Goal: Task Accomplishment & Management: Complete application form

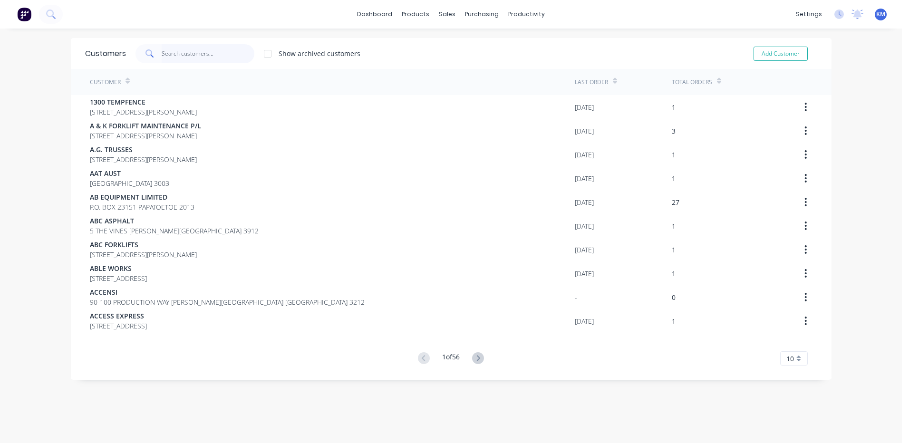
click at [223, 47] on input "text" at bounding box center [208, 53] width 93 height 19
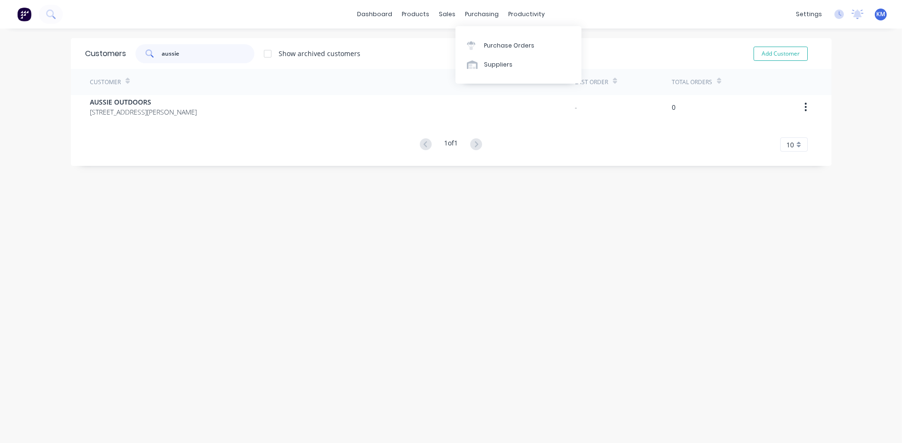
type input "aussie"
click at [481, 34] on div "Purchase Orders Suppliers" at bounding box center [518, 55] width 126 height 58
click at [479, 40] on link "Purchase Orders" at bounding box center [518, 45] width 126 height 19
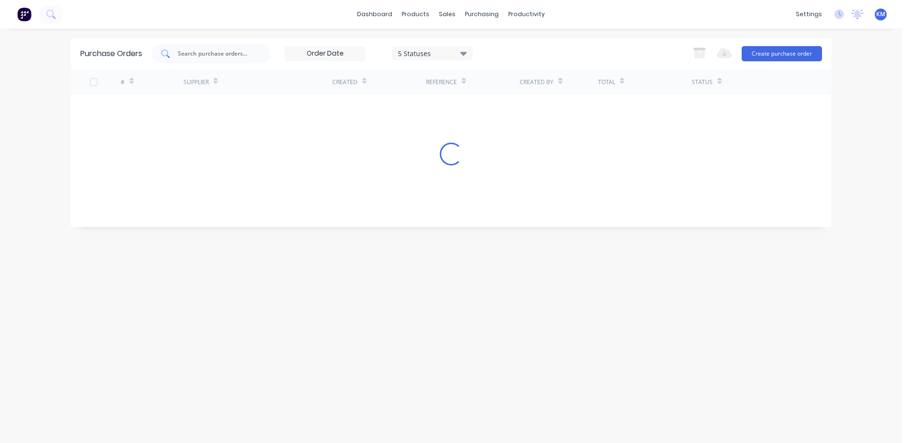
click at [223, 49] on input "text" at bounding box center [216, 54] width 79 height 10
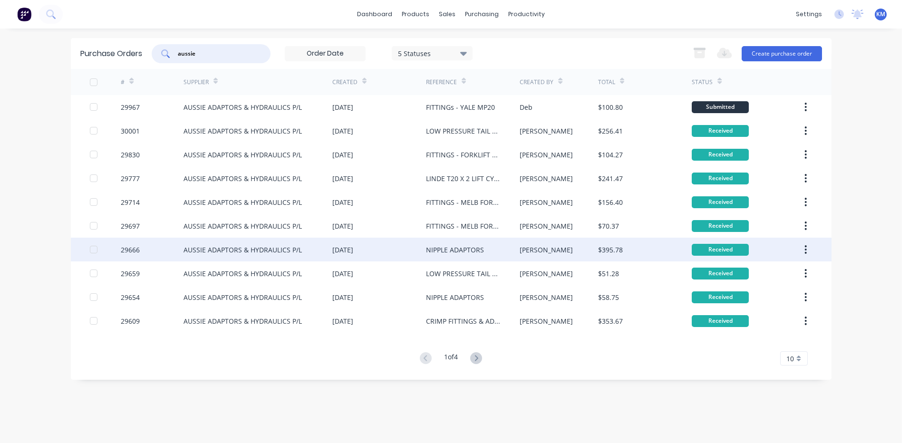
type input "aussie"
click at [438, 248] on div "NIPPLE ADAPTORS" at bounding box center [455, 250] width 58 height 10
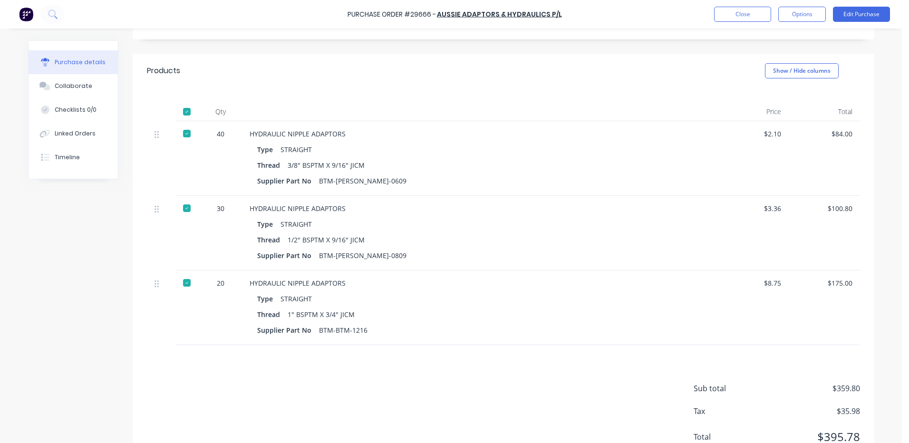
scroll to position [190, 0]
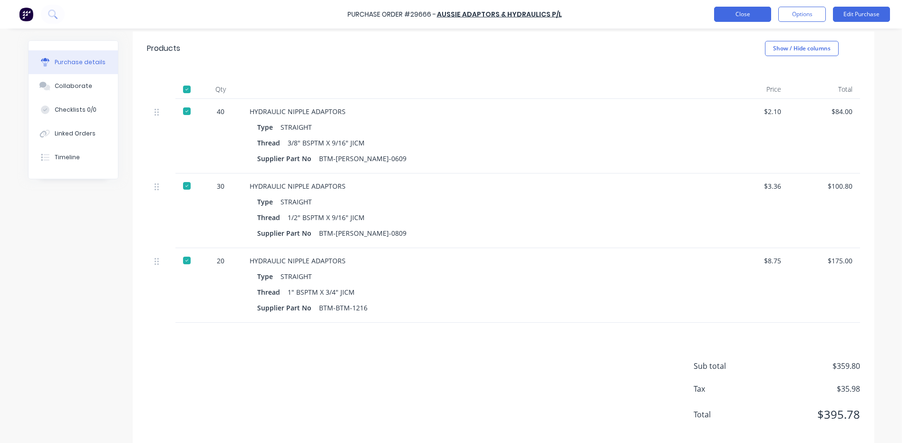
click at [736, 14] on button "Close" at bounding box center [742, 14] width 57 height 15
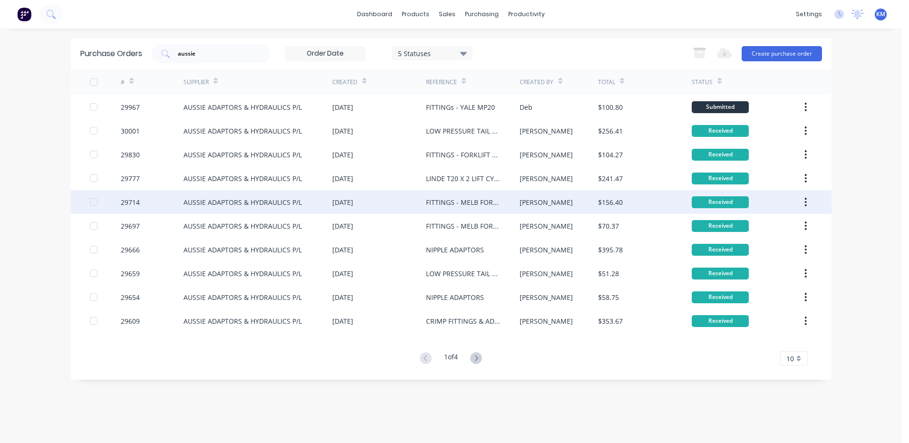
click at [475, 208] on div "FITTINGS - MELB FORKS FORKS POSITIONER" at bounding box center [473, 202] width 94 height 24
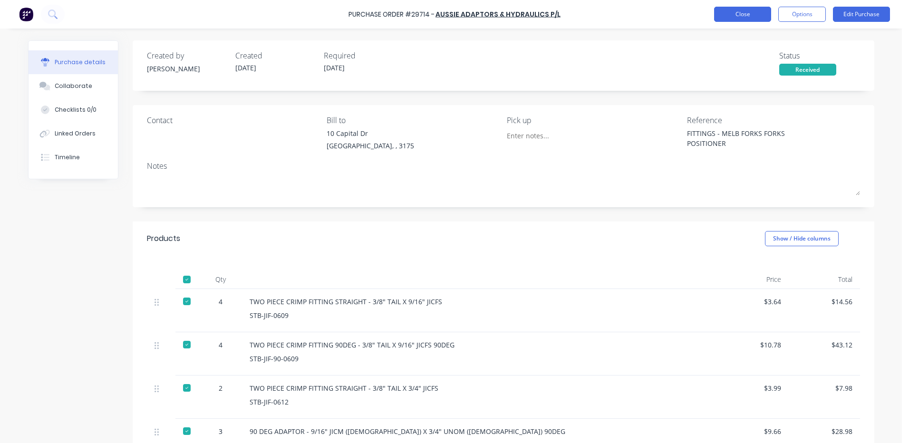
click at [739, 14] on button "Close" at bounding box center [742, 14] width 57 height 15
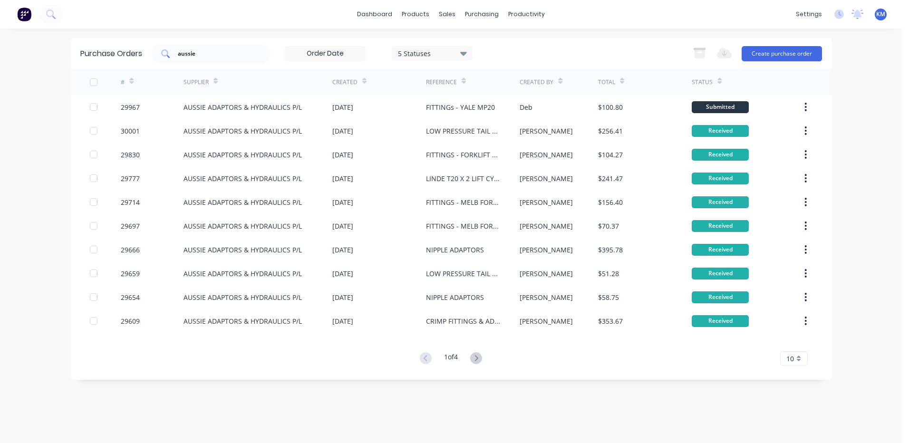
click at [214, 60] on div "aussie" at bounding box center [211, 53] width 119 height 19
type input "a"
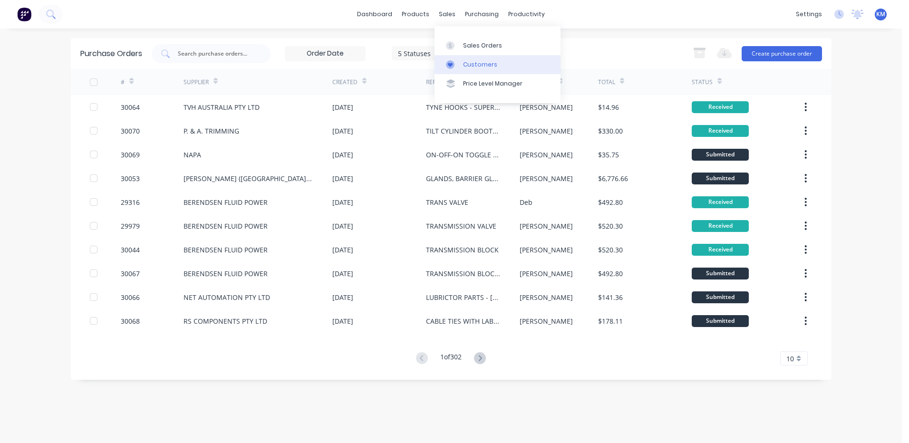
click at [467, 62] on div "Customers" at bounding box center [480, 64] width 34 height 9
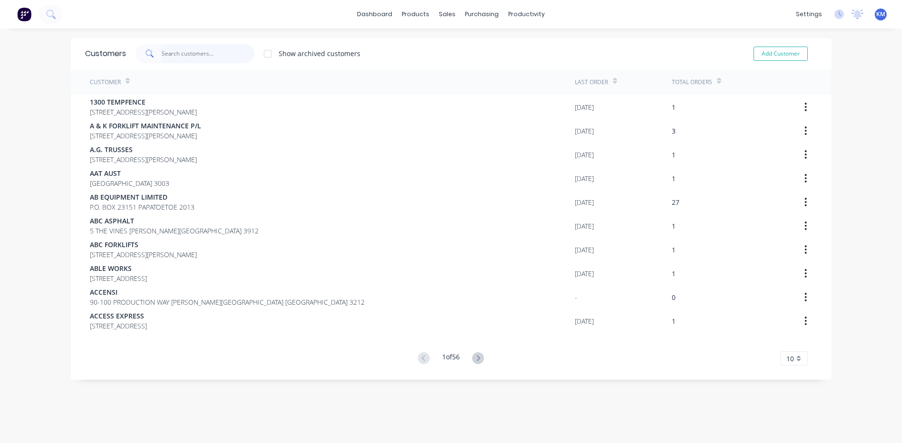
click at [184, 52] on input "text" at bounding box center [208, 53] width 93 height 19
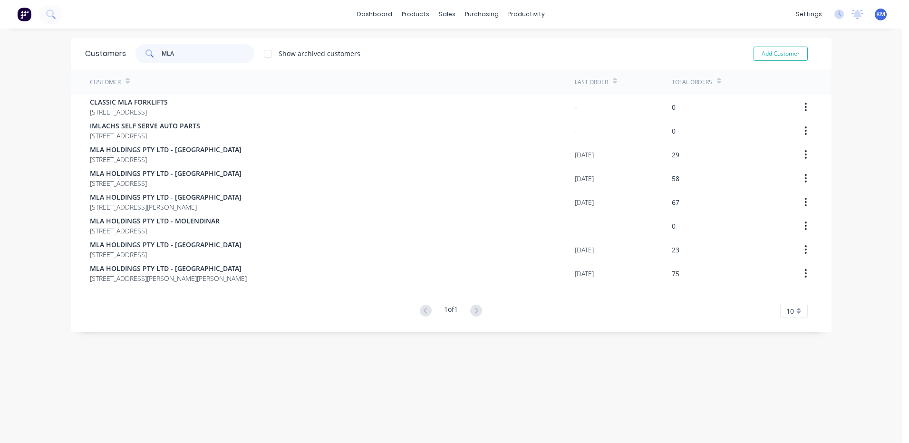
type input "MLA"
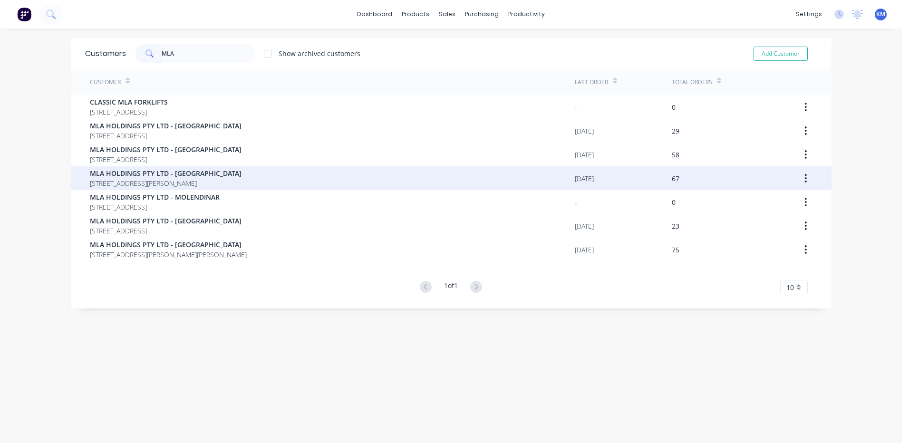
click at [273, 177] on div "MLA HOLDINGS PTY LTD - KEILOR PARK 43 WRIGHT ROAD, KEILOR PARK Victoria Austral…" at bounding box center [332, 178] width 485 height 24
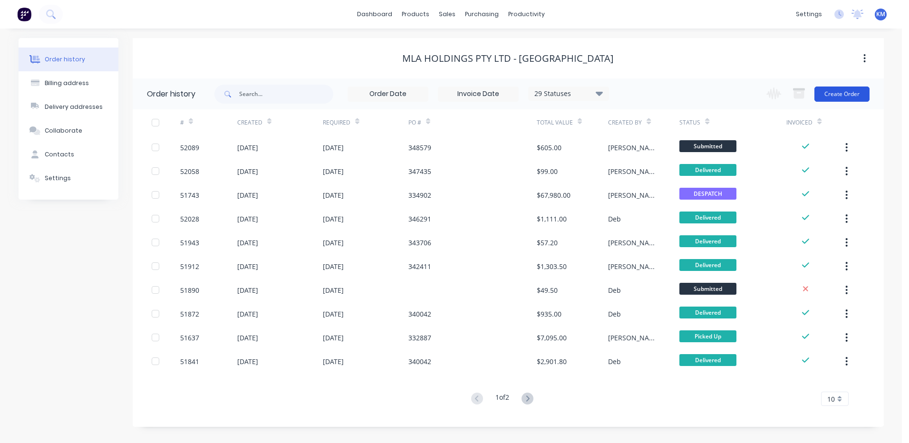
click at [841, 90] on button "Create Order" at bounding box center [841, 93] width 55 height 15
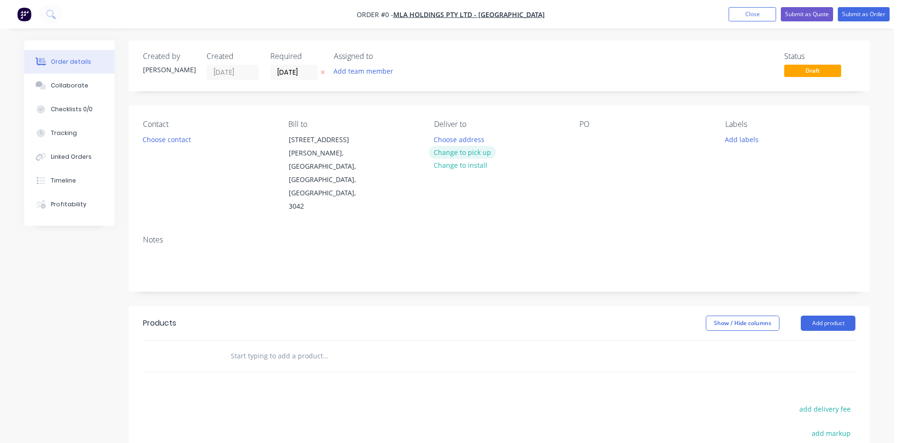
click at [439, 155] on button "Change to pick up" at bounding box center [462, 152] width 67 height 13
click at [182, 141] on button "Choose contact" at bounding box center [167, 139] width 58 height 13
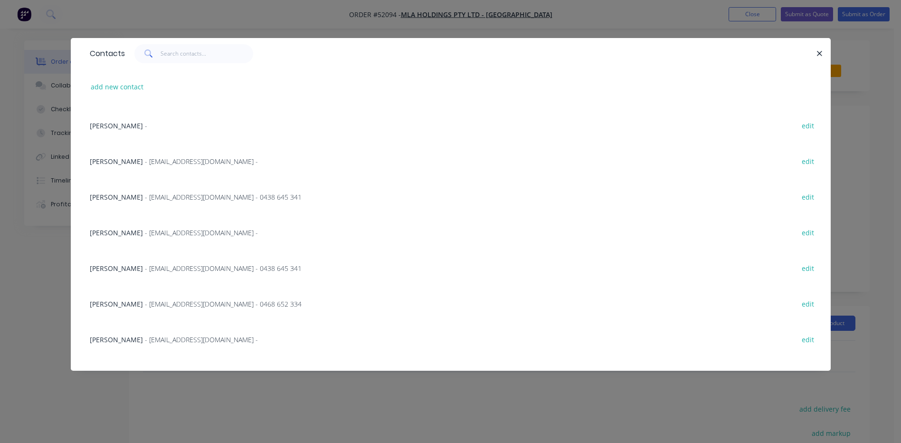
scroll to position [376, 0]
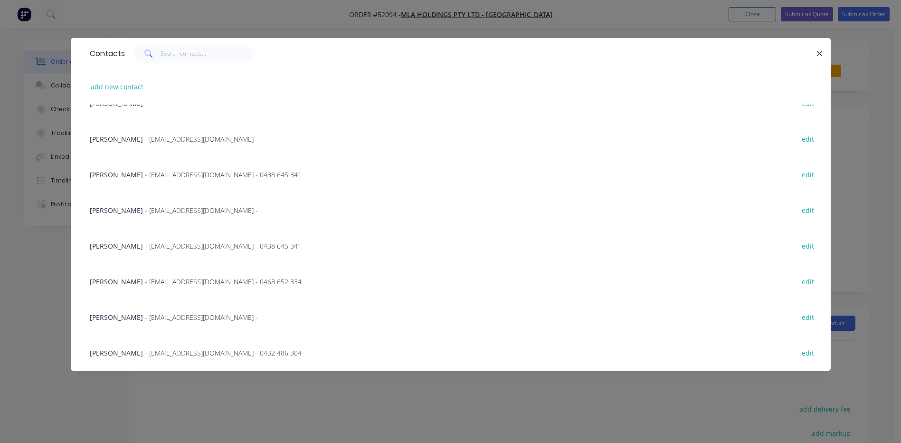
click at [211, 357] on span "- dlarocca@mlaholdings.com.au - 0432 486 304" at bounding box center [223, 352] width 157 height 9
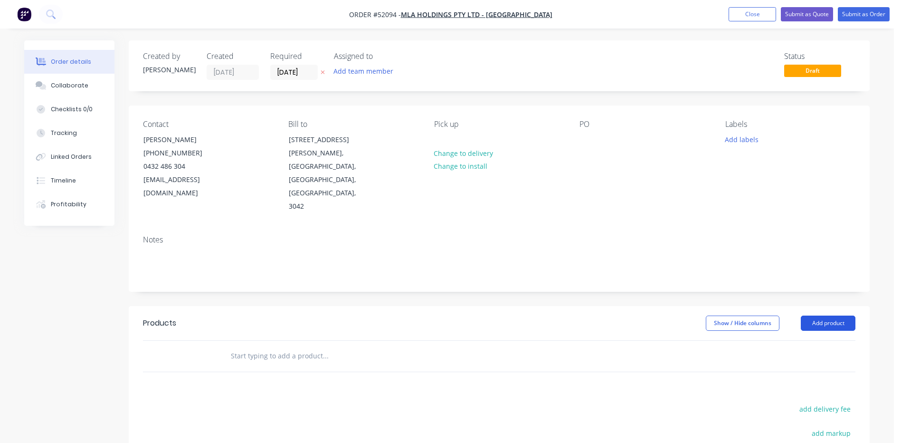
click at [834, 316] on button "Add product" at bounding box center [828, 323] width 55 height 15
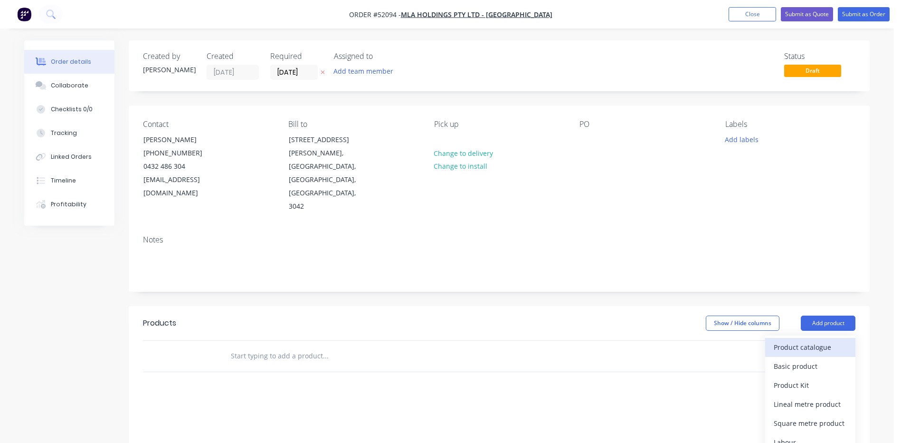
click at [809, 340] on div "Product catalogue" at bounding box center [810, 347] width 73 height 14
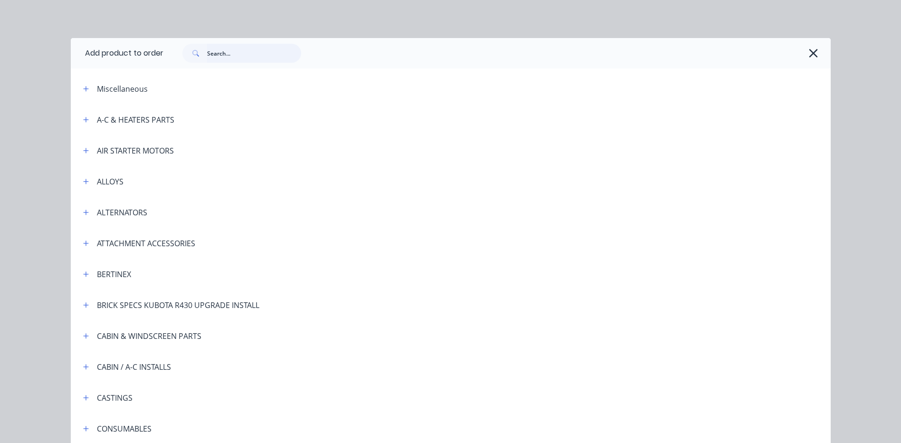
click at [226, 56] on input "text" at bounding box center [254, 53] width 94 height 19
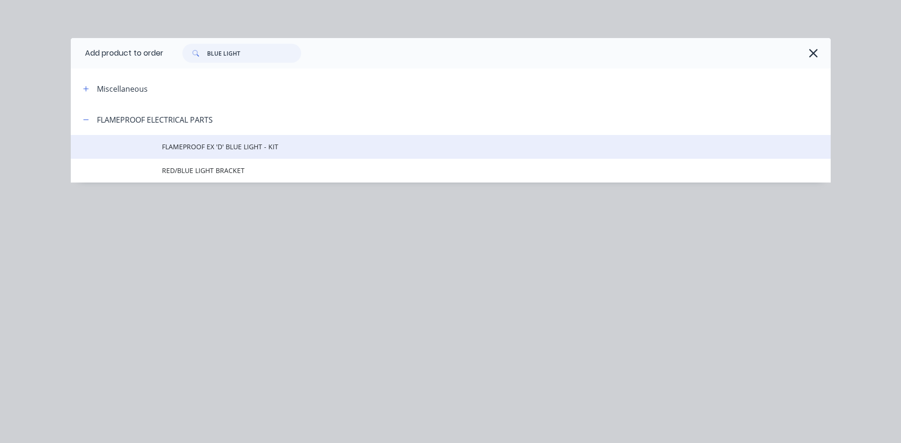
type input "BLUE LIGHT"
click at [277, 142] on span "FLAMEPROOF EX 'D' BLUE LIGHT - KIT" at bounding box center [429, 147] width 535 height 10
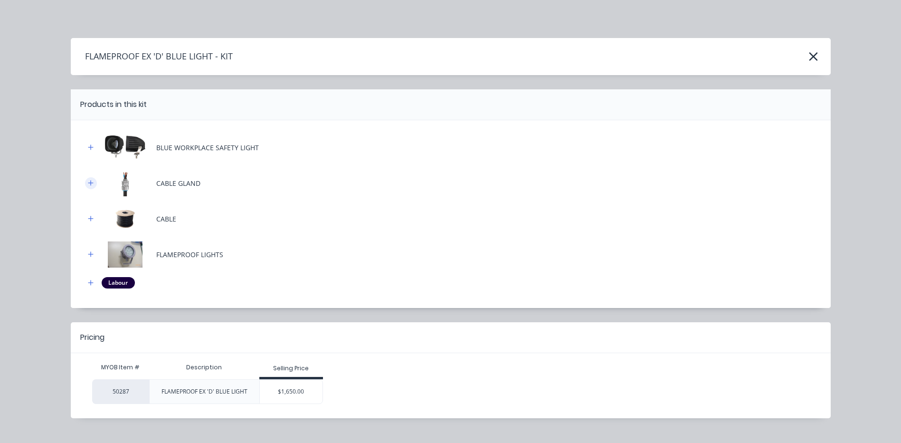
click at [88, 180] on icon "button" at bounding box center [91, 183] width 6 height 7
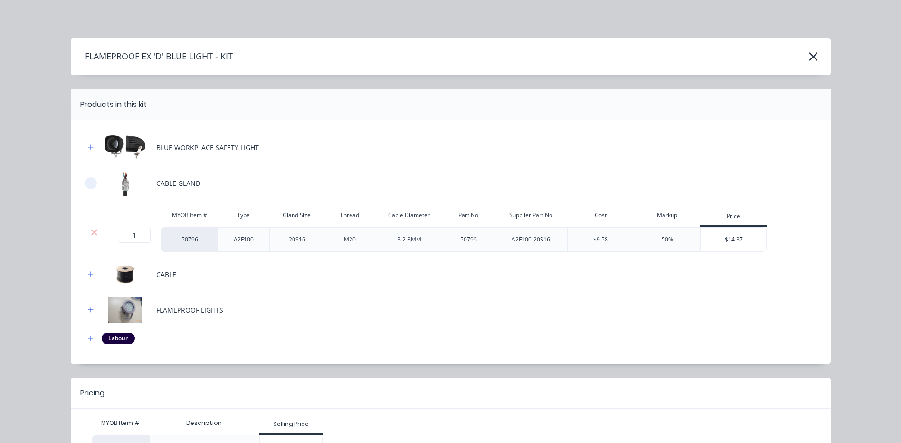
click at [88, 180] on icon "button" at bounding box center [91, 183] width 6 height 7
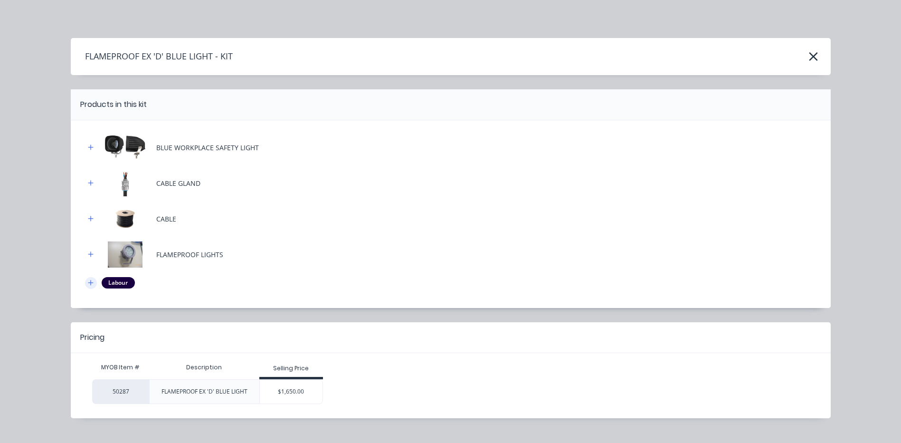
click at [88, 284] on icon "button" at bounding box center [91, 282] width 6 height 7
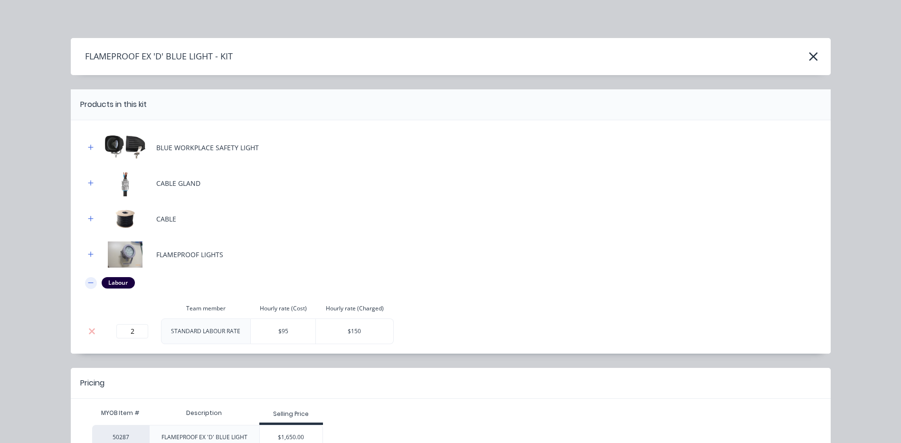
click at [88, 283] on icon "button" at bounding box center [90, 282] width 5 height 0
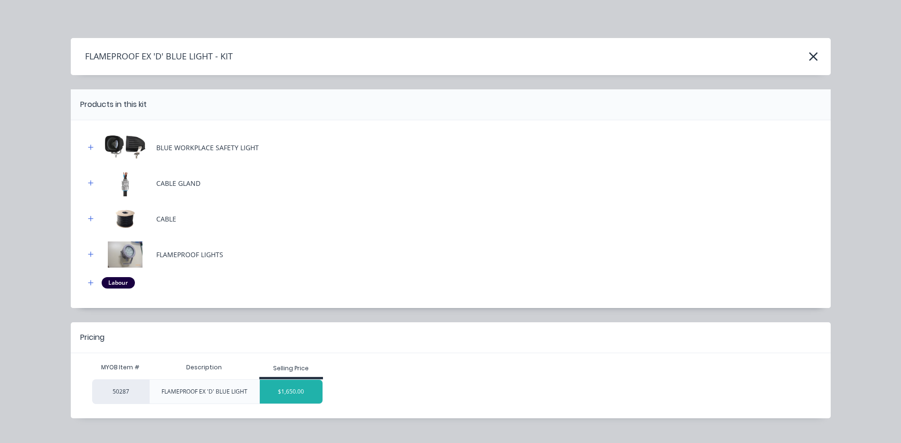
click at [288, 397] on div "$1,650.00" at bounding box center [291, 392] width 63 height 24
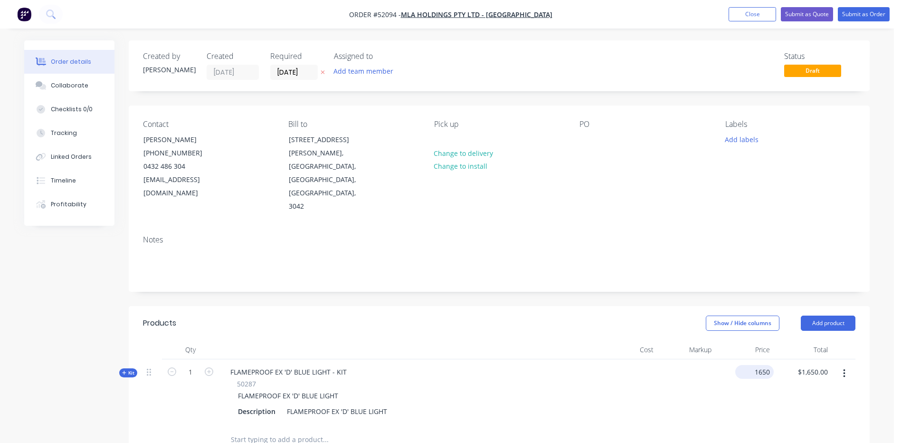
click at [764, 365] on input "1650" at bounding box center [756, 372] width 35 height 14
type input "$1,750.00"
click at [639, 316] on div "Show / Hide columns Add product" at bounding box center [575, 323] width 561 height 15
click at [850, 316] on button "Add product" at bounding box center [828, 323] width 55 height 15
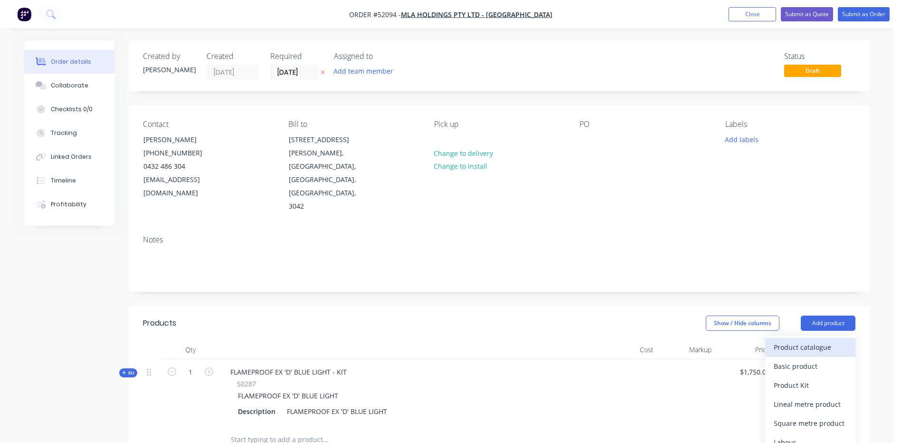
click at [825, 340] on div "Product catalogue" at bounding box center [810, 347] width 73 height 14
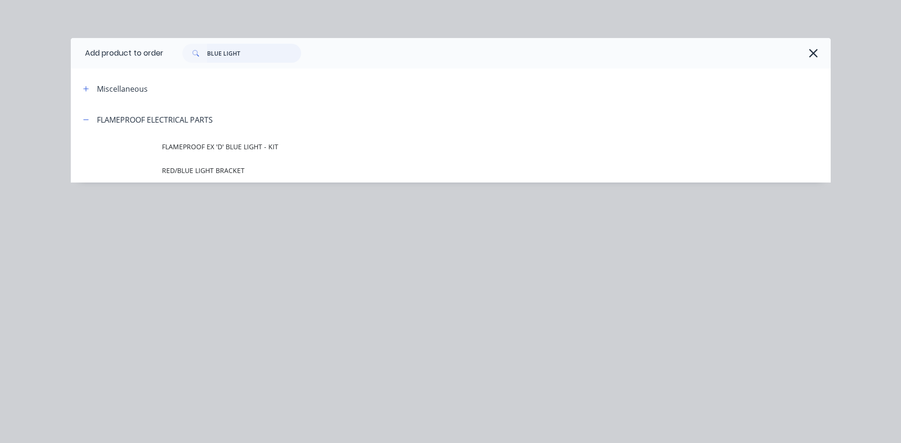
click at [252, 53] on input "BLUE LIGHT" at bounding box center [254, 53] width 94 height 19
drag, startPoint x: 252, startPoint y: 53, endPoint x: 212, endPoint y: 58, distance: 40.2
click at [212, 58] on input "BLUE LIGHT" at bounding box center [254, 53] width 94 height 19
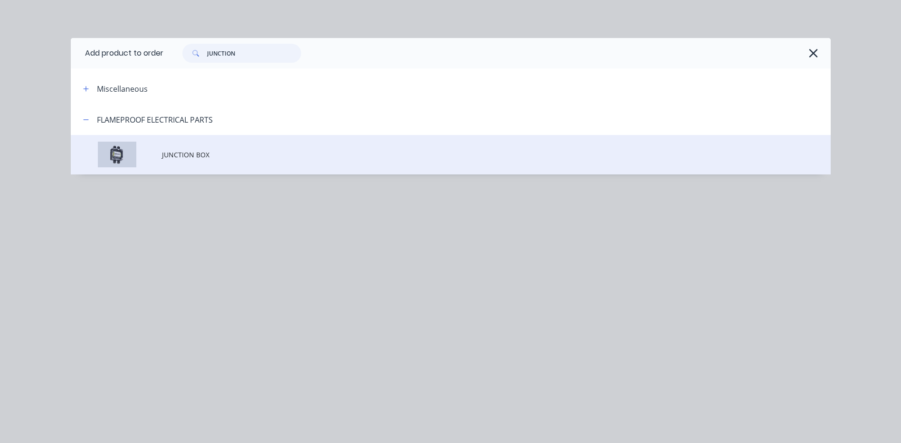
type input "JUNCTION"
click at [225, 144] on td "JUNCTION BOX" at bounding box center [496, 154] width 669 height 39
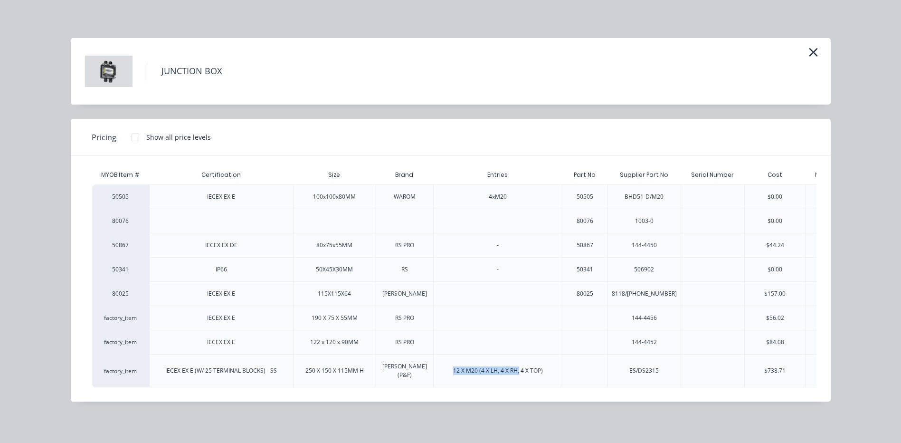
drag, startPoint x: 441, startPoint y: 393, endPoint x: 519, endPoint y: 392, distance: 78.4
click at [519, 392] on div "MYOB Item # Certification Size Brand Entries Part No Supplier Part No Serial Nu…" at bounding box center [444, 279] width 746 height 246
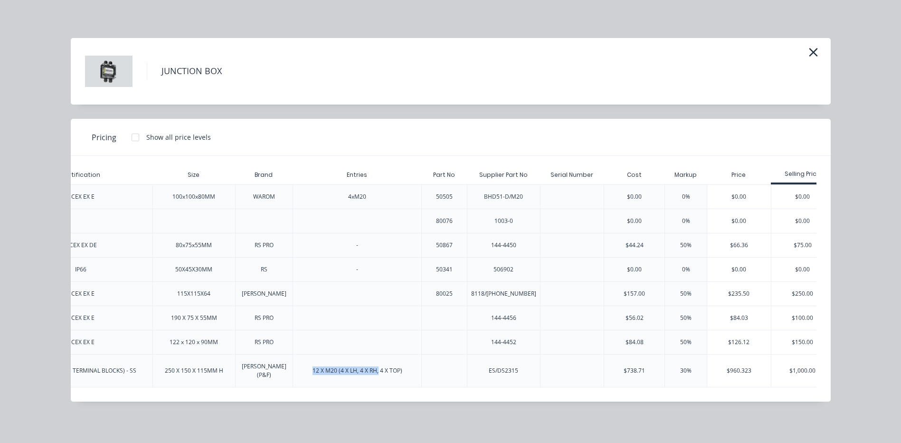
scroll to position [0, 159]
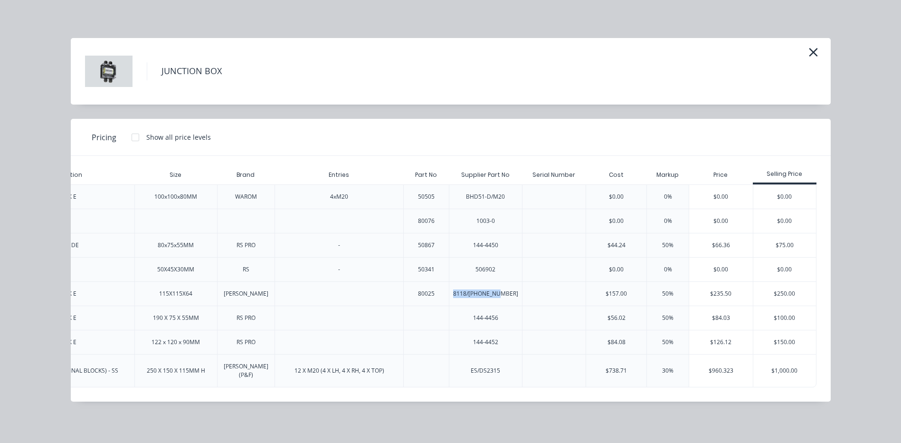
drag, startPoint x: 509, startPoint y: 293, endPoint x: 460, endPoint y: 297, distance: 49.6
click at [460, 297] on div "8118/[PHONE_NUMBER]" at bounding box center [486, 294] width 80 height 24
copy div "8118/[PHONE_NUMBER]"
click at [814, 48] on icon "button" at bounding box center [814, 52] width 10 height 13
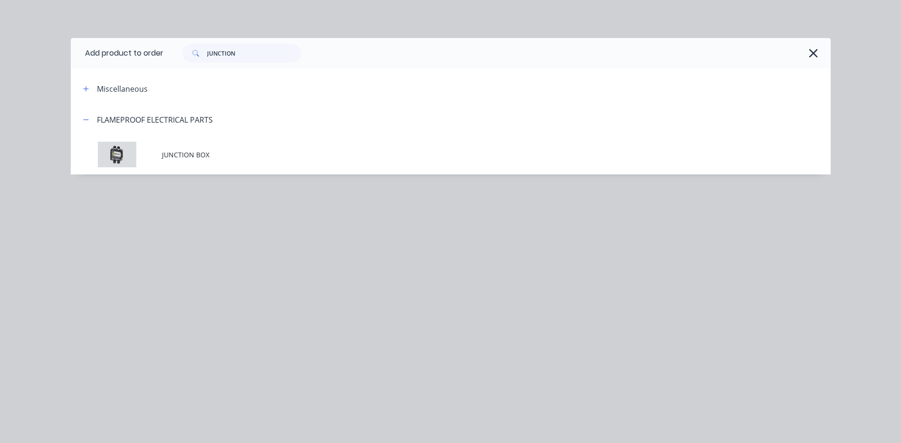
click at [814, 48] on icon "button" at bounding box center [814, 53] width 10 height 13
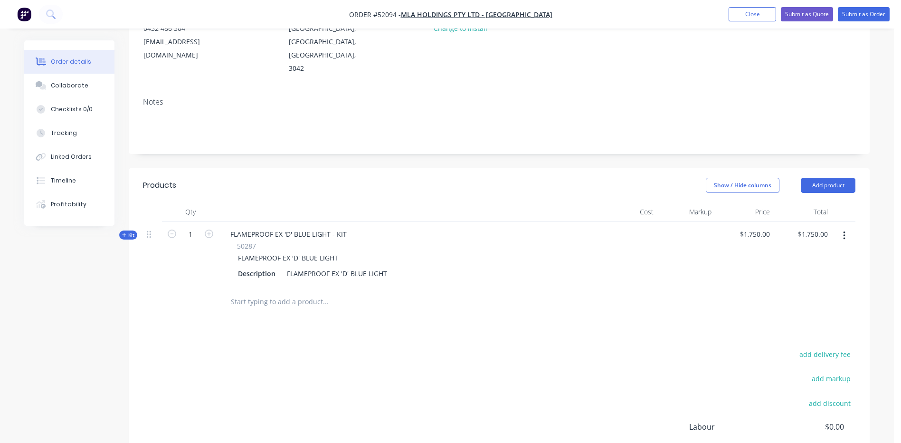
scroll to position [143, 0]
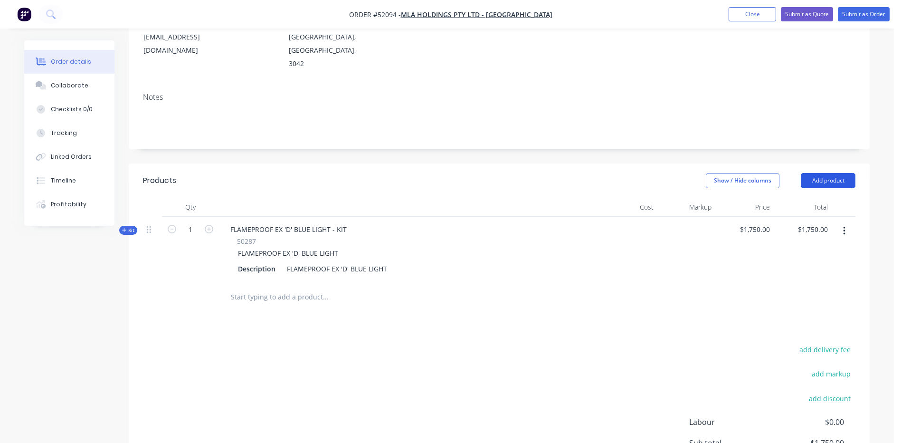
click at [830, 173] on button "Add product" at bounding box center [828, 180] width 55 height 15
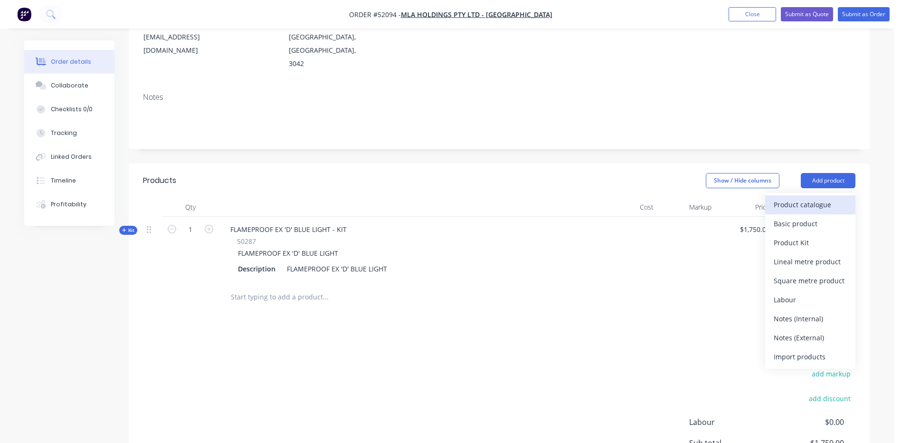
click at [813, 198] on div "Product catalogue" at bounding box center [810, 205] width 73 height 14
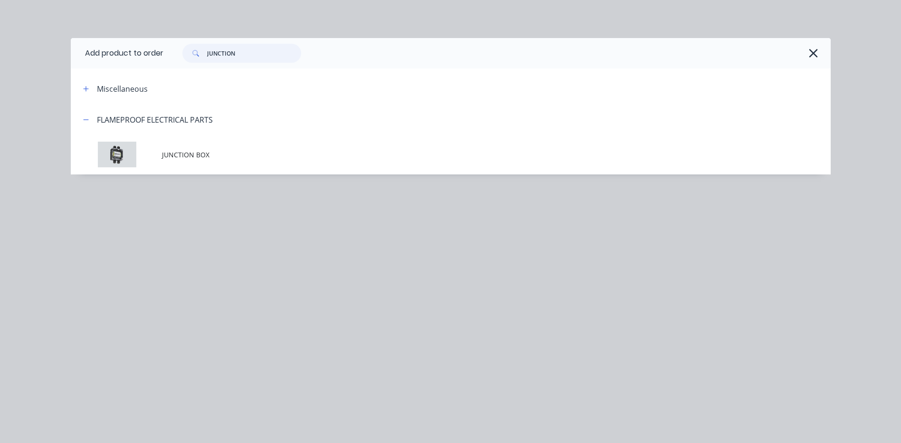
drag, startPoint x: 244, startPoint y: 51, endPoint x: 155, endPoint y: 56, distance: 89.0
click at [155, 56] on header "Add product to order JUNCTION" at bounding box center [451, 53] width 760 height 30
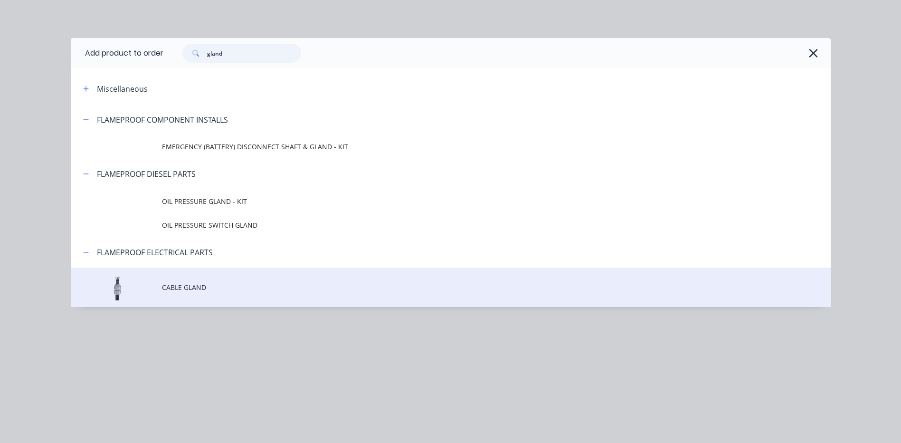
type input "gland"
click at [249, 279] on td "CABLE GLAND" at bounding box center [496, 287] width 669 height 39
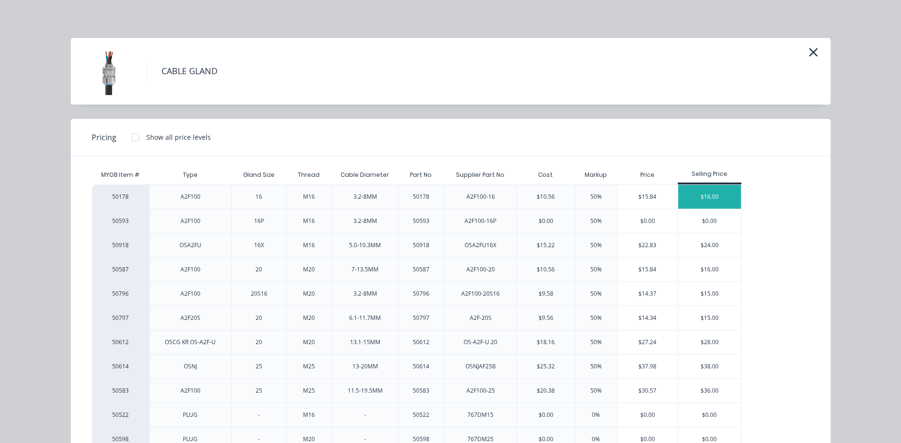
click at [710, 196] on div "$16.00" at bounding box center [710, 197] width 63 height 24
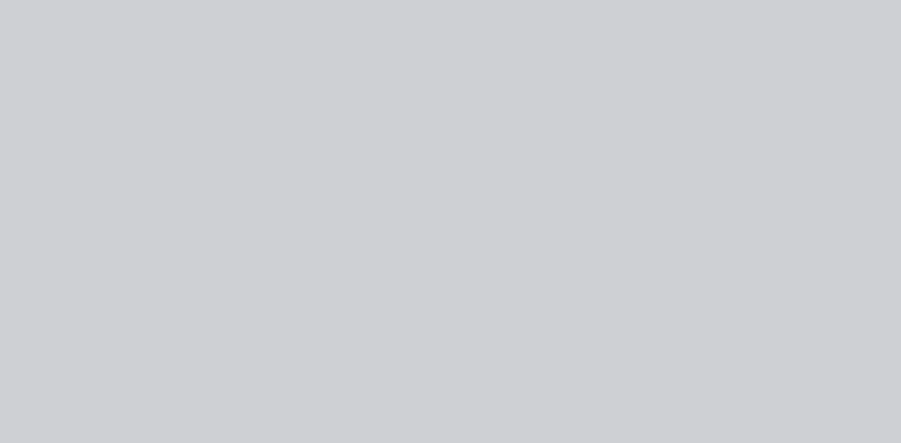
type input "$10.56"
type input "51.52"
type input "$16.00"
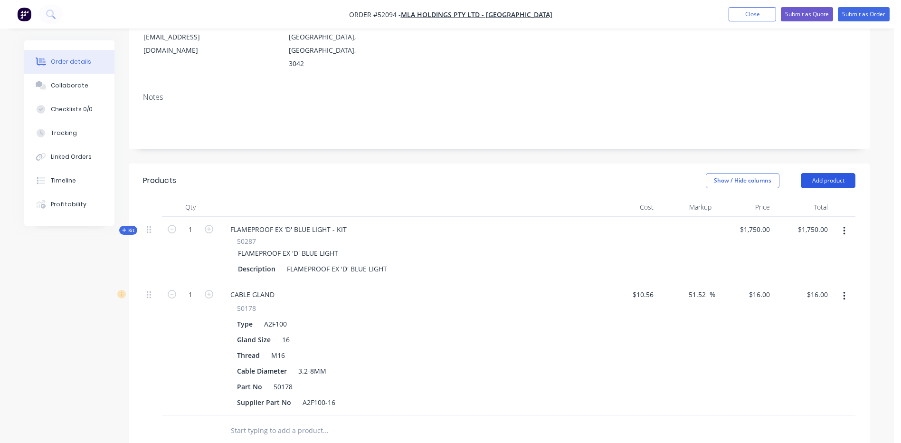
click at [834, 173] on button "Add product" at bounding box center [828, 180] width 55 height 15
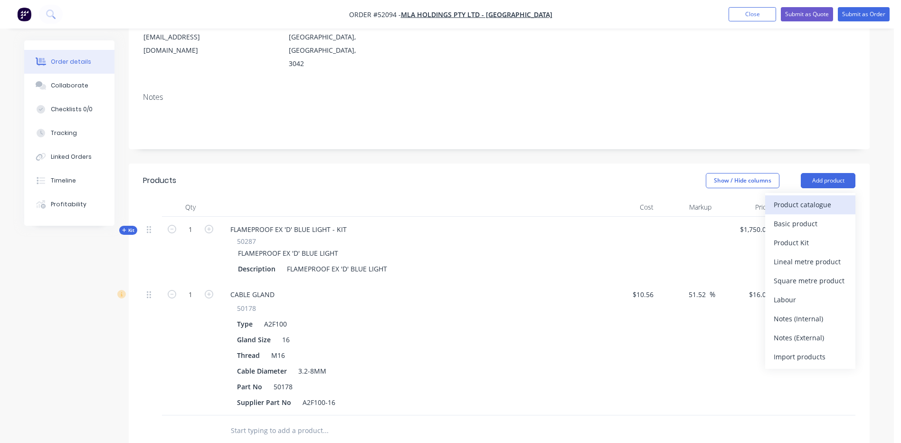
click at [814, 198] on div "Product catalogue" at bounding box center [810, 205] width 73 height 14
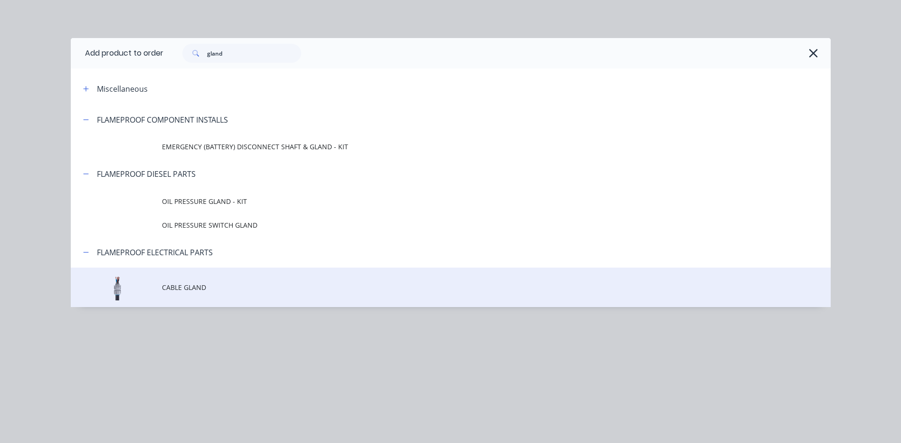
click at [270, 276] on td "CABLE GLAND" at bounding box center [496, 287] width 669 height 39
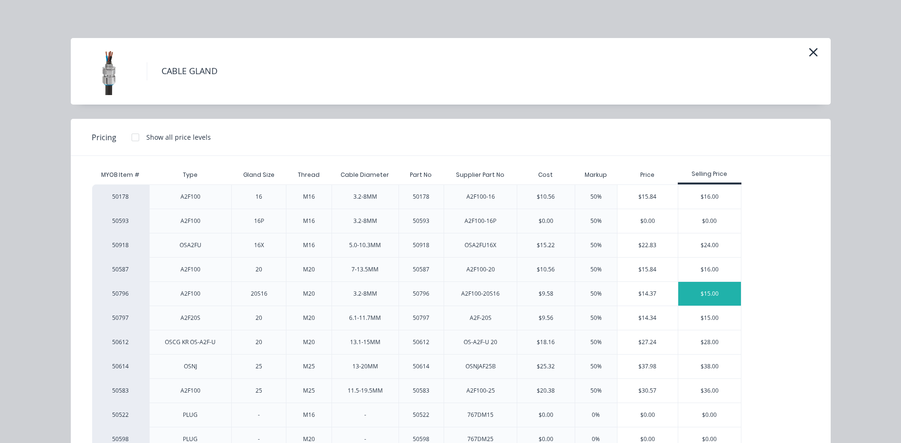
click at [689, 289] on div "$15.00" at bounding box center [710, 294] width 63 height 24
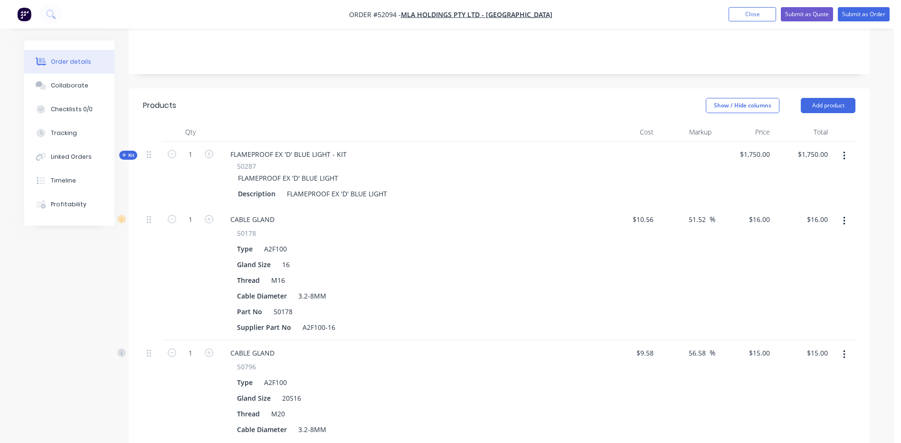
scroll to position [190, 0]
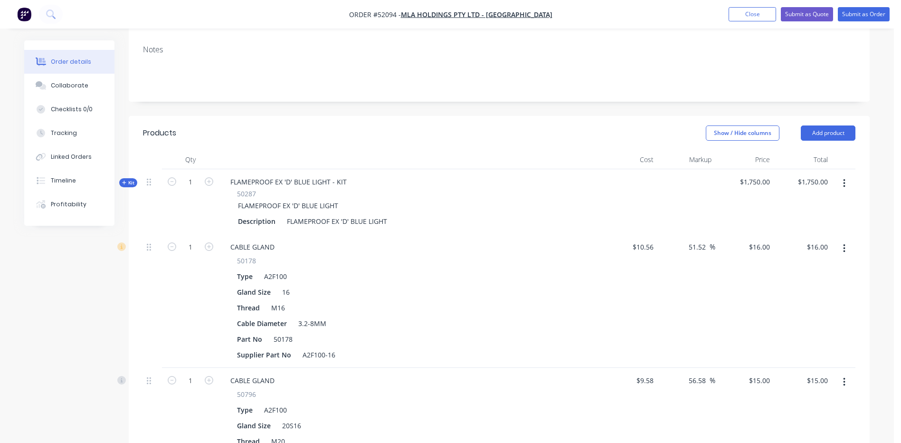
click at [130, 179] on span "Kit" at bounding box center [128, 182] width 12 height 7
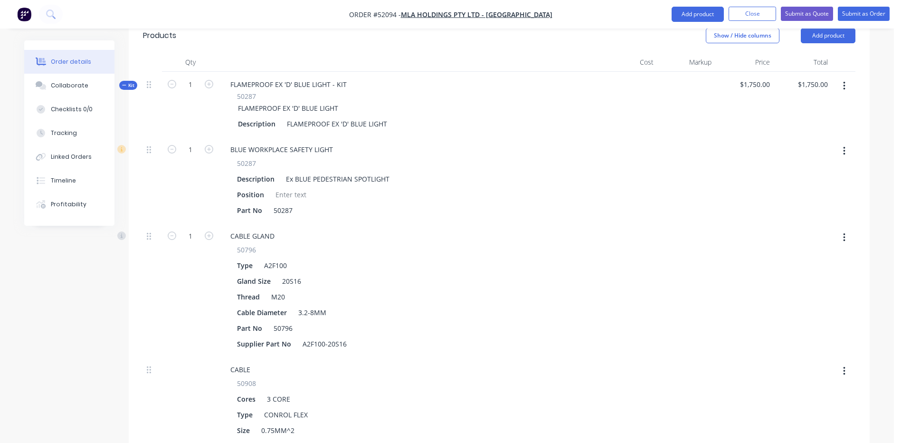
scroll to position [285, 0]
click at [123, 84] on span "Kit" at bounding box center [128, 87] width 12 height 7
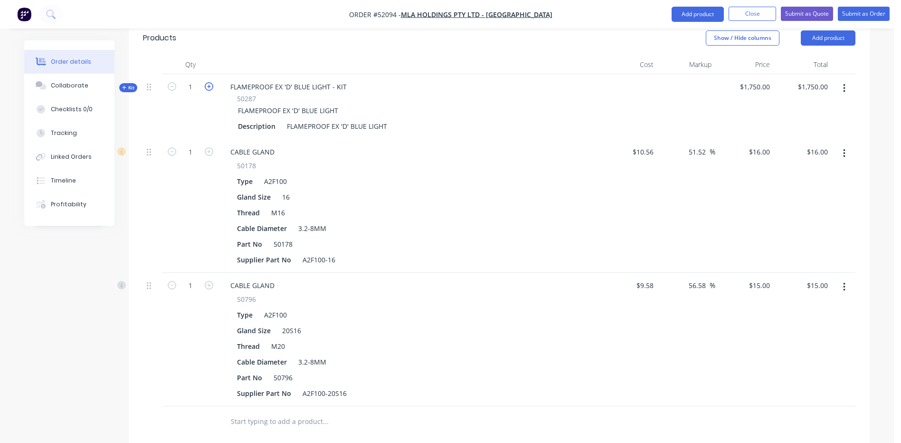
click at [207, 82] on icon "button" at bounding box center [209, 86] width 9 height 9
type input "2"
type input "$3,500.00"
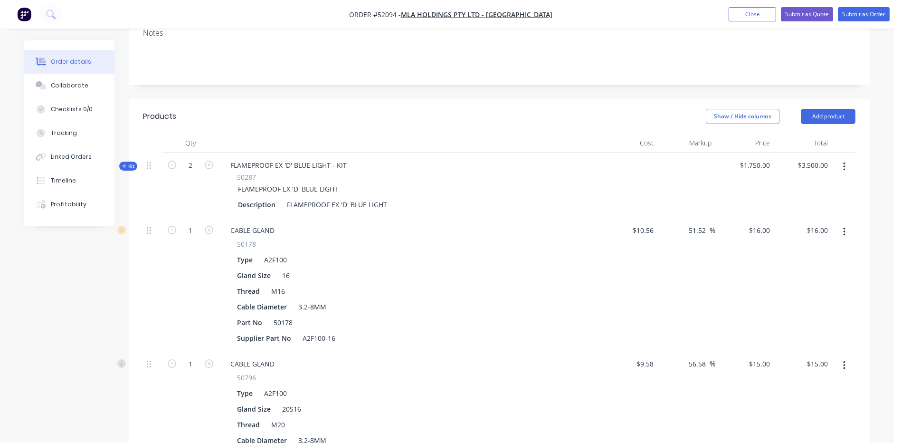
scroll to position [143, 0]
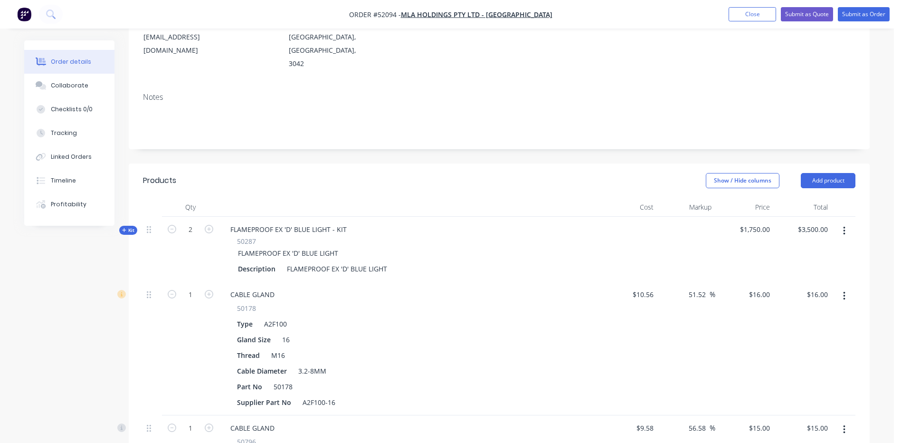
click at [815, 163] on header "Products Show / Hide columns Add product" at bounding box center [499, 180] width 741 height 34
click at [820, 173] on button "Add product" at bounding box center [828, 180] width 55 height 15
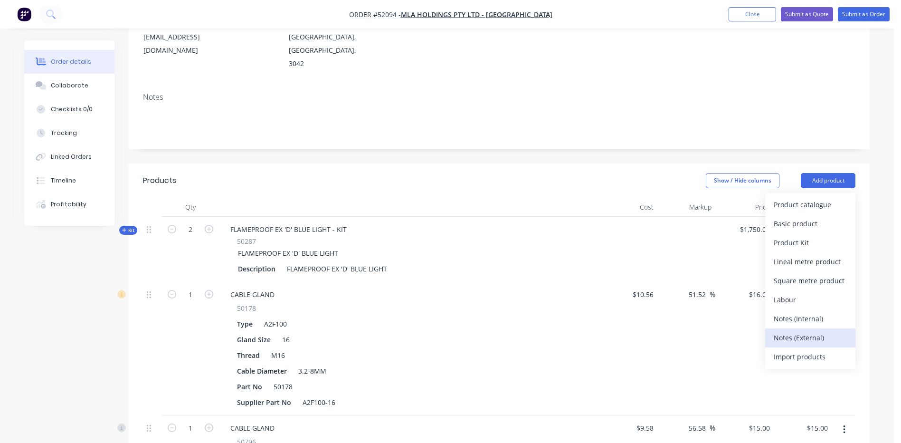
drag, startPoint x: 819, startPoint y: 315, endPoint x: 594, endPoint y: 297, distance: 225.5
click at [818, 331] on div "Notes (External)" at bounding box center [810, 338] width 73 height 14
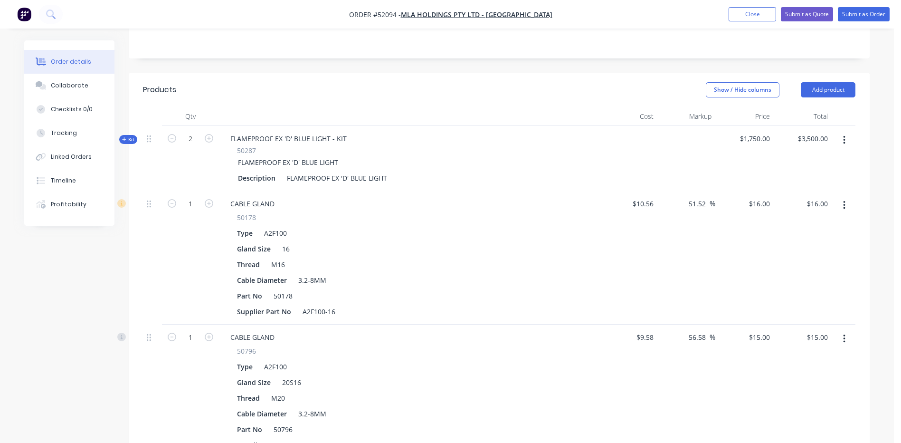
scroll to position [333, 0]
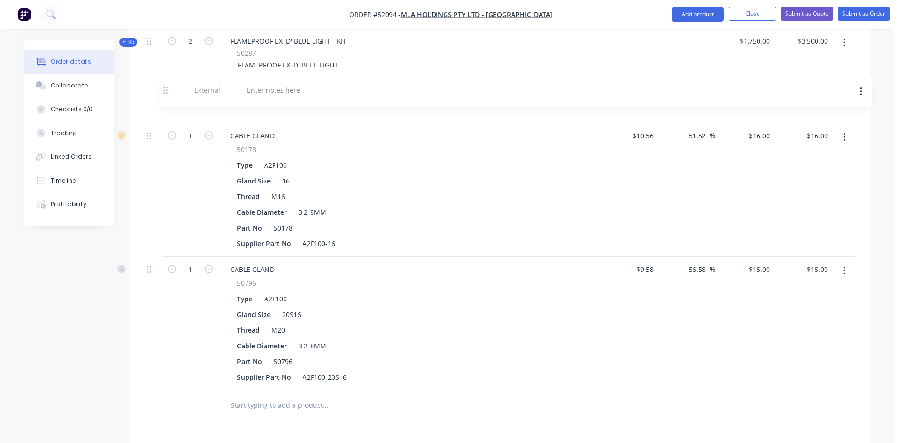
drag, startPoint x: 148, startPoint y: 356, endPoint x: 165, endPoint y: 85, distance: 272.3
click at [165, 85] on div "Kit 2 FLAMEPROOF EX 'D' BLUE LIGHT - KIT 50287 FLAMEPROOF EX 'D' BLUE LIGHT Des…" at bounding box center [499, 210] width 713 height 362
click at [256, 101] on div at bounding box center [257, 108] width 68 height 14
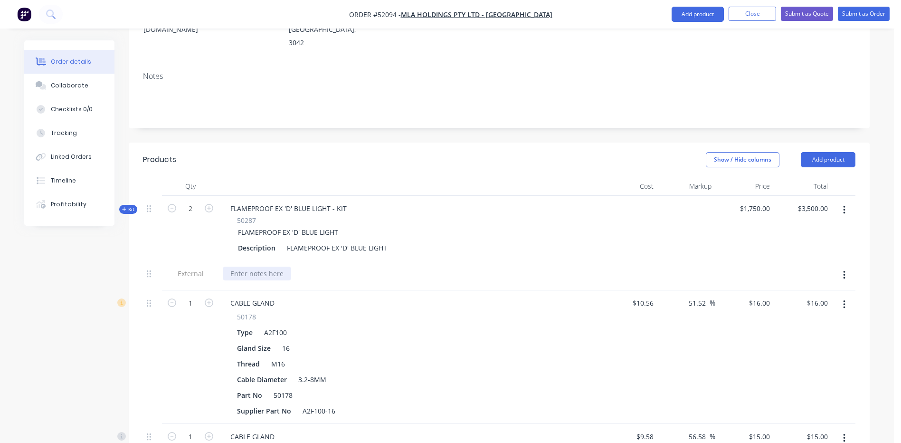
scroll to position [139, 0]
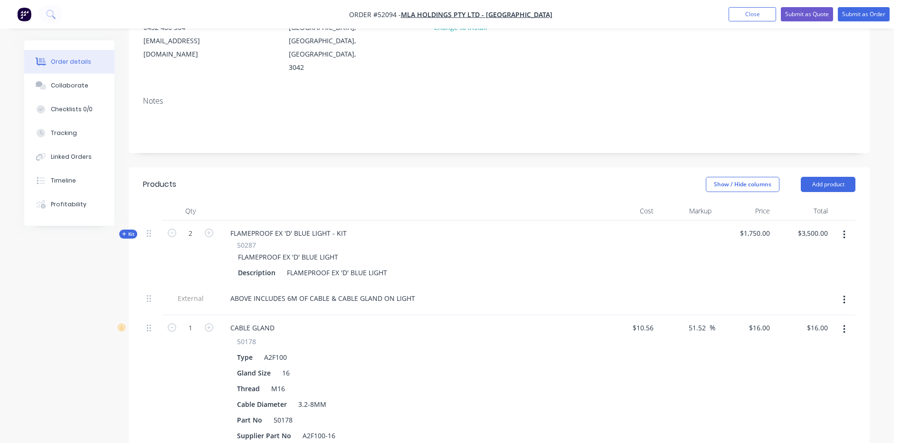
click at [372, 167] on header "Products Show / Hide columns Add product" at bounding box center [499, 184] width 741 height 34
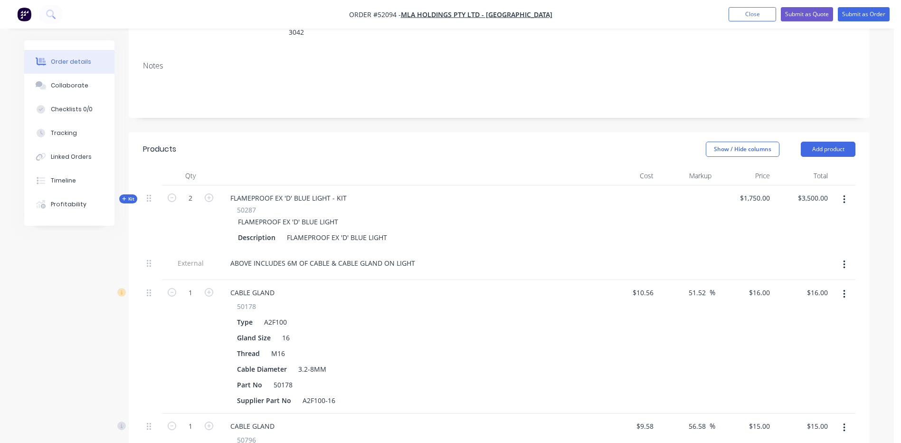
scroll to position [234, 0]
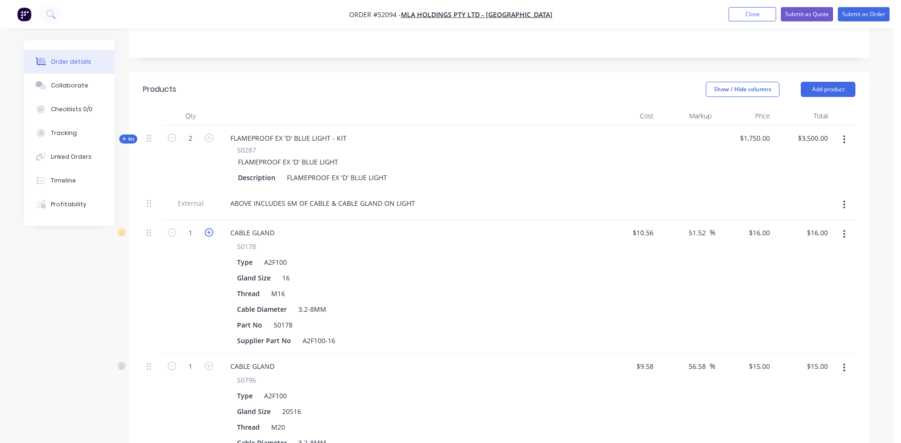
click at [213, 228] on icon "button" at bounding box center [209, 232] width 9 height 9
type input "2"
type input "$32.00"
click at [207, 362] on icon "button" at bounding box center [209, 366] width 9 height 9
type input "2"
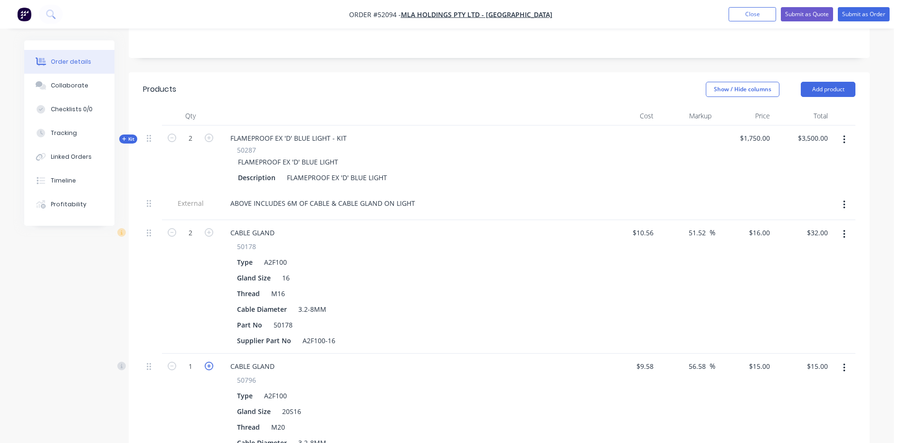
type input "$30.00"
click at [839, 82] on button "Add product" at bounding box center [828, 89] width 55 height 15
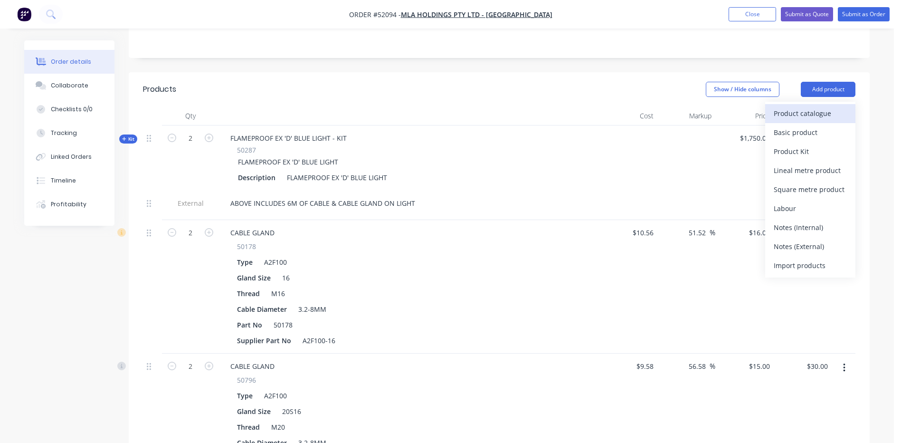
click at [817, 106] on div "Product catalogue" at bounding box center [810, 113] width 73 height 14
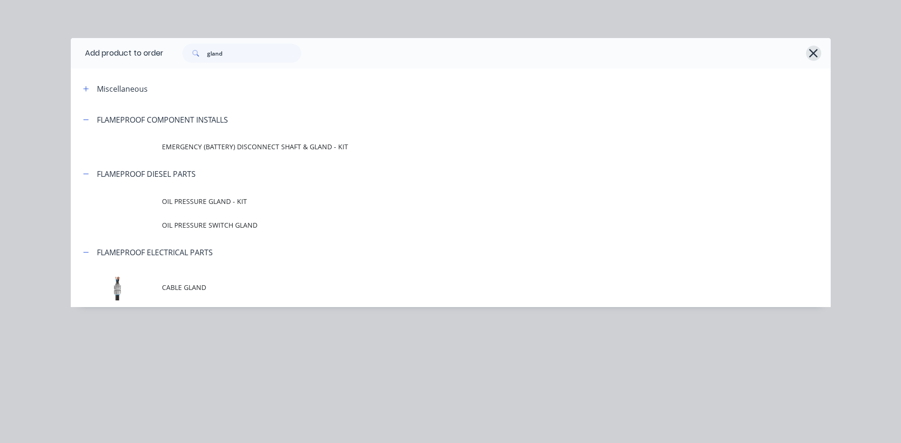
click at [812, 55] on icon "button" at bounding box center [814, 53] width 9 height 9
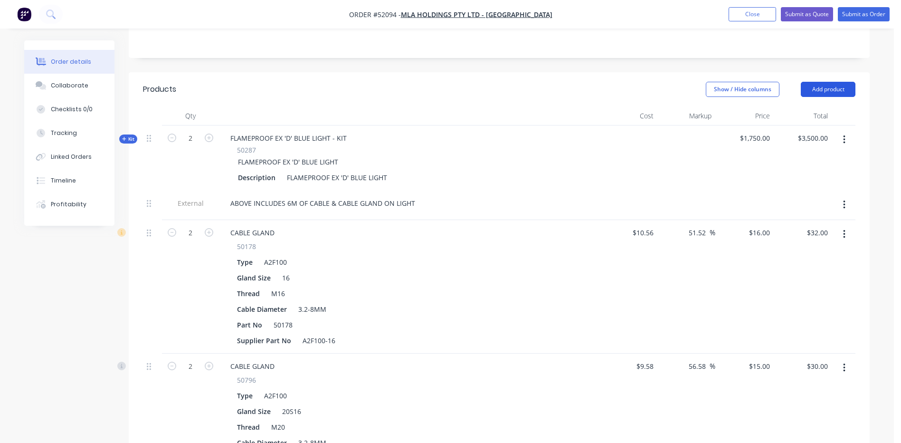
click at [839, 82] on button "Add product" at bounding box center [828, 89] width 55 height 15
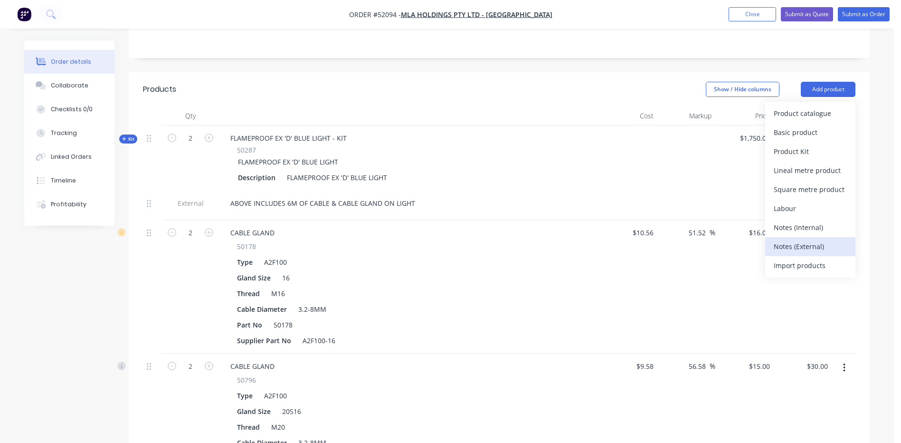
click at [826, 240] on div "Notes (External)" at bounding box center [810, 247] width 73 height 14
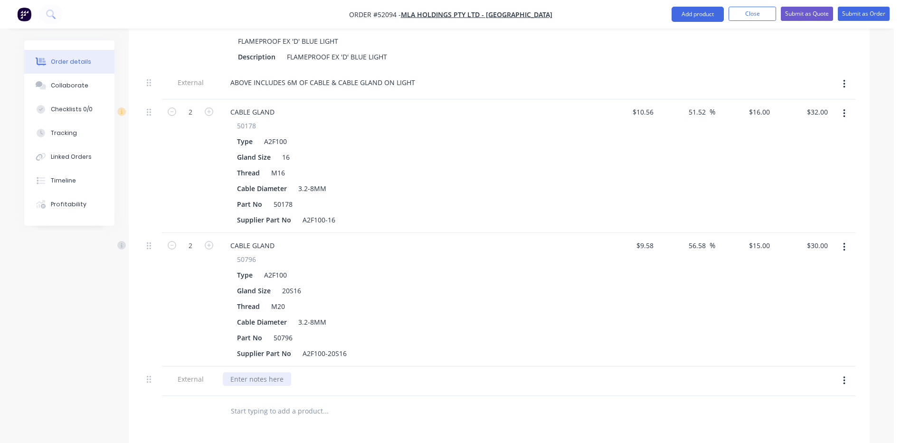
scroll to position [424, 0]
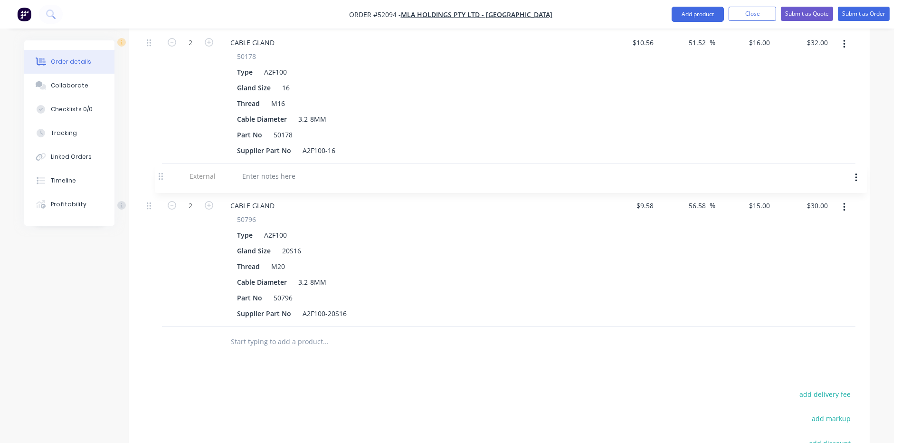
drag, startPoint x: 148, startPoint y: 294, endPoint x: 160, endPoint y: 166, distance: 127.9
click at [160, 167] on div "Kit 2 FLAMEPROOF EX 'D' BLUE LIGHT - KIT 50287 FLAMEPROOF EX 'D' BLUE LIGHT Des…" at bounding box center [499, 130] width 713 height 391
click at [242, 169] on div at bounding box center [257, 176] width 68 height 14
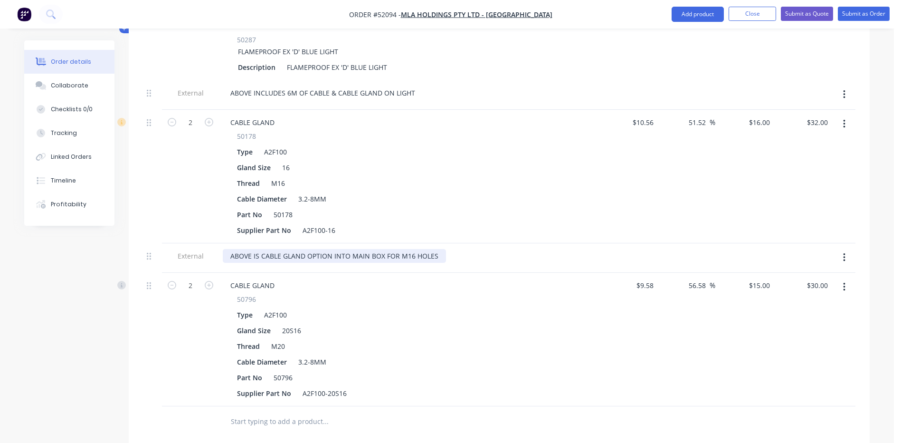
scroll to position [376, 0]
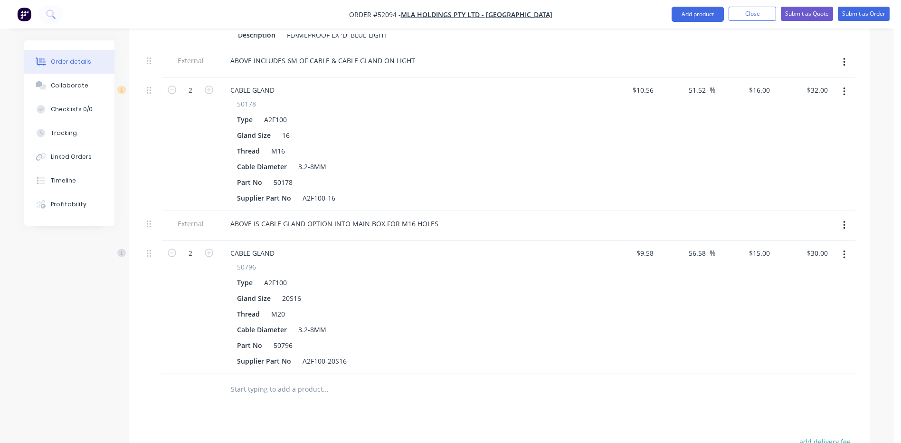
click at [842, 217] on button "button" at bounding box center [845, 225] width 22 height 17
click at [808, 243] on div "Duplicate" at bounding box center [810, 250] width 73 height 14
drag, startPoint x: 412, startPoint y: 369, endPoint x: 417, endPoint y: 296, distance: 73.8
click at [413, 380] on div "ABOVE IS CABLE GLAND OPTION INTO MAIN BOX FOR M16 HOLES" at bounding box center [334, 387] width 223 height 14
click at [462, 412] on div at bounding box center [390, 418] width 342 height 31
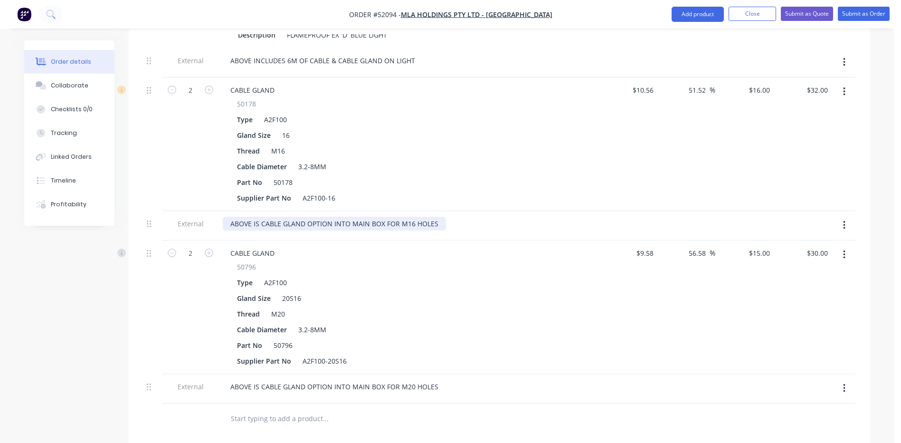
click at [335, 217] on div "ABOVE IS CABLE GLAND OPTION INTO MAIN BOX FOR M16 HOLES" at bounding box center [334, 224] width 223 height 14
drag, startPoint x: 415, startPoint y: 207, endPoint x: 335, endPoint y: 206, distance: 80.8
click at [335, 217] on div "ABOVE IS CABLE GLAND OPTION FOR LIGHT CABLES TO GO INTO MAIN BOX FOR M16 HOLES" at bounding box center [376, 224] width 307 height 14
copy div "FOR LIGHT CABLES TO GO"
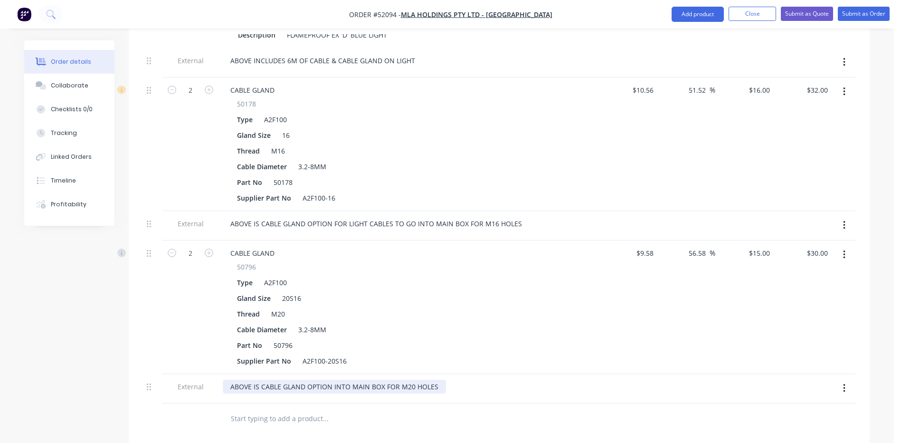
click at [331, 380] on div "ABOVE IS CABLE GLAND OPTION INTO MAIN BOX FOR M20 HOLES" at bounding box center [334, 387] width 223 height 14
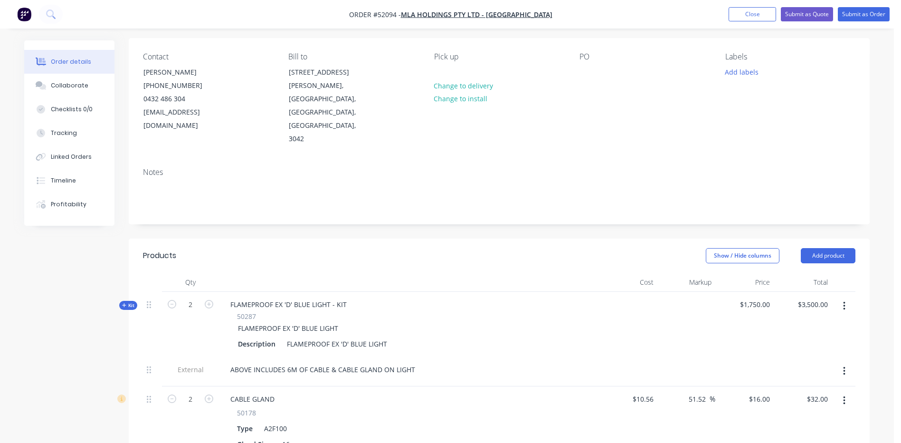
scroll to position [190, 0]
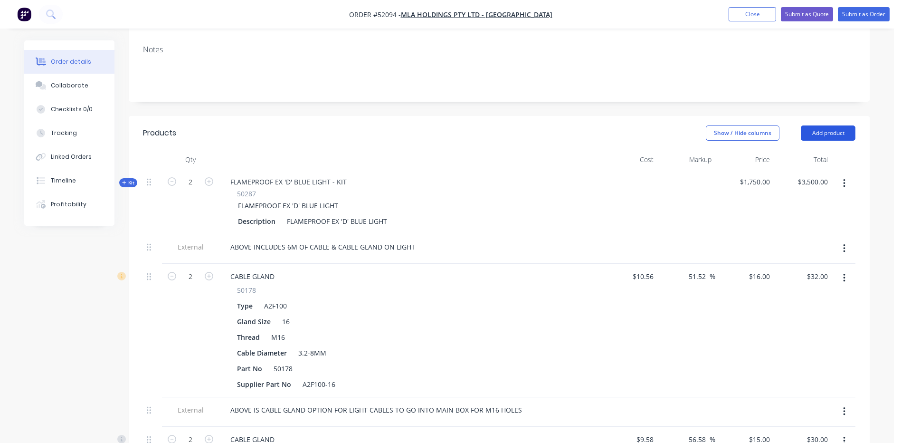
click at [850, 125] on button "Add product" at bounding box center [828, 132] width 55 height 15
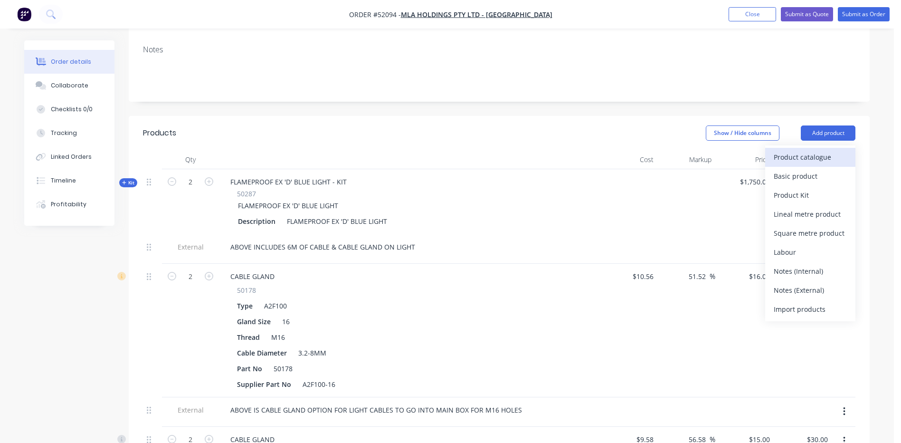
click at [830, 150] on div "Product catalogue" at bounding box center [810, 157] width 73 height 14
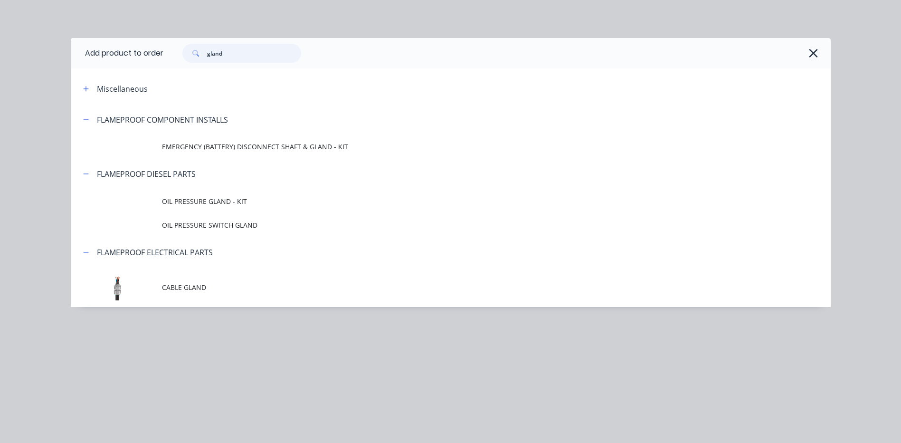
drag, startPoint x: 240, startPoint y: 50, endPoint x: 207, endPoint y: 46, distance: 33.0
click at [207, 46] on div "gland" at bounding box center [241, 53] width 119 height 19
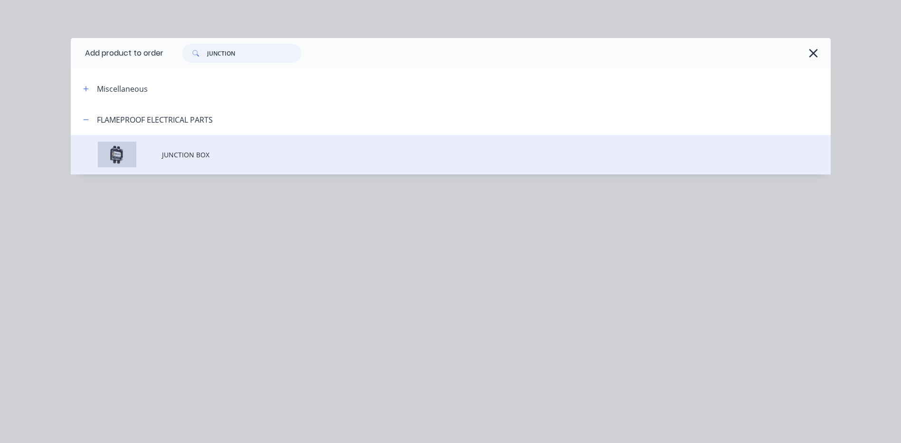
type input "JUNCTION"
click at [290, 161] on td "JUNCTION BOX" at bounding box center [496, 154] width 669 height 39
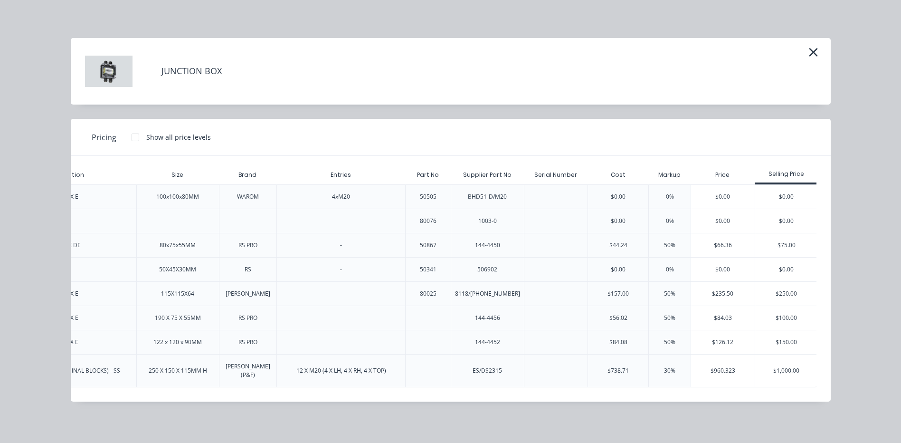
scroll to position [0, 159]
click at [791, 292] on div "$250.00" at bounding box center [785, 294] width 63 height 24
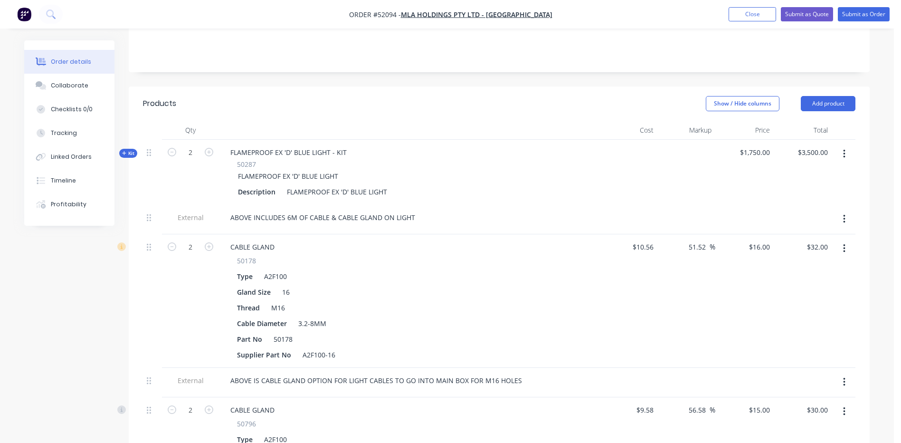
scroll to position [157, 0]
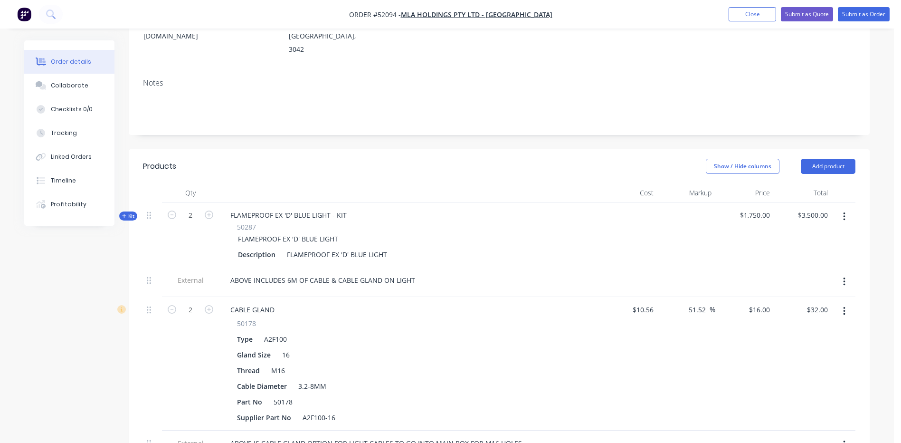
click at [645, 202] on div at bounding box center [628, 234] width 58 height 65
click at [623, 159] on div "Show / Hide columns Add product" at bounding box center [575, 166] width 561 height 15
click at [129, 212] on span "Kit" at bounding box center [128, 215] width 12 height 7
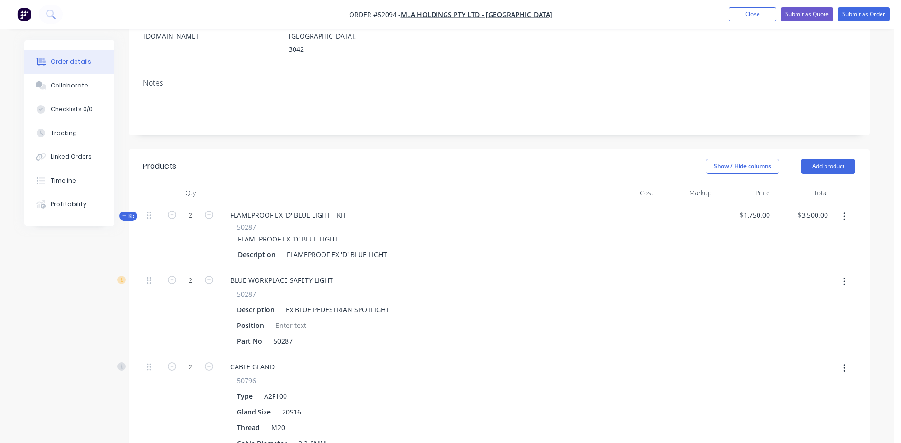
click at [129, 212] on span "Kit" at bounding box center [128, 215] width 12 height 7
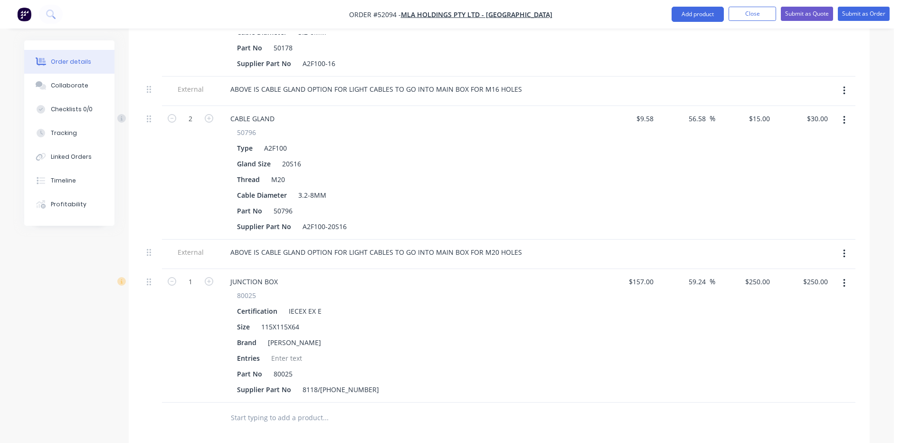
scroll to position [489, 0]
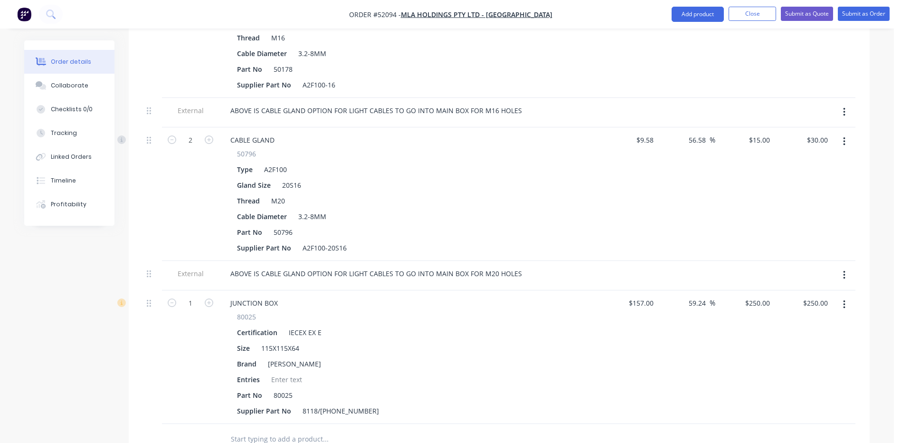
click at [850, 133] on button "button" at bounding box center [845, 141] width 22 height 17
click at [814, 179] on div "Duplicate" at bounding box center [810, 186] width 73 height 14
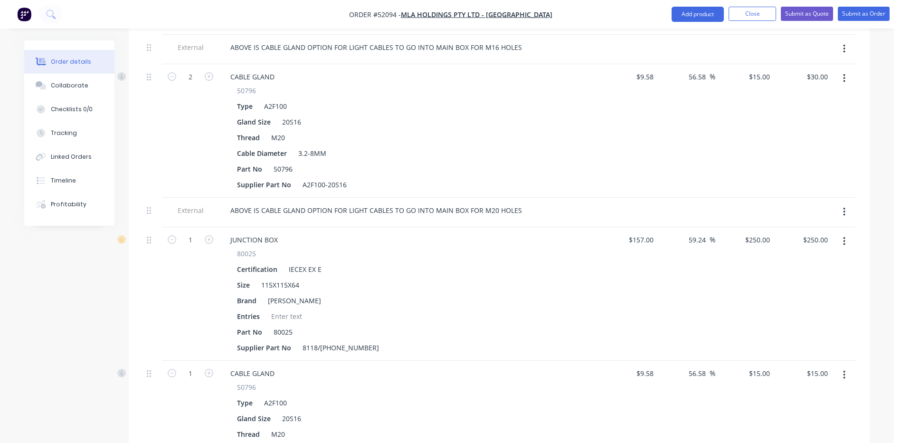
scroll to position [632, 0]
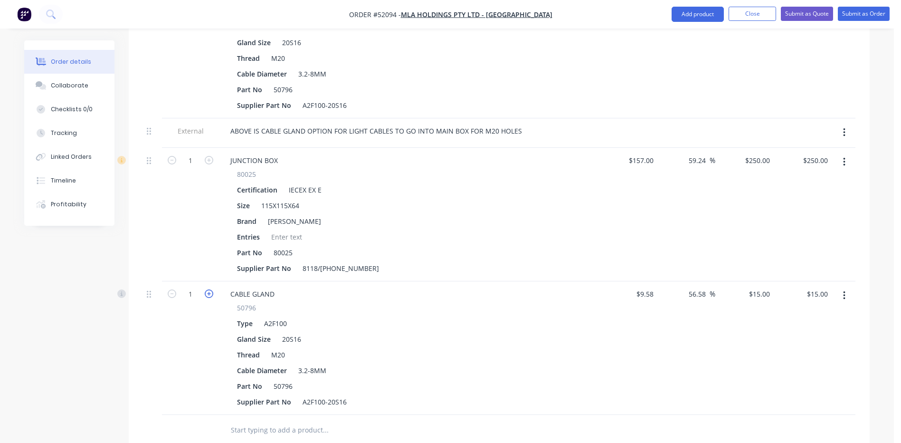
click at [208, 289] on icon "button" at bounding box center [209, 293] width 9 height 9
type input "2"
type input "$30.00"
click at [208, 289] on icon "button" at bounding box center [209, 293] width 9 height 9
type input "3"
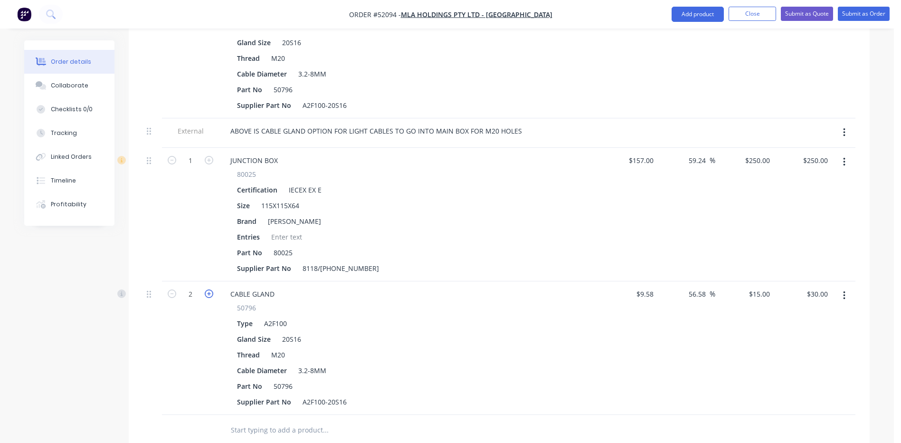
type input "$45.00"
click at [208, 289] on icon "button" at bounding box center [209, 293] width 9 height 9
type input "4"
type input "$60.00"
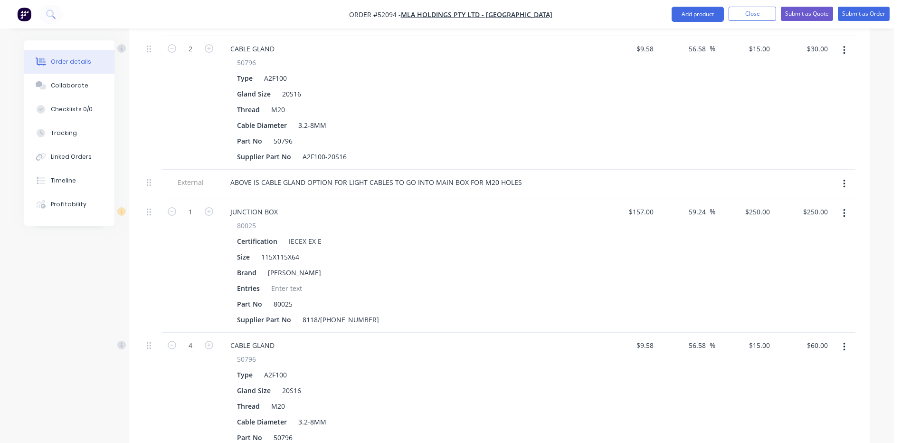
scroll to position [671, 0]
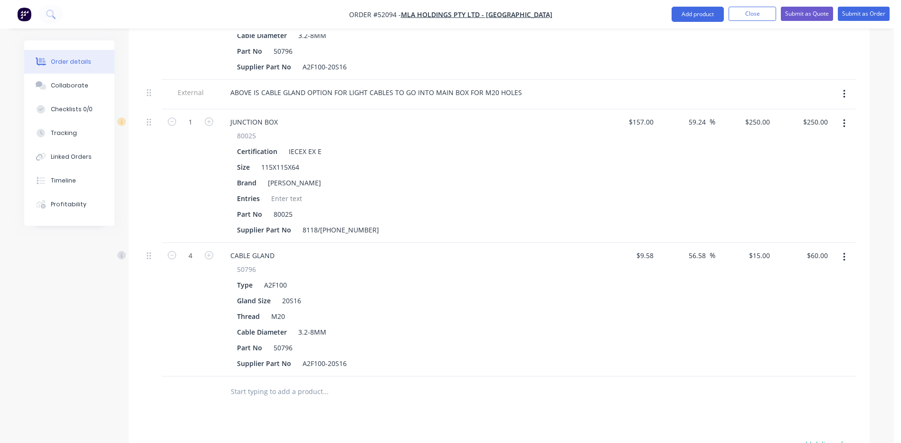
click at [849, 86] on button "button" at bounding box center [845, 94] width 22 height 17
click at [816, 112] on div "Duplicate" at bounding box center [810, 119] width 73 height 14
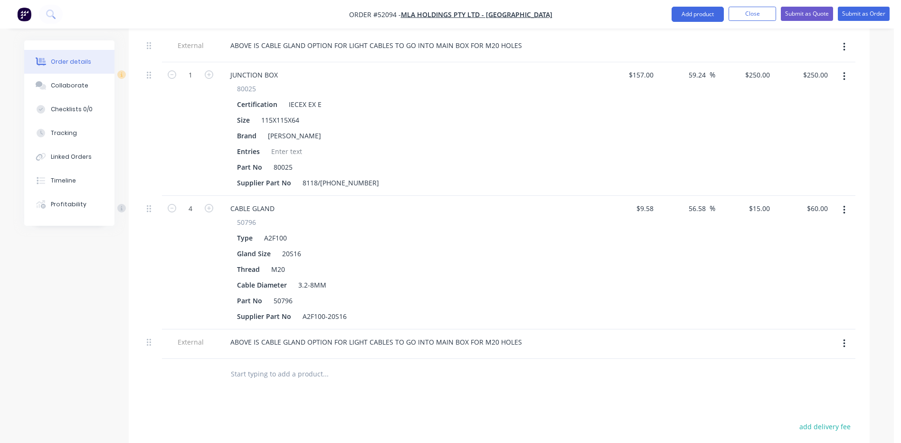
scroll to position [718, 0]
drag, startPoint x: 517, startPoint y: 324, endPoint x: 412, endPoint y: 328, distance: 105.1
click at [412, 335] on div "ABOVE IS CABLE GLAND OPTION FOR LIGHT CABLES TO GO INTO MAIN BOX FOR M20 HOLES" at bounding box center [376, 342] width 307 height 14
click at [416, 335] on div "ABOVE IS CABLE GLAND OPTION FOR LIGHT CABLES TO GO INTO MAIN BOX FOR M20 HOLES" at bounding box center [376, 342] width 307 height 14
click at [446, 335] on div "ABOVE IS CABLE GLAND OPTION FOR LIGHT CABLES TO GO INTO MAIN BOX FOR M20 HOLES" at bounding box center [376, 342] width 307 height 14
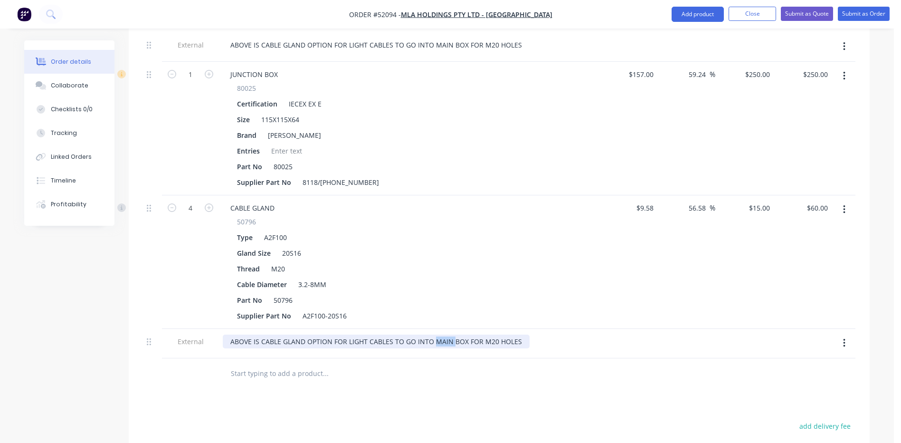
click at [446, 335] on div "ABOVE IS CABLE GLAND OPTION FOR LIGHT CABLES TO GO INTO MAIN BOX FOR M20 HOLES" at bounding box center [376, 342] width 307 height 14
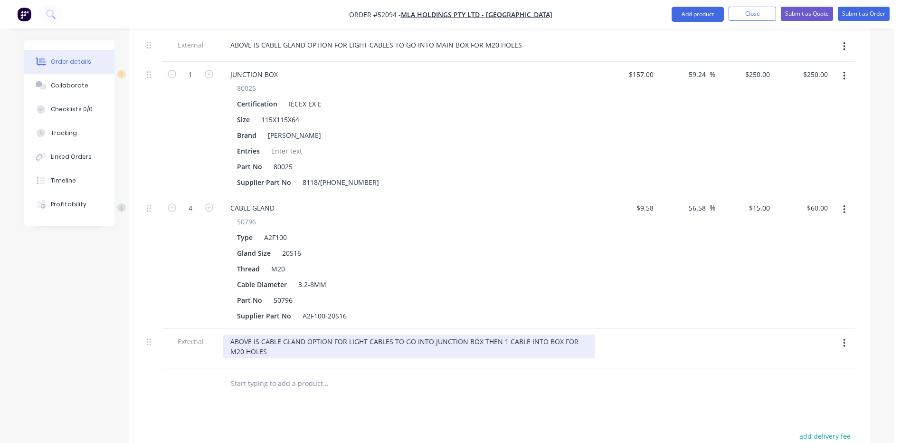
click at [547, 335] on div "ABOVE IS CABLE GLAND OPTION FOR LIGHT CABLES TO GO INTO JUNCTION BOX THEN 1 CAB…" at bounding box center [409, 347] width 373 height 24
click at [546, 335] on div "ABOVE IS CABLE GLAND OPTION FOR LIGHT CABLES TO GO INTO JUNCTION BOX THEN 1 CAB…" at bounding box center [409, 347] width 373 height 24
click at [544, 340] on div "ABOVE IS CABLE GLAND OPTION FOR LIGHT CABLES TO GO INTO JUNCTION BOX THEN 1 CAB…" at bounding box center [409, 347] width 373 height 24
drag, startPoint x: 547, startPoint y: 337, endPoint x: 536, endPoint y: 325, distance: 16.8
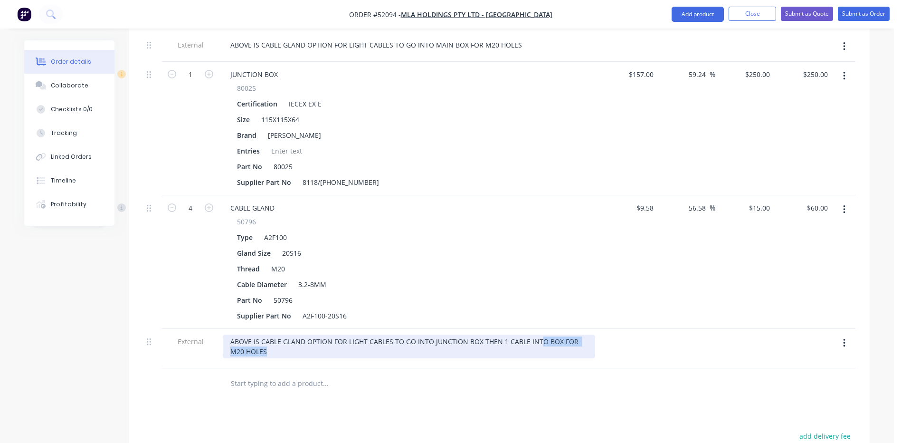
click at [537, 335] on div "ABOVE IS CABLE GLAND OPTION FOR LIGHT CABLES TO GO INTO JUNCTION BOX THEN 1 CAB…" at bounding box center [409, 347] width 373 height 24
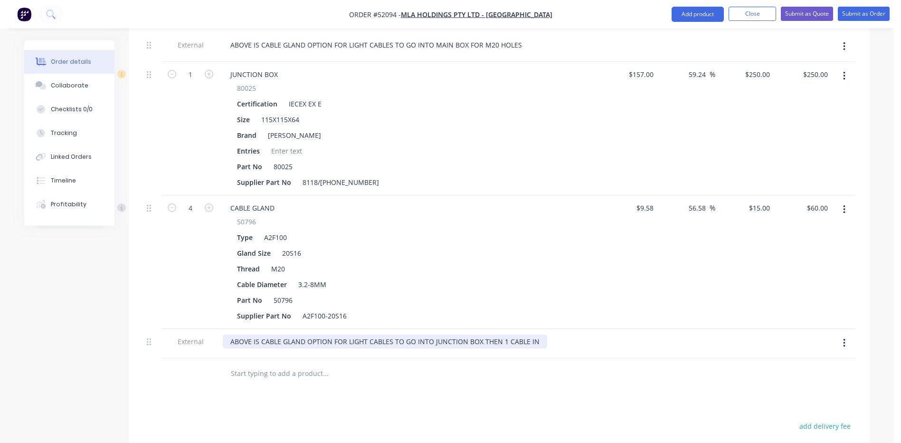
click at [331, 335] on div "ABOVE IS CABLE GLAND OPTION FOR LIGHT CABLES TO GO INTO JUNCTION BOX THEN 1 CAB…" at bounding box center [385, 342] width 325 height 14
drag, startPoint x: 537, startPoint y: 324, endPoint x: 482, endPoint y: 326, distance: 54.2
click at [482, 335] on div "ABOVE IS CABLE GLAND OPTION FOR LIGHT CABLES TO GO INTO JUNCTION BOX THEN 1 CAB…" at bounding box center [385, 342] width 325 height 14
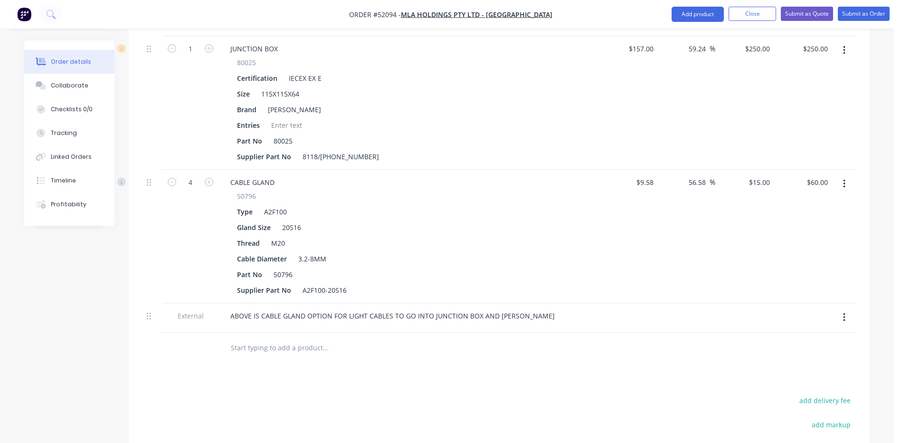
scroll to position [766, 0]
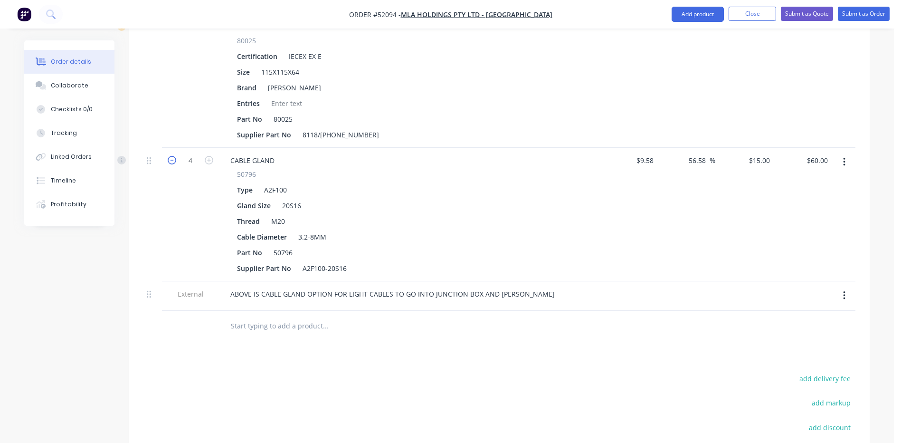
click at [171, 156] on icon "button" at bounding box center [172, 160] width 9 height 9
type input "3"
type input "$45.00"
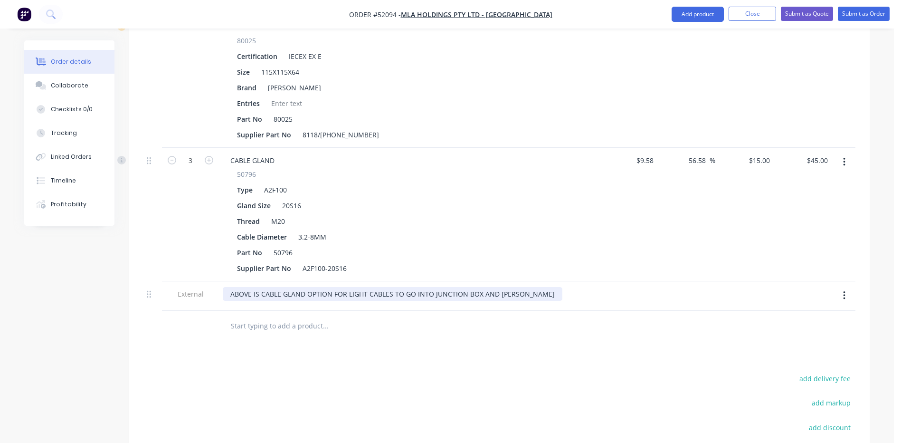
click at [535, 287] on div "ABOVE IS CABLE GLAND OPTION FOR LIGHT CABLES TO GO INTO JUNCTION BOX AND THE ST…" at bounding box center [393, 294] width 340 height 14
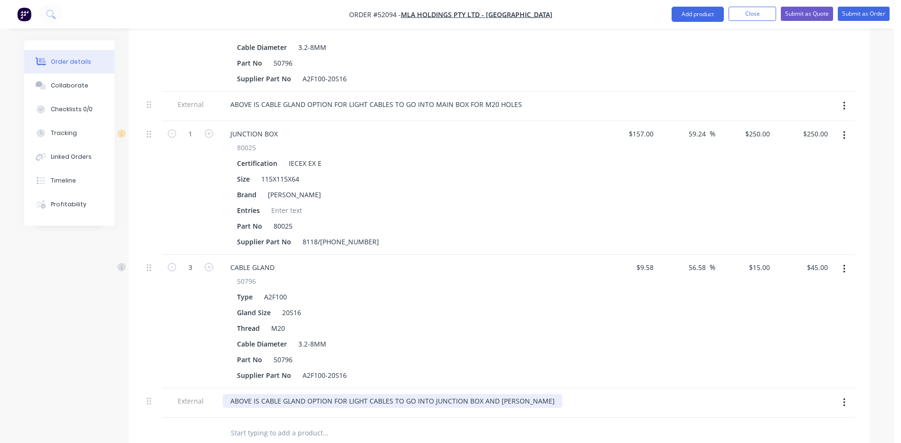
scroll to position [671, 0]
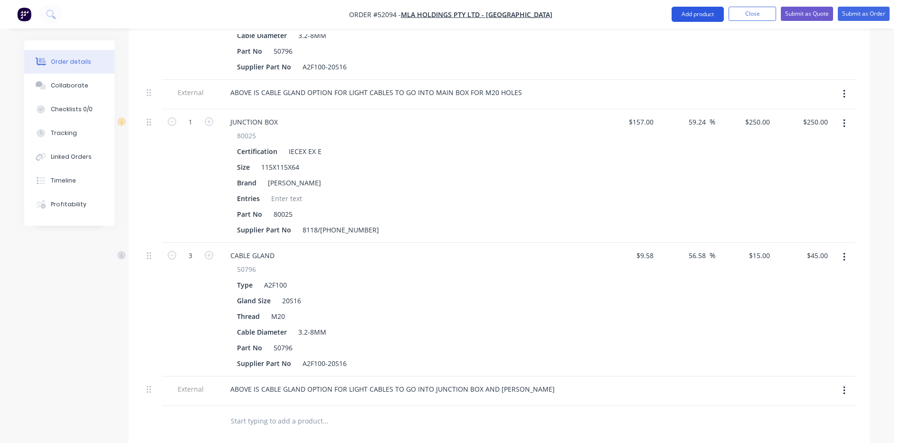
click at [708, 10] on button "Add product" at bounding box center [698, 14] width 52 height 15
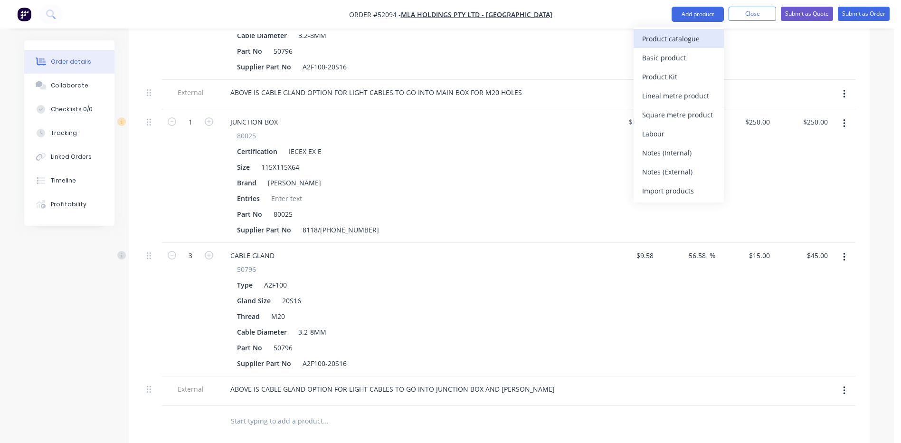
click at [692, 32] on div "Product catalogue" at bounding box center [678, 39] width 73 height 14
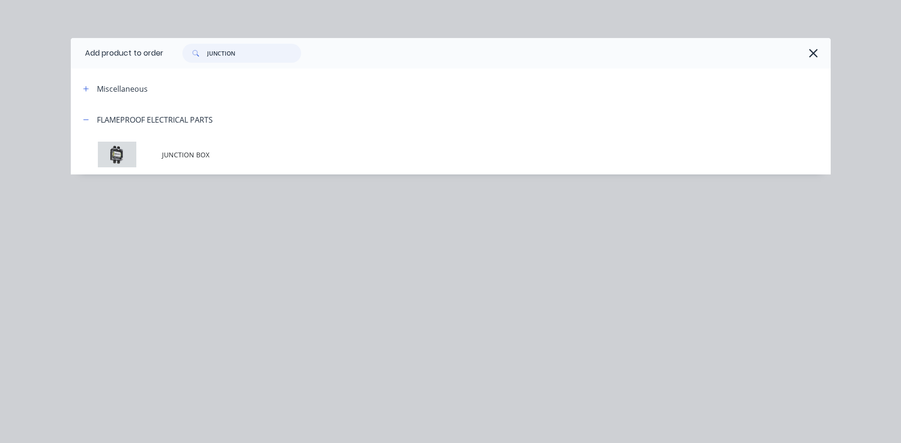
drag, startPoint x: 252, startPoint y: 57, endPoint x: 204, endPoint y: 48, distance: 48.2
click at [204, 48] on div "JUNCTION" at bounding box center [241, 53] width 119 height 19
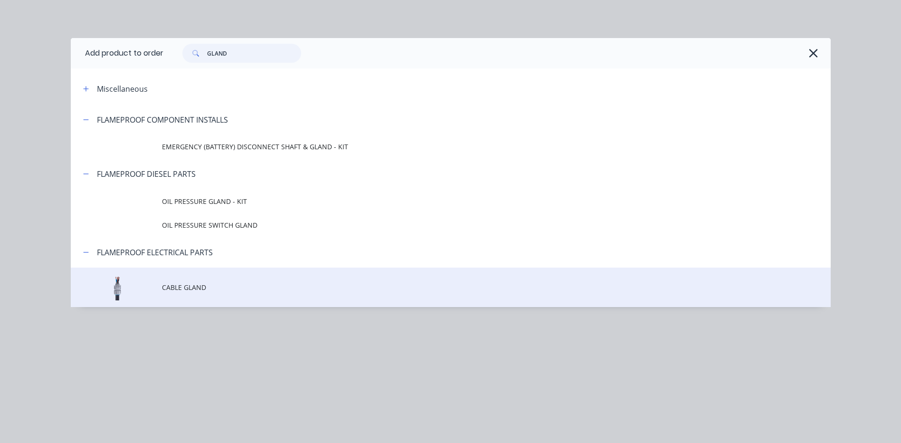
type input "GLAND"
click at [246, 274] on td "CABLE GLAND" at bounding box center [496, 287] width 669 height 39
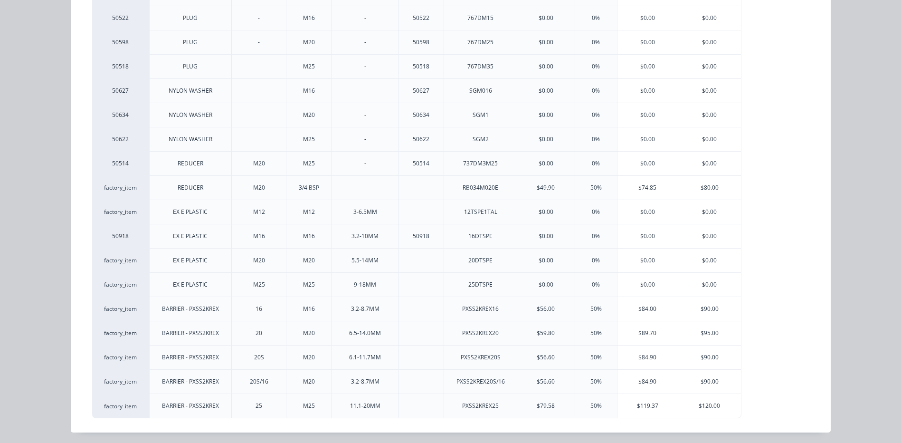
scroll to position [400, 0]
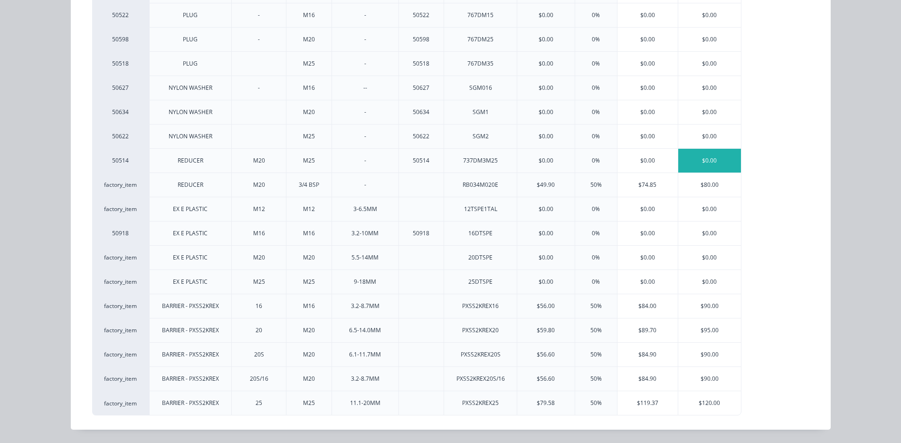
click at [698, 159] on div "$0.00" at bounding box center [710, 161] width 63 height 24
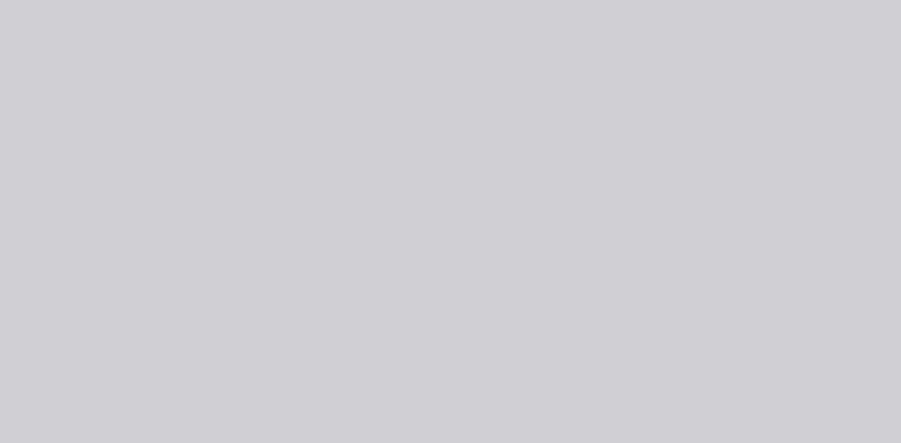
scroll to position [0, 0]
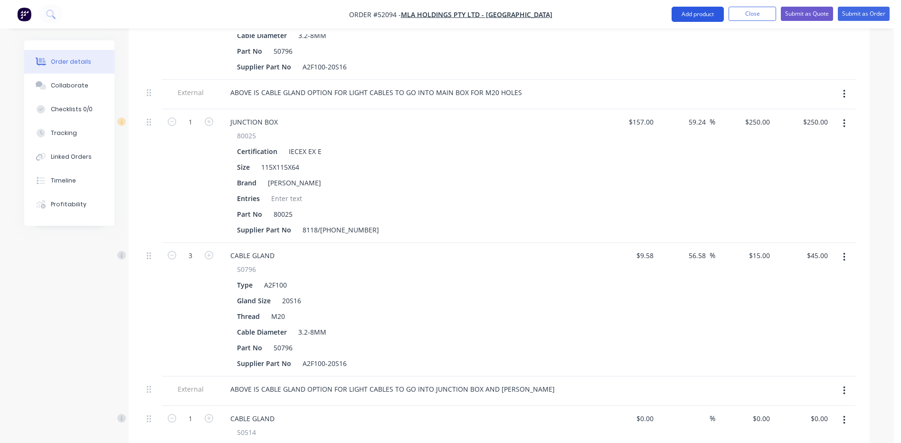
click at [700, 18] on button "Add product" at bounding box center [698, 14] width 52 height 15
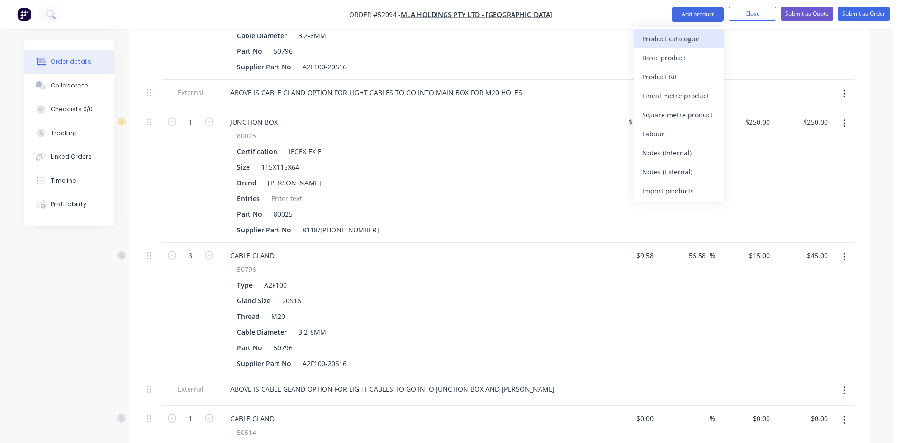
click at [685, 36] on div "Product catalogue" at bounding box center [678, 39] width 73 height 14
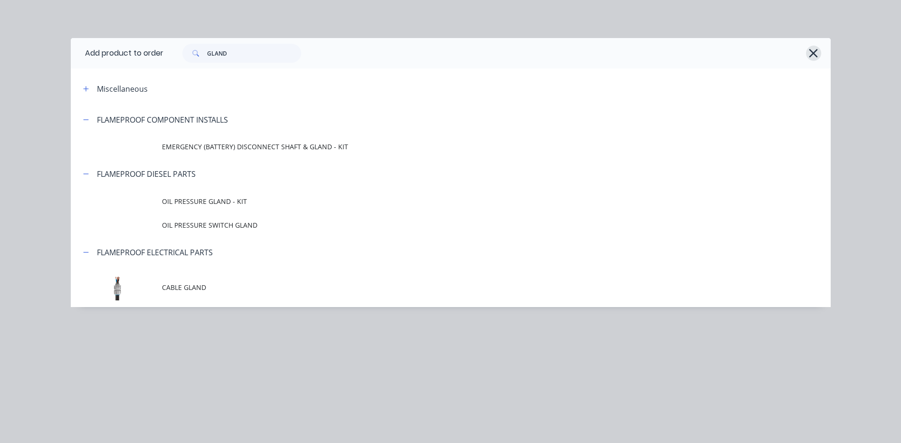
click at [816, 51] on icon "button" at bounding box center [814, 53] width 9 height 9
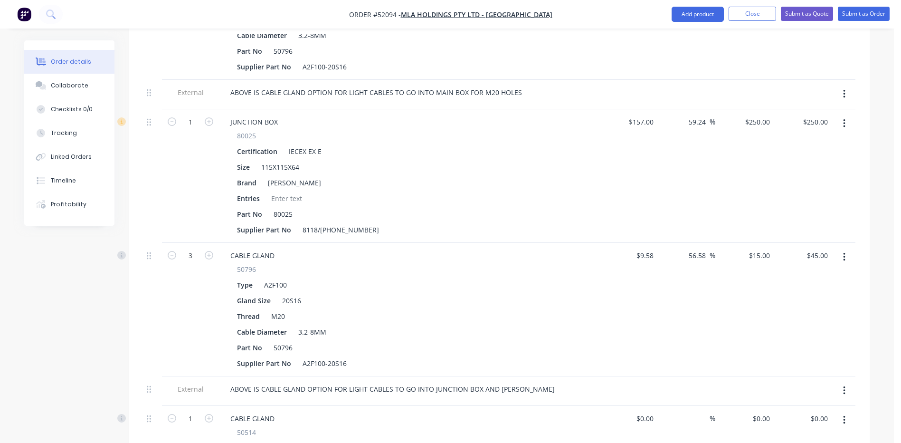
scroll to position [718, 0]
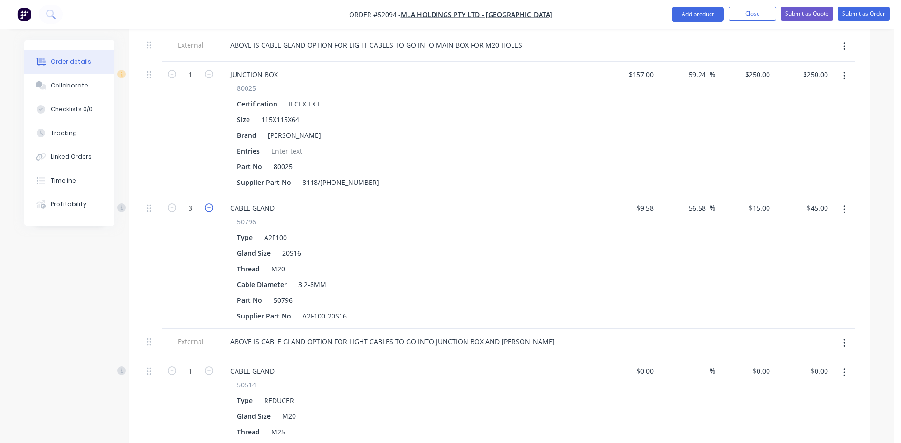
click at [209, 203] on icon "button" at bounding box center [209, 207] width 9 height 9
type input "4"
type input "$60.00"
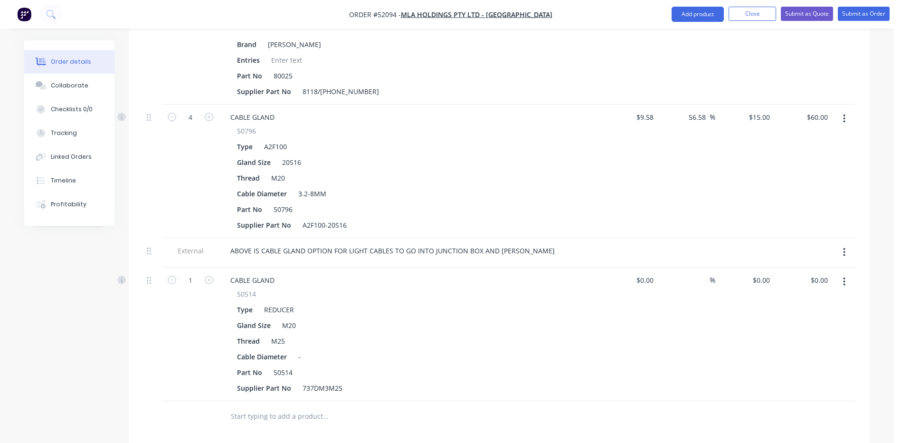
scroll to position [813, 0]
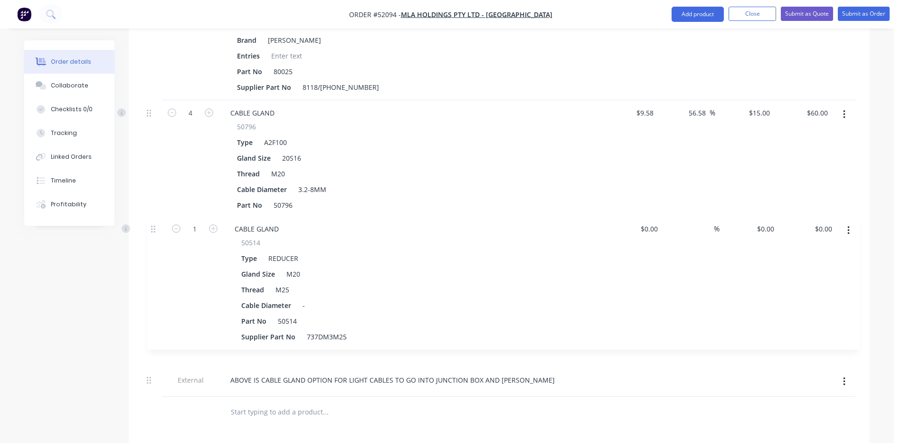
drag, startPoint x: 149, startPoint y: 262, endPoint x: 153, endPoint y: 225, distance: 36.8
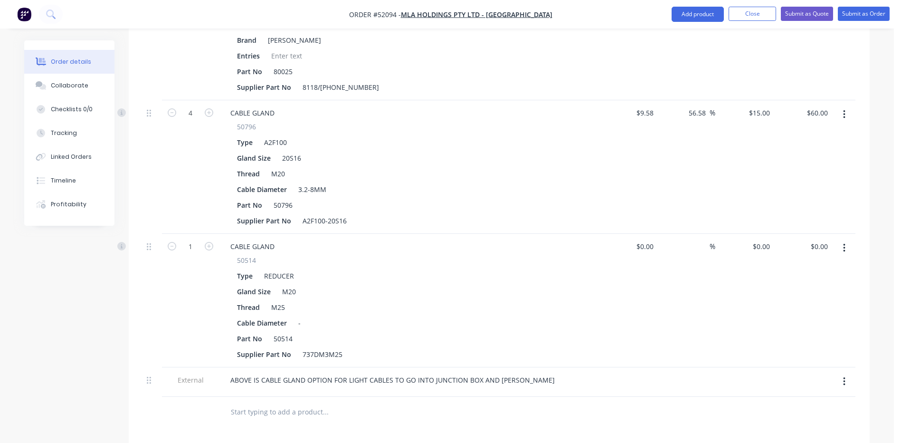
click at [847, 240] on button "button" at bounding box center [845, 248] width 22 height 17
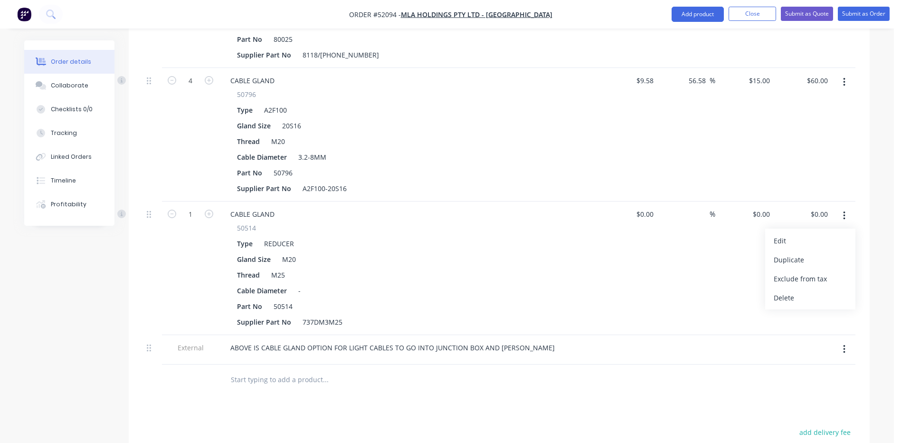
scroll to position [908, 0]
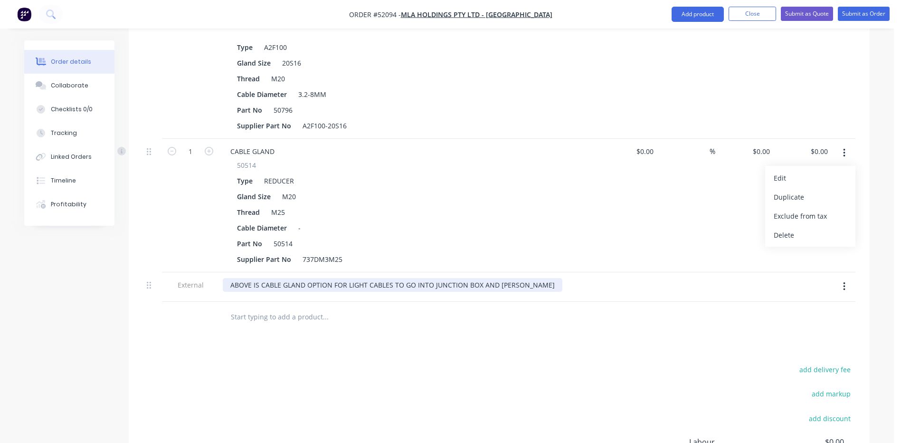
click at [527, 278] on div "ABOVE IS CABLE GLAND OPTION FOR LIGHT CABLES TO GO INTO JUNCTION BOX AND THE ST…" at bounding box center [393, 285] width 340 height 14
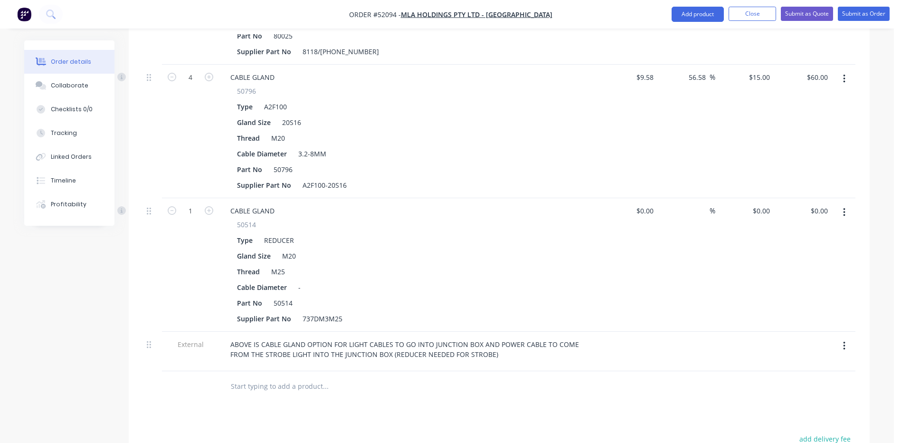
scroll to position [813, 0]
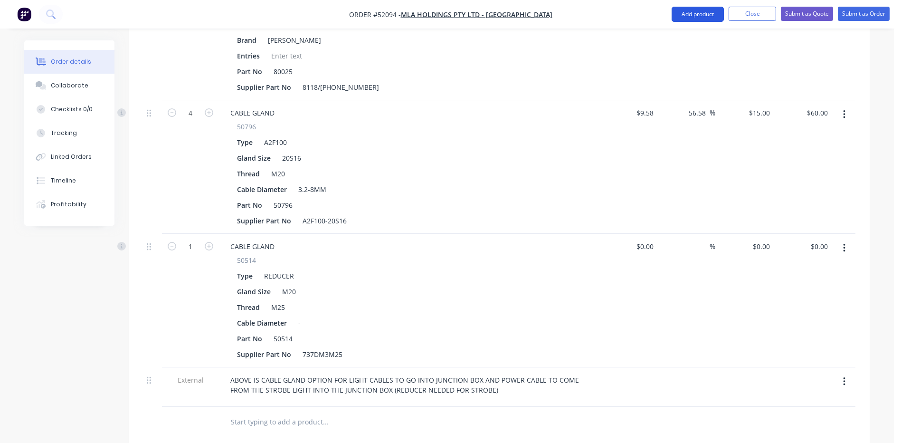
drag, startPoint x: 757, startPoint y: 19, endPoint x: 705, endPoint y: 21, distance: 52.3
click at [757, 19] on button "Close" at bounding box center [753, 14] width 48 height 14
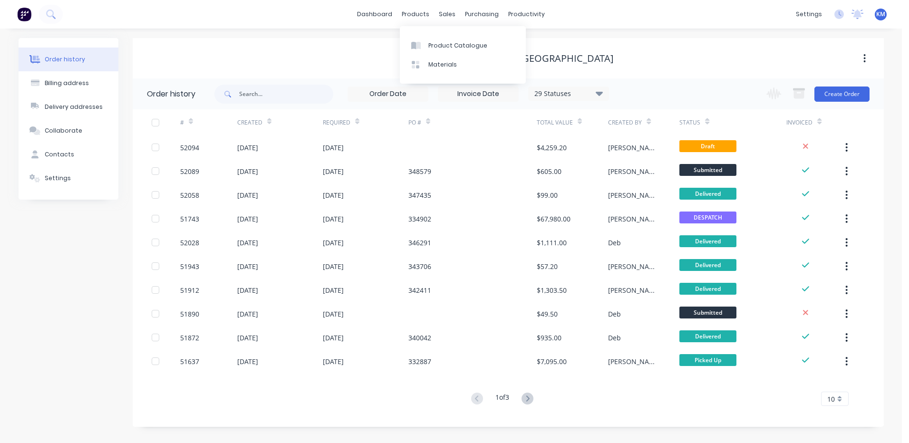
click at [426, 35] on div "Product Catalogue Materials" at bounding box center [463, 55] width 126 height 58
click at [427, 38] on link "Product Catalogue" at bounding box center [463, 45] width 126 height 19
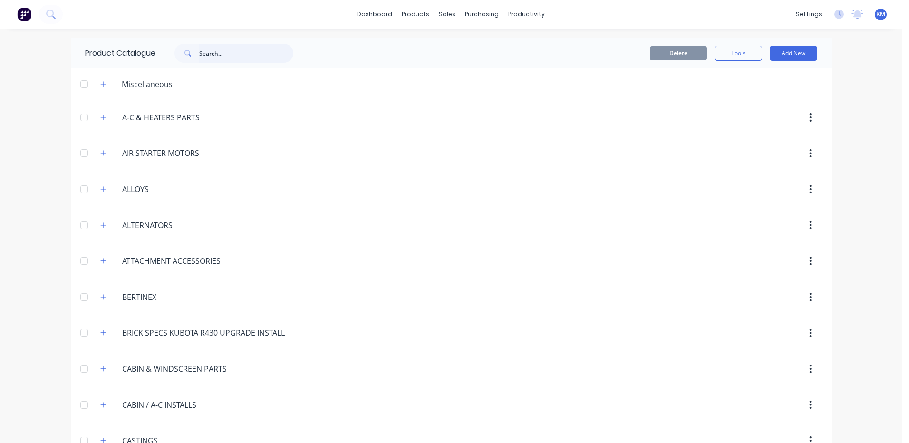
click at [237, 53] on input "text" at bounding box center [246, 53] width 94 height 19
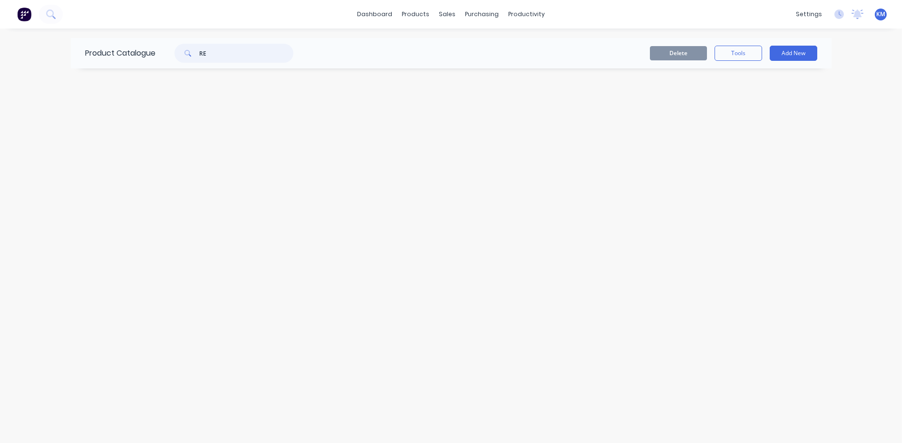
type input "R"
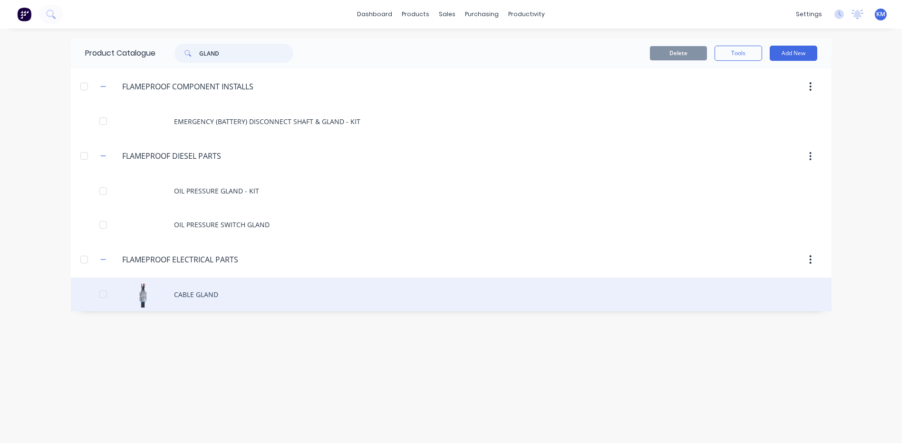
type input "GLAND"
click at [260, 285] on div "CABLE GLAND" at bounding box center [451, 295] width 760 height 34
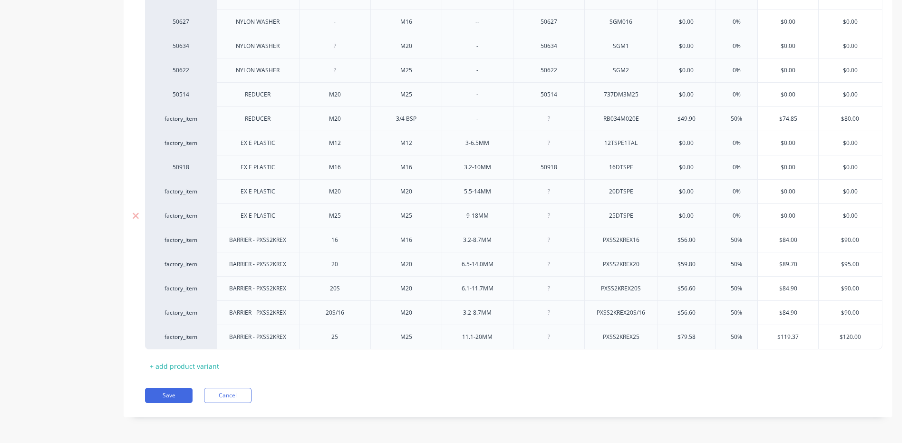
scroll to position [536, 0]
click at [399, 365] on div "MYOB Item # Type Gland Size Thread Cable Diameter Part No Supplier Part No Cost…" at bounding box center [508, 35] width 726 height 676
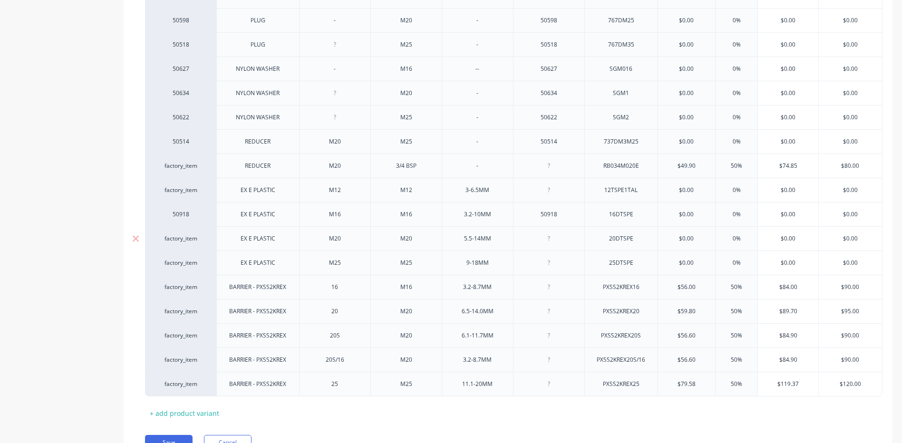
scroll to position [441, 0]
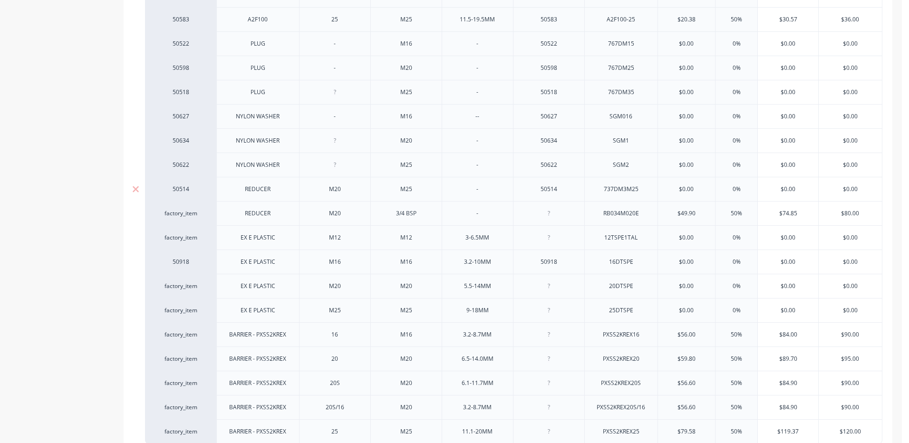
click at [685, 187] on input "$0.00" at bounding box center [687, 189] width 58 height 9
type input "$17.04"
type input "50%"
type input "$25.56"
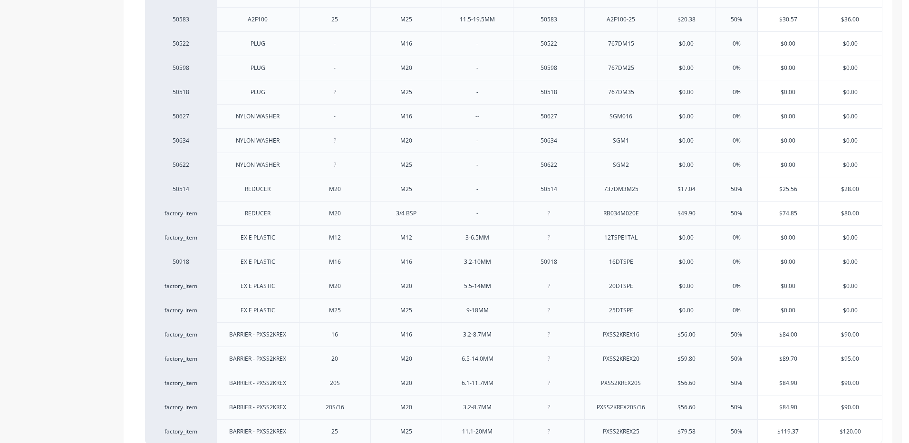
scroll to position [54, 0]
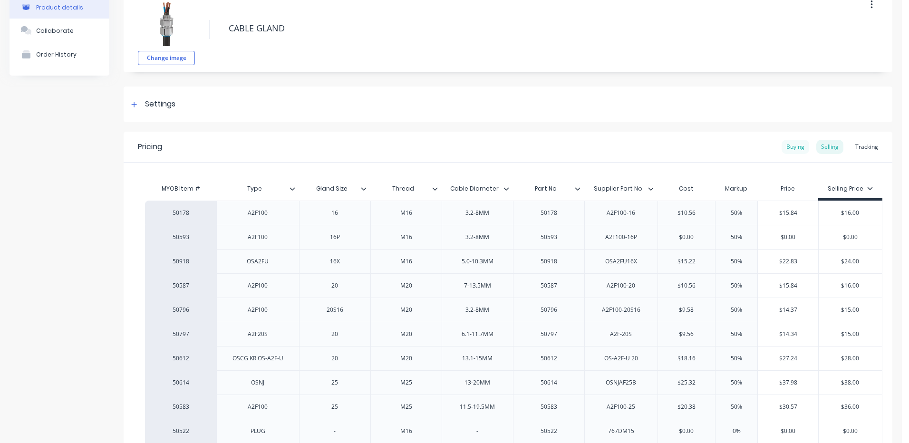
type input "$28"
click at [794, 149] on div "Buying" at bounding box center [795, 147] width 28 height 14
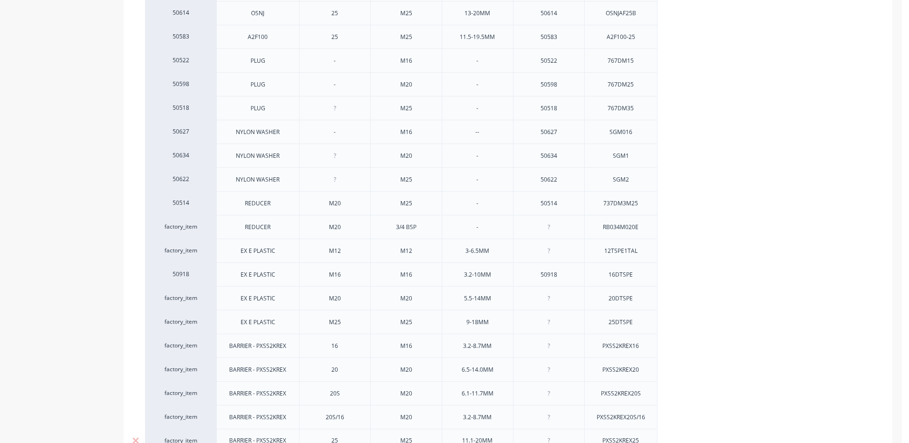
scroll to position [521, 0]
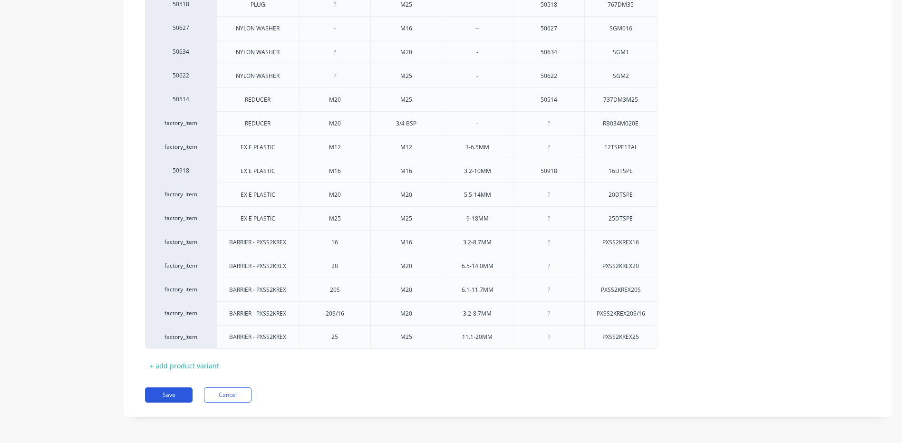
click at [176, 393] on button "Save" at bounding box center [169, 394] width 48 height 15
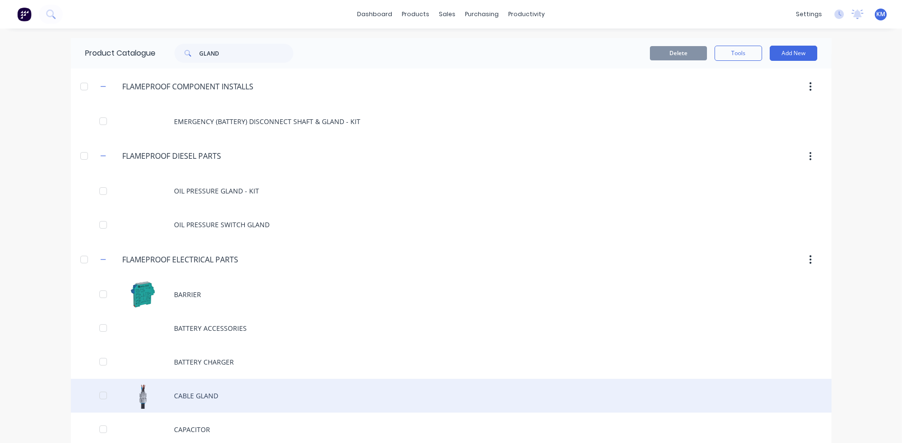
click at [206, 386] on div "CABLE GLAND" at bounding box center [451, 396] width 760 height 34
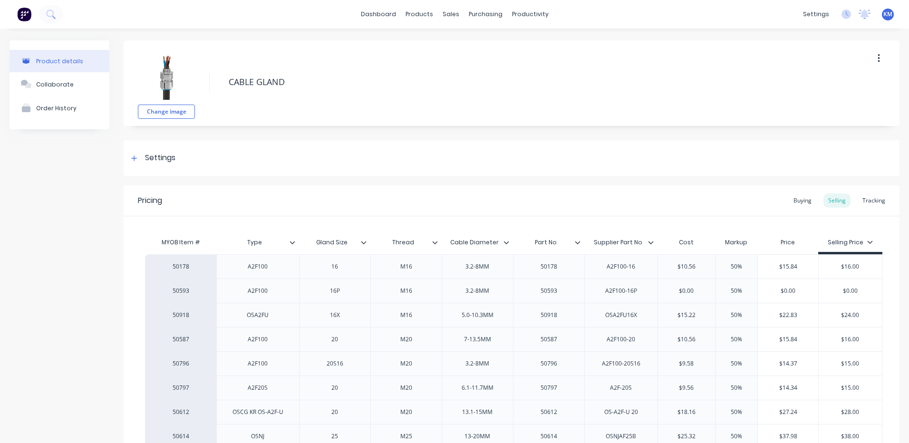
click at [799, 200] on div "Buying" at bounding box center [802, 200] width 28 height 14
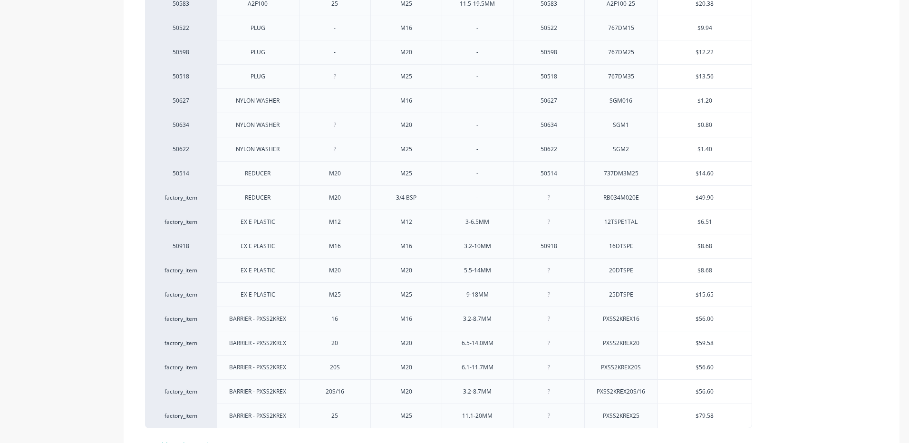
scroll to position [475, 0]
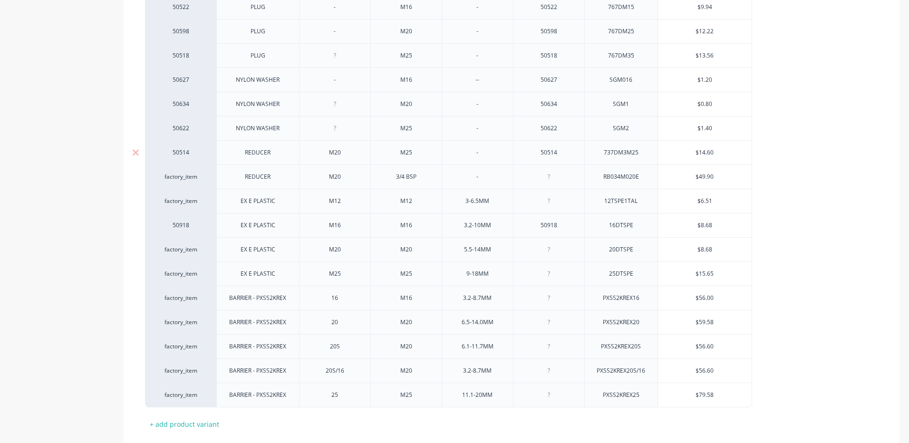
click at [707, 153] on input "$14.60" at bounding box center [705, 152] width 94 height 9
type input "$1"
type textarea "x"
type input "$17"
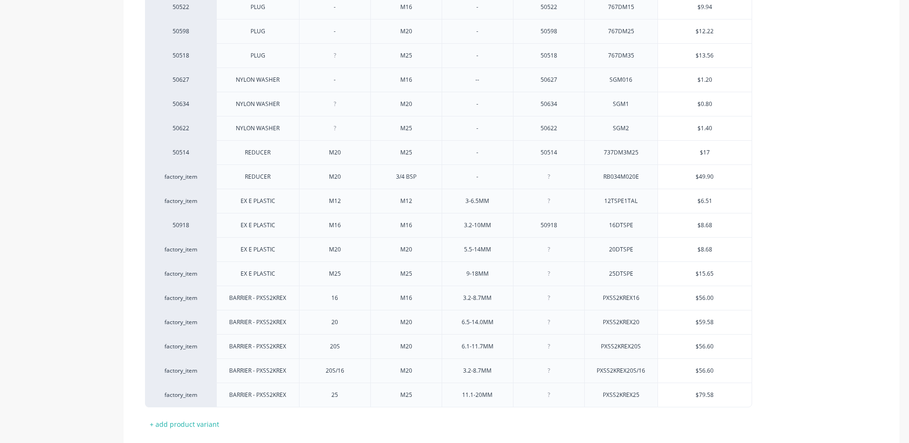
type textarea "x"
type input "$17."
type textarea "x"
type input "$17.0"
type textarea "x"
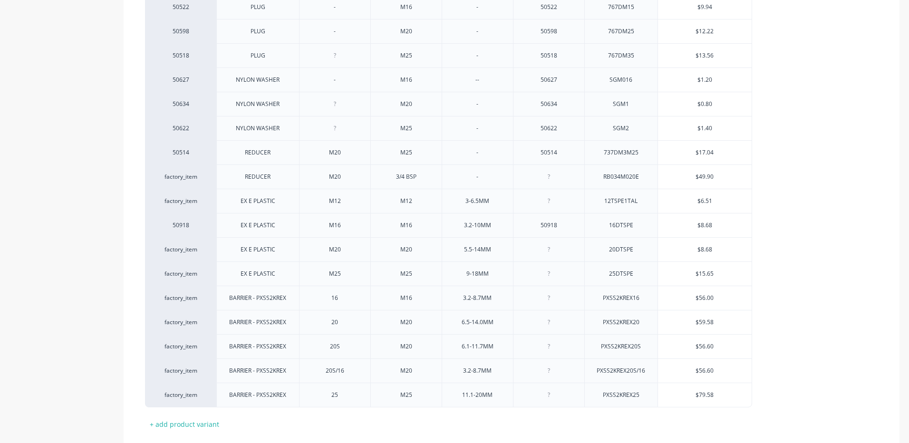
type input "$17.04"
click at [791, 152] on div "50178 A2F100 16 M16 3.2-8MM 50178 A2F100-16 $10.56 50593 A2F100 16P M16 3.2-8MM…" at bounding box center [511, 92] width 733 height 631
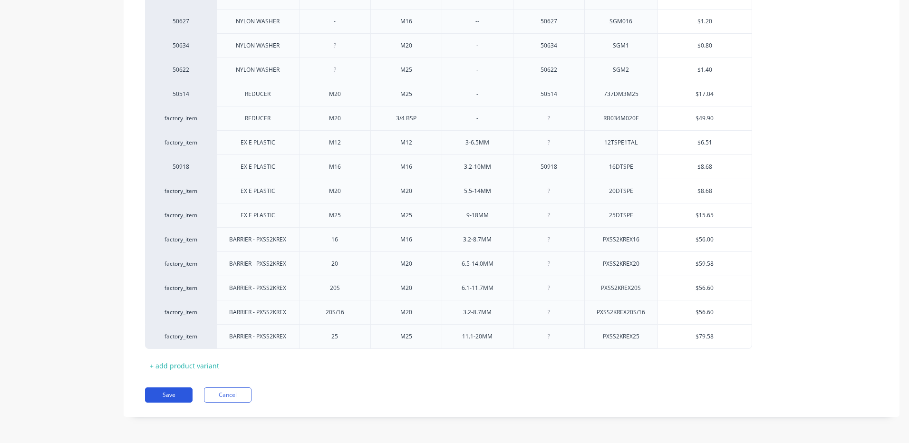
click at [173, 395] on button "Save" at bounding box center [169, 394] width 48 height 15
type textarea "x"
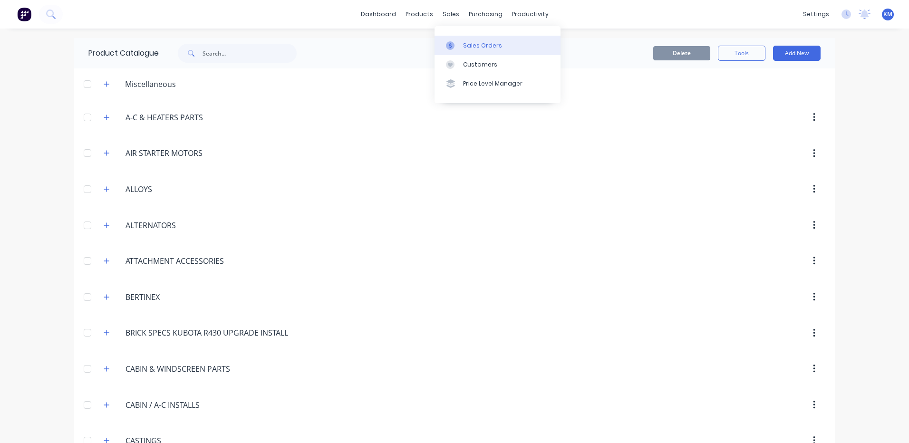
click at [451, 38] on link "Sales Orders" at bounding box center [497, 45] width 126 height 19
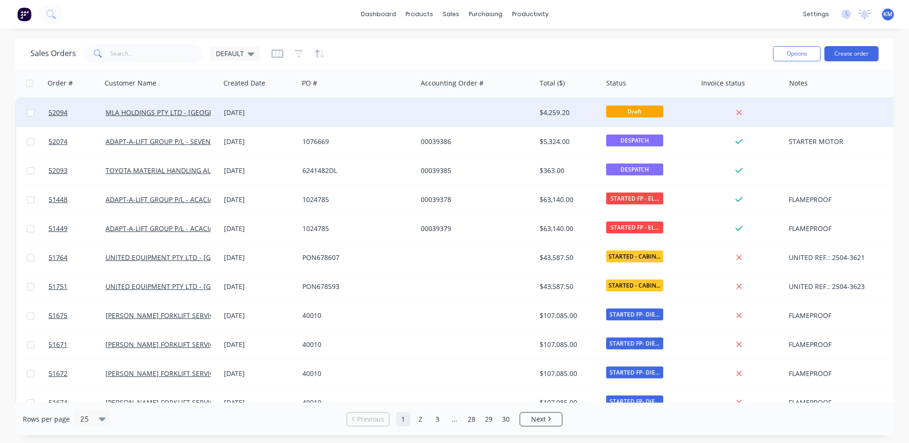
click at [301, 116] on div at bounding box center [357, 112] width 118 height 29
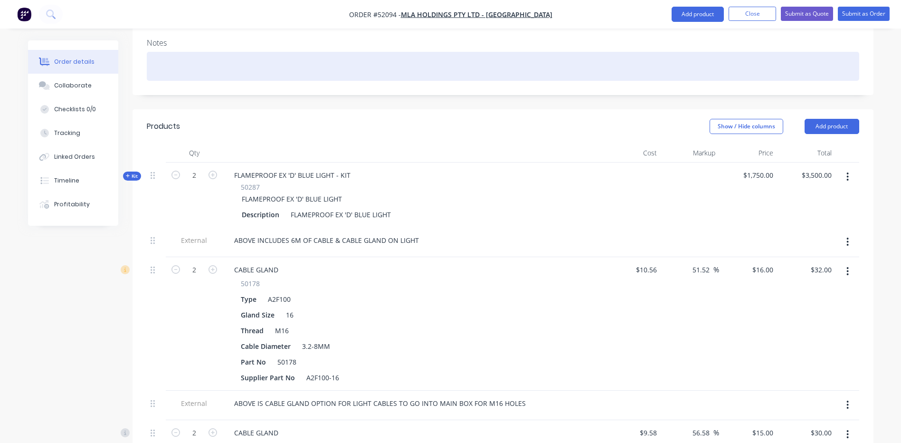
scroll to position [48, 0]
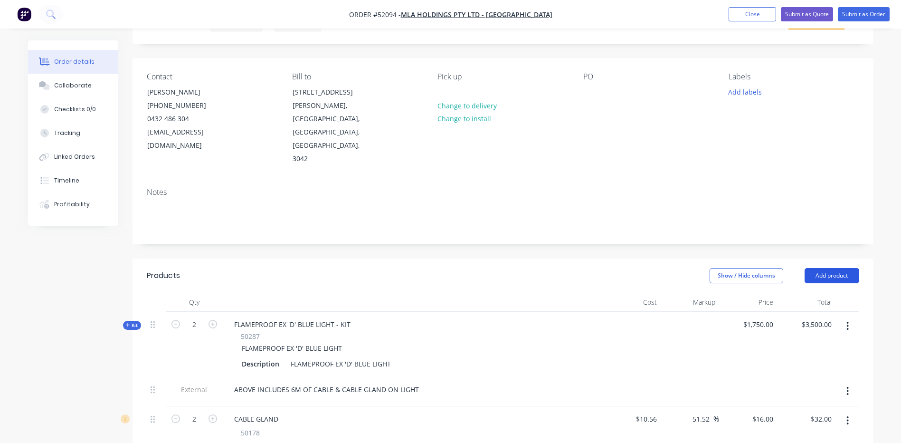
click at [827, 268] on button "Add product" at bounding box center [832, 275] width 55 height 15
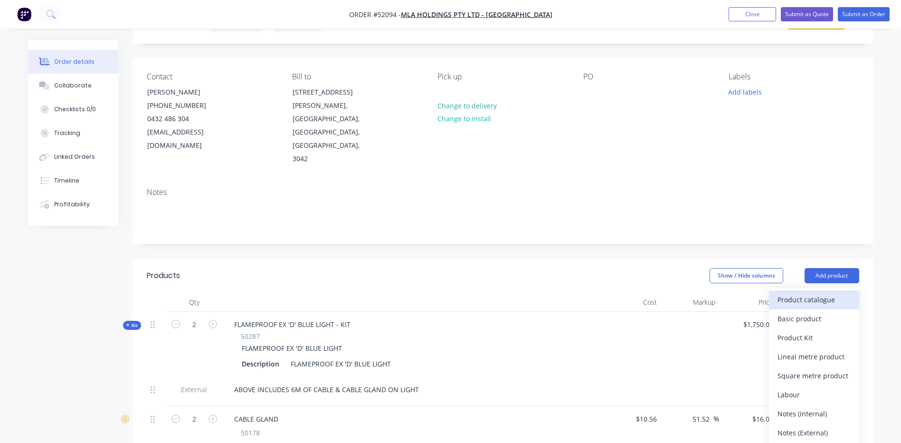
click at [825, 293] on div "Product catalogue" at bounding box center [814, 300] width 73 height 14
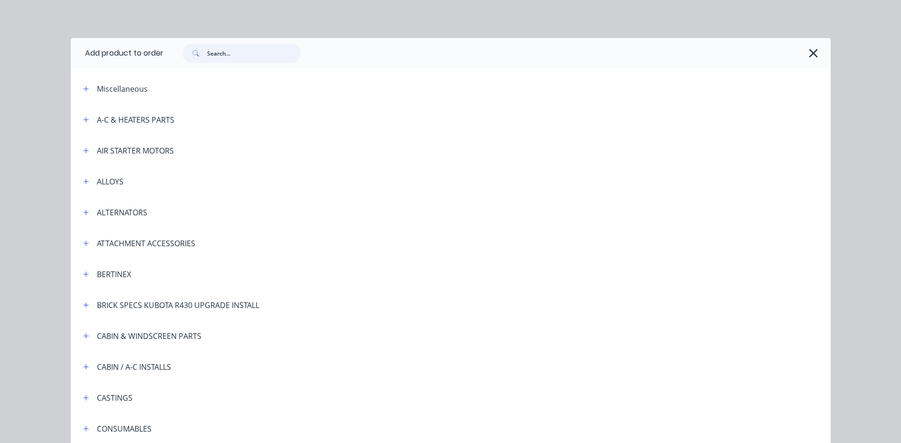
click at [250, 60] on input "text" at bounding box center [254, 53] width 94 height 19
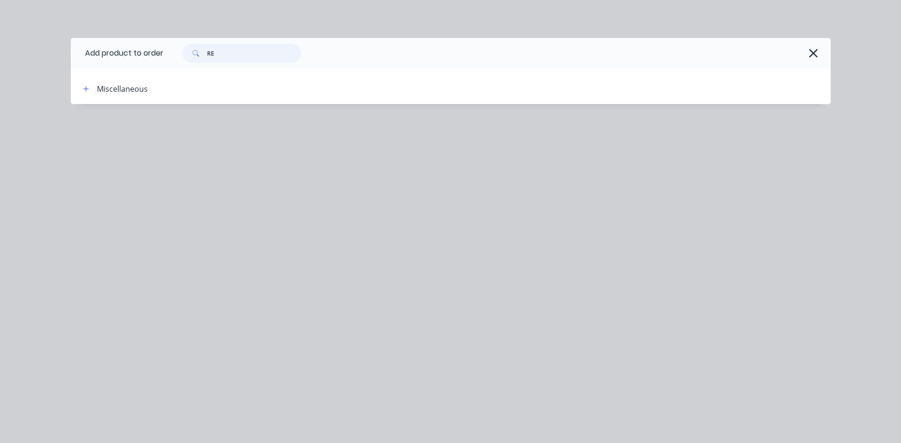
type input "R"
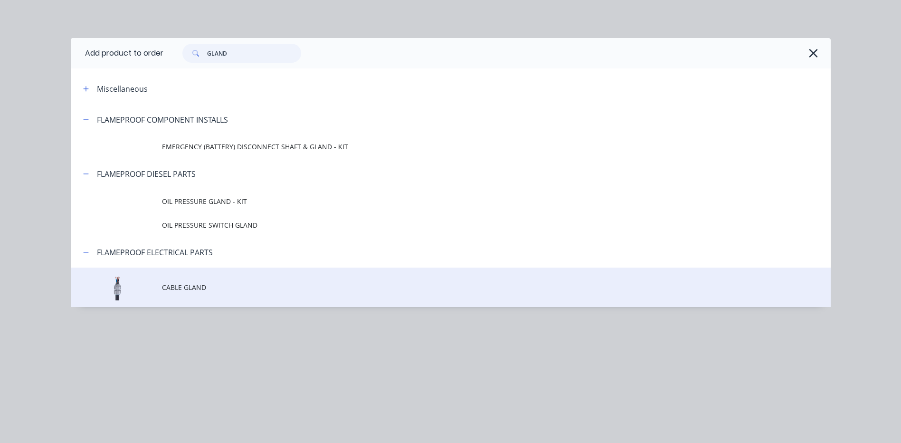
type input "GLAND"
click at [230, 282] on td "CABLE GLAND" at bounding box center [496, 287] width 669 height 39
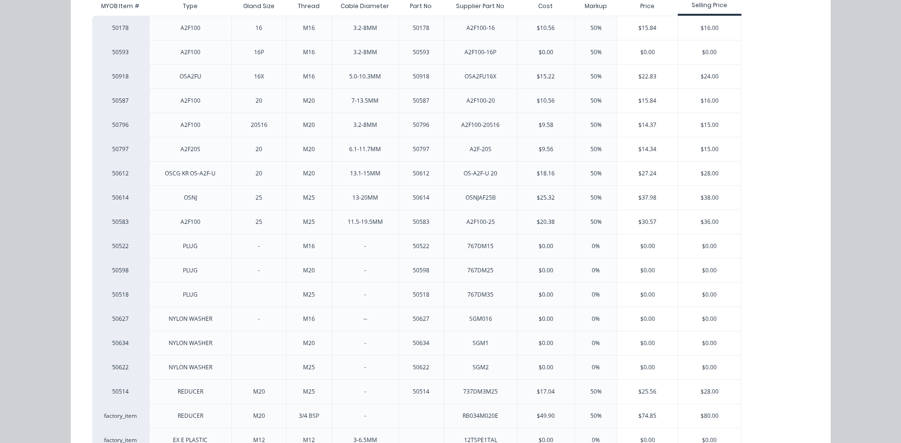
scroll to position [400, 0]
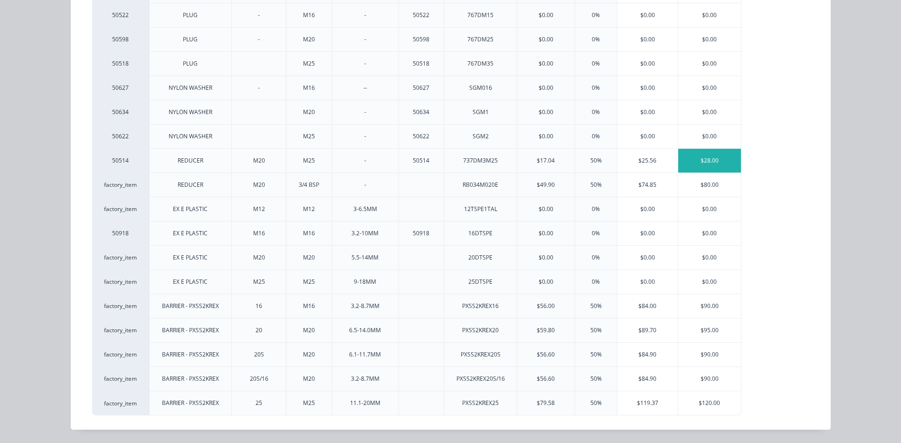
click at [711, 162] on div "$28.00" at bounding box center [710, 161] width 63 height 24
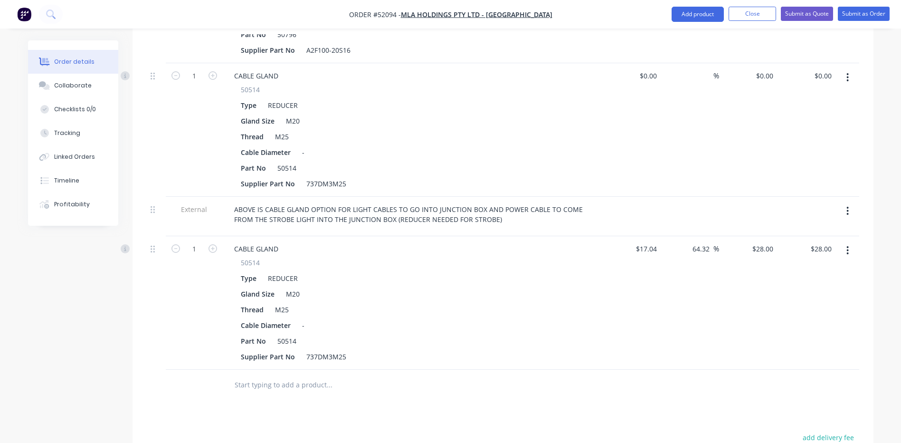
scroll to position [977, 0]
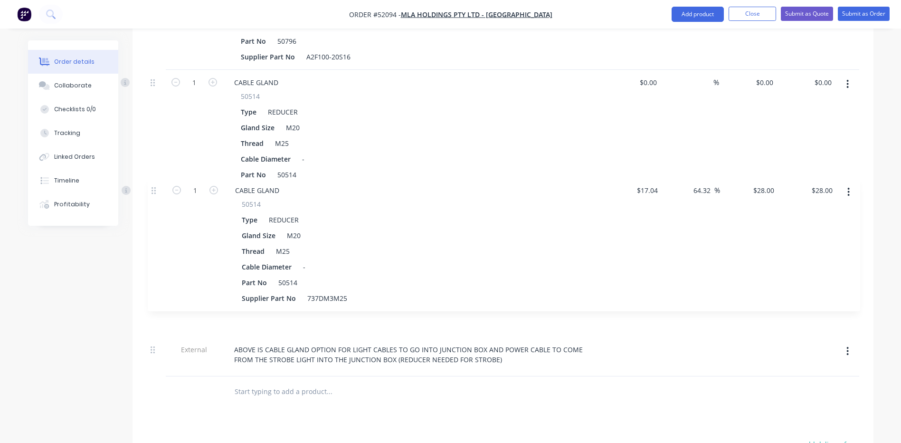
drag, startPoint x: 156, startPoint y: 240, endPoint x: 157, endPoint y: 189, distance: 50.9
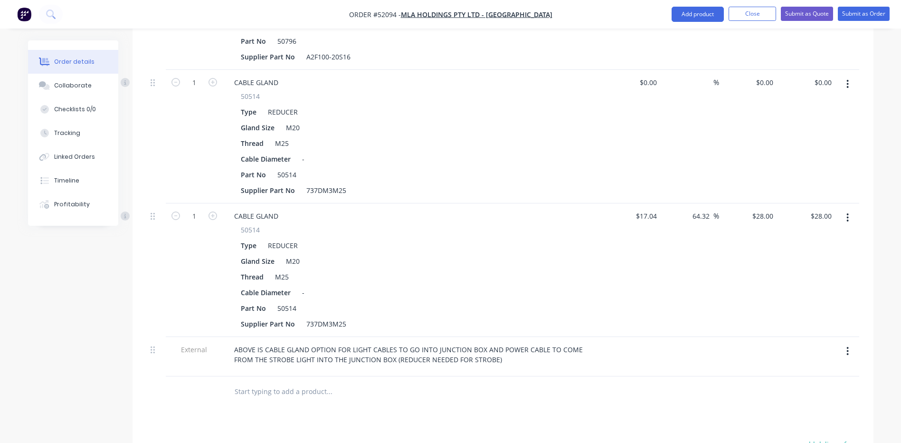
click at [852, 76] on button "button" at bounding box center [848, 84] width 22 height 17
click at [813, 156] on button "Delete" at bounding box center [814, 165] width 90 height 19
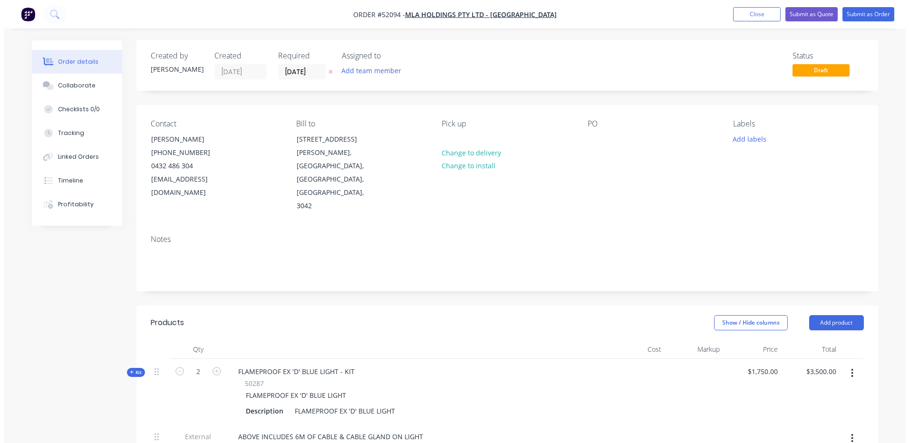
scroll to position [0, 0]
click at [745, 17] on button "Close" at bounding box center [753, 14] width 48 height 14
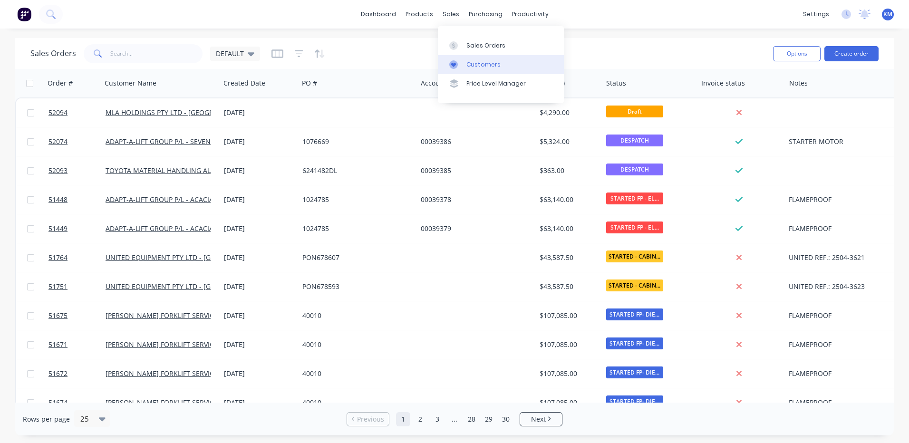
click at [451, 67] on icon at bounding box center [453, 64] width 9 height 9
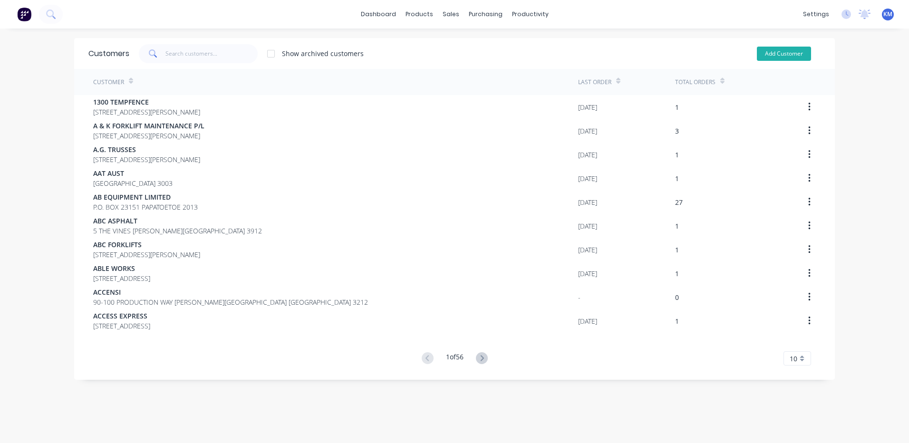
click at [790, 55] on button "Add Customer" at bounding box center [784, 54] width 54 height 14
select select "AU"
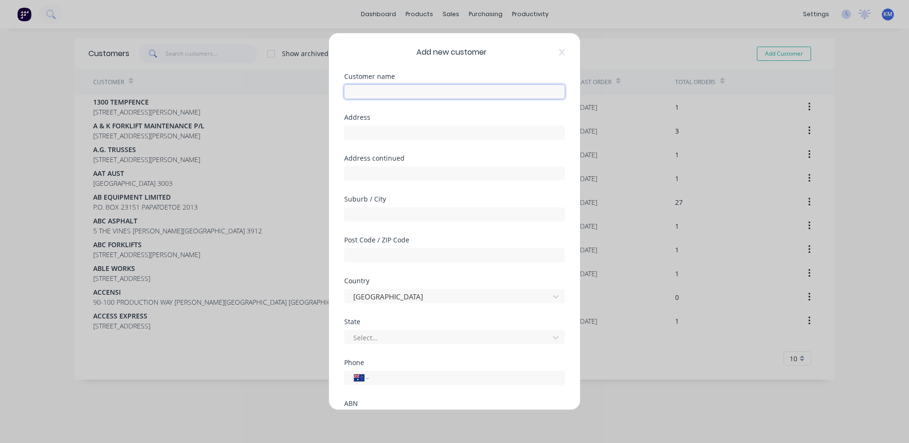
drag, startPoint x: 365, startPoint y: 88, endPoint x: 460, endPoint y: 87, distance: 94.1
click at [366, 89] on input "text" at bounding box center [454, 92] width 220 height 14
type input "FINER HYDRUALICS PTY L"
click at [559, 52] on icon at bounding box center [562, 52] width 6 height 7
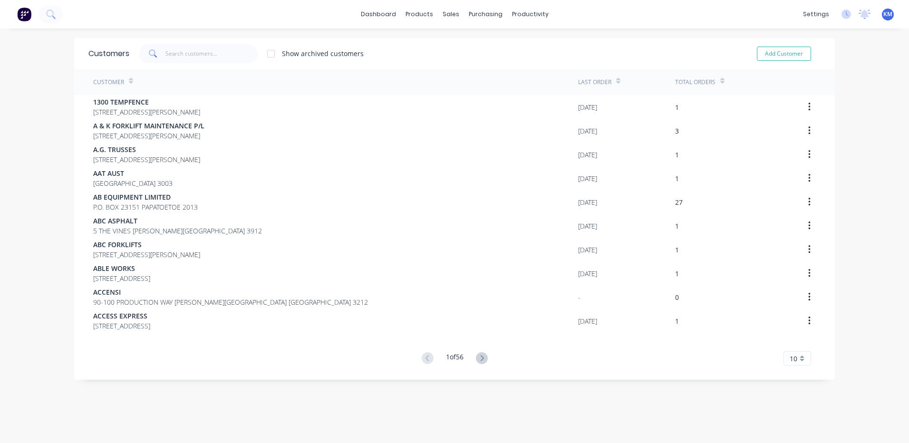
click at [203, 68] on div "Customers Show archived customers Add Customer" at bounding box center [454, 53] width 760 height 31
click at [208, 62] on input "text" at bounding box center [211, 53] width 93 height 19
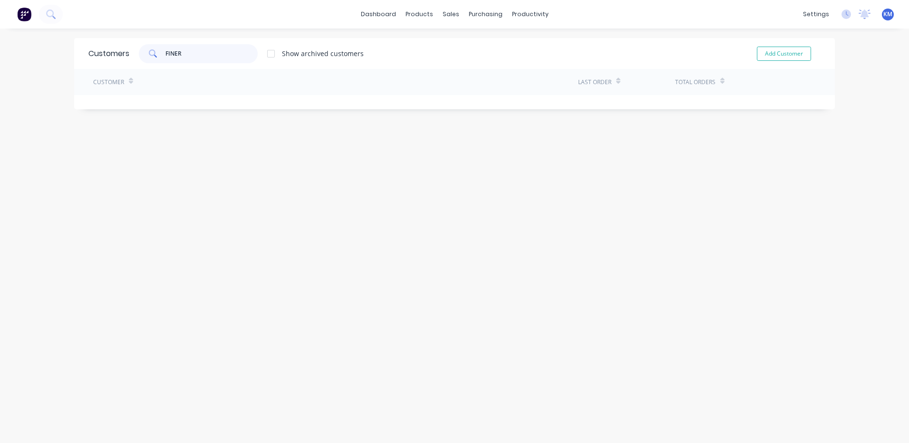
type input "FINER"
click at [777, 55] on button "Add Customer" at bounding box center [784, 54] width 54 height 14
select select "AU"
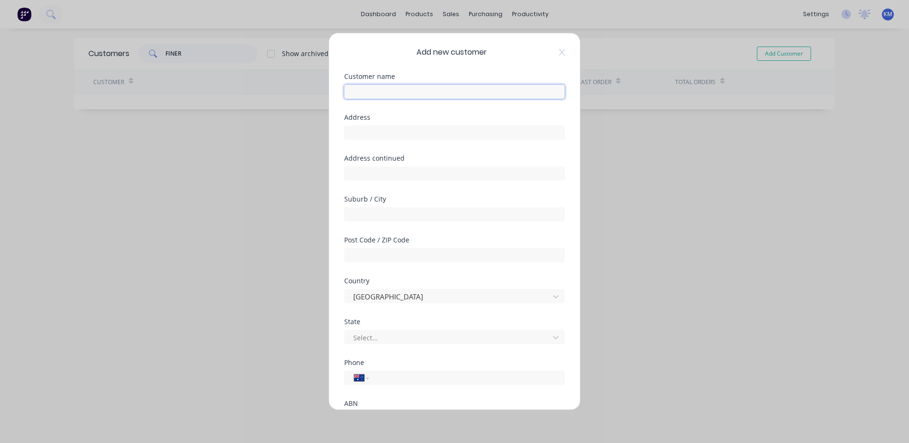
click at [412, 91] on input "text" at bounding box center [454, 92] width 220 height 14
type input "L"
click at [488, 93] on input "FINER HYDRUALICS PTY L" at bounding box center [454, 92] width 220 height 14
type input "FINER HYDRUALICS PTY LTD"
click at [449, 137] on input "text" at bounding box center [454, 132] width 220 height 14
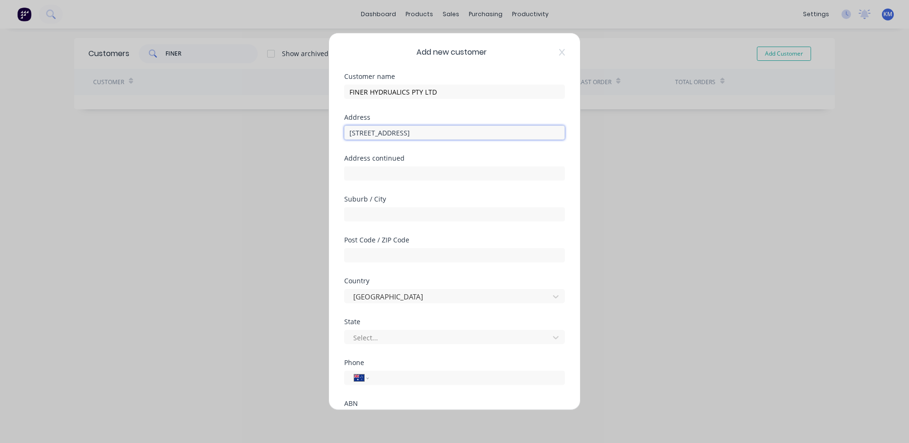
type input "[STREET_ADDRESS]"
type input "DERRIMUT"
type input "3026"
click at [410, 331] on div at bounding box center [448, 337] width 192 height 12
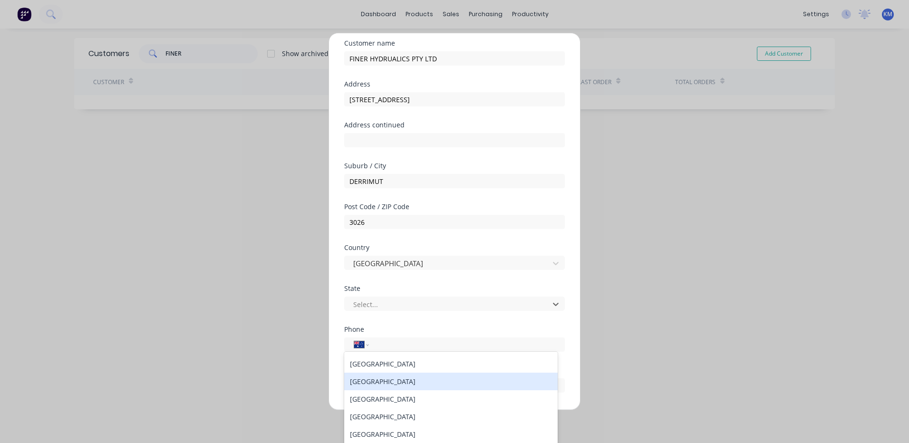
scroll to position [87, 0]
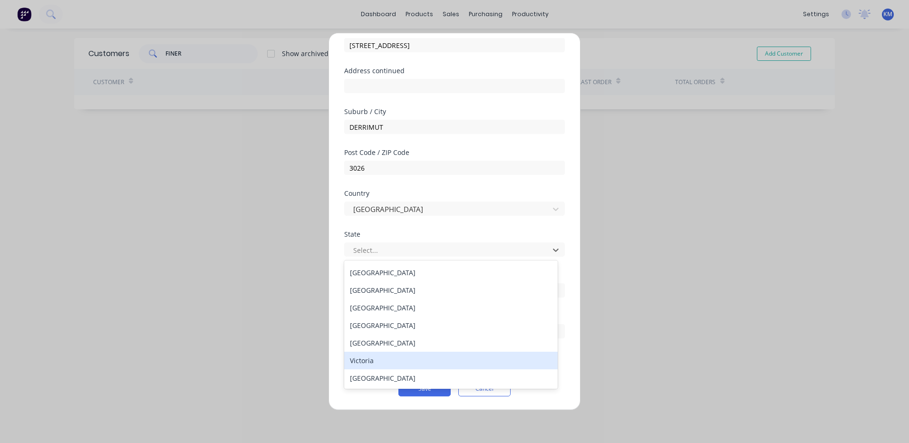
click at [403, 358] on div "Victoria" at bounding box center [450, 361] width 213 height 18
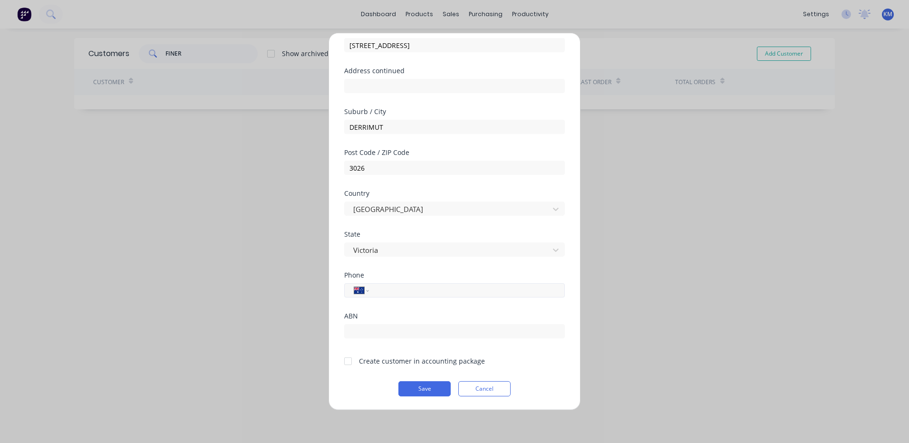
drag, startPoint x: 412, startPoint y: 293, endPoint x: 469, endPoint y: 285, distance: 58.1
click at [412, 293] on input "tel" at bounding box center [464, 290] width 179 height 11
type input "[PHONE_NUMBER]"
click at [349, 361] on div at bounding box center [347, 360] width 19 height 19
click at [416, 388] on button "Save" at bounding box center [424, 388] width 52 height 15
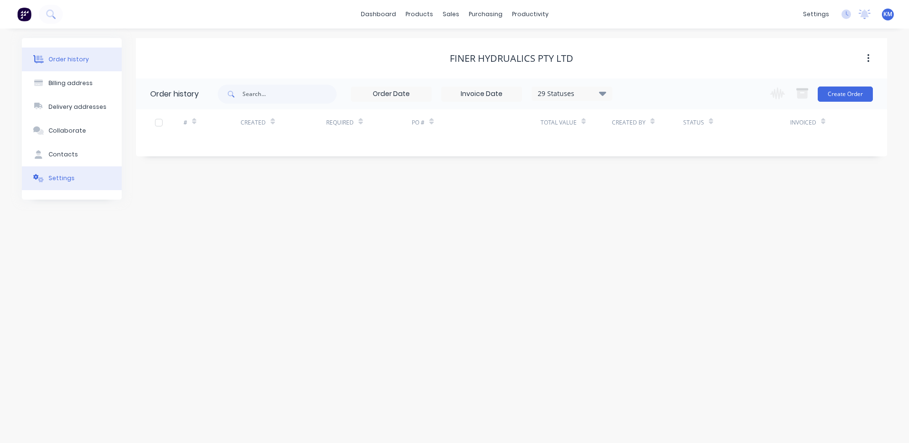
click at [65, 180] on div "Settings" at bounding box center [61, 178] width 26 height 9
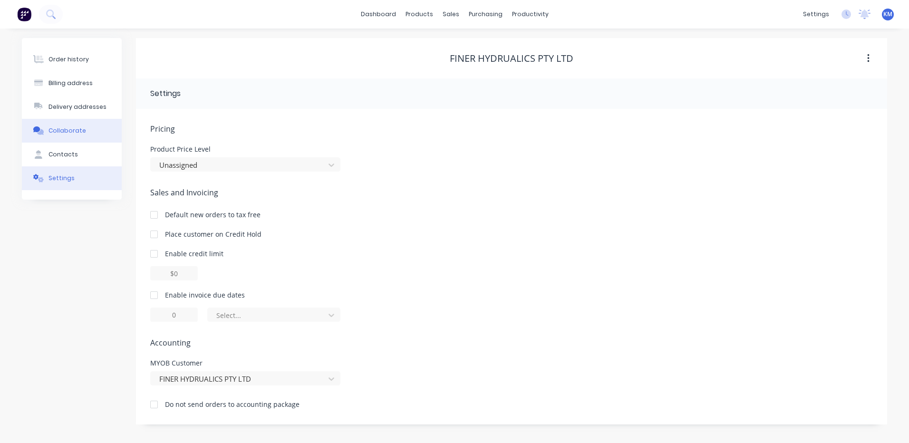
click at [90, 130] on button "Collaborate" at bounding box center [72, 131] width 100 height 24
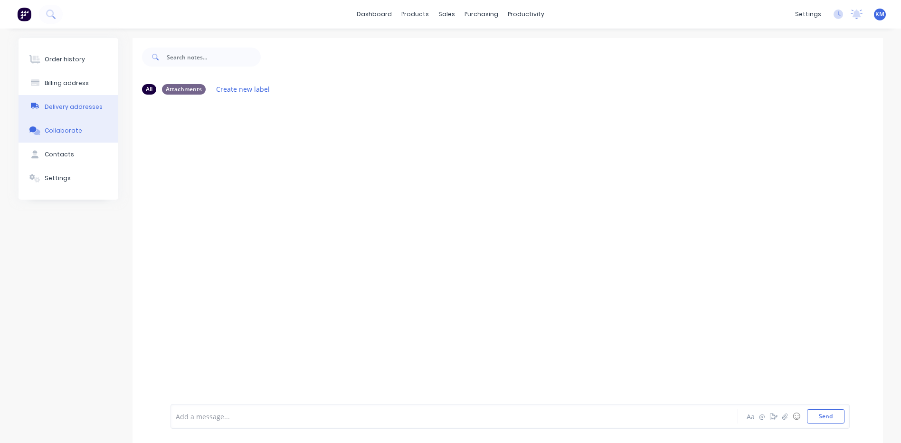
click at [88, 108] on div "Delivery addresses" at bounding box center [74, 107] width 58 height 9
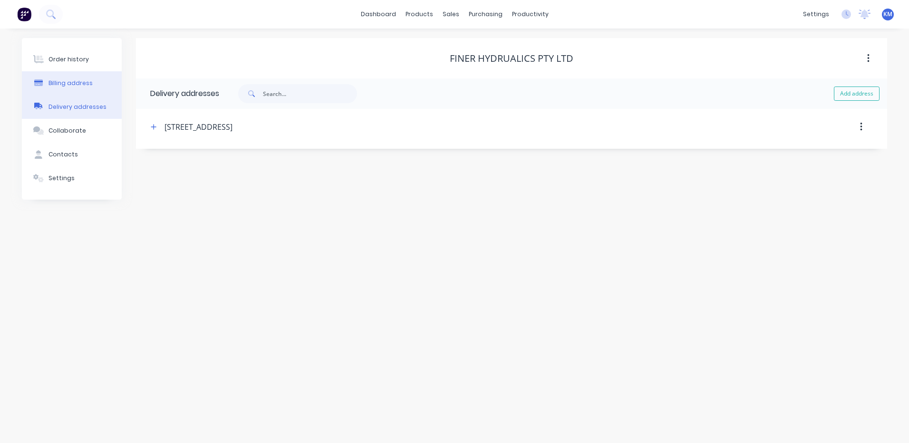
click at [90, 85] on button "Billing address" at bounding box center [72, 83] width 100 height 24
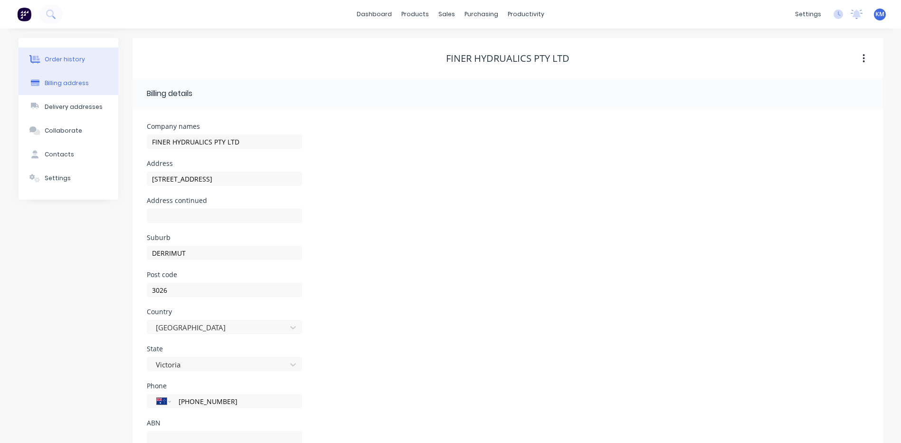
click at [86, 53] on button "Order history" at bounding box center [69, 60] width 100 height 24
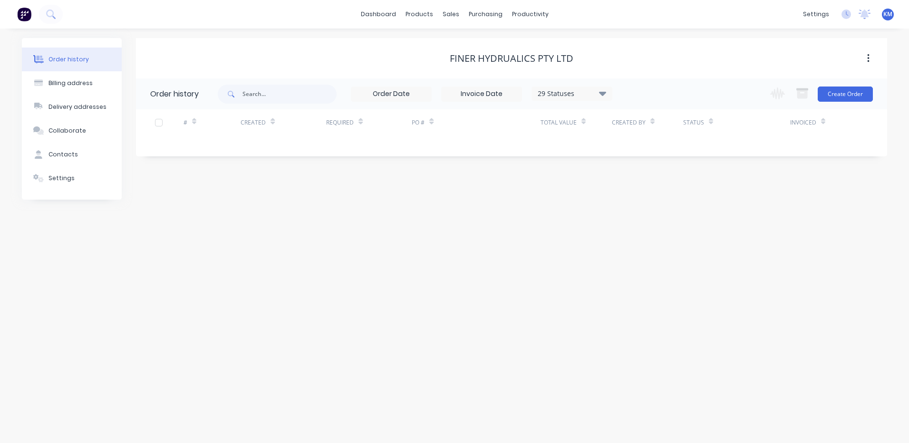
click at [869, 56] on icon "button" at bounding box center [868, 58] width 2 height 10
click at [662, 57] on div "FINER HYDRUALICS PTY LTD" at bounding box center [511, 58] width 751 height 11
click at [516, 59] on div "FINER HYDRUALICS PTY LTD" at bounding box center [512, 58] width 124 height 11
click at [87, 183] on button "Settings" at bounding box center [72, 178] width 100 height 24
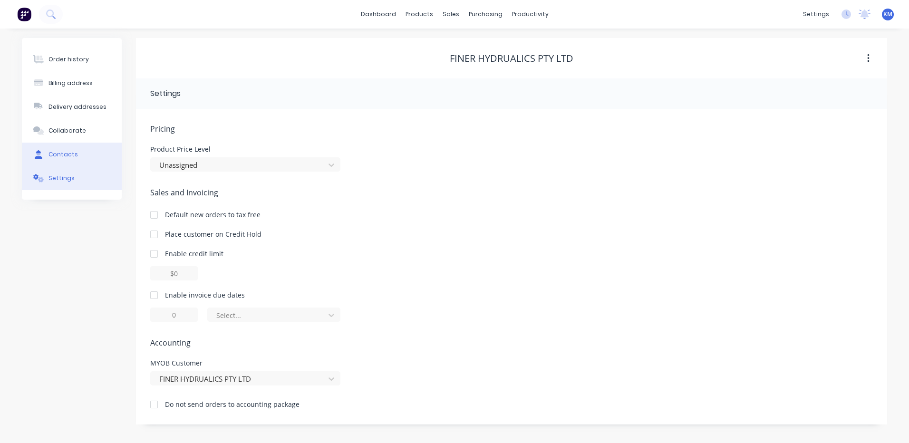
click at [78, 159] on button "Contacts" at bounding box center [72, 155] width 100 height 24
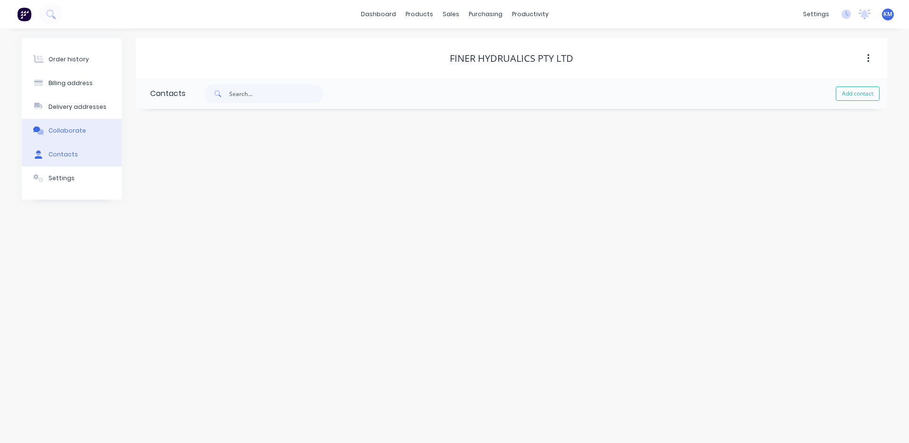
click at [84, 133] on button "Collaborate" at bounding box center [72, 131] width 100 height 24
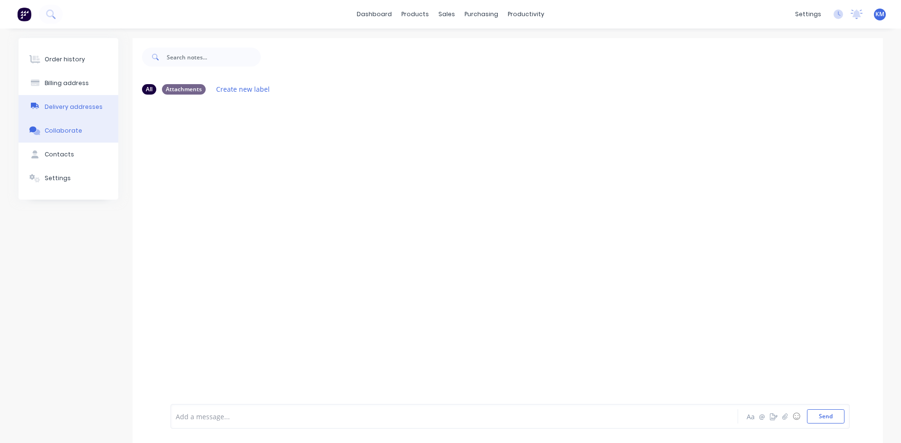
click at [91, 108] on div "Delivery addresses" at bounding box center [74, 107] width 58 height 9
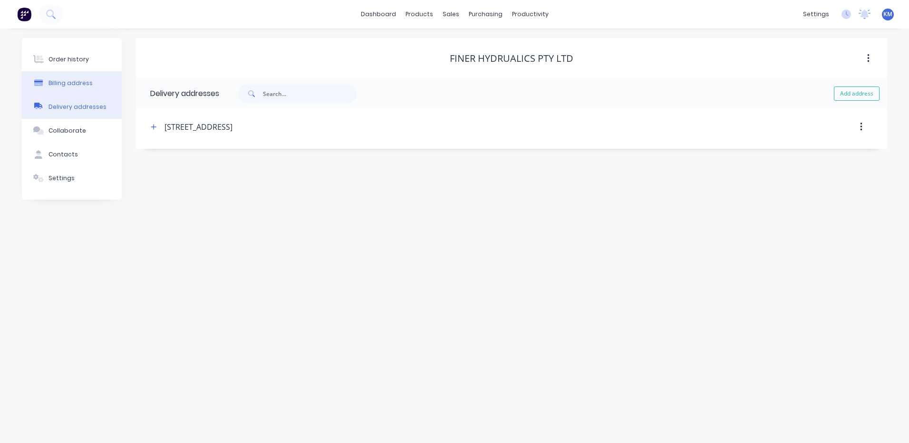
click at [85, 89] on button "Billing address" at bounding box center [72, 83] width 100 height 24
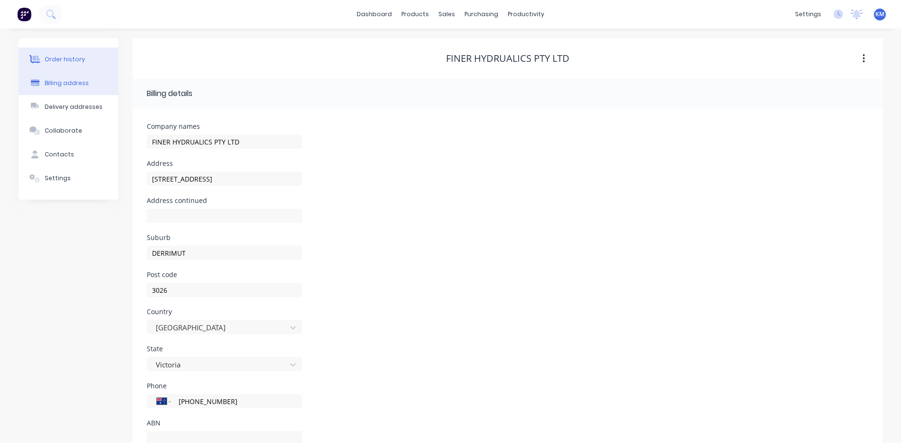
click at [84, 60] on button "Order history" at bounding box center [69, 60] width 100 height 24
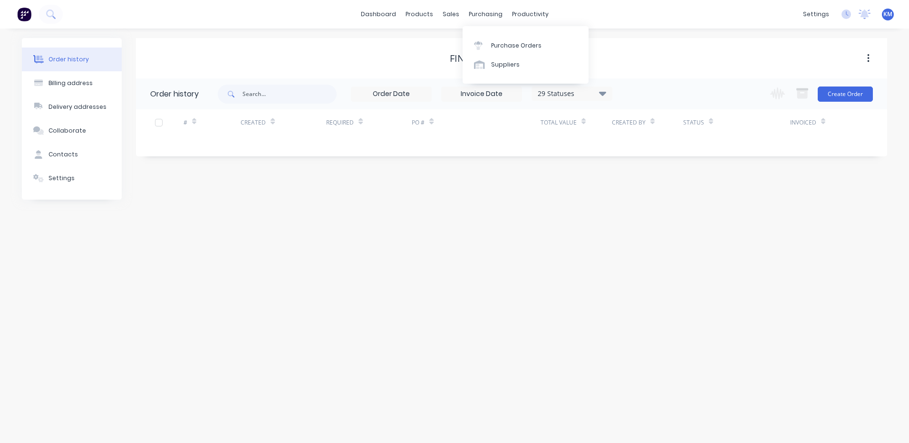
click at [483, 188] on div "FINER HYDRUALICS PTY LTD Order history 29 Statuses Invoice Status Invoiced Not …" at bounding box center [511, 119] width 751 height 162
click at [505, 233] on div "Order history Billing address Delivery addresses Collaborate Contacts Settings …" at bounding box center [454, 236] width 909 height 414
click at [515, 251] on div "Order history Billing address Delivery addresses Collaborate Contacts Settings …" at bounding box center [454, 236] width 909 height 414
click at [470, 222] on div "Order history Billing address Delivery addresses Collaborate Contacts Settings …" at bounding box center [454, 236] width 909 height 414
click at [470, 67] on div "Customers" at bounding box center [483, 64] width 34 height 9
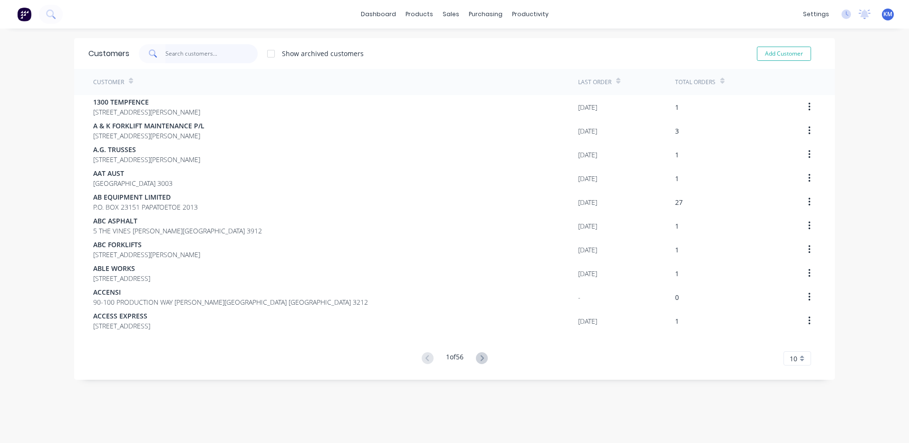
click at [192, 58] on input "text" at bounding box center [211, 53] width 93 height 19
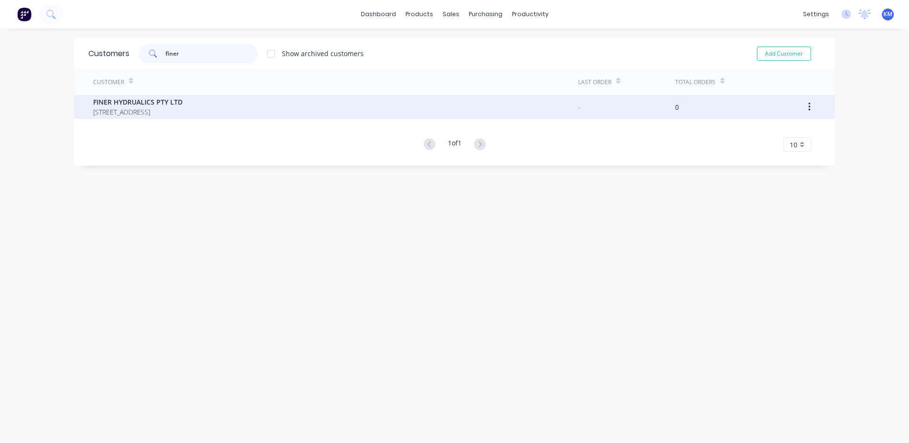
type input "finer"
click at [808, 107] on icon "button" at bounding box center [809, 107] width 2 height 10
click at [543, 109] on div "FINER HYDRUALICS PTY LTD [STREET_ADDRESS]" at bounding box center [335, 107] width 485 height 24
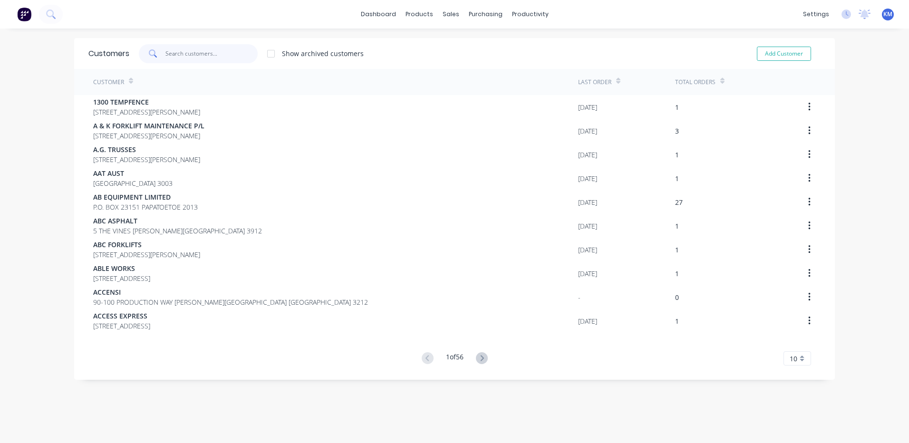
click at [225, 54] on input "text" at bounding box center [211, 53] width 93 height 19
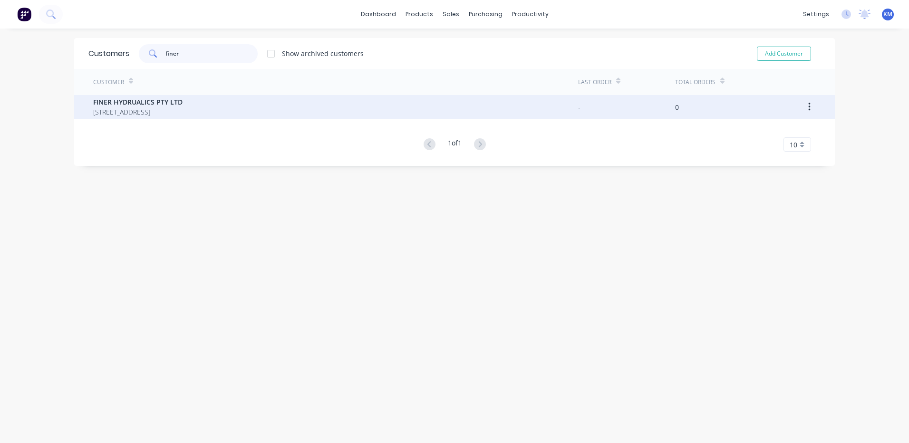
type input "finer"
click at [371, 109] on div "FINER HYDRUALICS PTY LTD [STREET_ADDRESS]" at bounding box center [335, 107] width 485 height 24
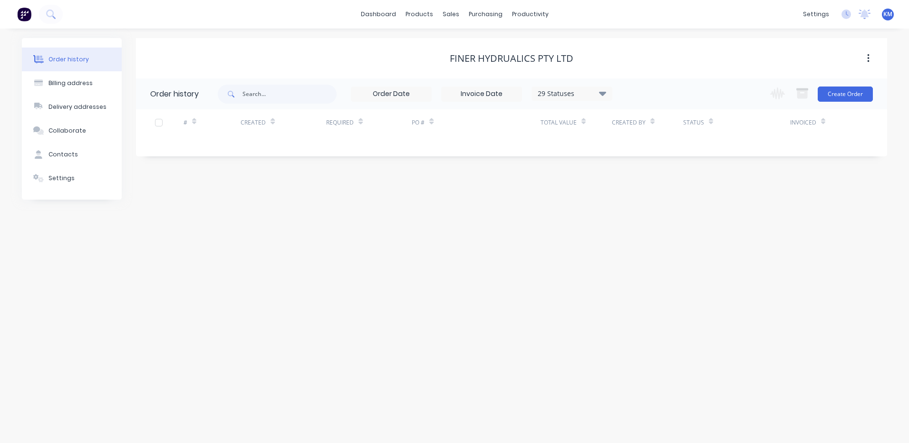
click at [93, 53] on button "Order history" at bounding box center [72, 60] width 100 height 24
click at [546, 59] on div "FINER HYDRUALICS PTY LTD" at bounding box center [512, 58] width 124 height 11
click at [542, 58] on div "FINER HYDRUALICS PTY LTD" at bounding box center [512, 58] width 124 height 11
click at [536, 58] on div "FINER HYDRUALICS PTY LTD" at bounding box center [512, 58] width 124 height 11
click at [86, 85] on div "Billing address" at bounding box center [70, 83] width 44 height 9
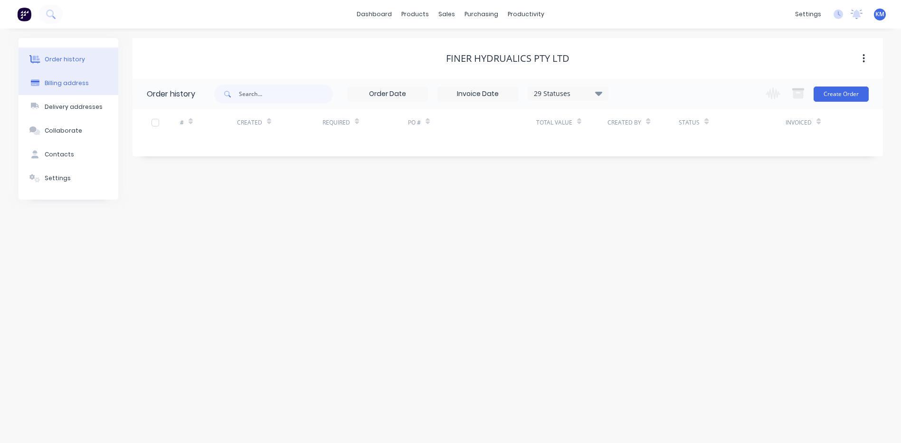
select select "AU"
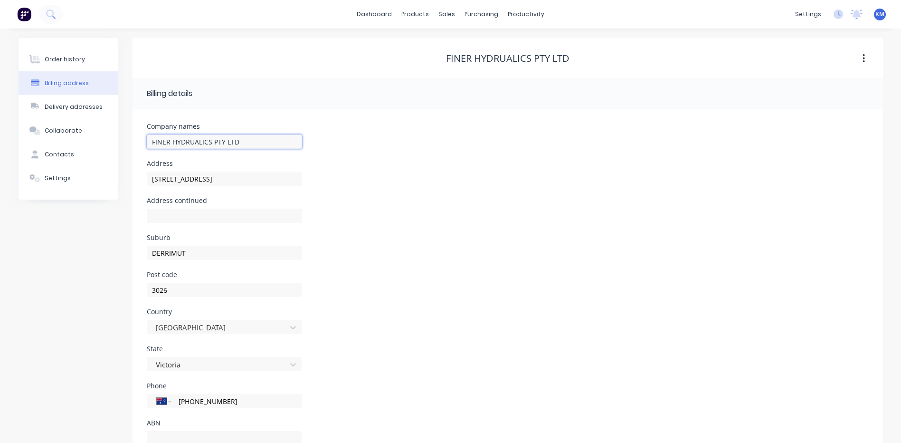
click at [193, 141] on input "FINER HYDRUALICS PTY LTD" at bounding box center [224, 141] width 155 height 14
type input "FINER HYDRAULICS PTY LTD"
click at [346, 145] on div "Company names FINER HYDRAULICS PTY LTD" at bounding box center [508, 141] width 722 height 37
click at [211, 146] on input "FINER HYDRAULICS PTY LTD" at bounding box center [224, 141] width 155 height 14
click at [382, 148] on div "Company names FINER HYDRAULICS PTY LTD" at bounding box center [508, 141] width 722 height 37
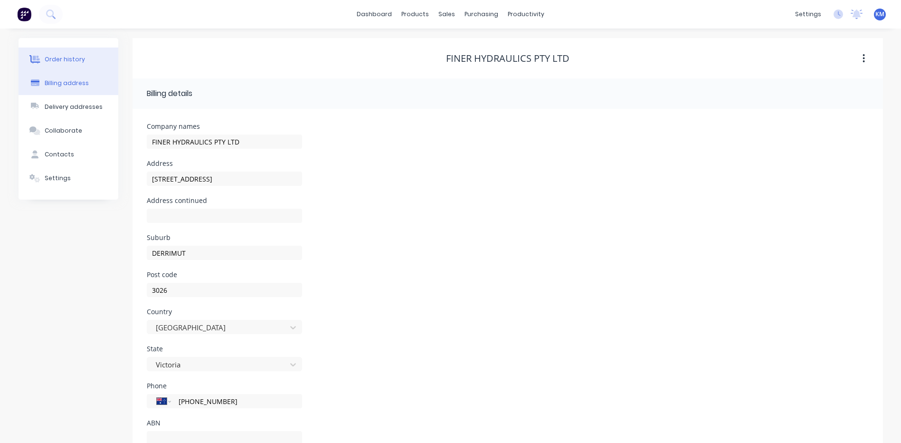
click at [53, 63] on div "Order history" at bounding box center [65, 59] width 40 height 9
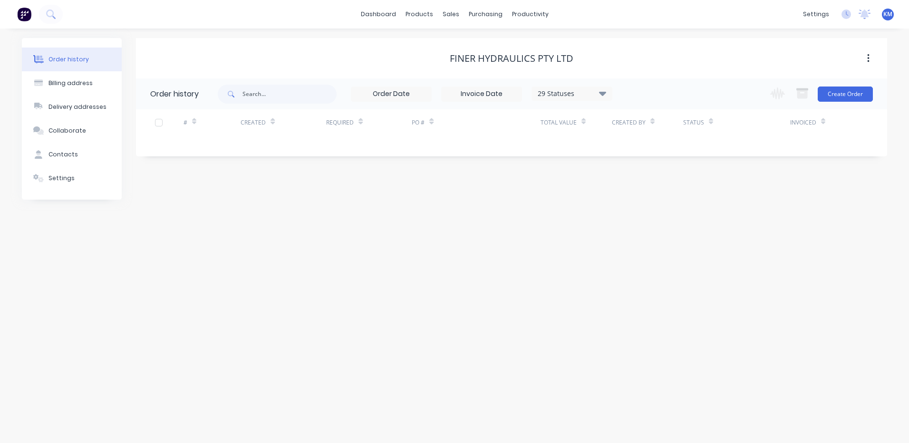
click at [372, 184] on div "FINER HYDRAULICS PTY LTD Order history 29 Statuses Invoice Status Invoiced Not …" at bounding box center [511, 119] width 751 height 162
click at [65, 161] on button "Contacts" at bounding box center [72, 155] width 100 height 24
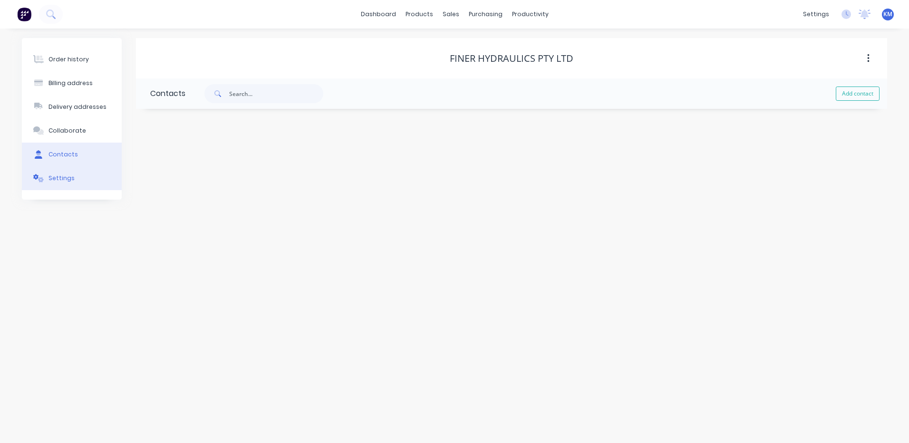
click at [68, 172] on button "Settings" at bounding box center [72, 178] width 100 height 24
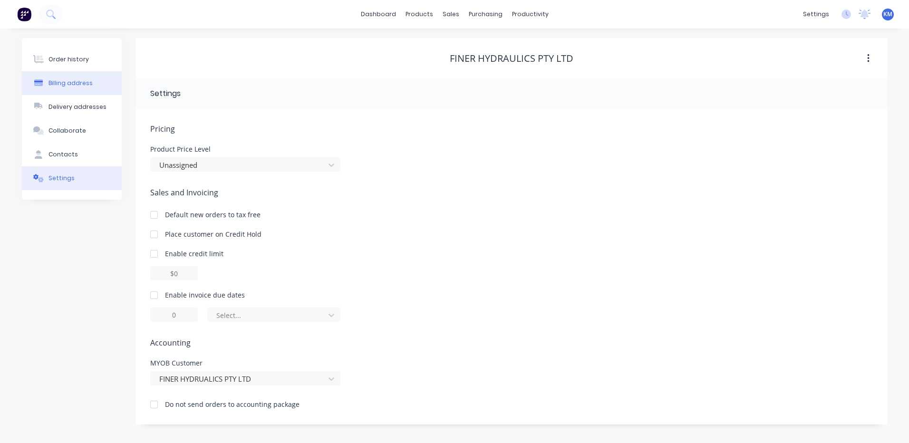
click at [67, 79] on div "Billing address" at bounding box center [70, 83] width 44 height 9
select select "AU"
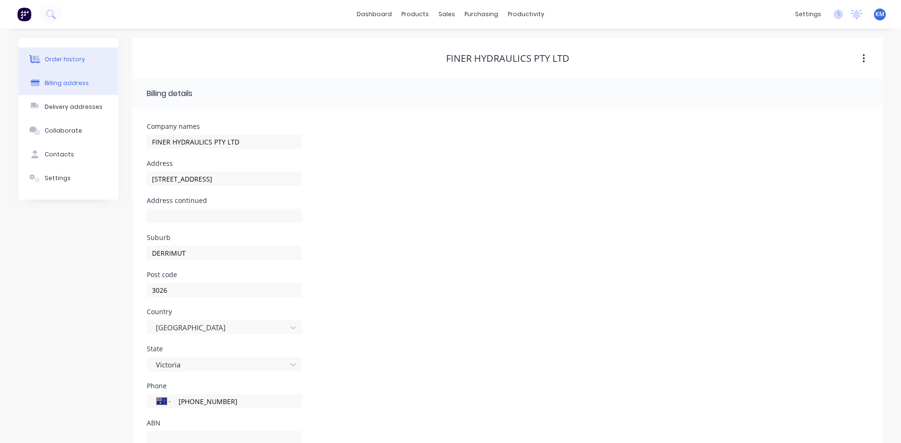
click at [77, 65] on button "Order history" at bounding box center [69, 60] width 100 height 24
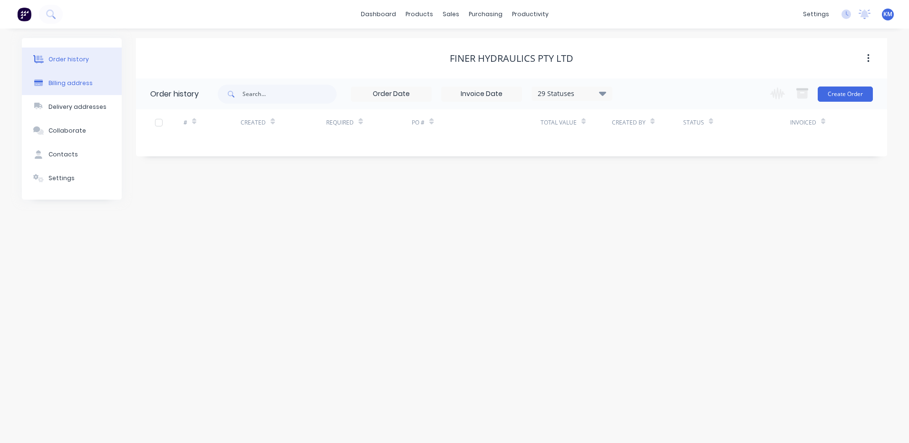
click at [75, 77] on button "Billing address" at bounding box center [72, 83] width 100 height 24
select select "AU"
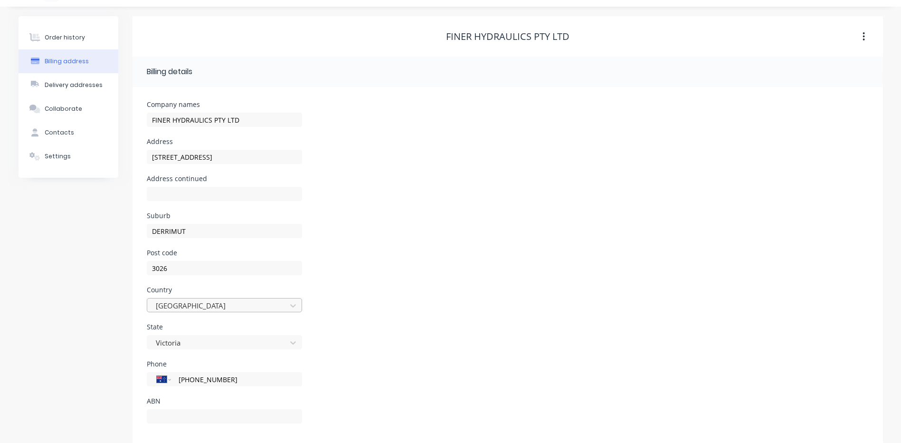
scroll to position [33, 0]
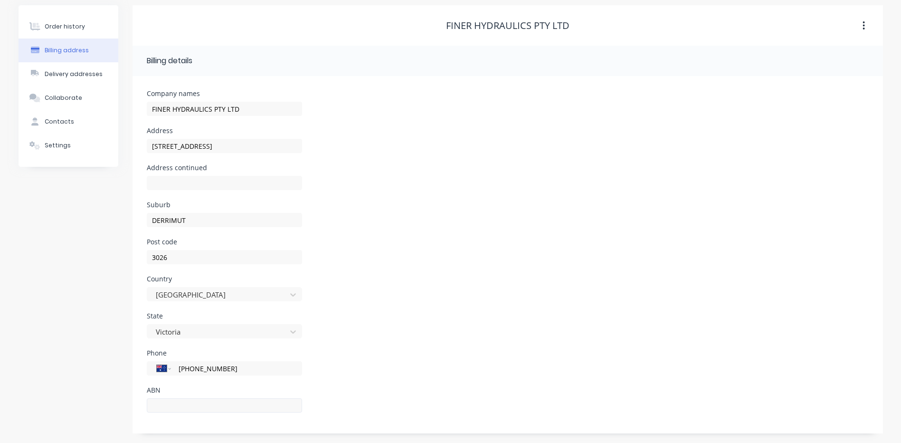
drag, startPoint x: 191, startPoint y: 412, endPoint x: 188, endPoint y: 408, distance: 5.8
click at [191, 412] on div at bounding box center [224, 410] width 155 height 28
click at [177, 403] on input "text" at bounding box center [224, 405] width 155 height 14
type input "65529689422"
click at [342, 344] on div "State Victoria" at bounding box center [508, 331] width 722 height 37
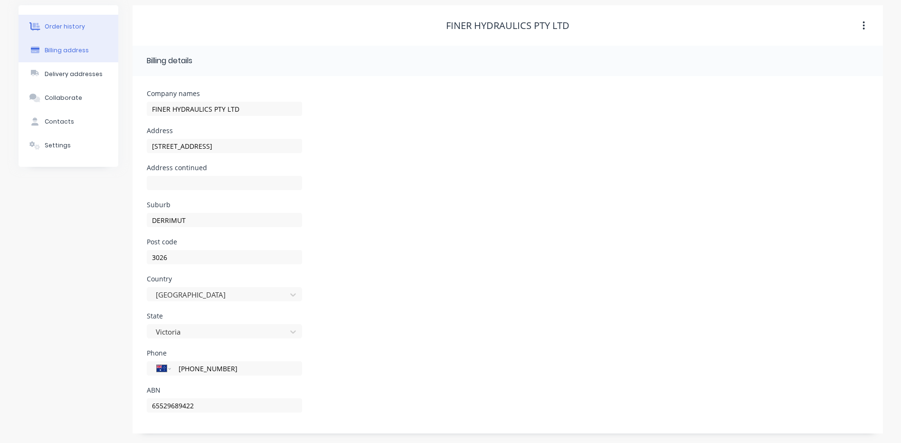
click at [59, 23] on div "Order history" at bounding box center [65, 26] width 40 height 9
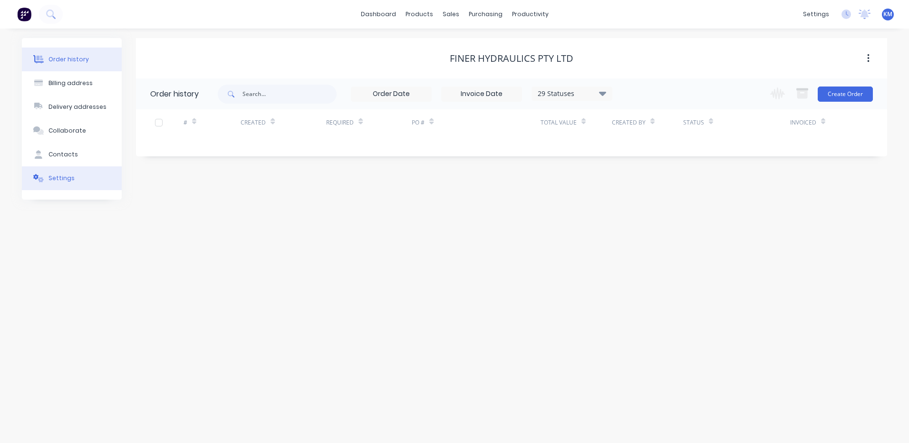
click at [69, 171] on button "Settings" at bounding box center [72, 178] width 100 height 24
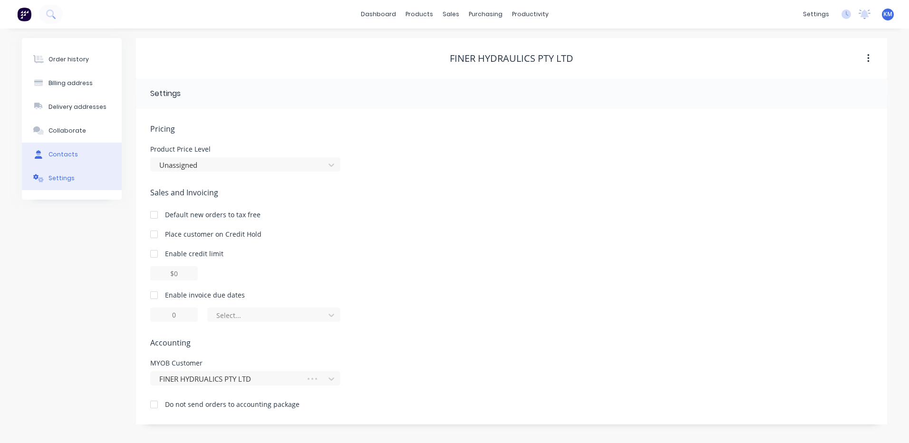
click at [48, 146] on button "Contacts" at bounding box center [72, 155] width 100 height 24
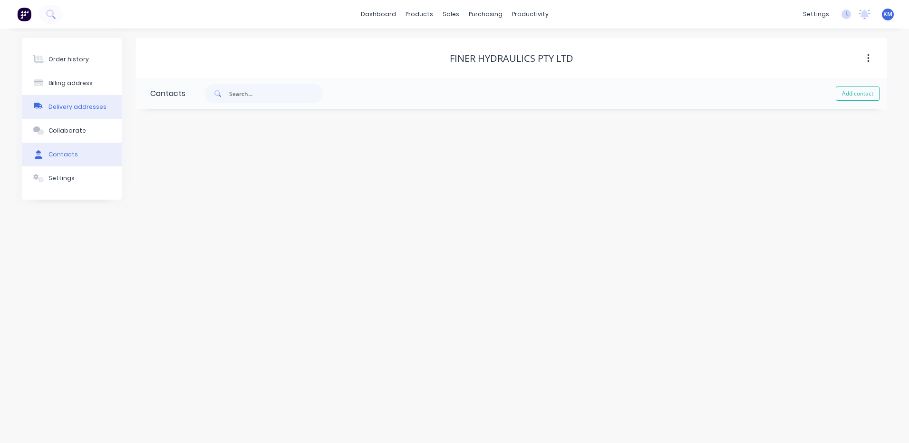
click at [66, 106] on div "Delivery addresses" at bounding box center [77, 107] width 58 height 9
select select "AU"
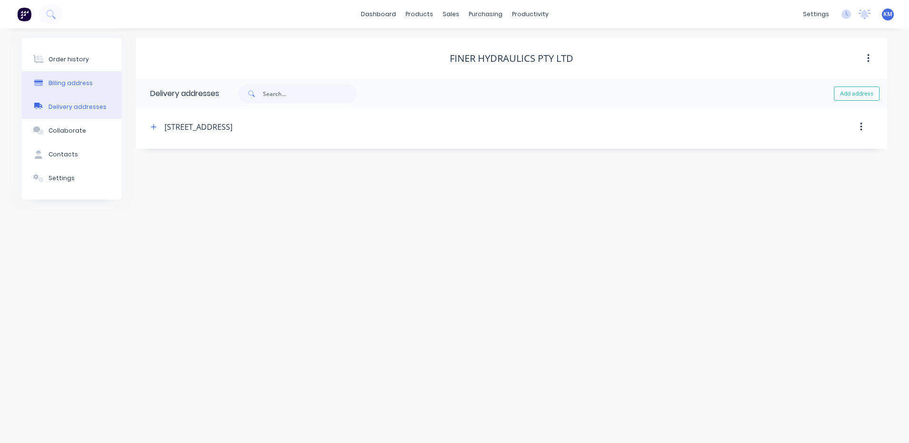
click at [71, 83] on div "Billing address" at bounding box center [70, 83] width 44 height 9
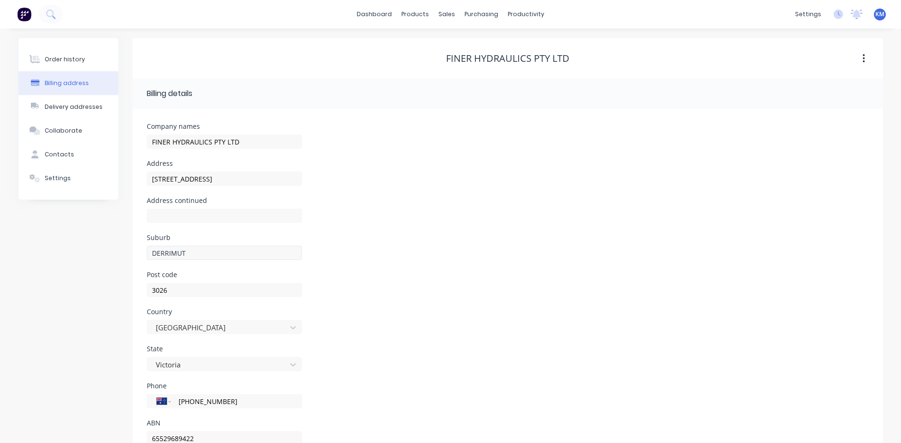
scroll to position [33, 0]
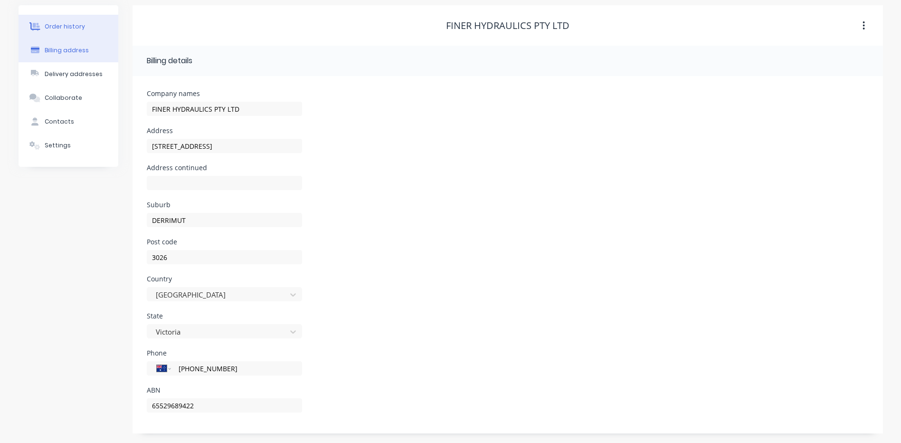
click at [76, 17] on button "Order history" at bounding box center [69, 27] width 100 height 24
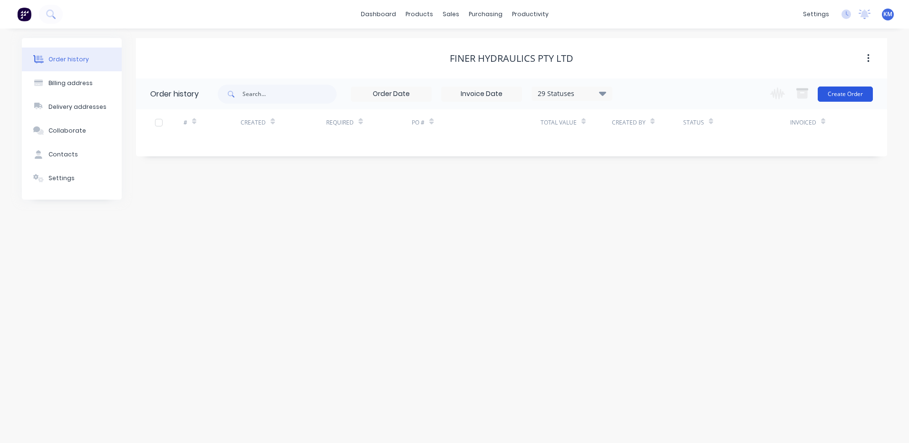
click at [843, 96] on button "Create Order" at bounding box center [844, 93] width 55 height 15
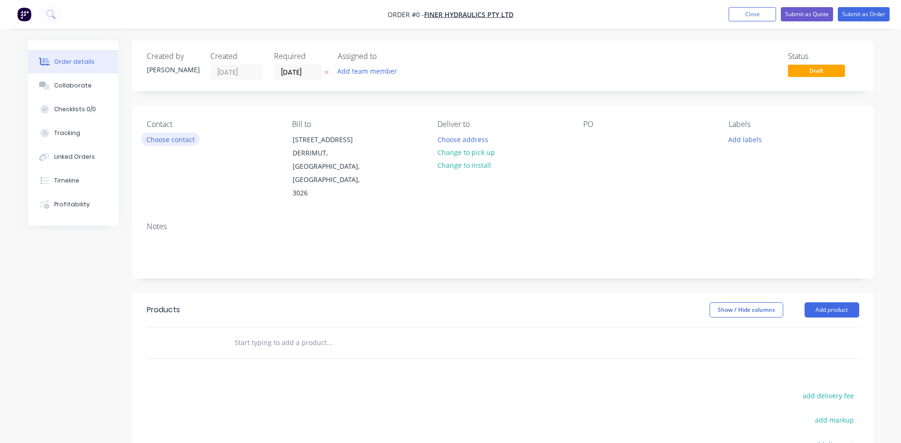
click at [157, 139] on button "Choose contact" at bounding box center [170, 139] width 58 height 13
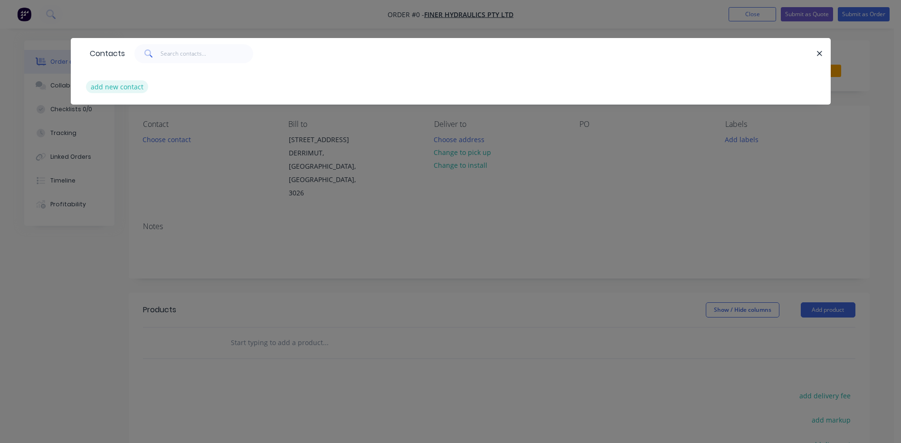
click at [122, 87] on button "add new contact" at bounding box center [117, 86] width 63 height 13
select select "AU"
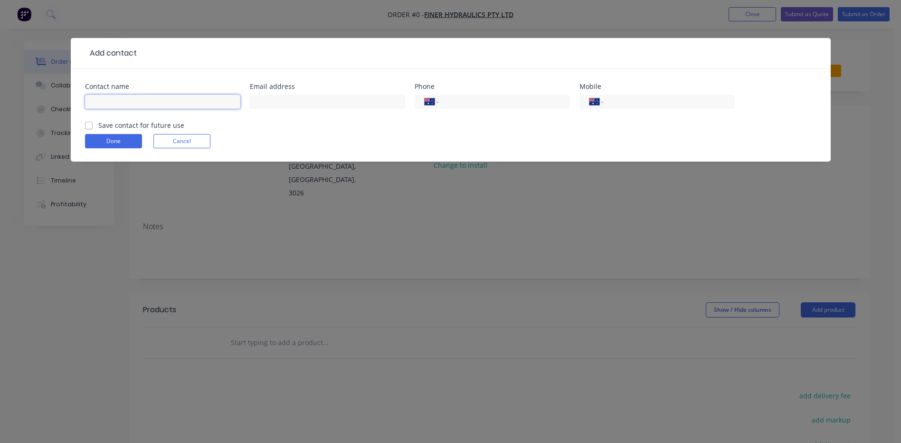
drag, startPoint x: 112, startPoint y: 107, endPoint x: 142, endPoint y: 96, distance: 31.6
click at [113, 107] on input "text" at bounding box center [162, 102] width 155 height 14
type input "[PERSON_NAME] COURTS"
click at [98, 125] on label "Save contact for future use" at bounding box center [141, 125] width 86 height 10
click at [92, 125] on input "Save contact for future use" at bounding box center [89, 124] width 8 height 9
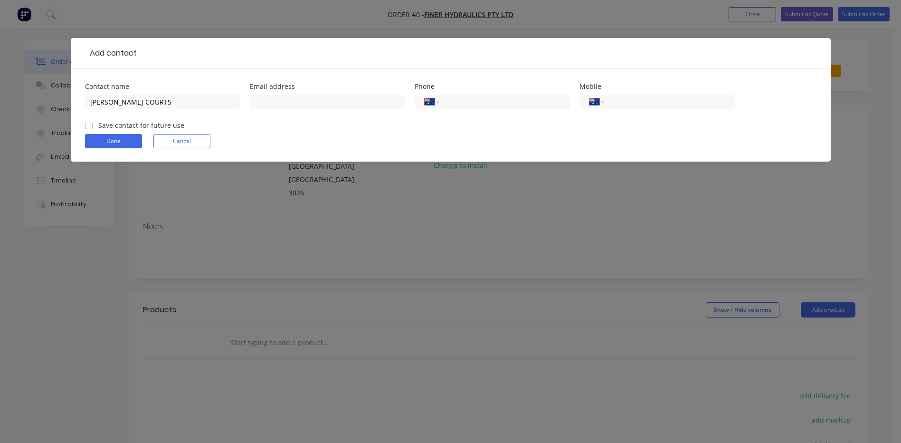
checkbox input "true"
click at [306, 101] on input "text" at bounding box center [327, 102] width 155 height 14
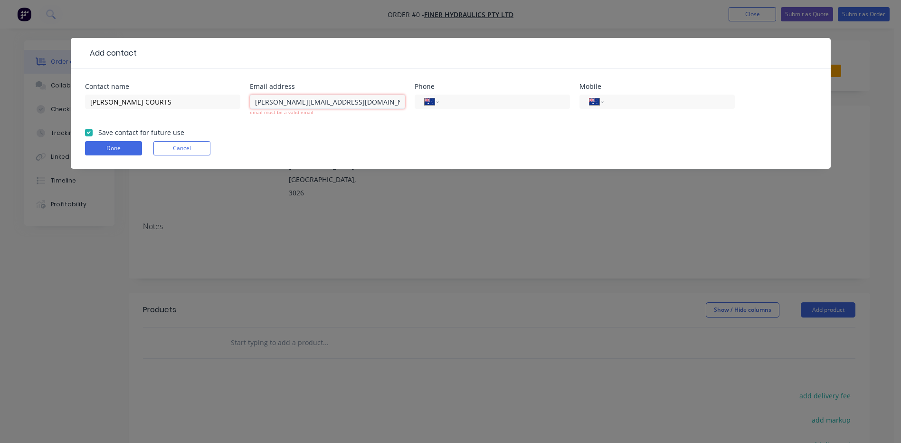
type input "[PERSON_NAME][EMAIL_ADDRESS][DOMAIN_NAME]"
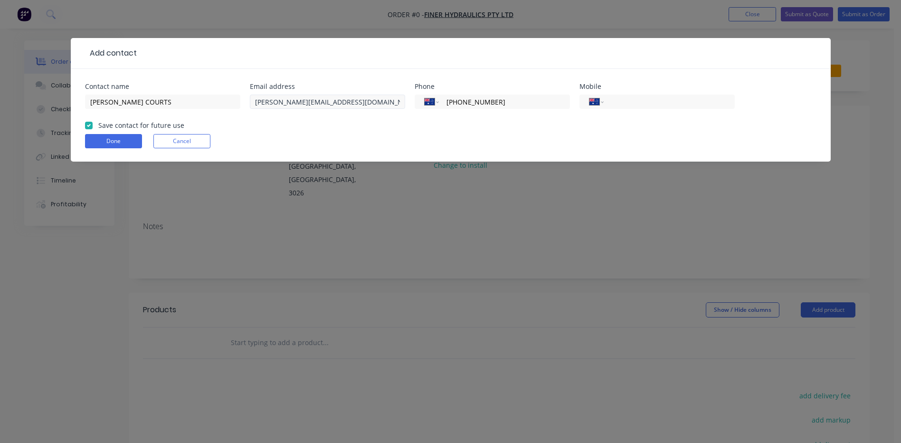
type input "[PHONE_NUMBER]"
type input "0499 411 080"
click at [91, 139] on button "Done" at bounding box center [113, 141] width 57 height 14
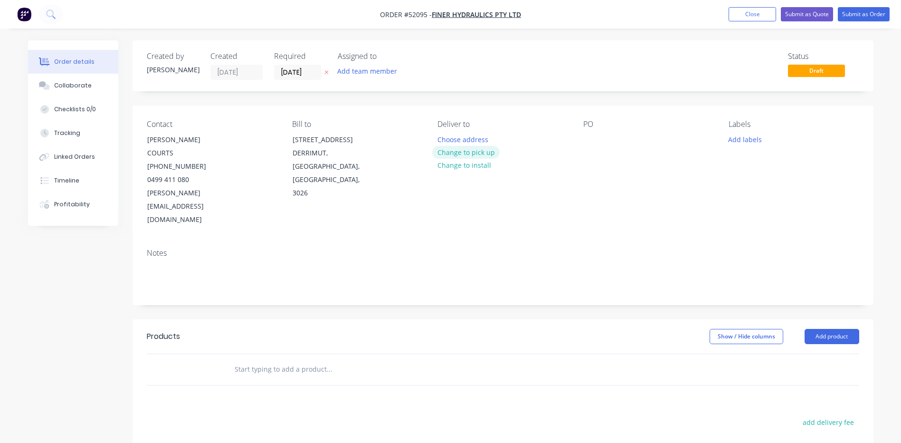
click at [489, 154] on button "Change to pick up" at bounding box center [465, 152] width 67 height 13
click at [831, 329] on button "Add product" at bounding box center [832, 336] width 55 height 15
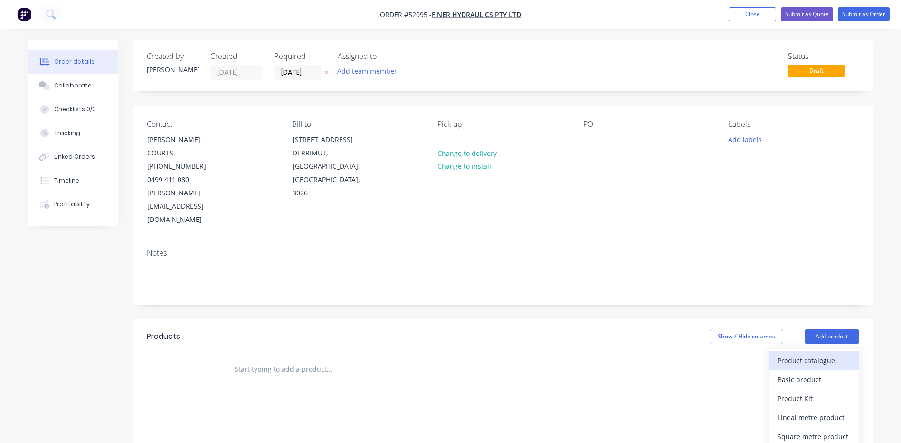
click at [815, 354] on div "Product catalogue" at bounding box center [814, 361] width 73 height 14
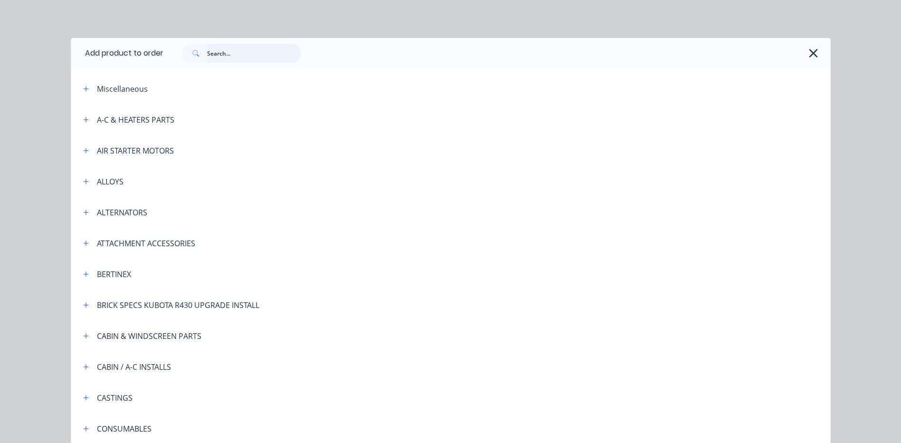
click at [258, 60] on input "text" at bounding box center [254, 53] width 94 height 19
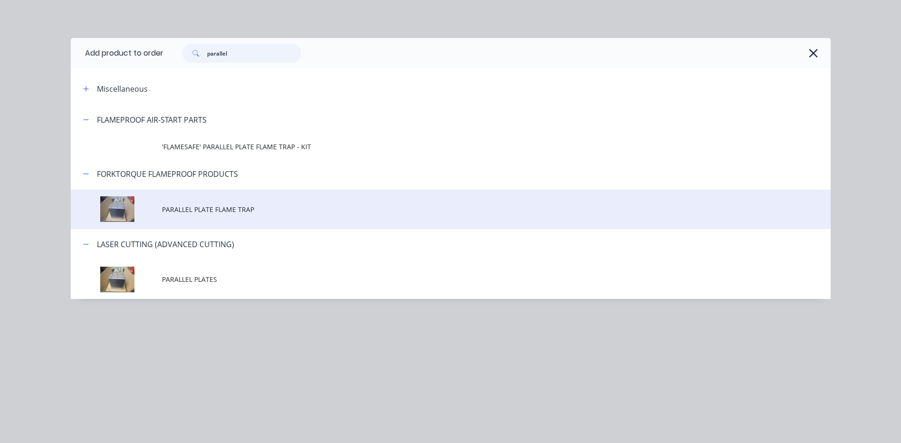
type input "parallel"
click at [286, 211] on span "PARALLEL PLATE FLAME TRAP" at bounding box center [429, 209] width 535 height 10
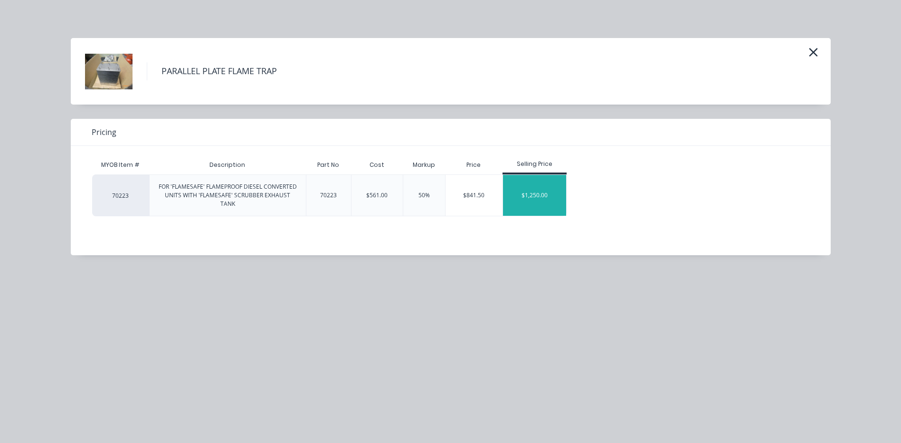
click at [538, 200] on div "$1,250.00" at bounding box center [534, 195] width 63 height 41
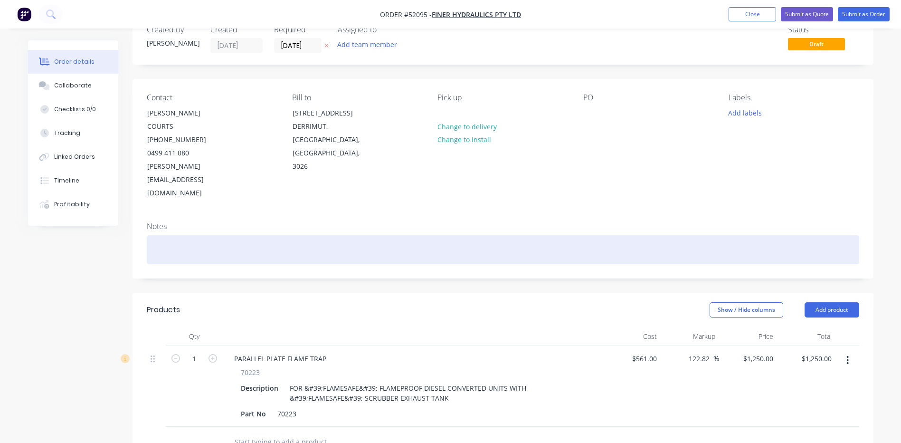
scroll to position [95, 0]
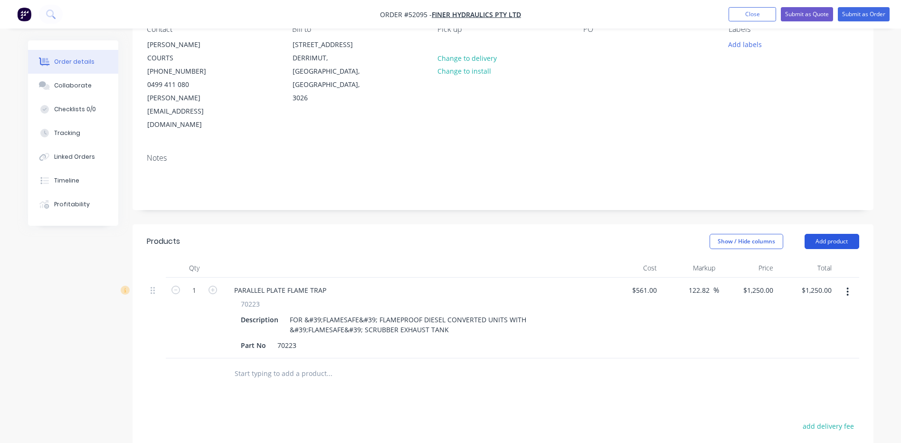
click at [828, 234] on button "Add product" at bounding box center [832, 241] width 55 height 15
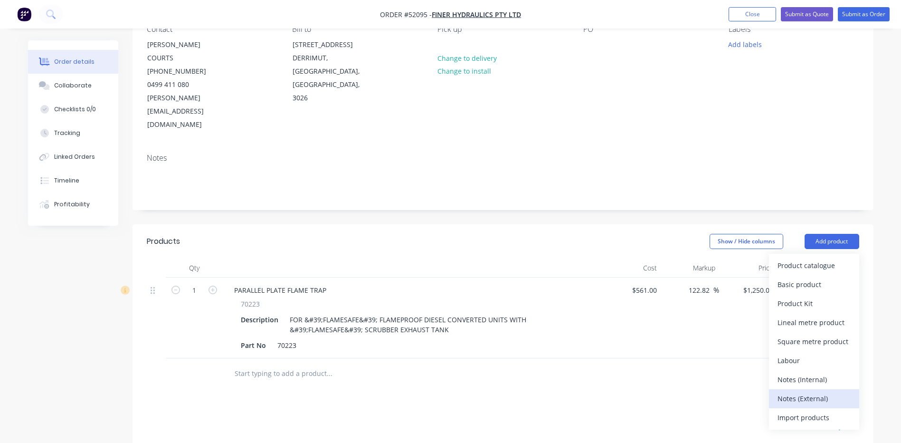
click at [809, 392] on div "Notes (External)" at bounding box center [814, 399] width 73 height 14
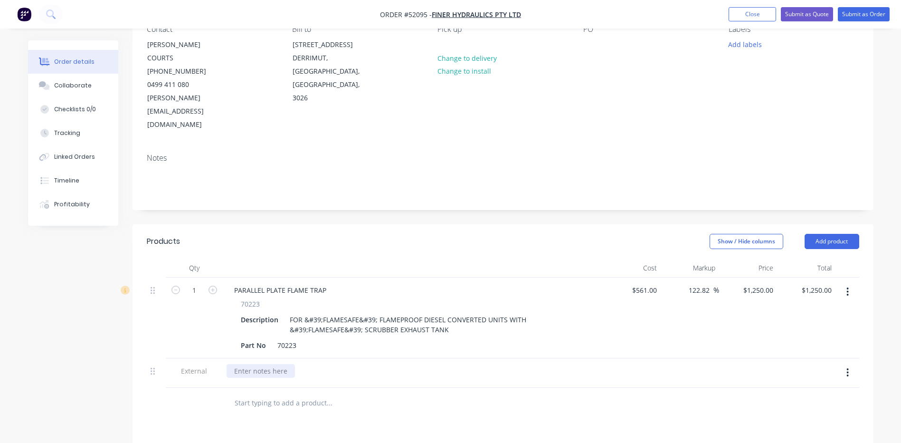
click at [284, 364] on div at bounding box center [261, 371] width 68 height 14
drag, startPoint x: 284, startPoint y: 332, endPoint x: 561, endPoint y: 209, distance: 303.2
click at [561, 234] on div "Show / Hide columns Add product" at bounding box center [578, 241] width 561 height 15
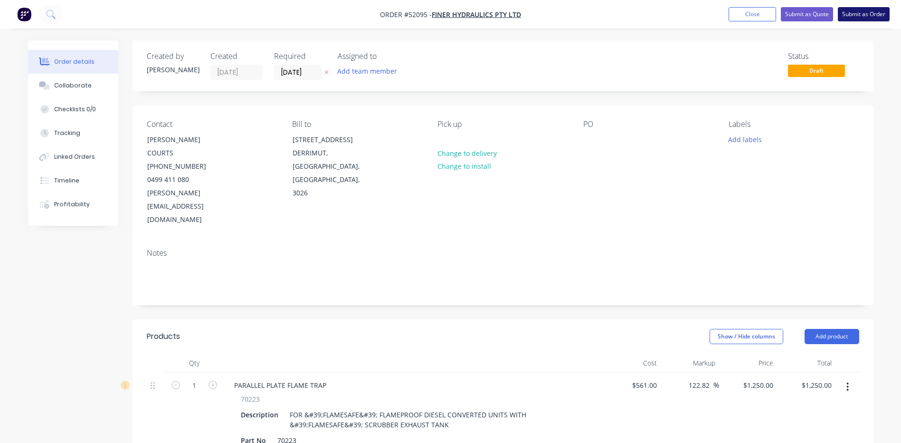
click at [884, 9] on button "Submit as Order" at bounding box center [864, 14] width 52 height 14
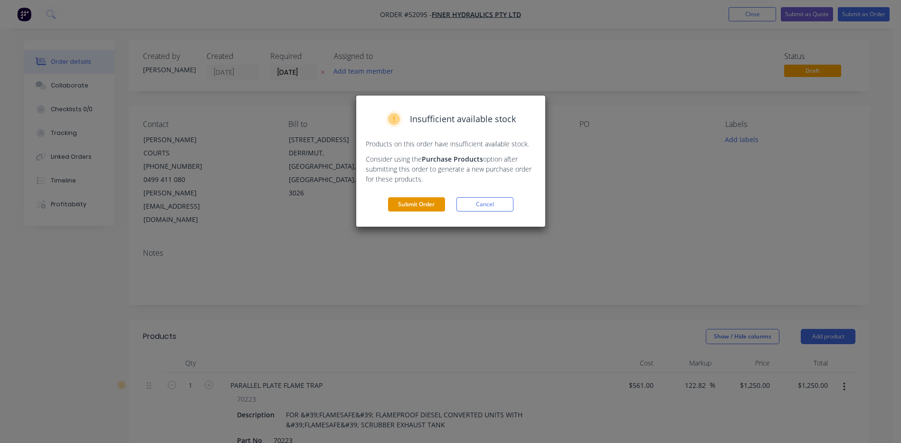
click at [423, 211] on button "Submit Order" at bounding box center [416, 204] width 57 height 14
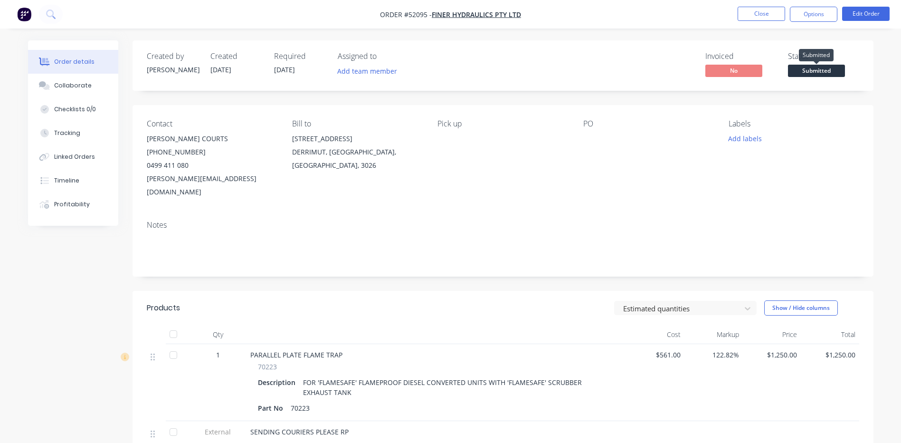
click at [811, 75] on span "Submitted" at bounding box center [816, 71] width 57 height 12
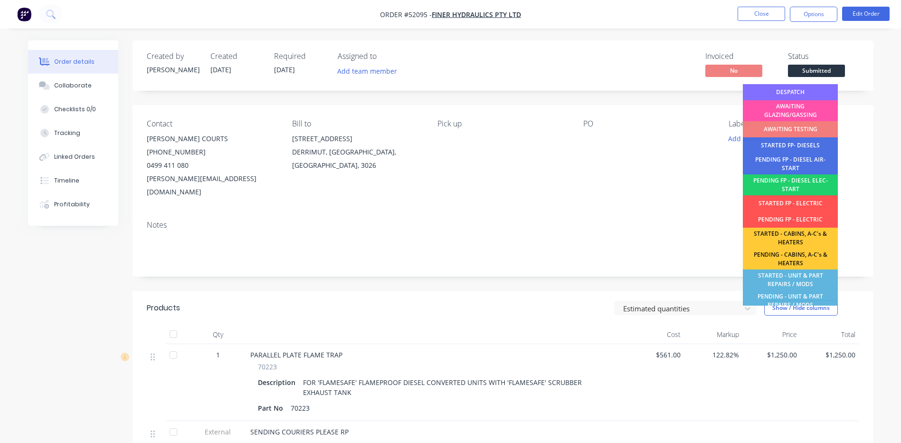
click at [798, 87] on div "DESPATCH" at bounding box center [790, 92] width 95 height 16
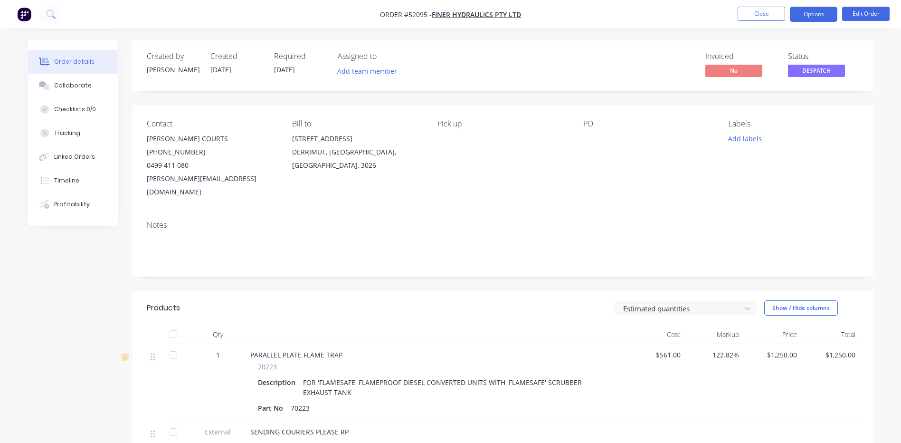
click at [794, 16] on button "Options" at bounding box center [814, 14] width 48 height 15
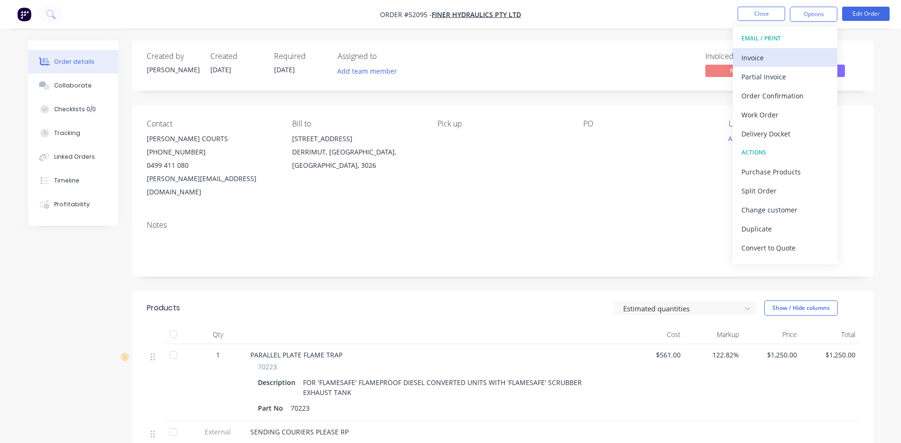
click at [782, 48] on button "Invoice" at bounding box center [785, 57] width 105 height 19
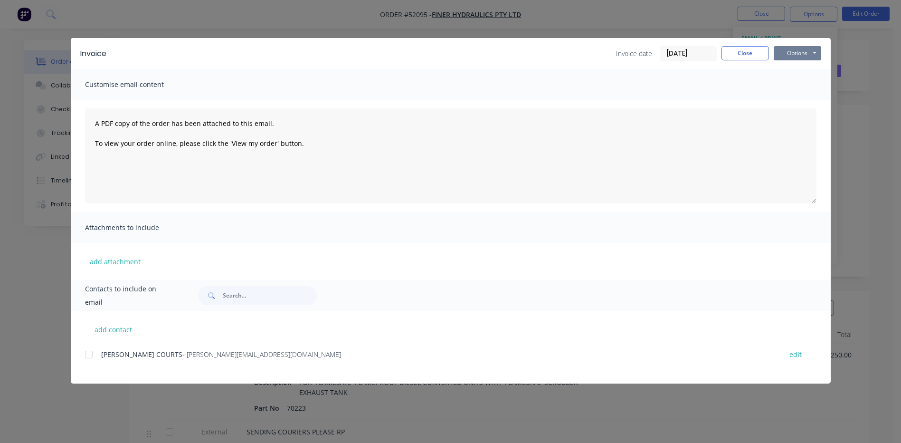
click at [786, 51] on button "Options" at bounding box center [798, 53] width 48 height 14
click at [790, 59] on button "Options" at bounding box center [798, 53] width 48 height 14
click at [757, 57] on button "Close" at bounding box center [746, 53] width 48 height 14
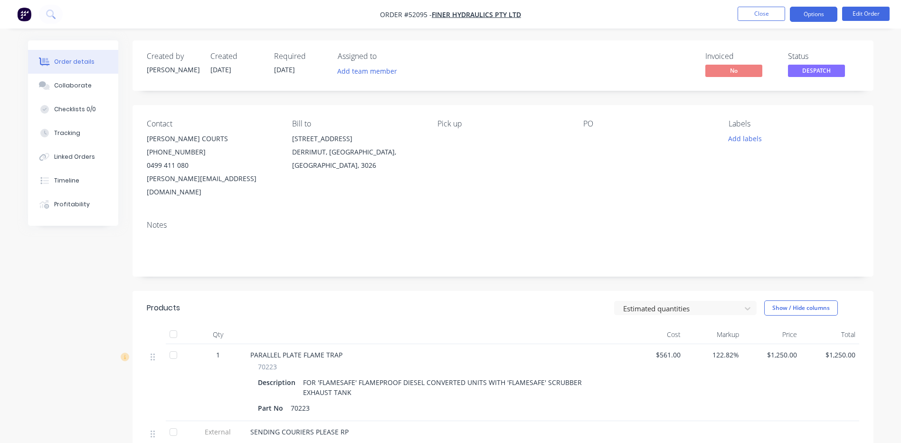
click at [805, 16] on button "Options" at bounding box center [814, 14] width 48 height 15
click at [690, 52] on div "Invoiced No Status DESPATCH" at bounding box center [646, 66] width 427 height 28
click at [807, 19] on button "Options" at bounding box center [814, 14] width 48 height 15
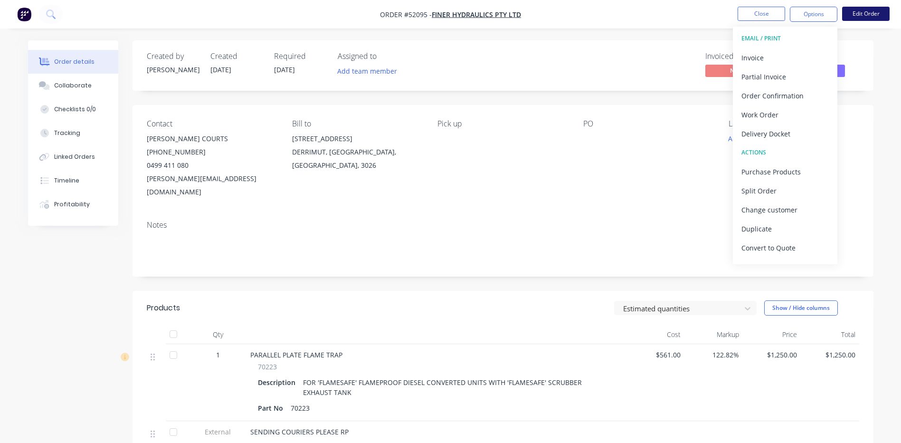
click at [862, 14] on button "Edit Order" at bounding box center [867, 14] width 48 height 14
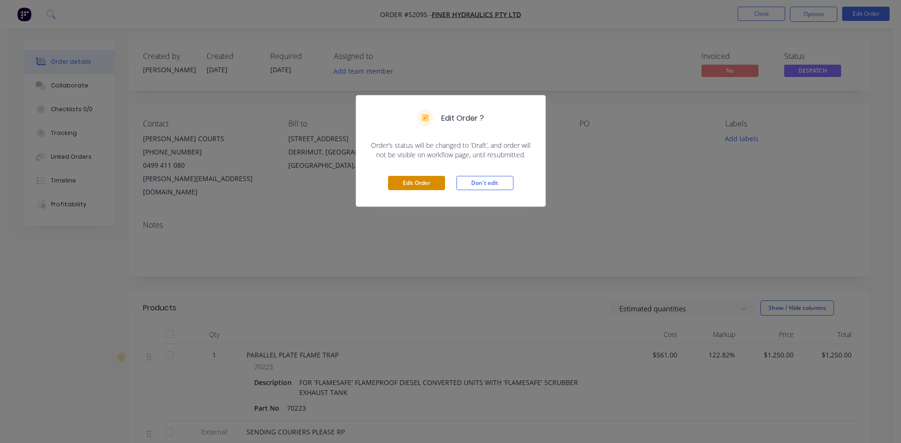
click at [425, 188] on button "Edit Order" at bounding box center [416, 183] width 57 height 14
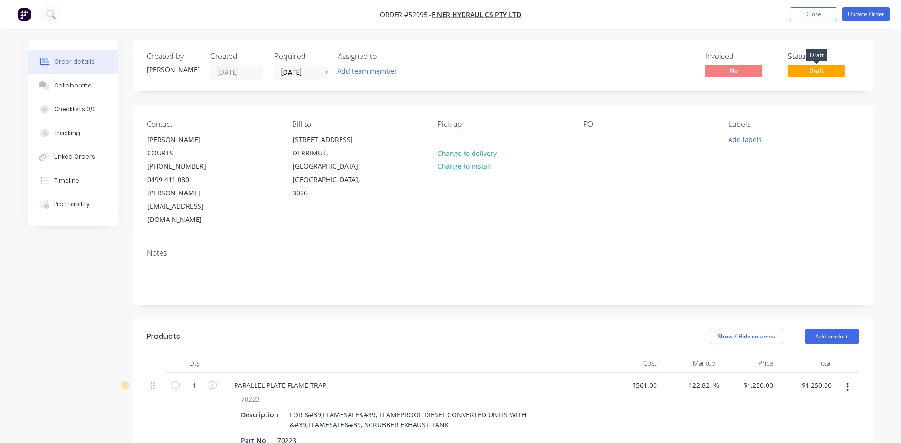
click at [804, 69] on span "Draft" at bounding box center [816, 71] width 57 height 12
click at [868, 17] on button "Update Order" at bounding box center [867, 14] width 48 height 14
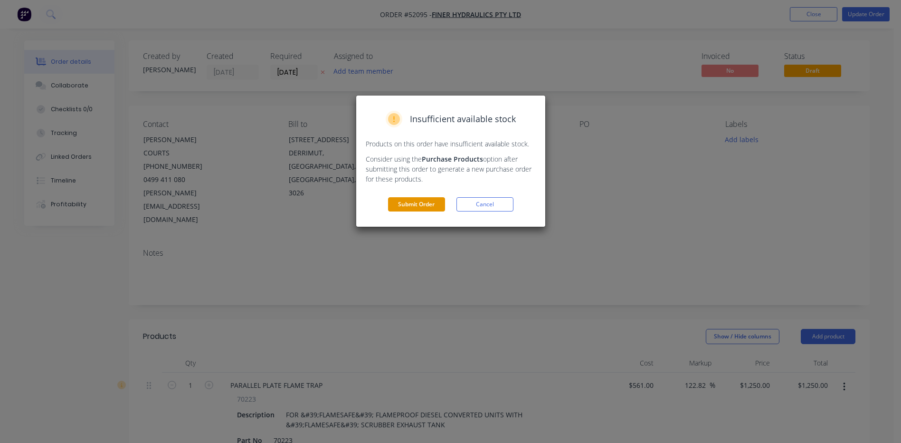
click at [412, 209] on button "Submit Order" at bounding box center [416, 204] width 57 height 14
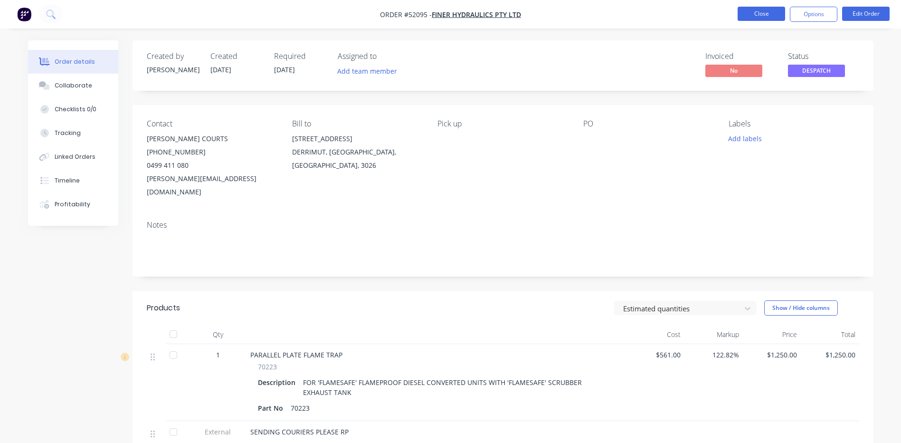
click at [771, 19] on button "Close" at bounding box center [762, 14] width 48 height 14
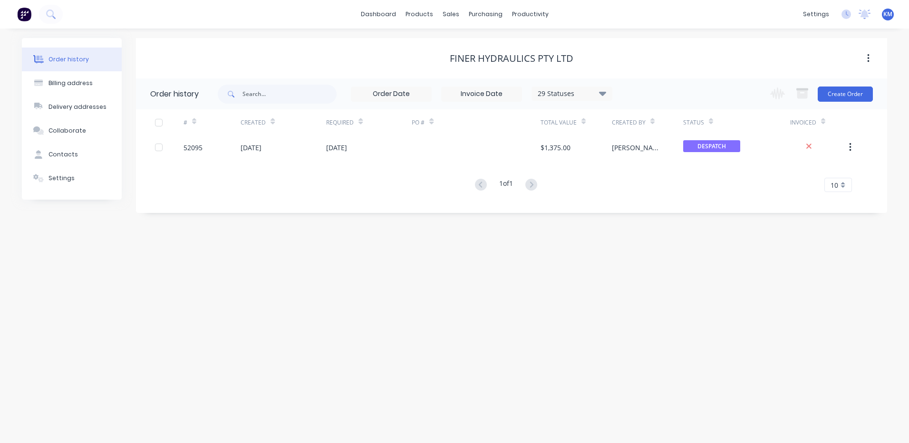
click at [864, 67] on button "button" at bounding box center [868, 58] width 22 height 17
click at [850, 53] on div "FINER HYDRAULICS PTY LTD" at bounding box center [511, 58] width 751 height 11
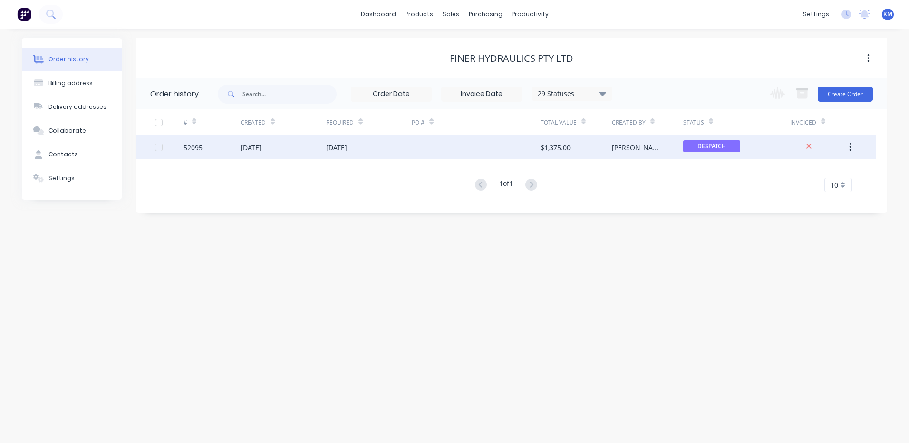
click at [711, 145] on span "DESPATCH" at bounding box center [711, 146] width 57 height 12
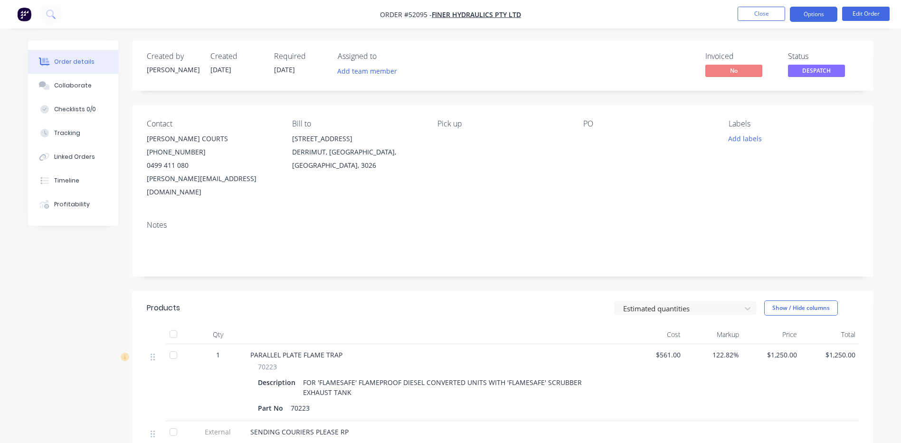
click at [816, 13] on button "Options" at bounding box center [814, 14] width 48 height 15
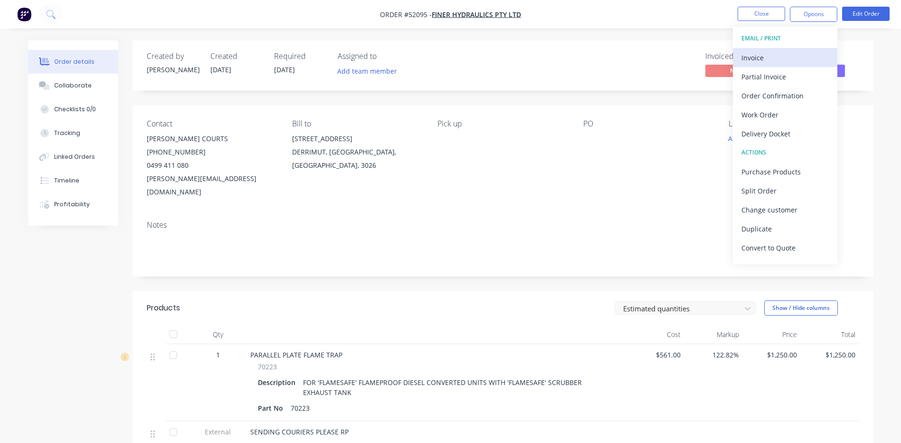
click at [783, 61] on div "Invoice" at bounding box center [785, 58] width 87 height 14
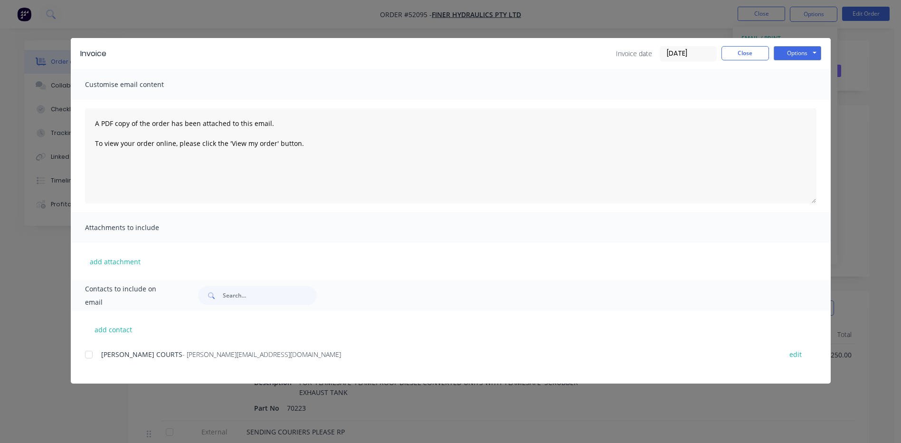
click at [95, 353] on div at bounding box center [88, 354] width 19 height 19
click at [814, 56] on button "Options" at bounding box center [798, 53] width 48 height 14
click at [793, 72] on button "Preview" at bounding box center [804, 70] width 61 height 16
click at [739, 53] on button "Close" at bounding box center [746, 53] width 48 height 14
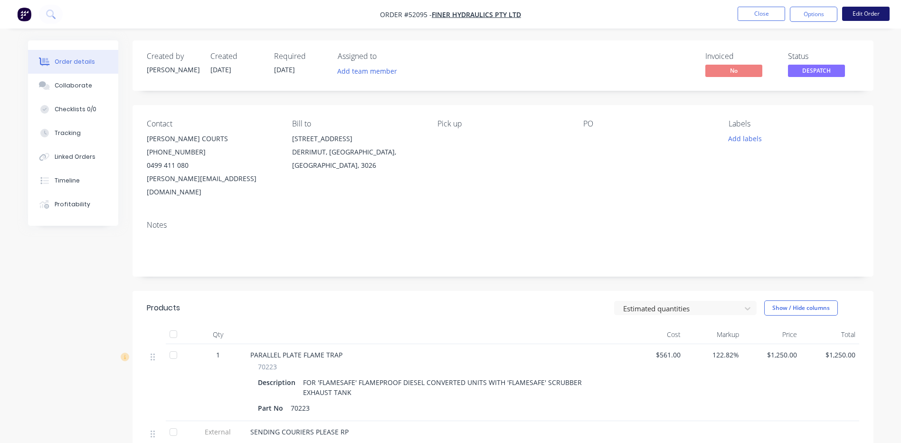
click at [861, 8] on button "Edit Order" at bounding box center [867, 14] width 48 height 14
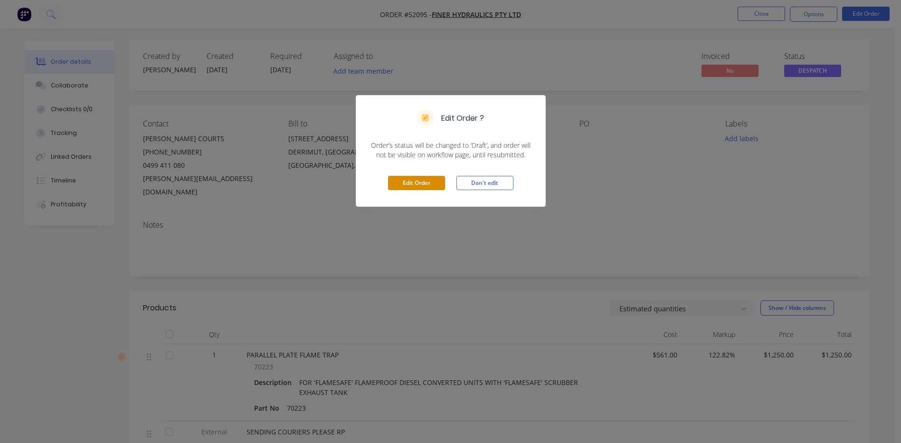
click at [410, 182] on button "Edit Order" at bounding box center [416, 183] width 57 height 14
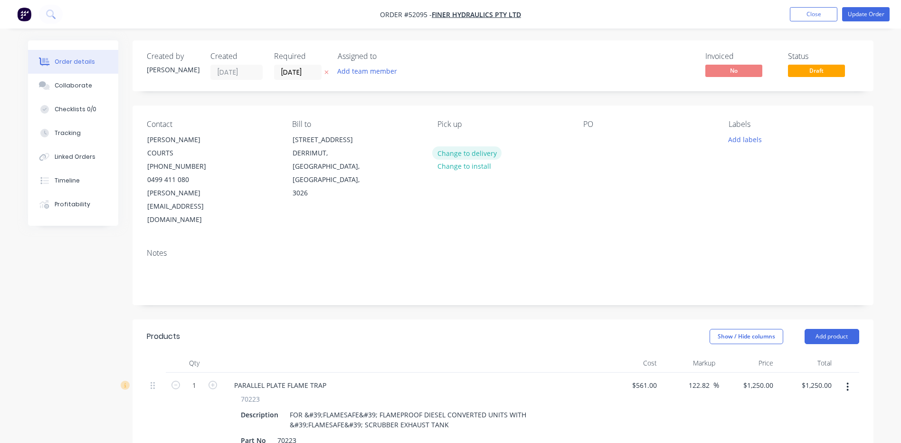
click at [464, 154] on button "Change to delivery" at bounding box center [466, 152] width 69 height 13
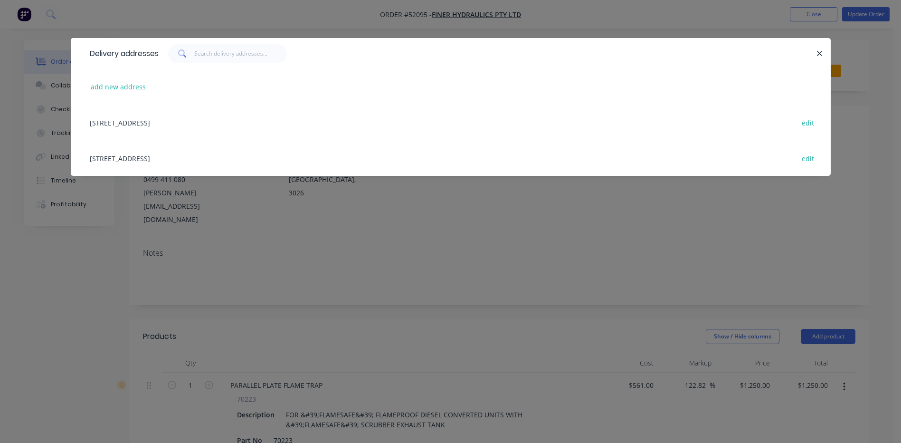
click at [277, 125] on div "[STREET_ADDRESS] edit" at bounding box center [451, 123] width 732 height 36
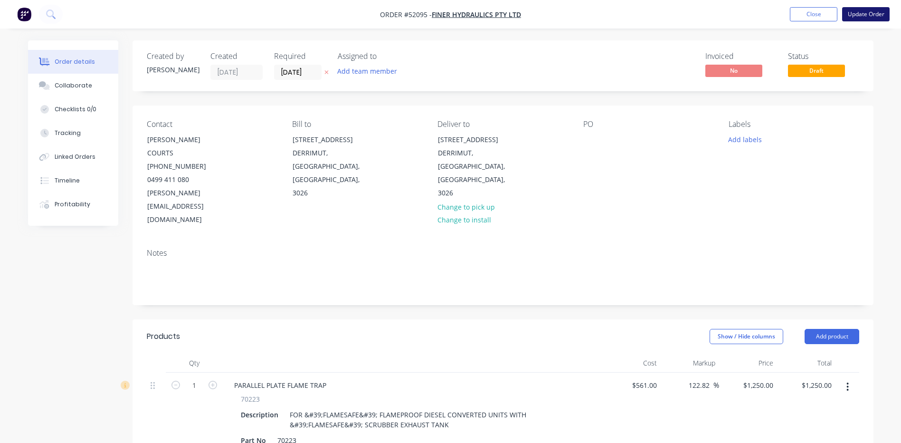
click at [877, 13] on button "Update Order" at bounding box center [867, 14] width 48 height 14
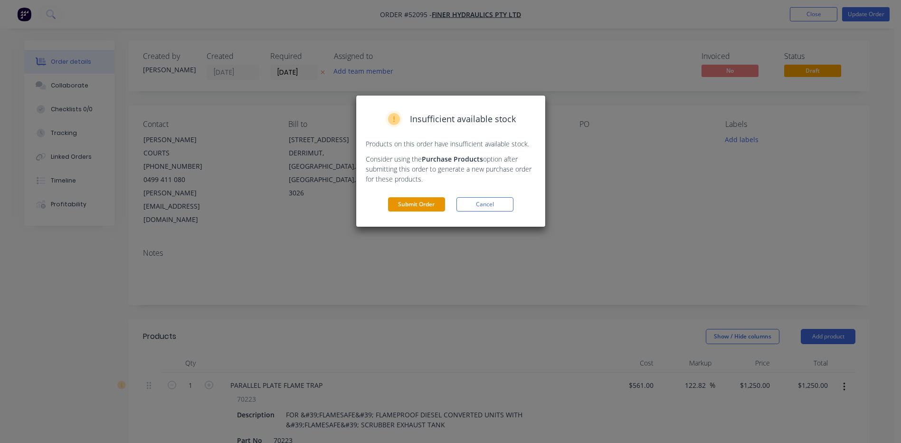
click at [434, 203] on button "Submit Order" at bounding box center [416, 204] width 57 height 14
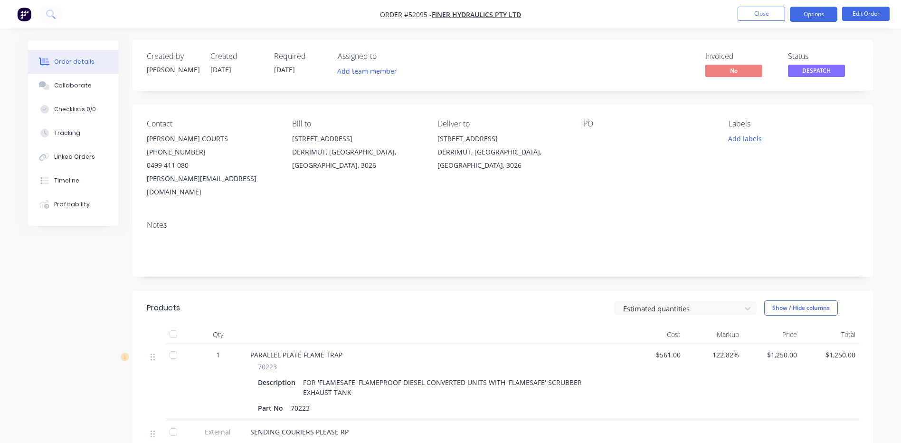
click at [809, 18] on button "Options" at bounding box center [814, 14] width 48 height 15
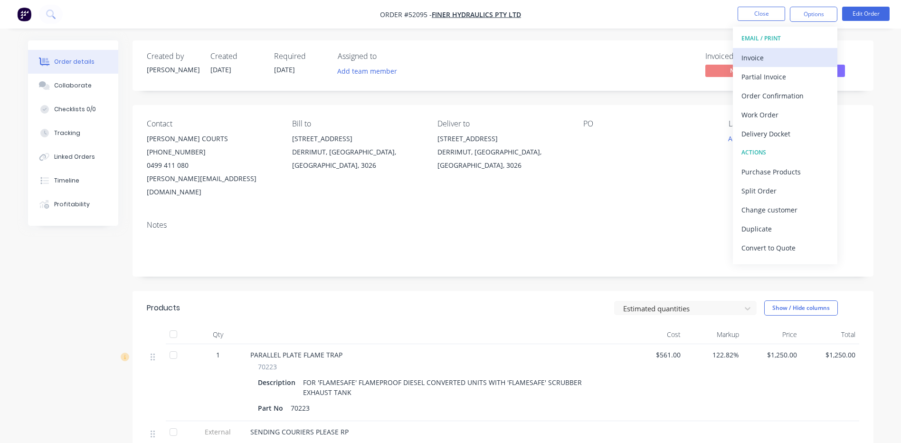
click at [790, 53] on div "Invoice" at bounding box center [785, 58] width 87 height 14
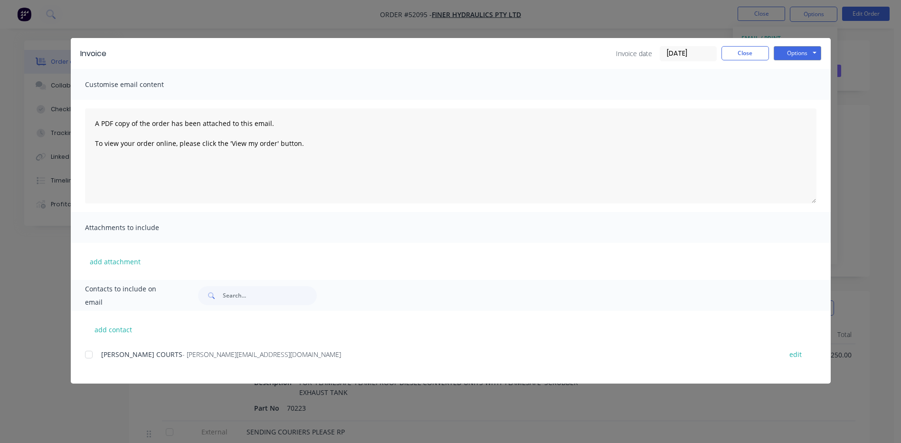
click at [92, 361] on div at bounding box center [88, 354] width 19 height 19
click at [806, 53] on button "Options" at bounding box center [798, 53] width 48 height 14
click at [793, 105] on button "Email" at bounding box center [804, 102] width 61 height 16
click at [746, 50] on button "Close" at bounding box center [746, 53] width 48 height 14
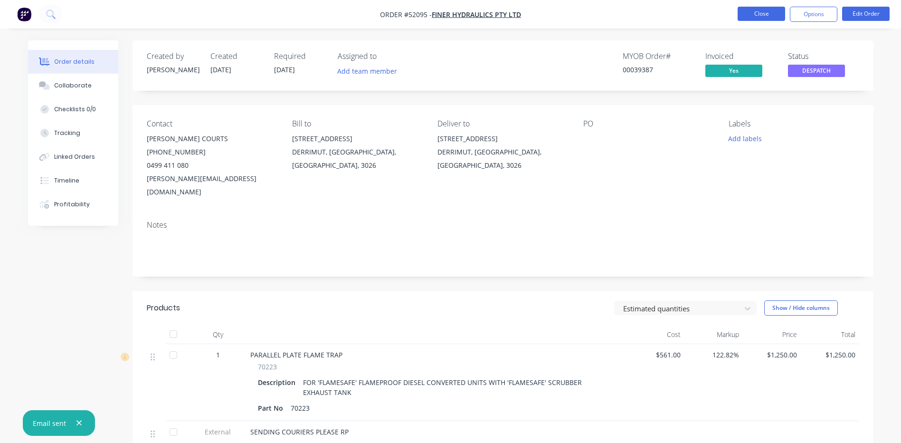
click at [773, 12] on button "Close" at bounding box center [762, 14] width 48 height 14
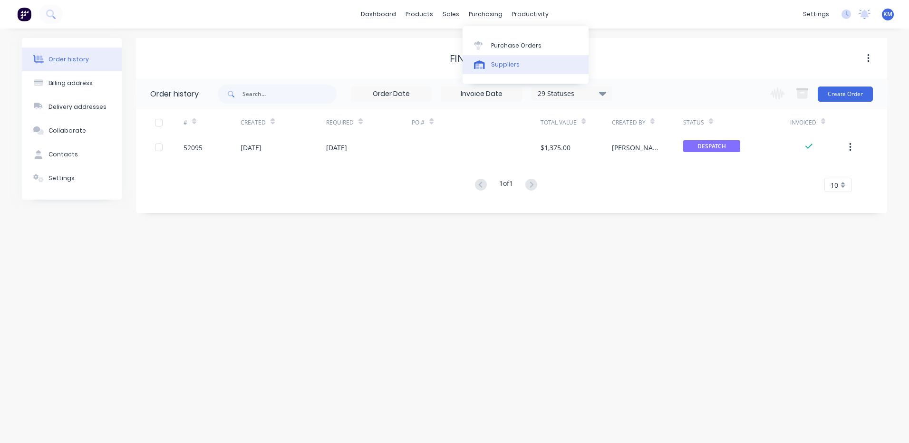
click at [483, 67] on icon at bounding box center [479, 64] width 11 height 9
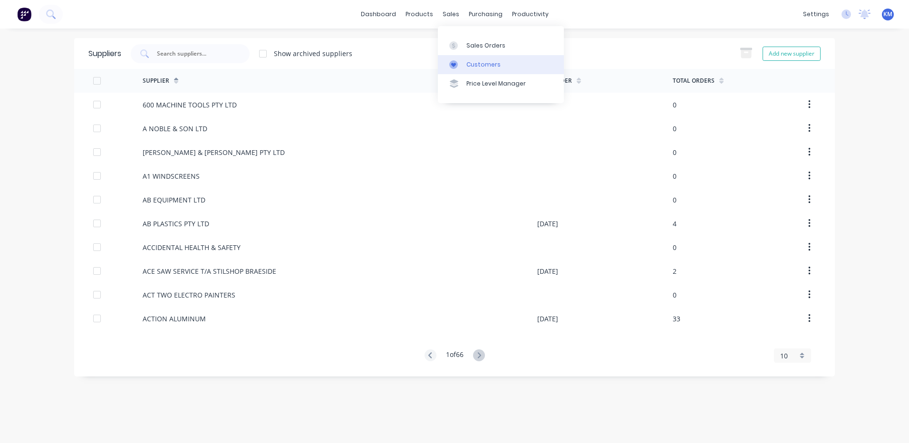
click at [459, 59] on link "Customers" at bounding box center [501, 64] width 126 height 19
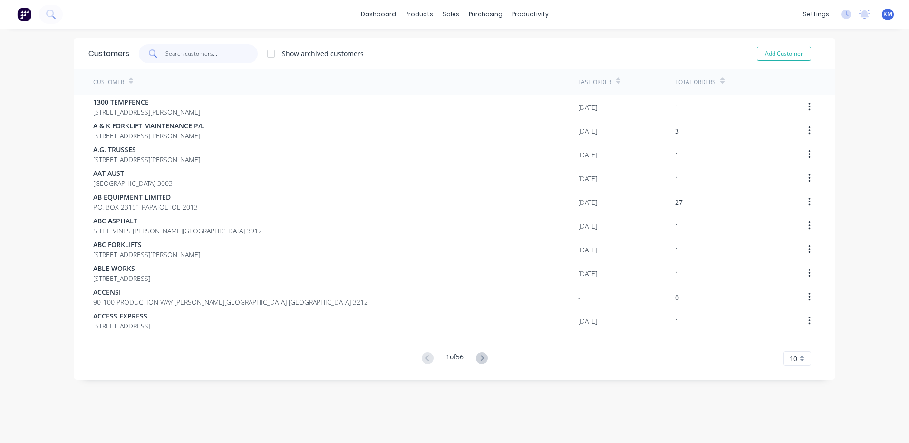
click at [176, 54] on input "text" at bounding box center [211, 53] width 93 height 19
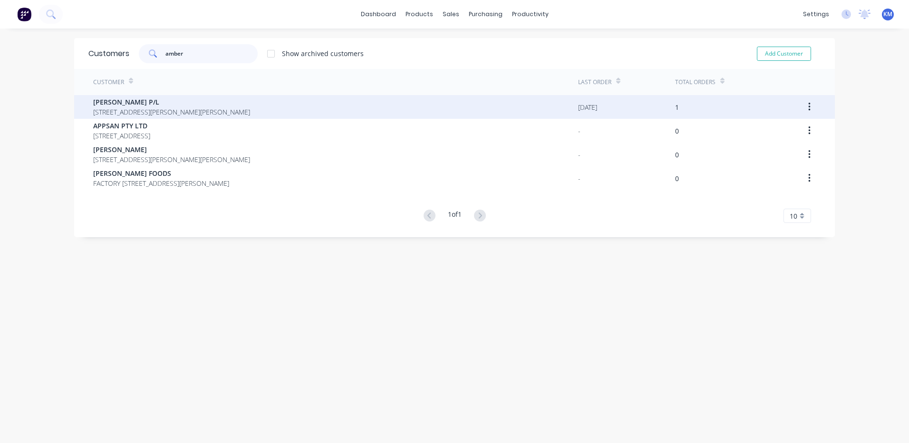
type input "amber"
click at [267, 114] on div "[PERSON_NAME] P/L [STREET_ADDRESS][PERSON_NAME][PERSON_NAME]" at bounding box center [335, 107] width 485 height 24
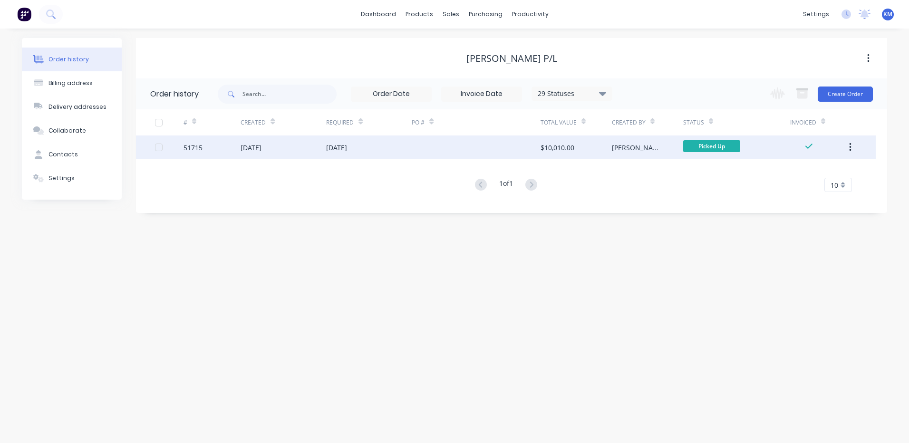
click at [347, 147] on div "[DATE]" at bounding box center [336, 148] width 21 height 10
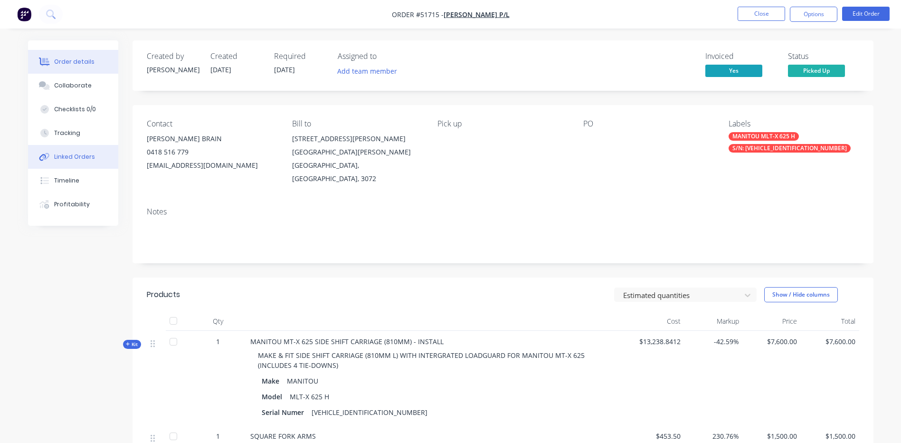
click at [84, 159] on div "Linked Orders" at bounding box center [74, 157] width 41 height 9
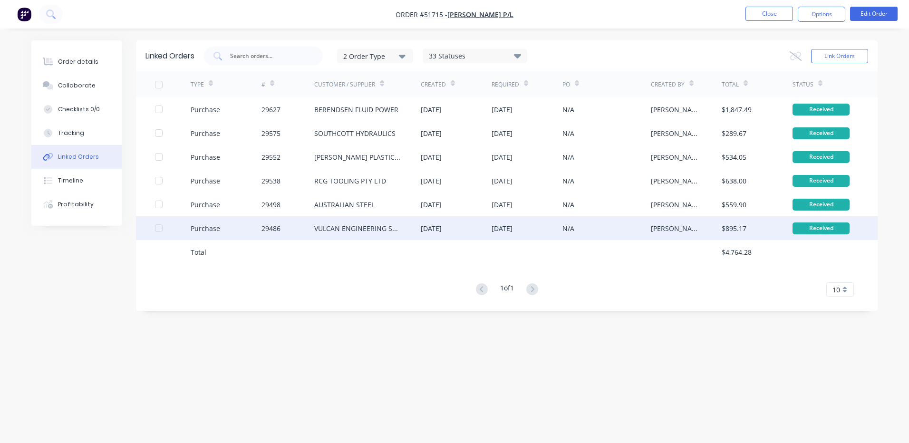
click at [297, 228] on div "29486" at bounding box center [287, 228] width 53 height 24
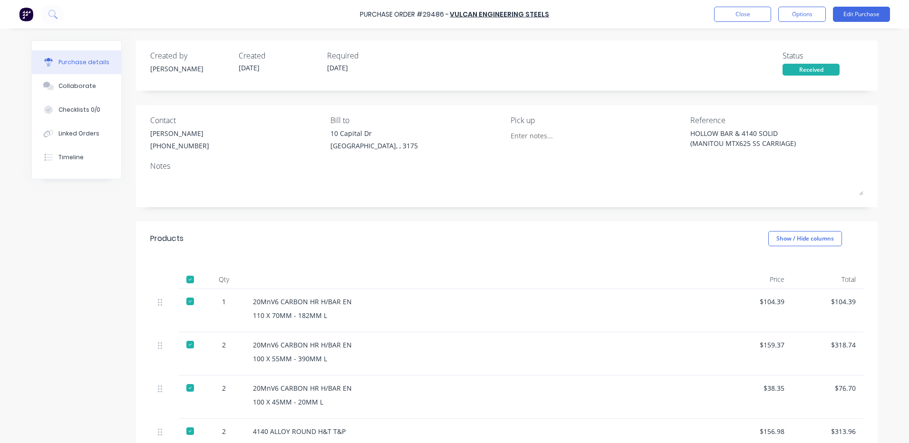
scroll to position [95, 0]
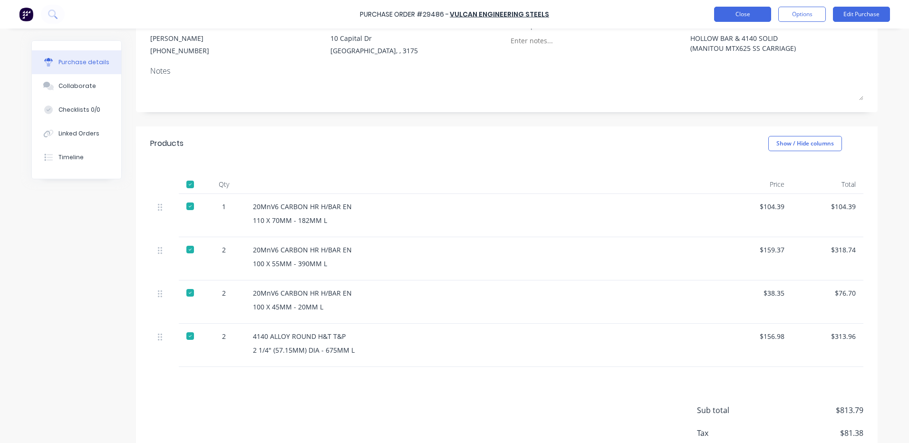
click at [731, 7] on button "Close" at bounding box center [742, 14] width 57 height 15
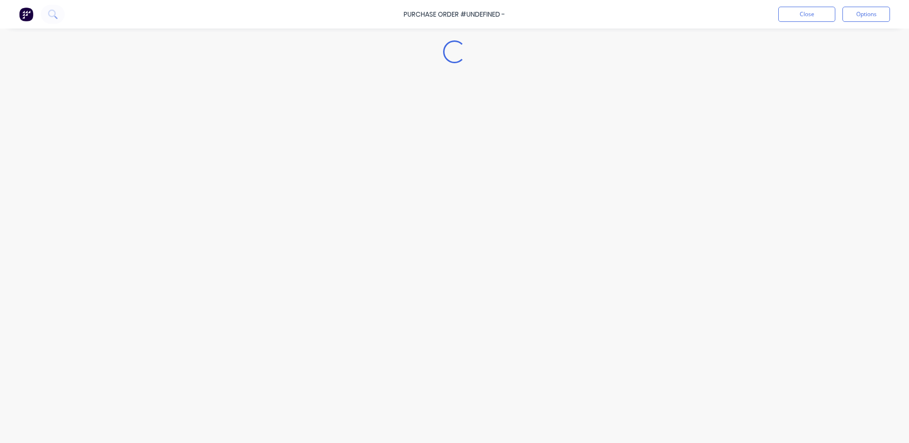
type textarea "x"
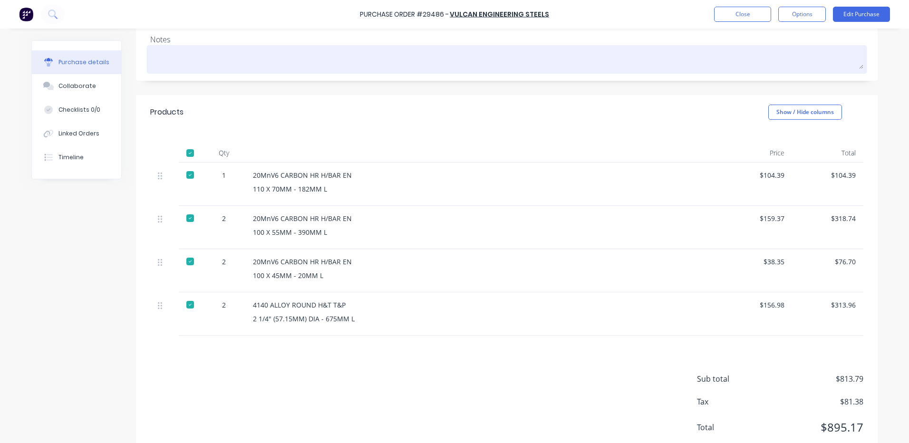
scroll to position [154, 0]
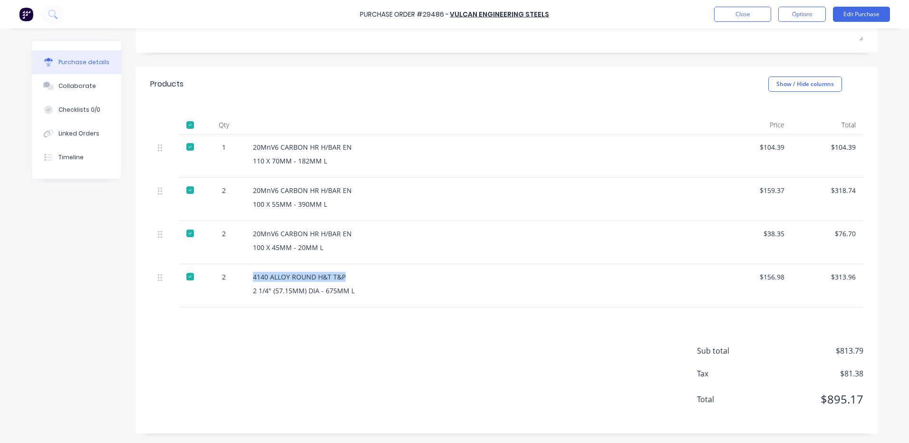
drag, startPoint x: 250, startPoint y: 278, endPoint x: 349, endPoint y: 273, distance: 99.4
click at [349, 273] on div "4140 ALLOY ROUND H&T T&P" at bounding box center [483, 277] width 460 height 10
copy div "4140 ALLOY ROUND H&T T&P"
click at [530, 110] on div "Qty Price Total 1 20MnV6 CARBON HR H/BAR EN 110 X 70MM - 182MM L $104.39 $104.3…" at bounding box center [506, 204] width 741 height 206
click at [758, 11] on button "Close" at bounding box center [742, 14] width 57 height 15
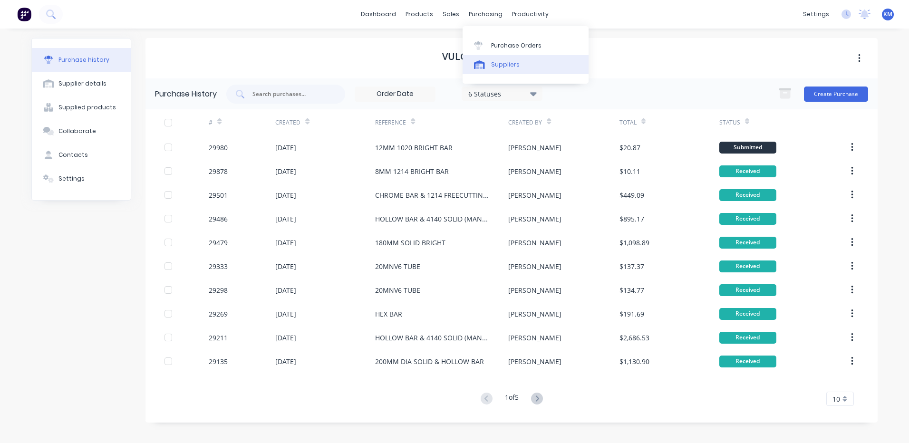
click at [499, 59] on link "Suppliers" at bounding box center [525, 64] width 126 height 19
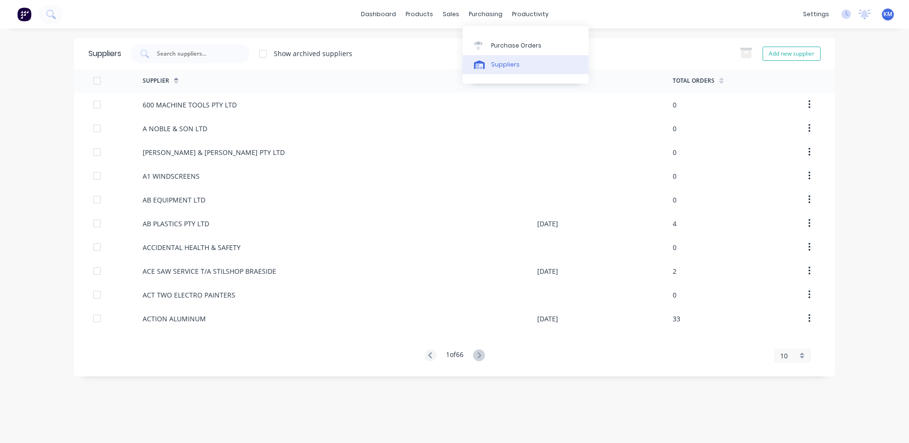
click at [488, 62] on link "Suppliers" at bounding box center [525, 64] width 126 height 19
click at [192, 53] on input "text" at bounding box center [195, 54] width 79 height 10
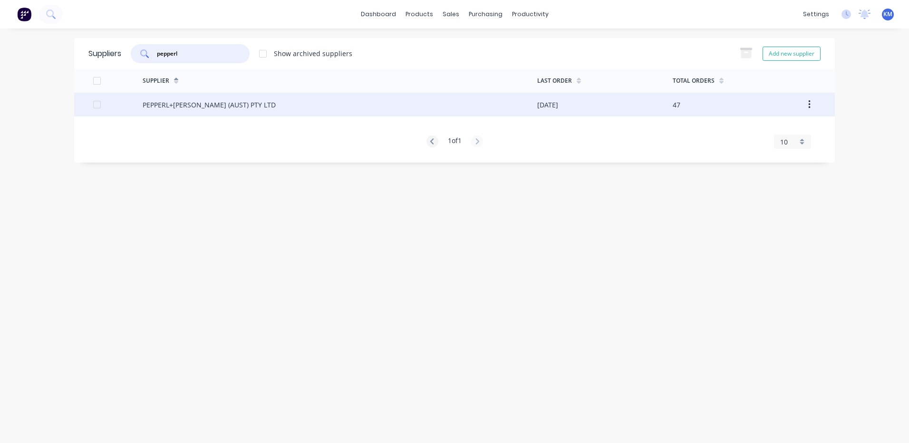
type input "pepperl"
click at [260, 106] on div "PEPPERL+[PERSON_NAME] (AUST) PTY LTD" at bounding box center [340, 105] width 394 height 24
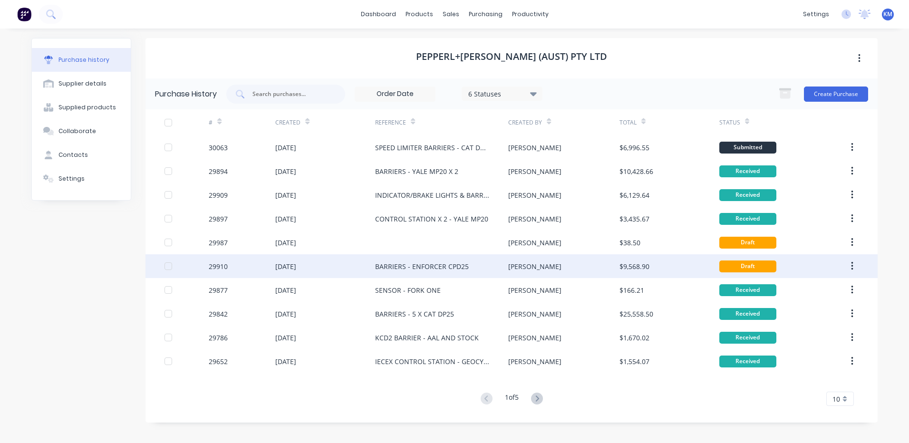
click at [455, 269] on div "BARRIERS - ENFORCER CPD25" at bounding box center [422, 266] width 94 height 10
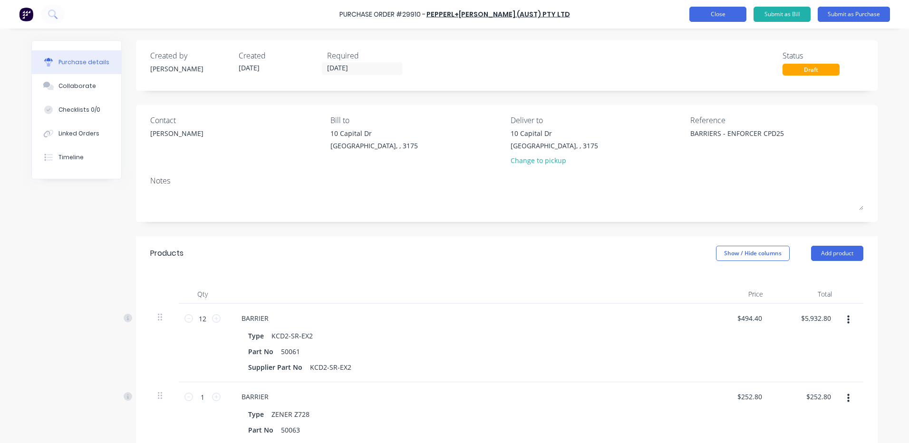
type textarea "x"
click at [734, 12] on button "Close" at bounding box center [717, 14] width 57 height 15
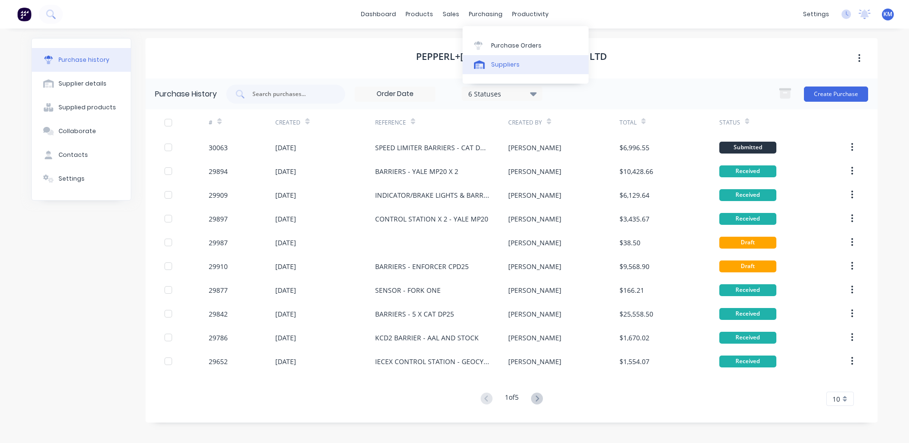
click at [485, 69] on link "Suppliers" at bounding box center [525, 64] width 126 height 19
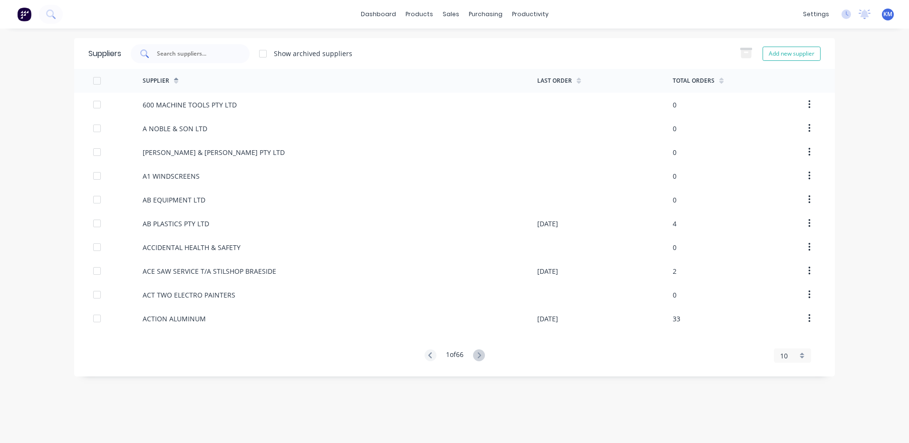
click at [196, 46] on div at bounding box center [190, 53] width 119 height 19
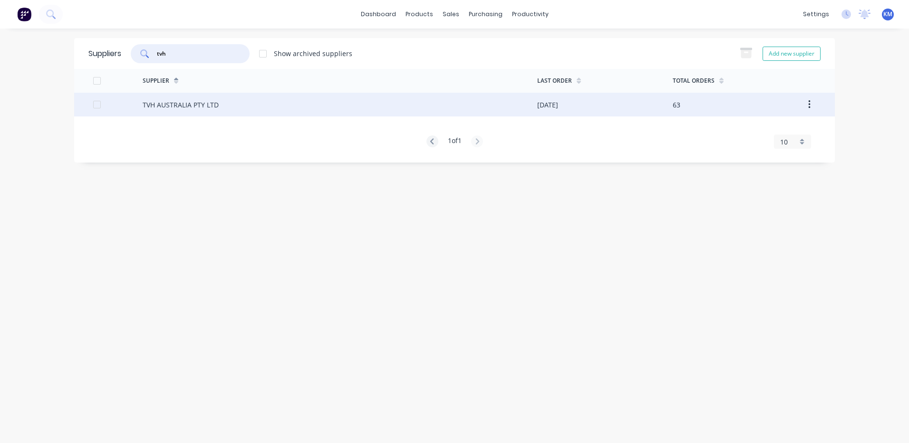
type input "tvh"
click at [748, 111] on div "63" at bounding box center [739, 105] width 135 height 24
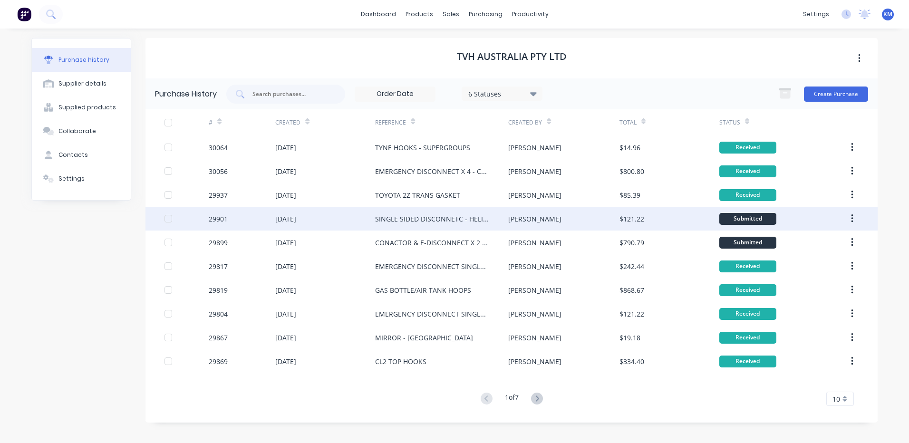
click at [704, 214] on div "$121.22" at bounding box center [669, 219] width 100 height 24
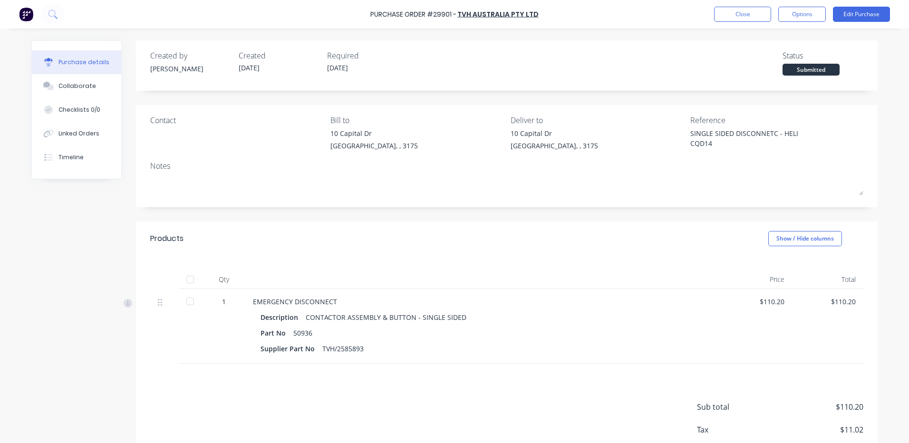
drag, startPoint x: 188, startPoint y: 301, endPoint x: 643, endPoint y: 138, distance: 482.9
click at [187, 299] on div at bounding box center [190, 301] width 19 height 19
drag, startPoint x: 791, startPoint y: 17, endPoint x: 783, endPoint y: 26, distance: 12.5
click at [789, 17] on button "Options" at bounding box center [802, 14] width 48 height 15
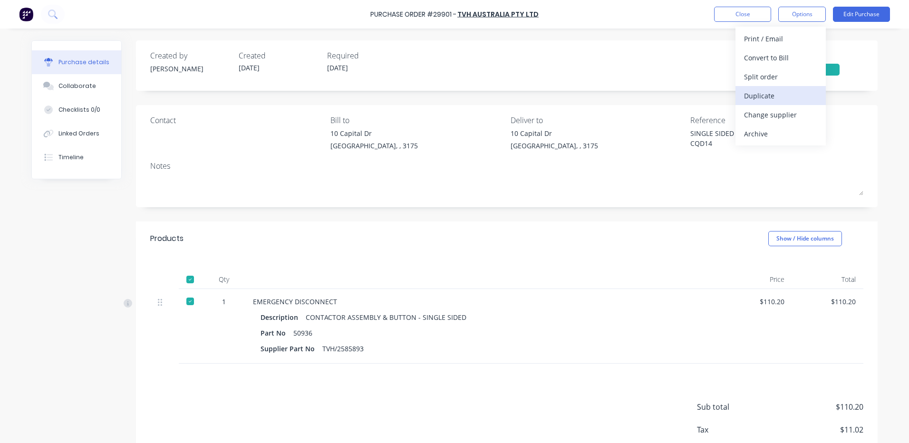
click at [761, 99] on div "Duplicate" at bounding box center [780, 96] width 73 height 14
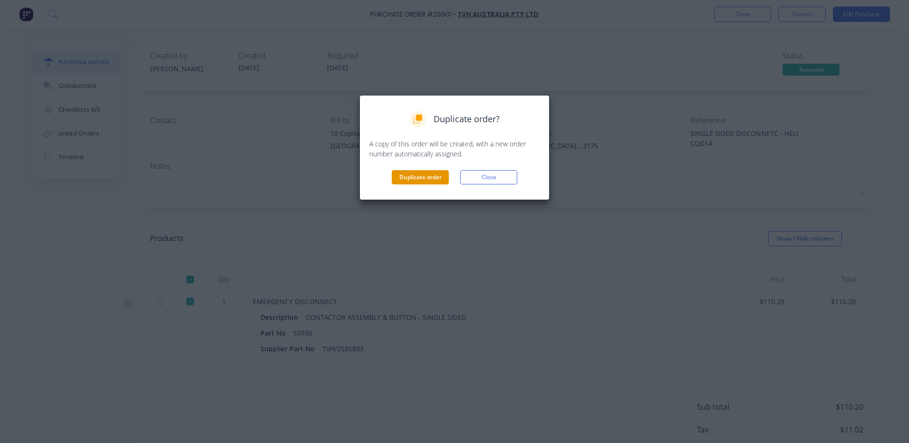
click at [414, 181] on button "Duplicate order" at bounding box center [420, 177] width 57 height 14
type textarea "x"
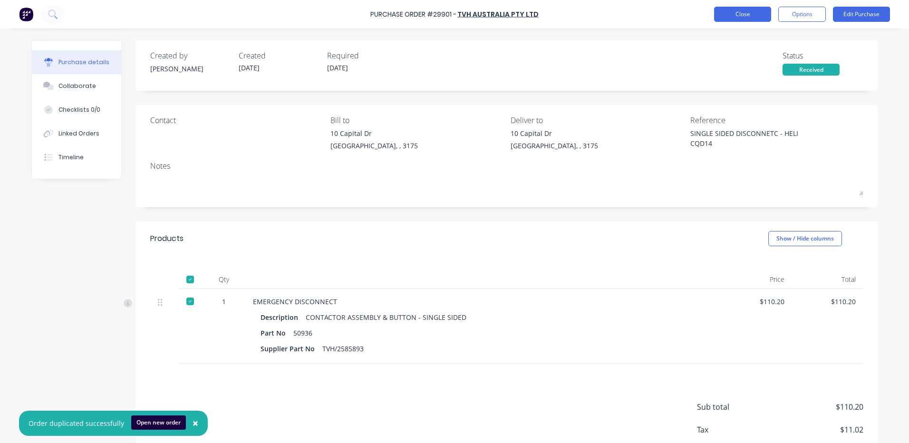
click at [748, 10] on button "Close" at bounding box center [742, 14] width 57 height 15
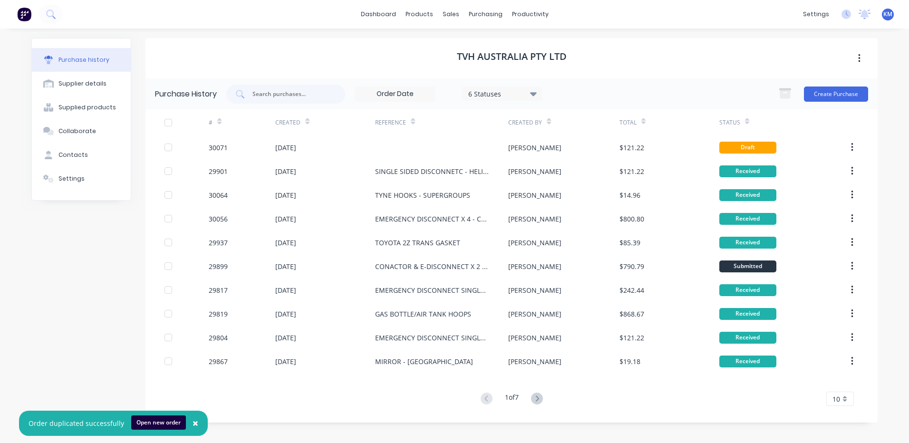
click at [507, 144] on div at bounding box center [441, 147] width 133 height 24
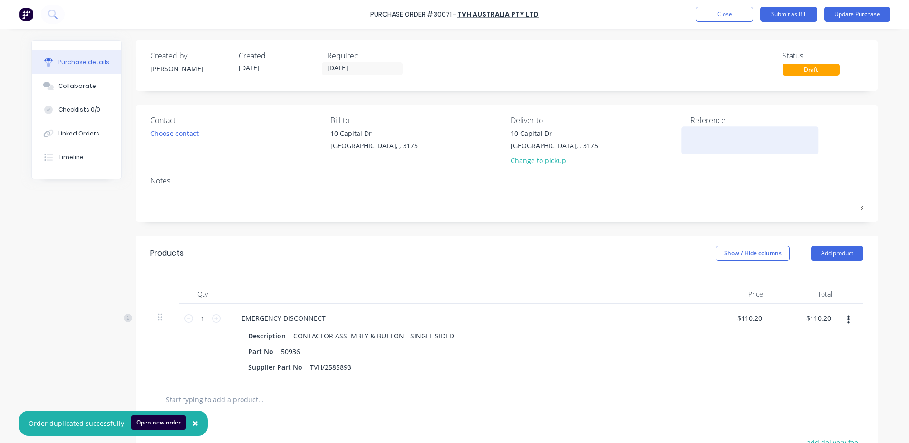
click at [742, 137] on textarea at bounding box center [749, 138] width 119 height 21
type textarea "b"
type textarea "BATTERY DISCONNECT -"
type textarea "x"
type textarea "BATTERY DISCONNECT - E"
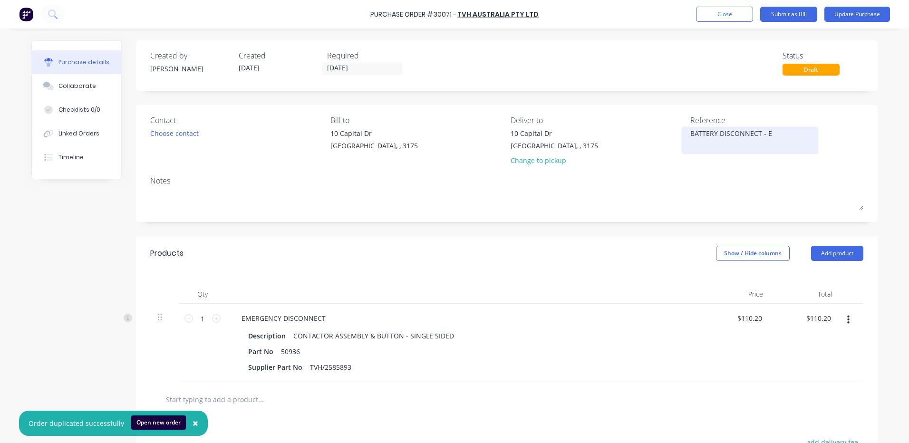
type textarea "x"
type textarea "BATTERY DISCONNECT - EN"
type textarea "x"
type textarea "BATTERY DISCONNECT - ENF"
type textarea "x"
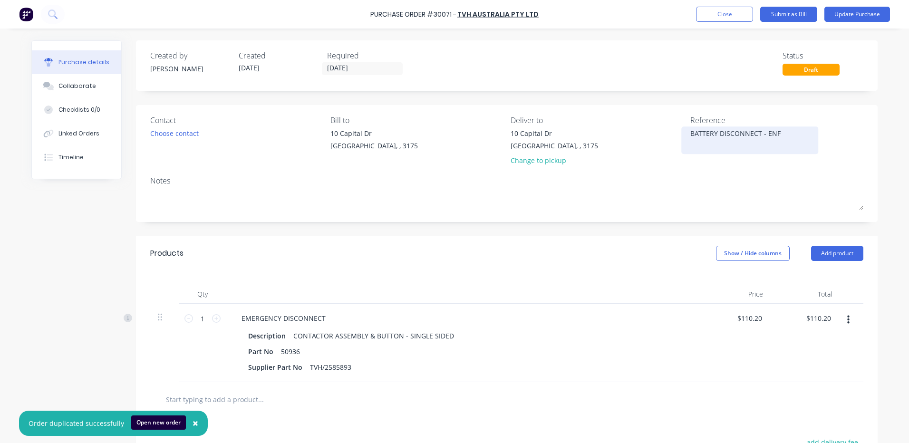
type textarea "BATTERY DISCONNECT - ENFO"
type textarea "x"
type textarea "BATTERY DISCONNECT - ENFOR"
type textarea "x"
type textarea "BATTERY DISCONNECT - ENFORC"
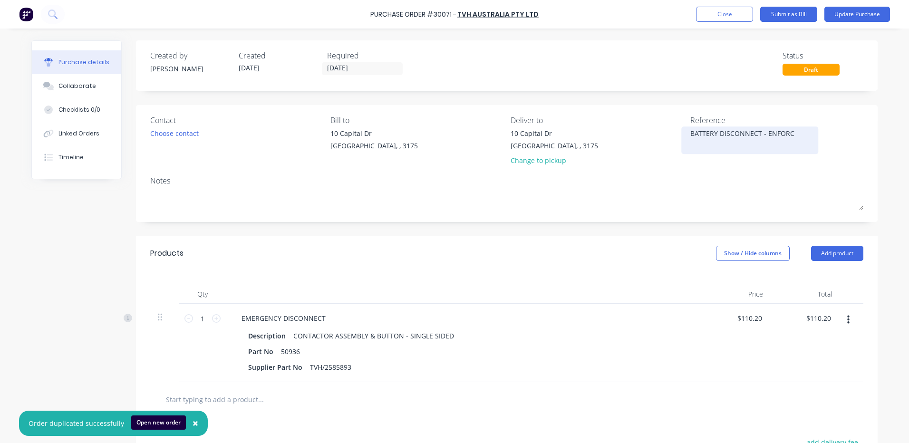
type textarea "x"
type textarea "BATTERY DISCONNECT - ENFORCE"
type textarea "x"
type textarea "BATTERY DISCONNECT - ENFORCER"
type textarea "x"
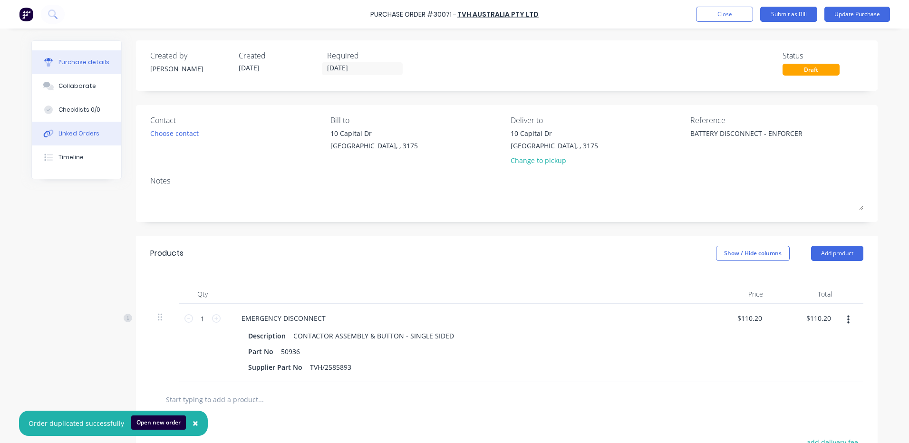
type textarea "BATTERY DISCONNECT - ENFORCER"
type textarea "x"
type textarea "BATTERY DISCONNECT - ENFORCER"
click at [72, 132] on div "Linked Orders" at bounding box center [78, 133] width 41 height 9
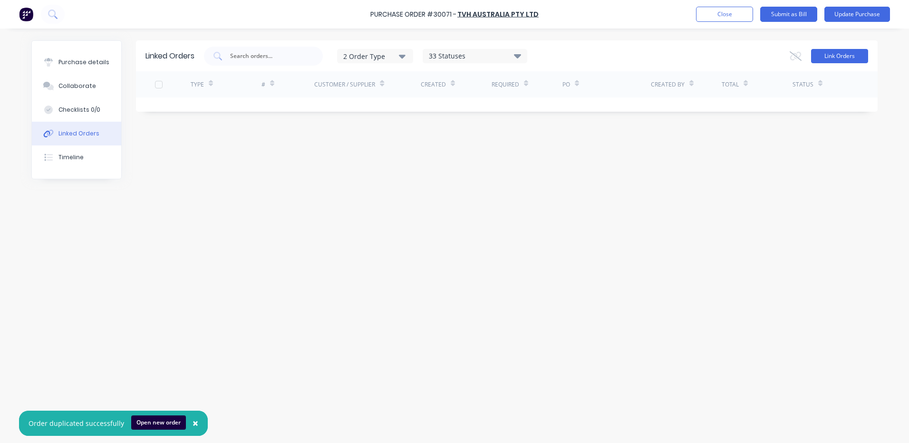
click at [860, 55] on button "Link Orders" at bounding box center [839, 56] width 57 height 14
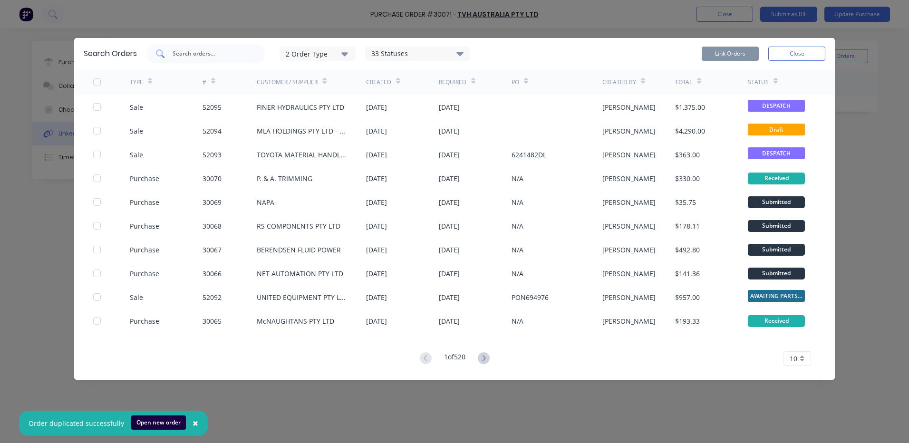
click at [240, 47] on div at bounding box center [205, 53] width 119 height 19
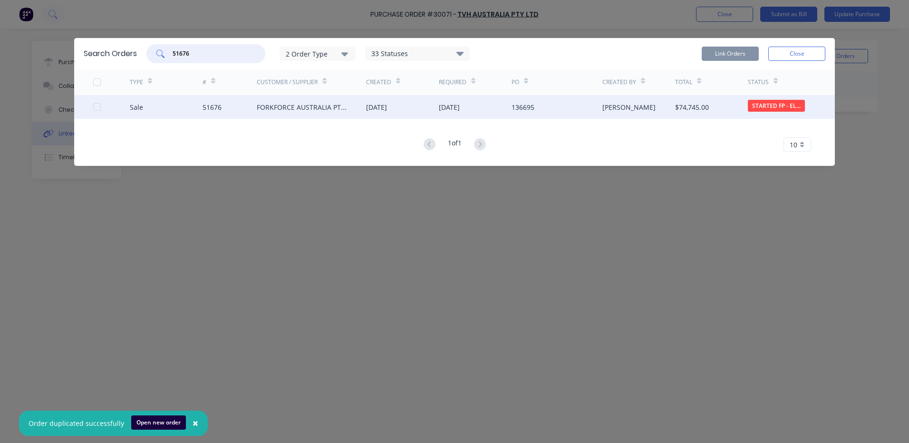
click at [100, 107] on div at bounding box center [96, 106] width 19 height 19
type input "51676"
click at [707, 54] on button "Link Orders" at bounding box center [729, 54] width 57 height 14
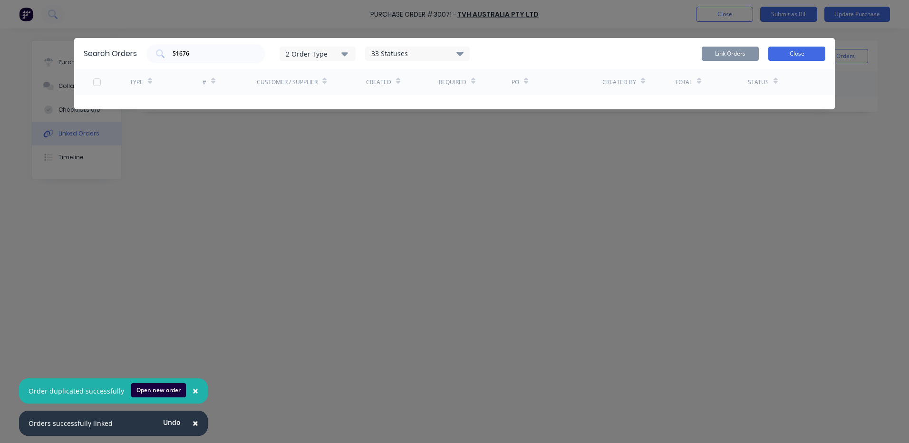
click at [816, 54] on button "Close" at bounding box center [796, 54] width 57 height 14
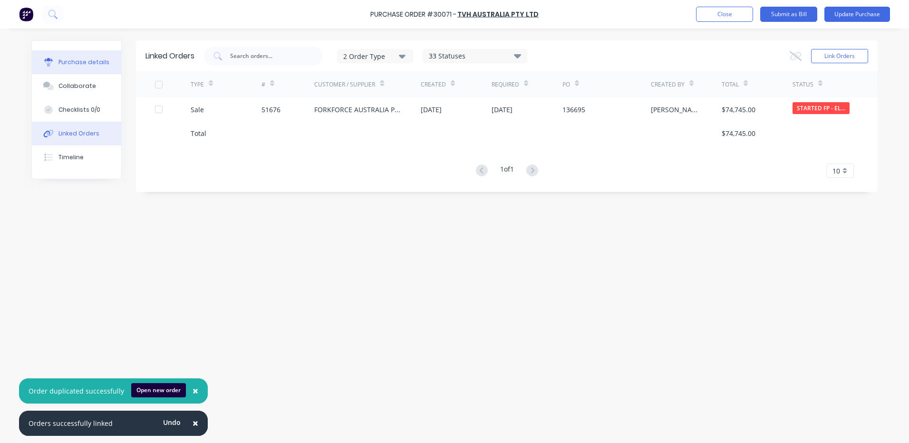
click at [115, 61] on button "Purchase details" at bounding box center [76, 62] width 89 height 24
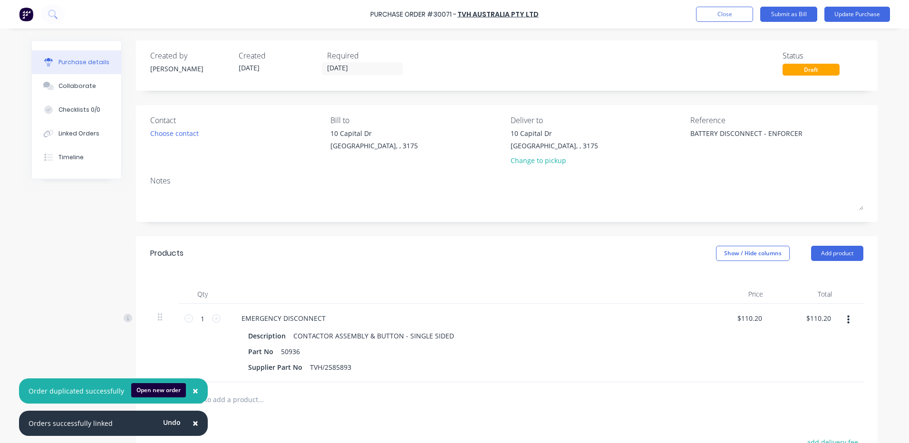
click at [192, 419] on span "×" at bounding box center [195, 422] width 6 height 13
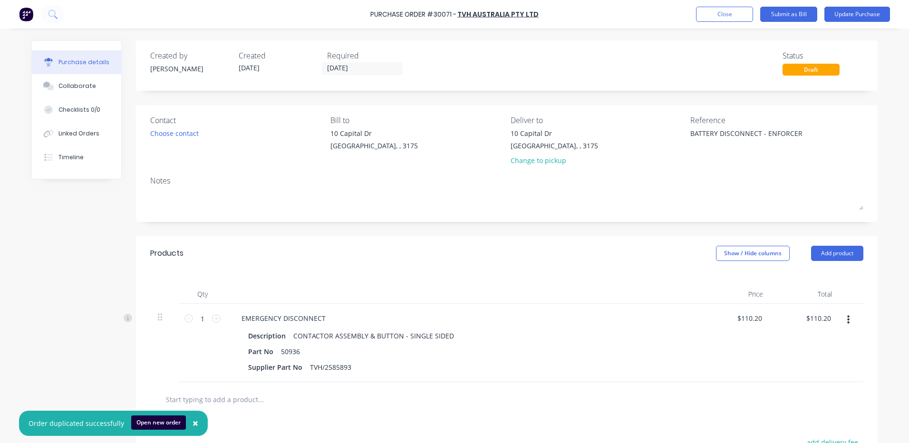
click at [192, 419] on span "×" at bounding box center [195, 422] width 6 height 13
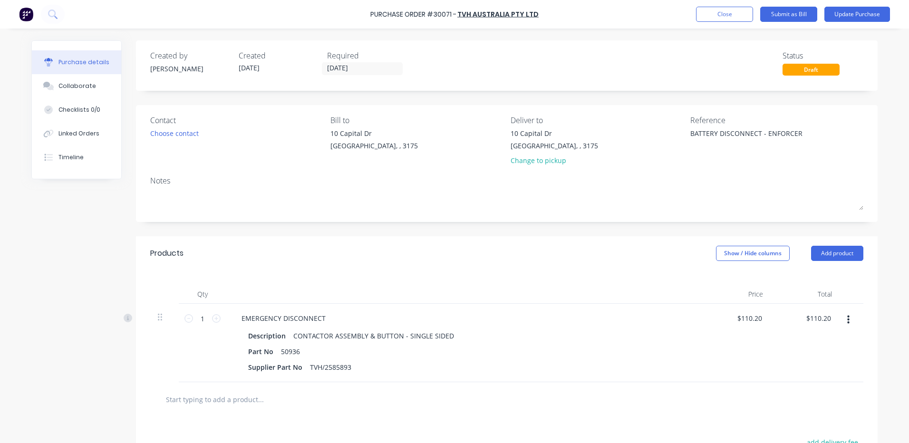
click at [183, 135] on div "Choose contact" at bounding box center [174, 133] width 48 height 10
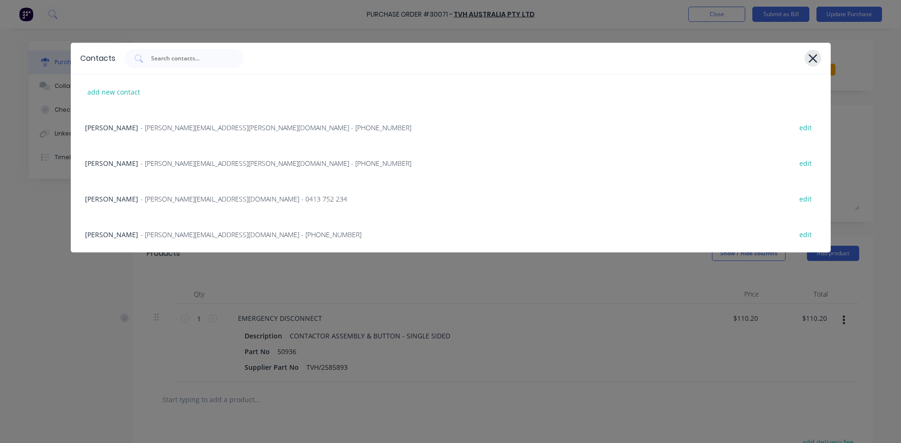
click at [820, 56] on div at bounding box center [813, 58] width 17 height 17
click at [585, 268] on div "Contacts add new contact [PERSON_NAME] - [PERSON_NAME][EMAIL_ADDRESS][PERSON_NA…" at bounding box center [450, 221] width 901 height 443
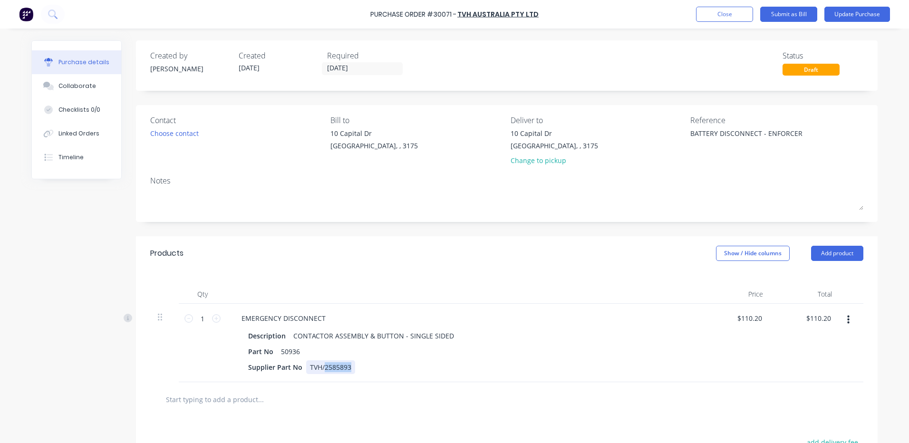
drag, startPoint x: 347, startPoint y: 369, endPoint x: 319, endPoint y: 374, distance: 27.9
click at [319, 374] on div "TVH/2585893" at bounding box center [330, 367] width 49 height 14
drag, startPoint x: 344, startPoint y: 354, endPoint x: 347, endPoint y: 369, distance: 16.0
click at [337, 366] on div "TVH/2585893" at bounding box center [330, 367] width 49 height 14
drag, startPoint x: 346, startPoint y: 369, endPoint x: 321, endPoint y: 372, distance: 25.3
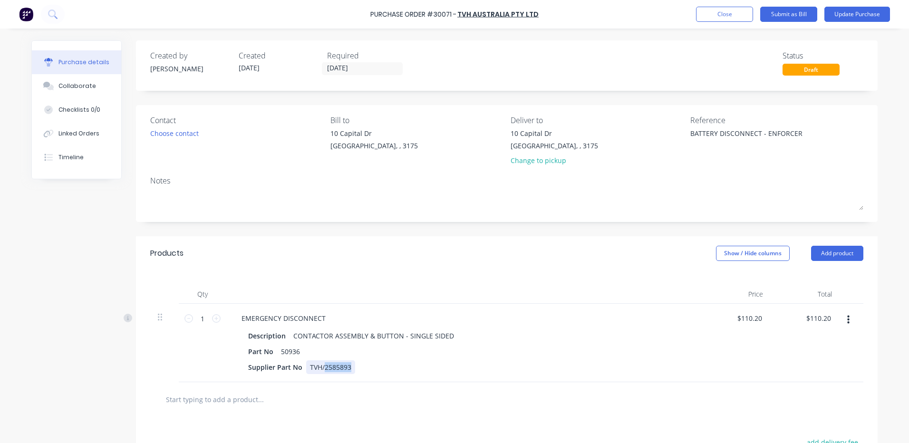
click at [321, 372] on div "TVH/2585893" at bounding box center [330, 367] width 49 height 14
copy div "2585893"
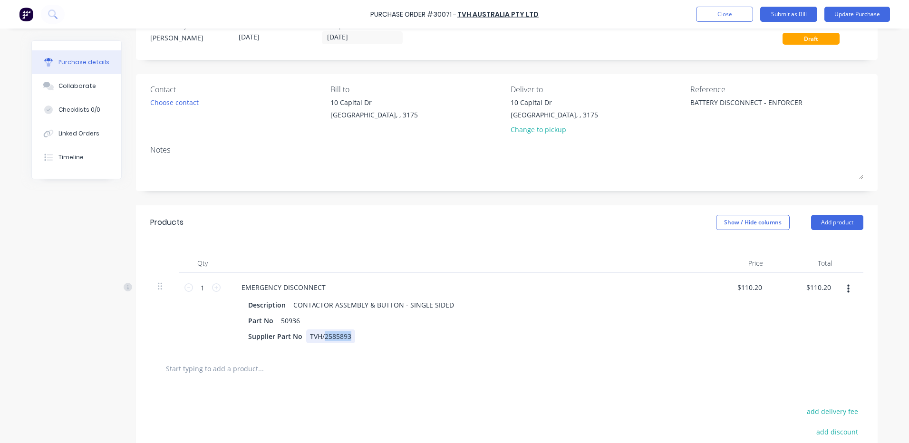
scroll to position [48, 0]
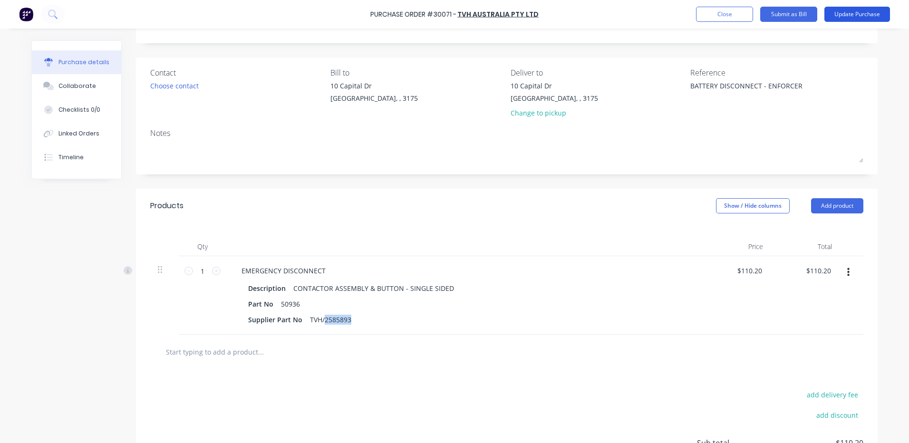
click at [839, 10] on button "Update Purchase" at bounding box center [857, 14] width 66 height 15
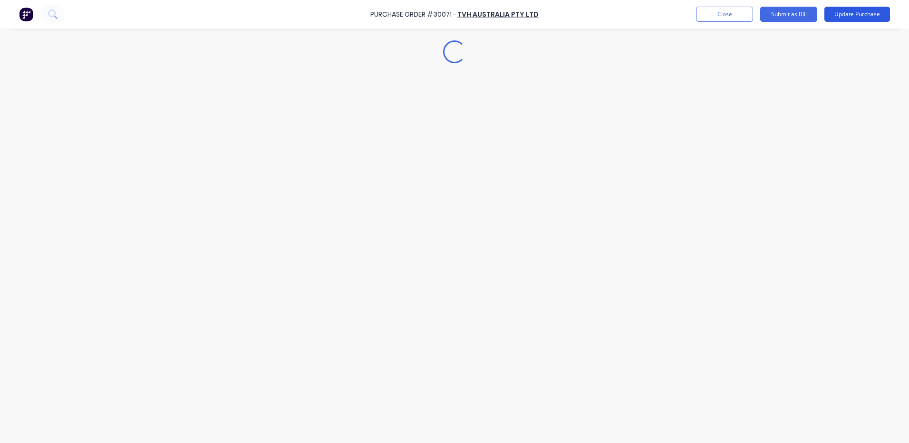
scroll to position [0, 0]
type textarea "x"
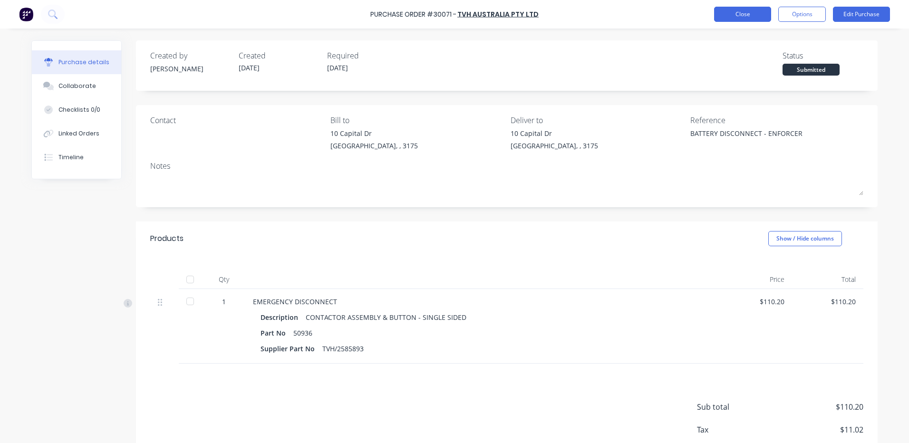
click at [733, 18] on button "Close" at bounding box center [742, 14] width 57 height 15
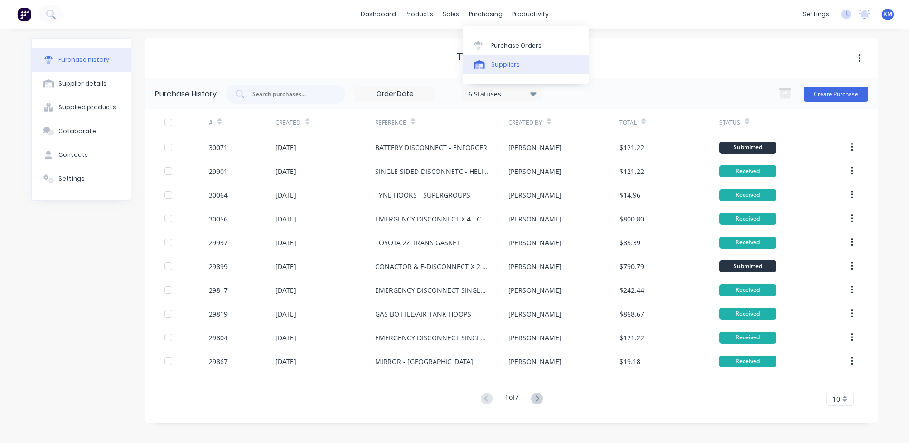
click at [487, 66] on div at bounding box center [481, 64] width 14 height 9
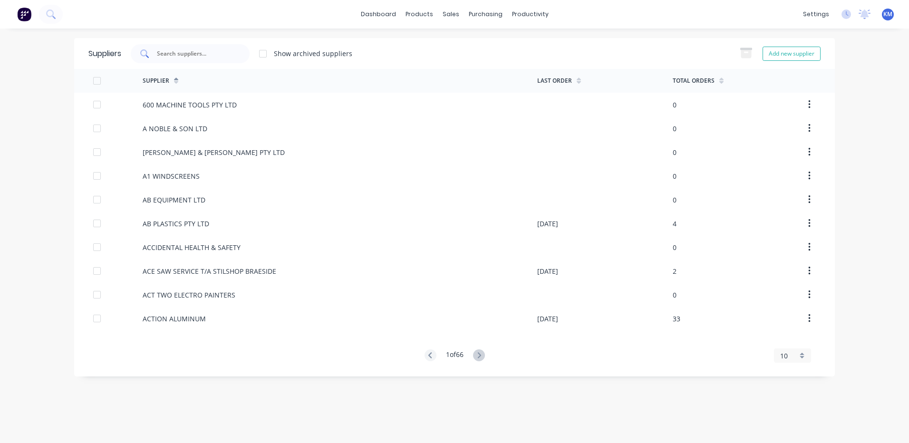
click at [204, 48] on div at bounding box center [190, 53] width 119 height 19
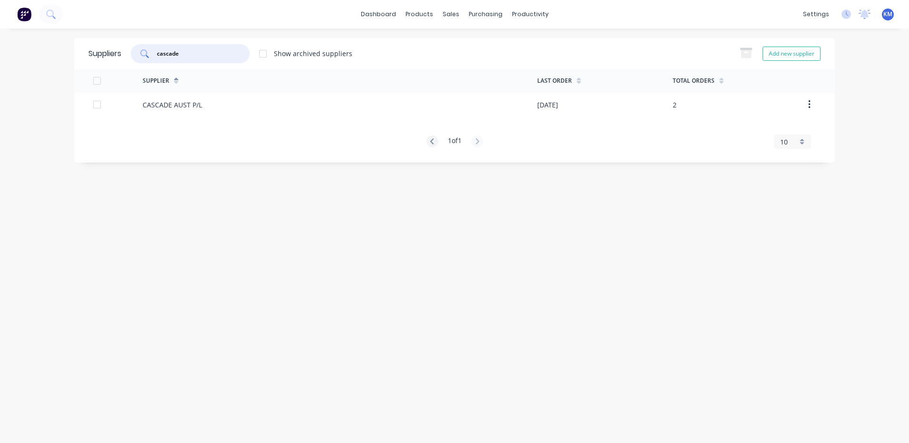
type input "cascade"
click at [202, 105] on div "CASCADE AUST P/L" at bounding box center [340, 105] width 394 height 24
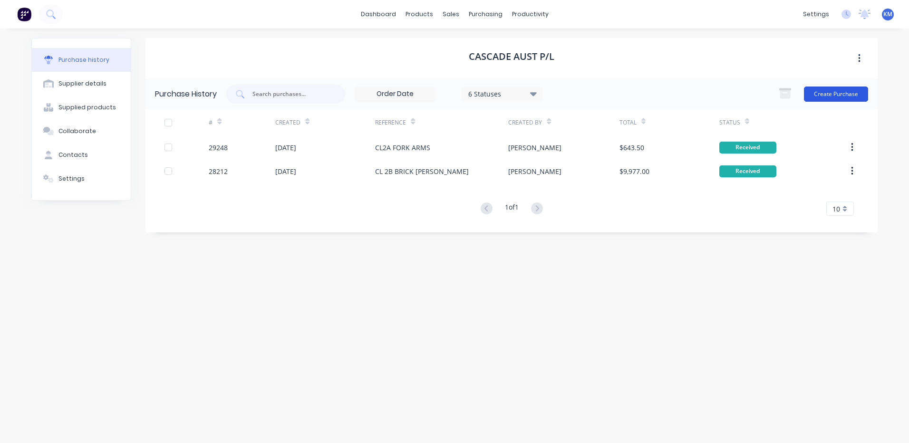
click at [843, 94] on button "Create Purchase" at bounding box center [836, 93] width 64 height 15
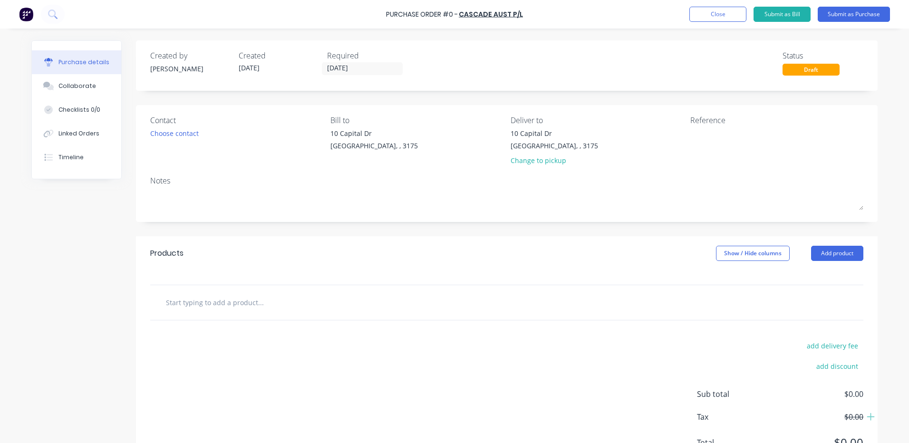
click at [824, 236] on div "Created by [PERSON_NAME] Created [DATE] Required [DATE] Status Draft Contact Ch…" at bounding box center [506, 258] width 741 height 436
click at [827, 250] on button "Add product" at bounding box center [837, 253] width 52 height 15
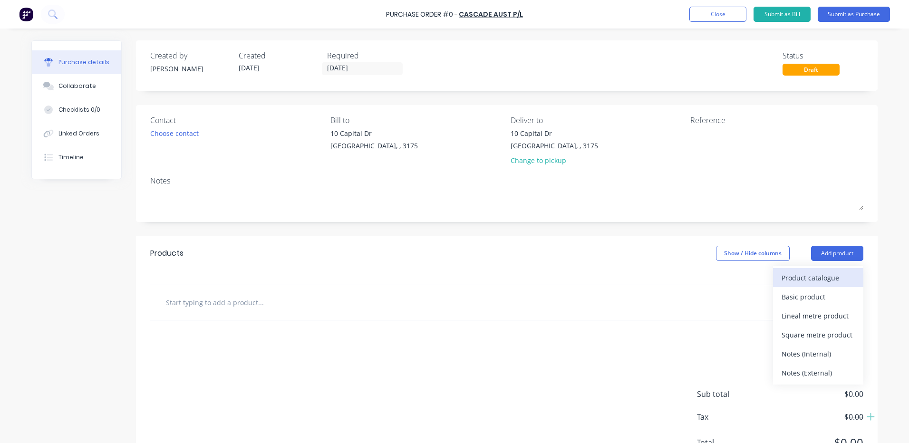
click at [820, 277] on div "Product catalogue" at bounding box center [817, 278] width 73 height 14
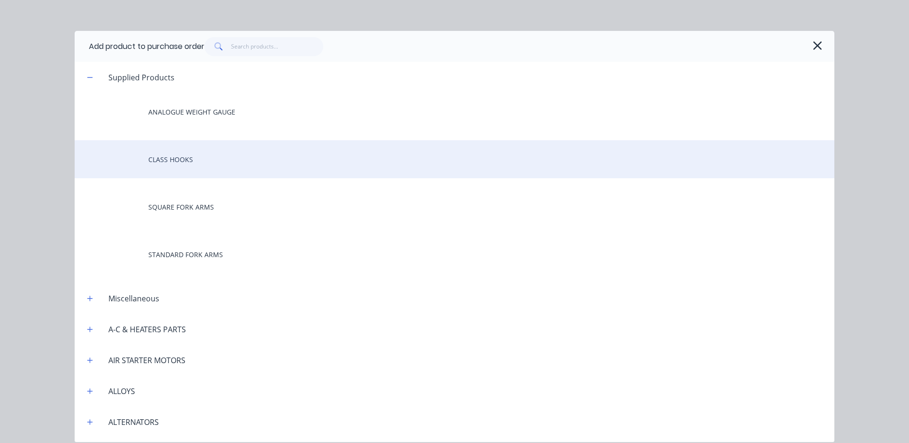
click at [316, 156] on div "CLASS HOOKS" at bounding box center [454, 159] width 759 height 38
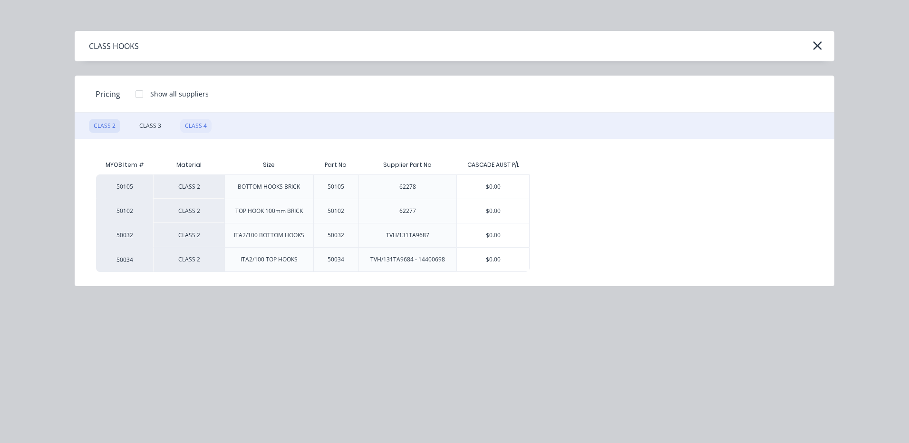
click at [201, 126] on div "CLASS 4" at bounding box center [195, 126] width 31 height 14
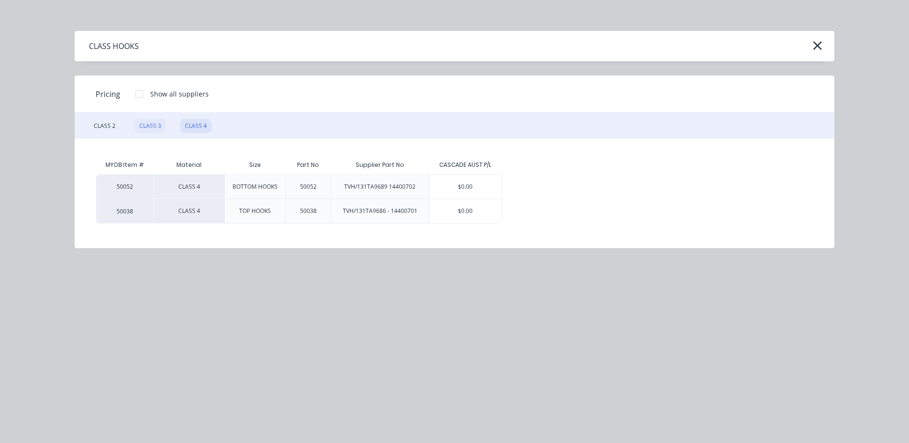
click at [149, 129] on div "CLASS 3" at bounding box center [149, 126] width 31 height 14
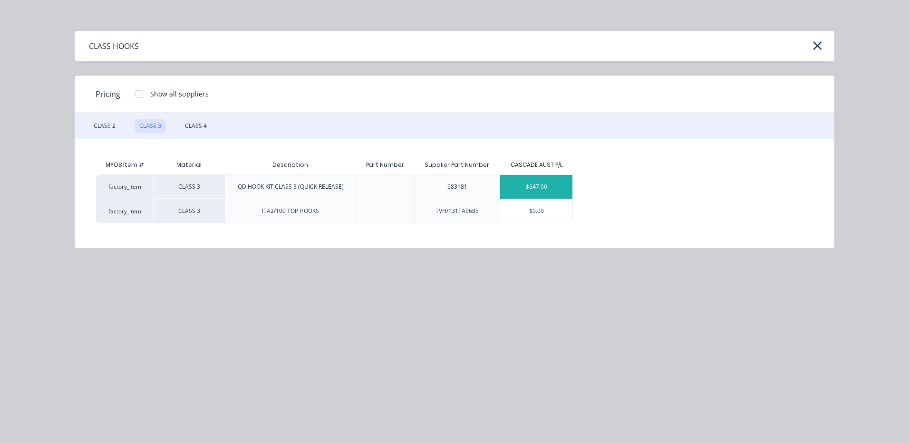
click at [542, 192] on div "$647.00" at bounding box center [536, 187] width 72 height 24
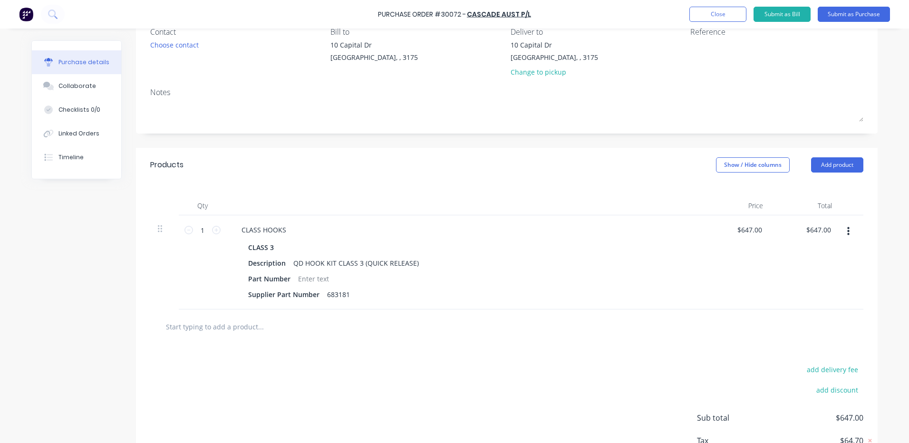
scroll to position [155, 0]
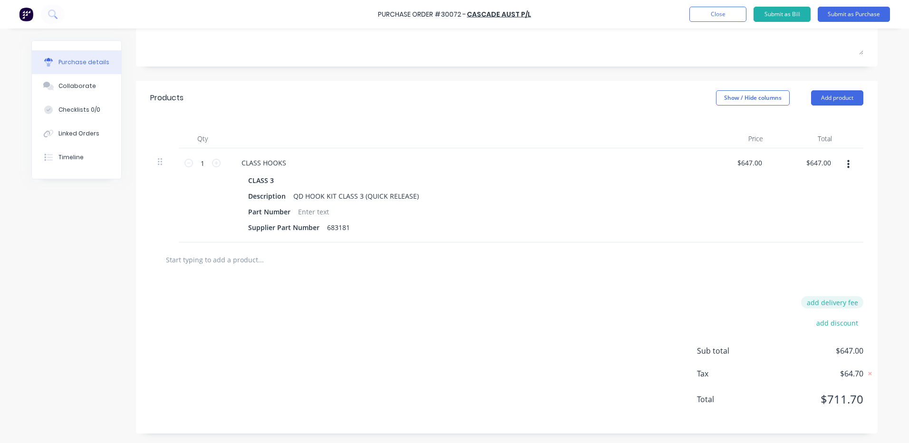
click at [820, 303] on button "add delivery fee" at bounding box center [832, 302] width 62 height 12
type input "$20.00"
click at [705, 263] on div at bounding box center [507, 259] width 698 height 19
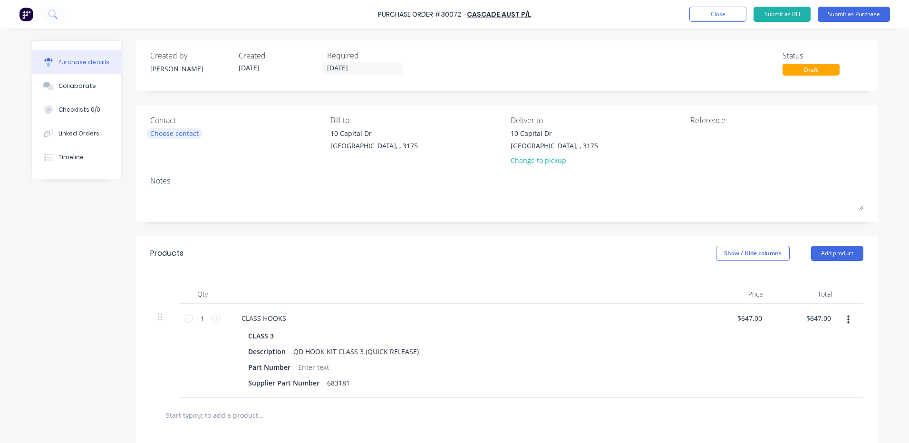
click at [178, 134] on div "Choose contact" at bounding box center [174, 133] width 48 height 10
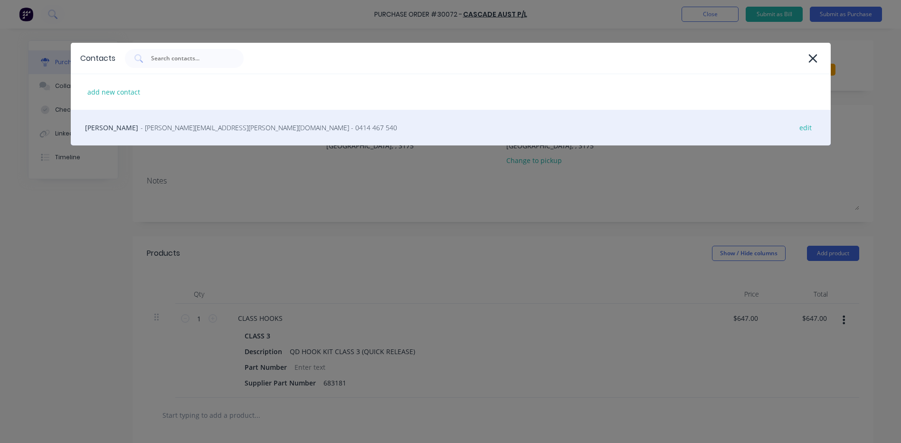
click at [179, 132] on span "- [PERSON_NAME][EMAIL_ADDRESS][PERSON_NAME][DOMAIN_NAME] - 0414 467 540" at bounding box center [269, 128] width 257 height 10
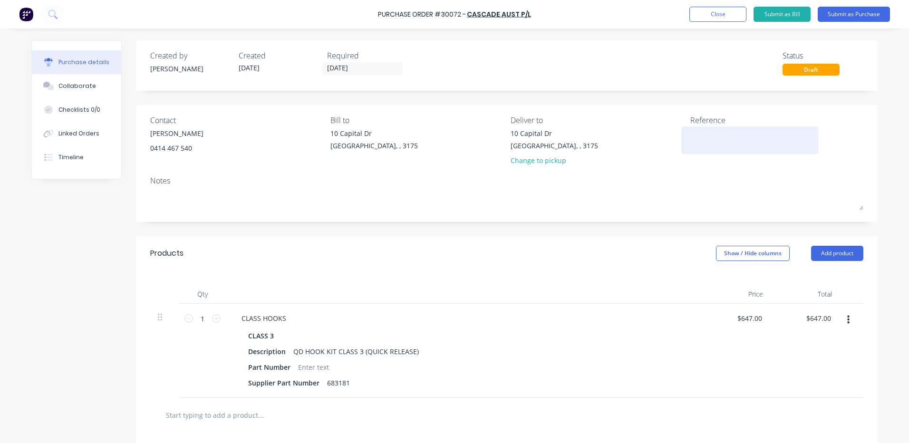
click at [745, 143] on textarea at bounding box center [749, 138] width 119 height 21
type textarea "Q"
type textarea "QUICK RELEASE HOOKS - INGHAMS"
type textarea "x"
type textarea "QUICK RELEASE HOOKS - INGHAMS A"
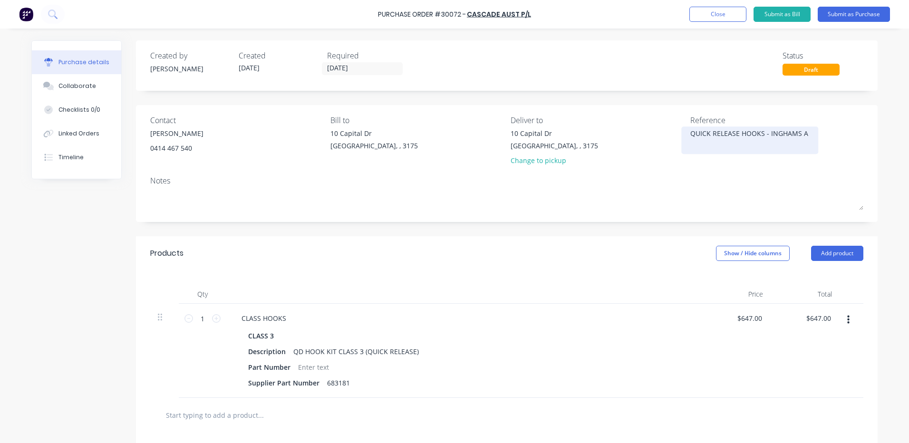
type textarea "x"
type textarea "QUICK RELEASE HOOKS - INGHAMS AT"
type textarea "x"
type textarea "QUICK RELEASE HOOKS - INGHAMS ATT"
type textarea "x"
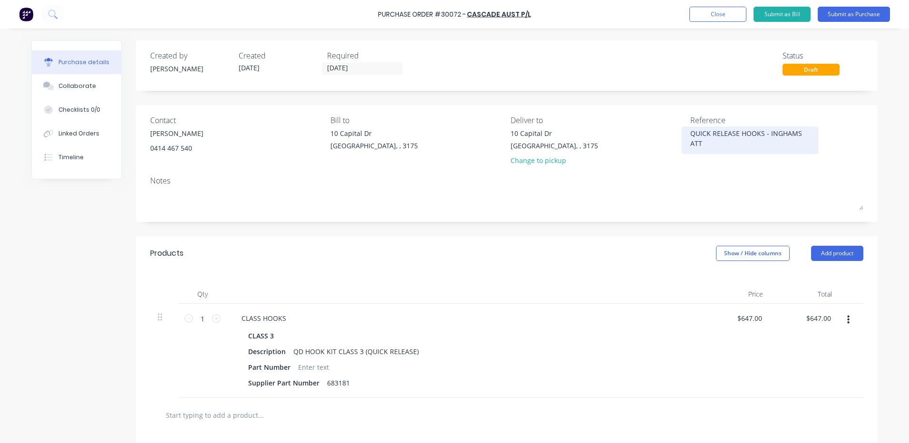
type textarea "QUICK RELEASE HOOKS - INGHAMS ATTA"
type textarea "x"
type textarea "QUICK RELEASE HOOKS - INGHAMS ATTAC"
type textarea "x"
type textarea "QUICK RELEASE HOOKS - INGHAMS ATTACH"
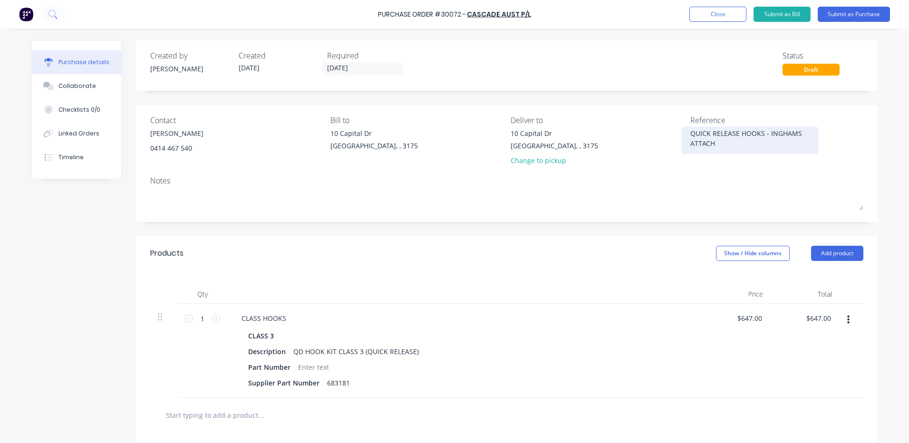
type textarea "x"
type textarea "QUICK RELEASE HOOKS - INGHAMS ATTACHM"
type textarea "x"
type textarea "QUICK RELEASE HOOKS - INGHAMS ATTACHMEN"
type textarea "x"
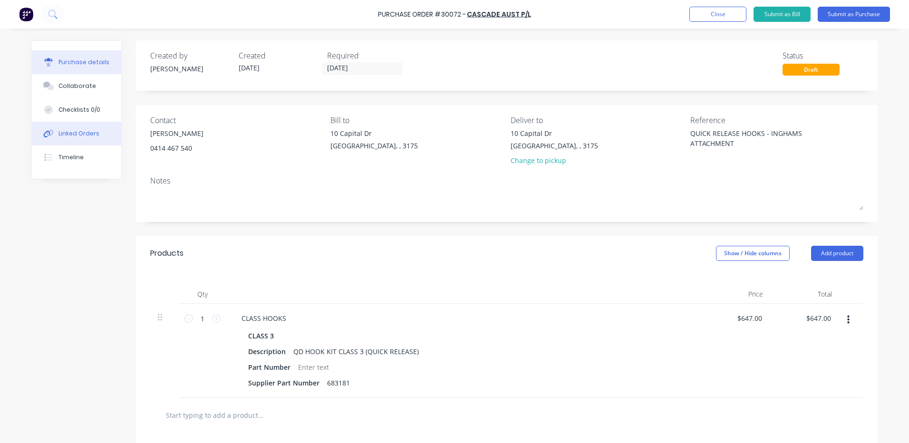
type textarea "QUICK RELEASE HOOKS - INGHAMS ATTACHMENT"
type textarea "x"
type textarea "QUICK RELEASE HOOKS - INGHAMS ATTACHMENT"
click at [80, 124] on button "Linked Orders" at bounding box center [76, 134] width 89 height 24
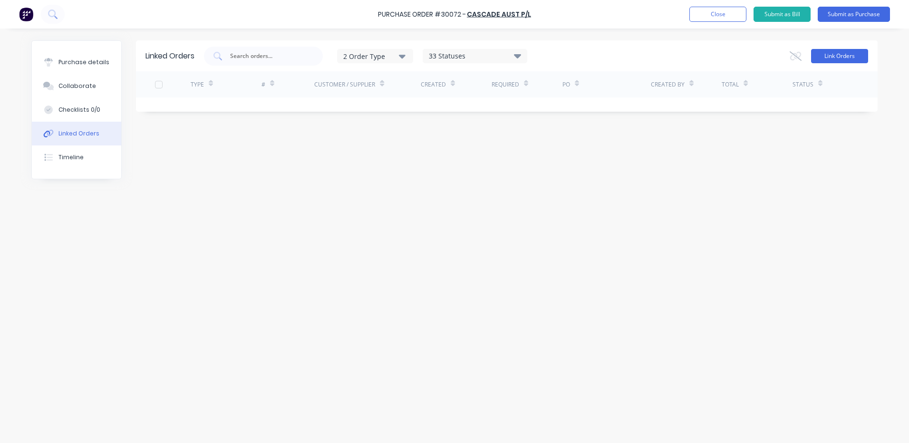
click at [848, 53] on button "Link Orders" at bounding box center [839, 56] width 57 height 14
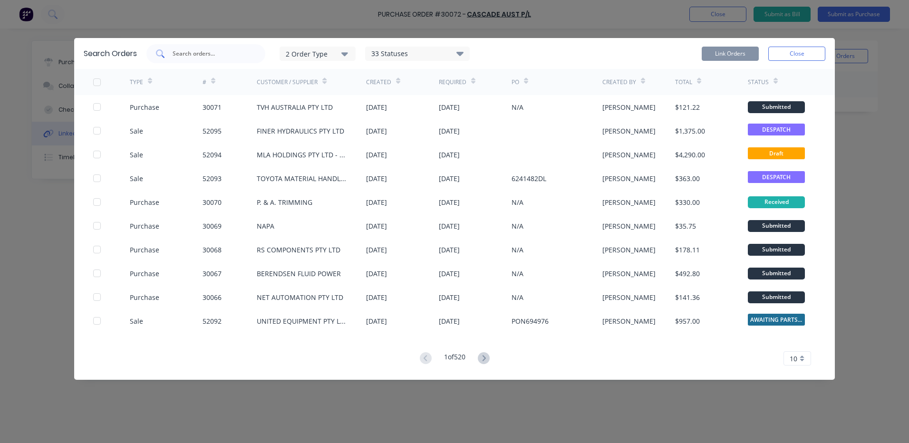
click at [214, 54] on input "text" at bounding box center [211, 54] width 79 height 10
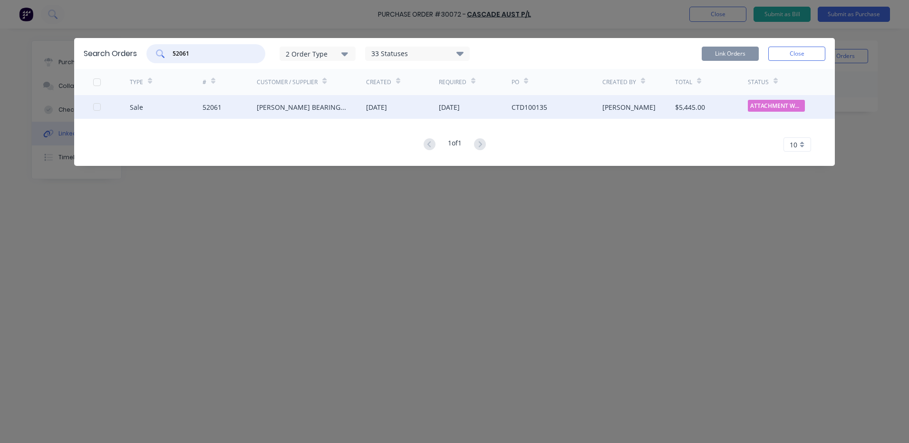
click at [94, 108] on div at bounding box center [96, 106] width 19 height 19
type input "52061"
click at [741, 47] on button "Link Orders" at bounding box center [729, 54] width 57 height 14
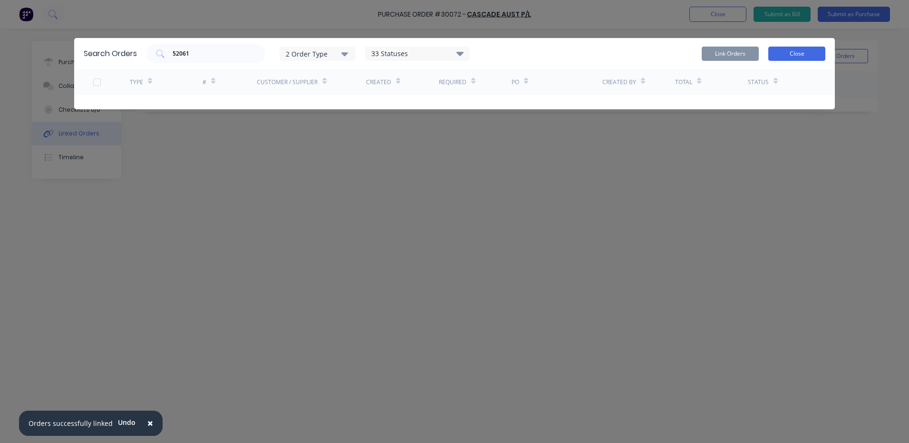
click at [798, 50] on button "Close" at bounding box center [796, 54] width 57 height 14
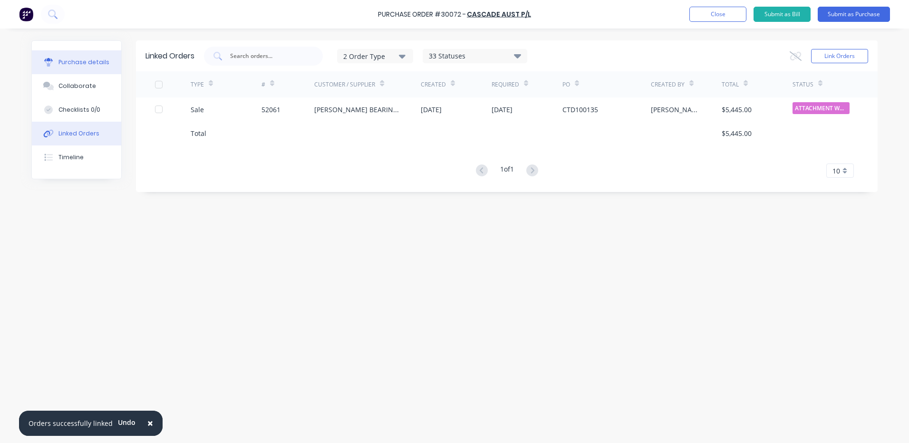
click at [97, 68] on button "Purchase details" at bounding box center [76, 62] width 89 height 24
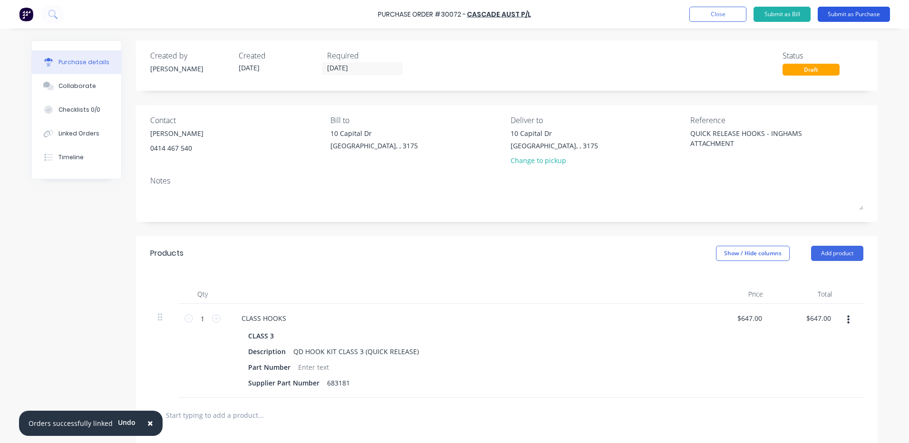
click at [874, 18] on button "Submit as Purchase" at bounding box center [853, 14] width 72 height 15
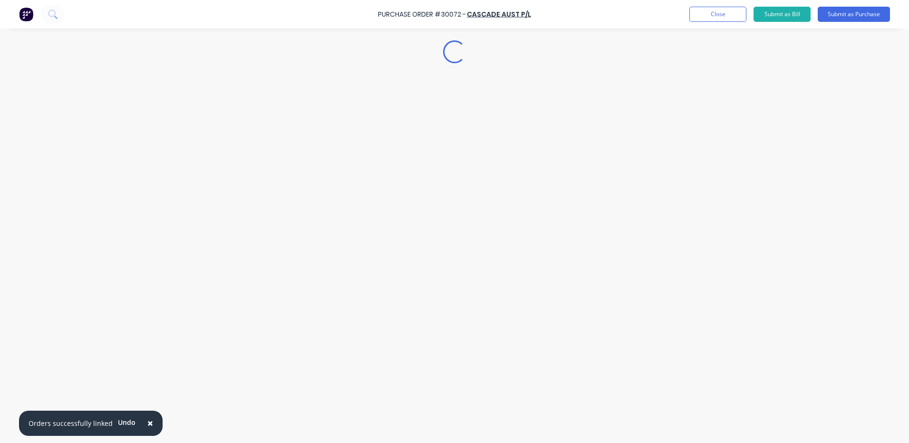
type textarea "x"
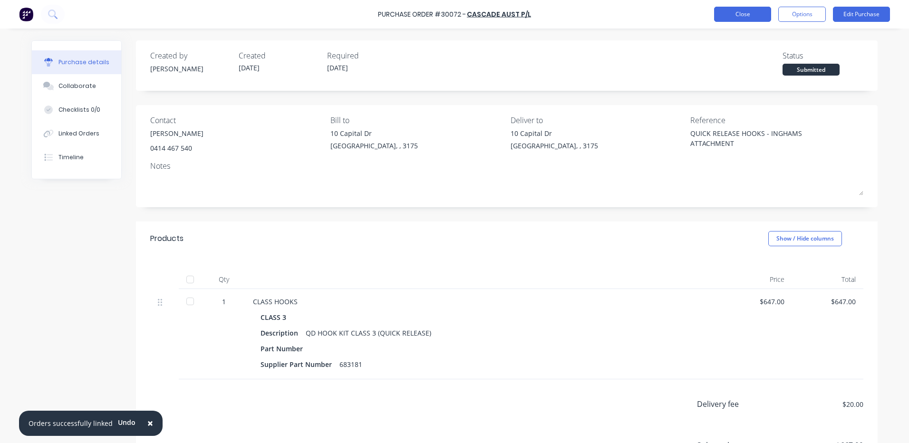
click at [724, 17] on button "Close" at bounding box center [742, 14] width 57 height 15
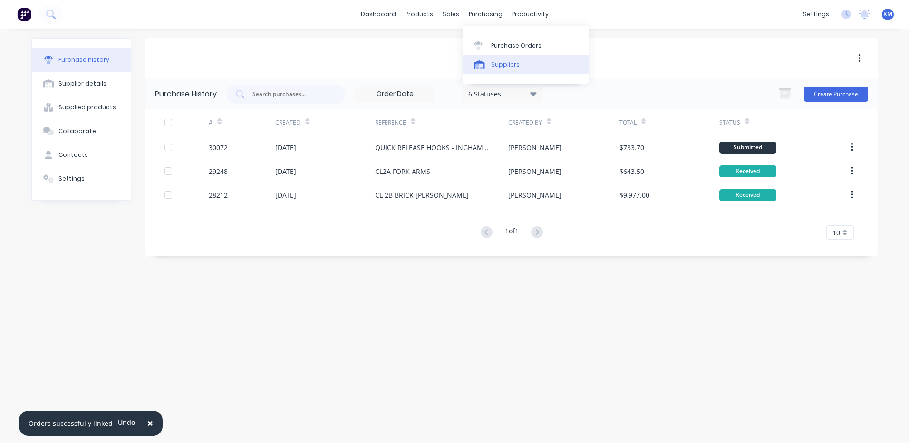
click at [491, 64] on div "Suppliers" at bounding box center [505, 64] width 29 height 9
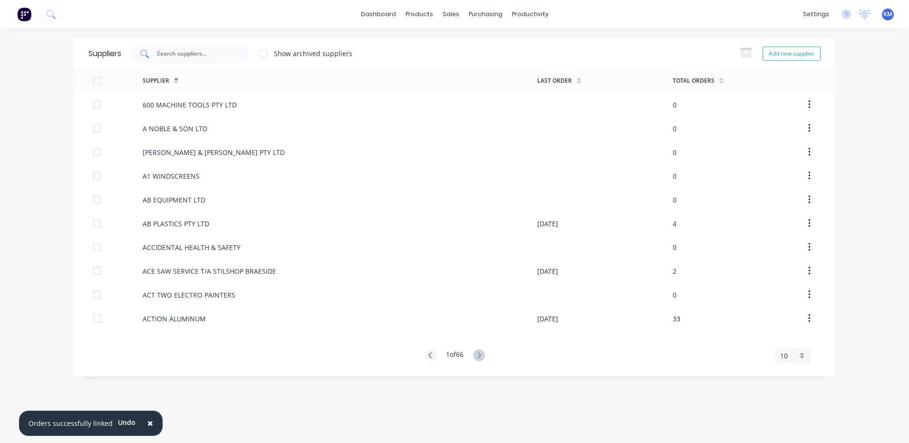
click at [195, 53] on input "text" at bounding box center [195, 54] width 79 height 10
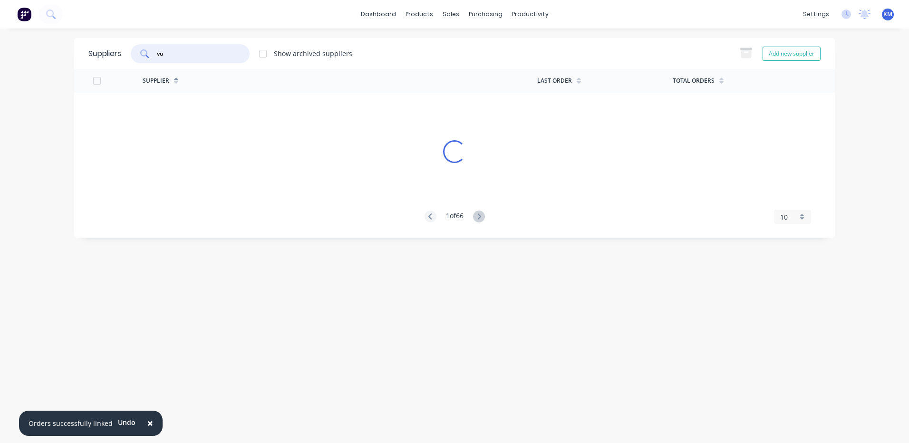
type input "v"
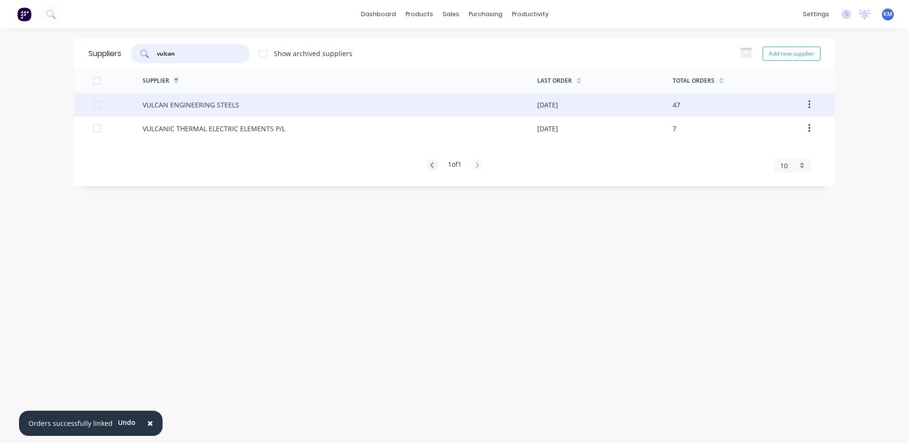
type input "vulcan"
click at [215, 113] on div "VULCAN ENGINEERING STEELS" at bounding box center [340, 105] width 394 height 24
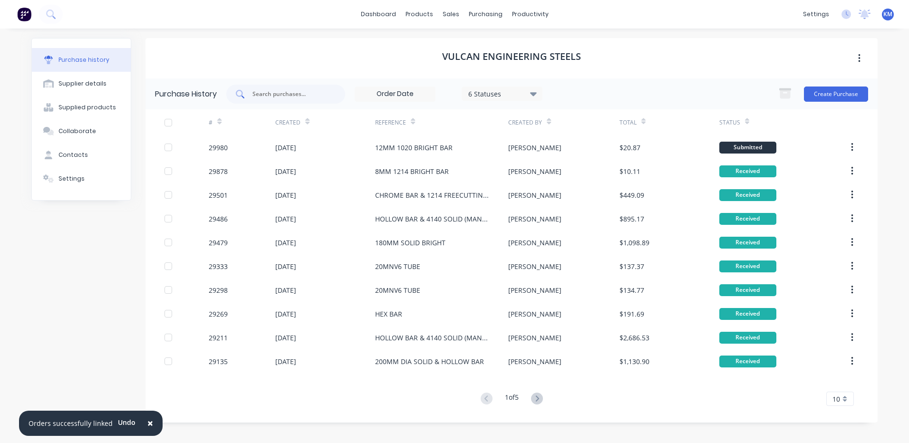
click at [302, 109] on div "Purchase History 6 Statuses 6 Statuses Create Purchase" at bounding box center [511, 93] width 732 height 31
click at [297, 103] on div at bounding box center [285, 94] width 119 height 19
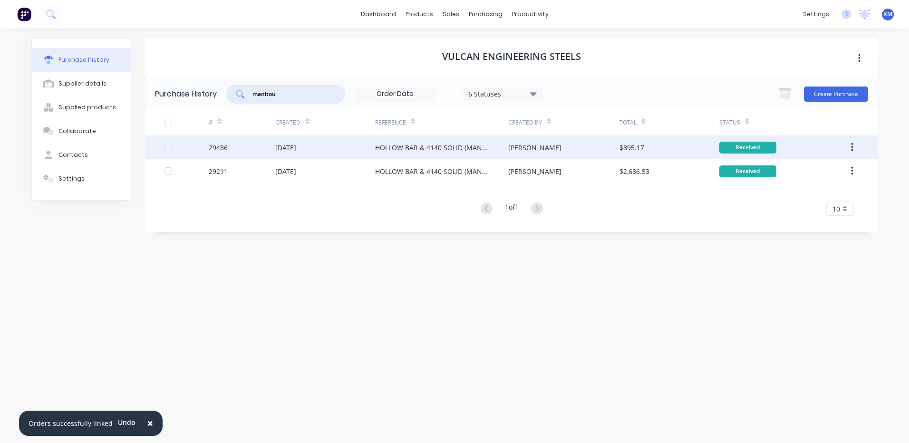
type input "manitou"
click at [415, 154] on div "HOLLOW BAR & 4140 SOLID (MANITOU MTX625 SS CARRIAGE)" at bounding box center [441, 147] width 133 height 24
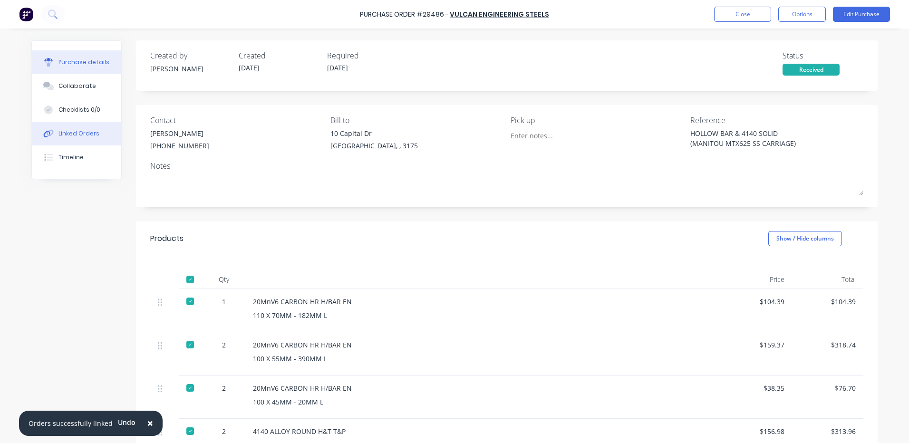
click at [57, 123] on button "Linked Orders" at bounding box center [76, 134] width 89 height 24
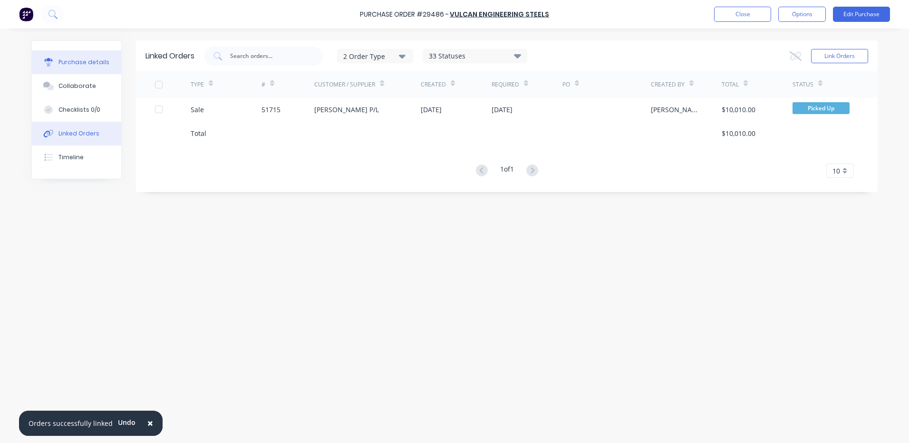
click at [77, 56] on button "Purchase details" at bounding box center [76, 62] width 89 height 24
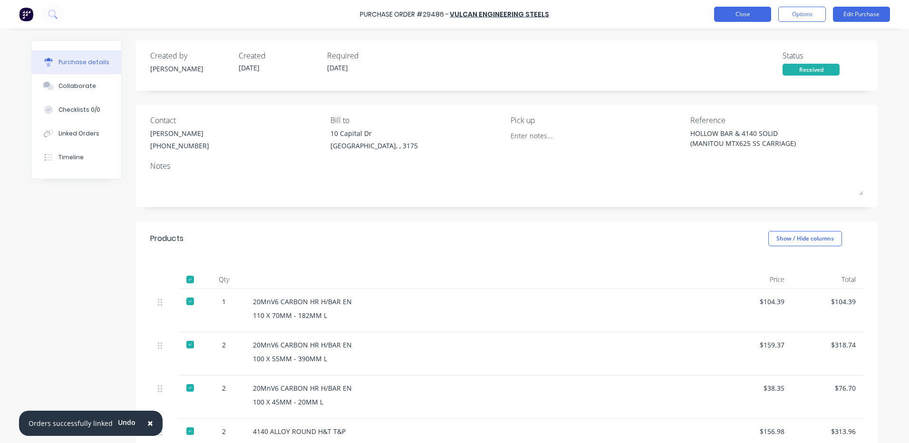
click at [730, 12] on button "Close" at bounding box center [742, 14] width 57 height 15
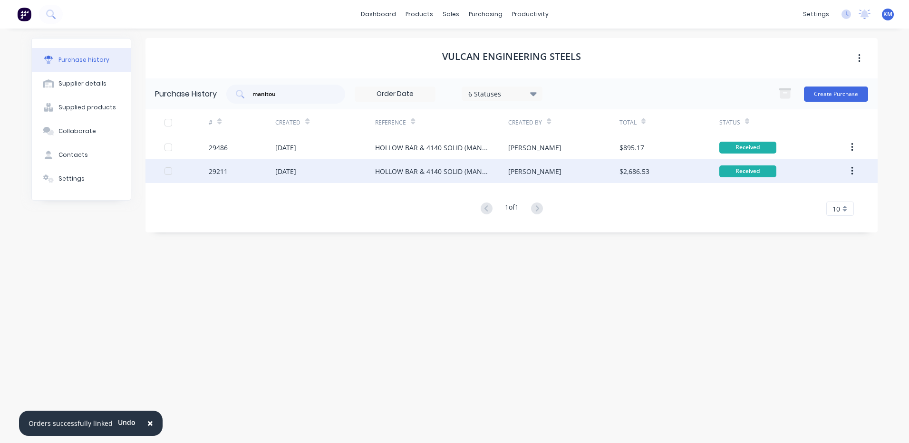
click at [490, 171] on div "HOLLOW BAR & 4140 SOLID (MANITOU CARRIAGES)" at bounding box center [441, 171] width 133 height 24
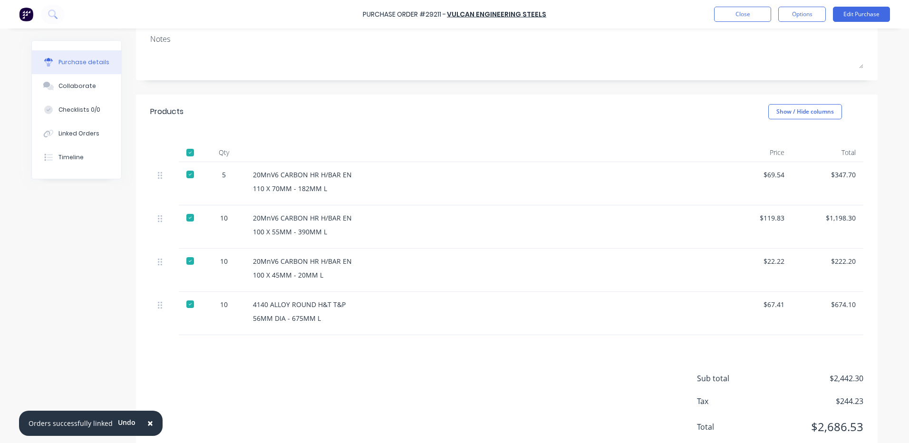
scroll to position [143, 0]
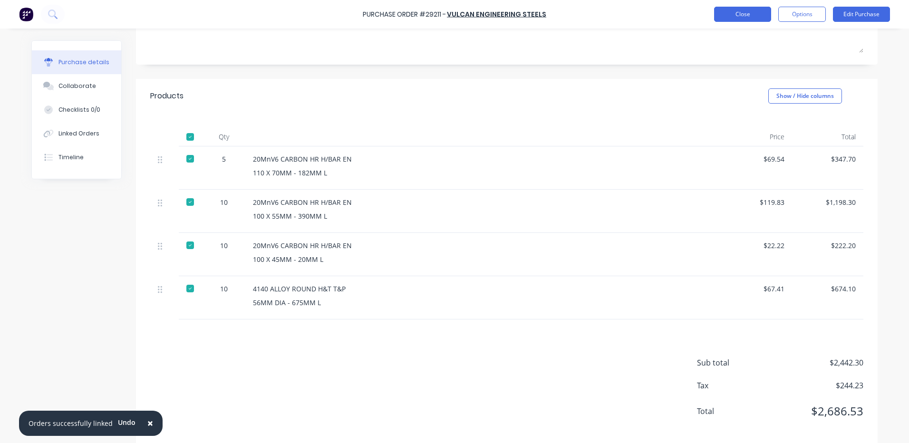
click at [744, 11] on button "Close" at bounding box center [742, 14] width 57 height 15
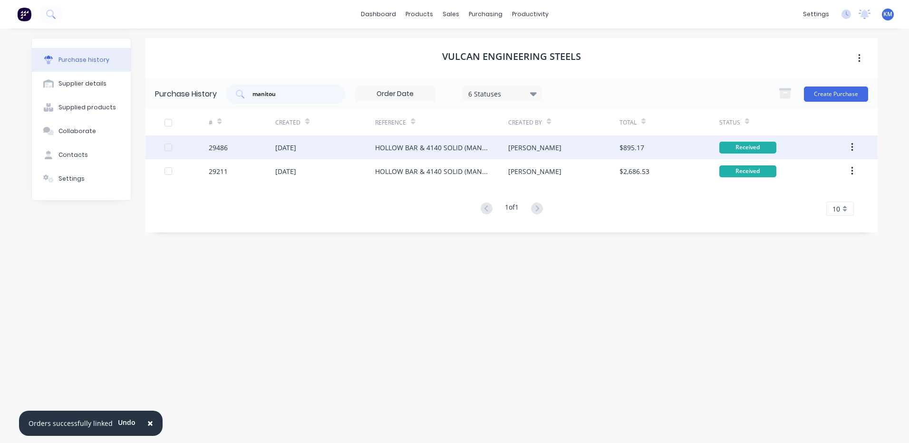
click at [470, 145] on div "HOLLOW BAR & 4140 SOLID (MANITOU MTX625 SS CARRIAGE)" at bounding box center [432, 148] width 114 height 10
type textarea "x"
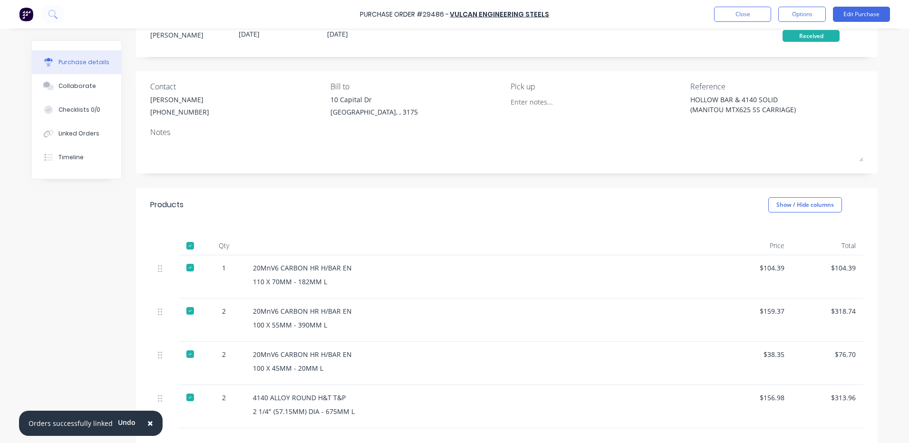
scroll to position [143, 0]
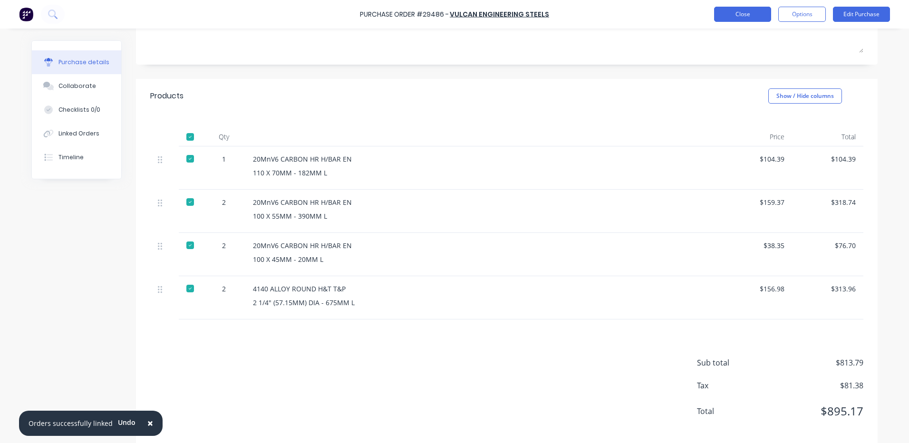
click at [724, 16] on button "Close" at bounding box center [742, 14] width 57 height 15
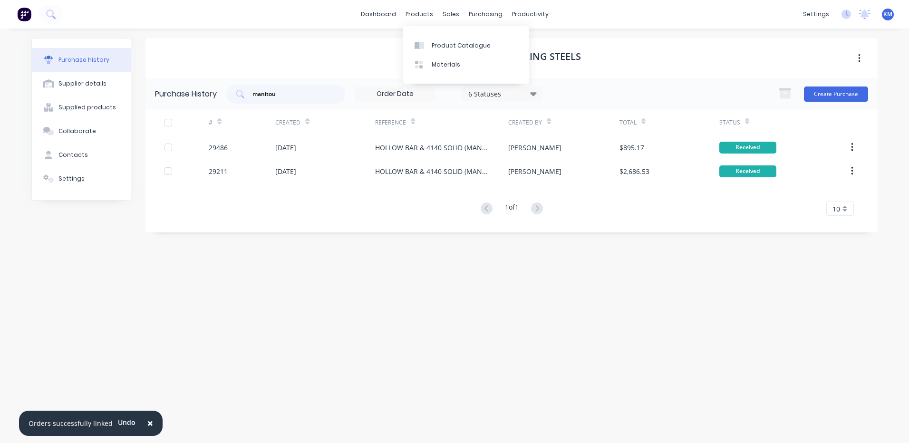
click at [433, 34] on div "Product Catalogue Materials" at bounding box center [466, 55] width 126 height 58
click at [432, 36] on link "Product Catalogue" at bounding box center [466, 45] width 126 height 19
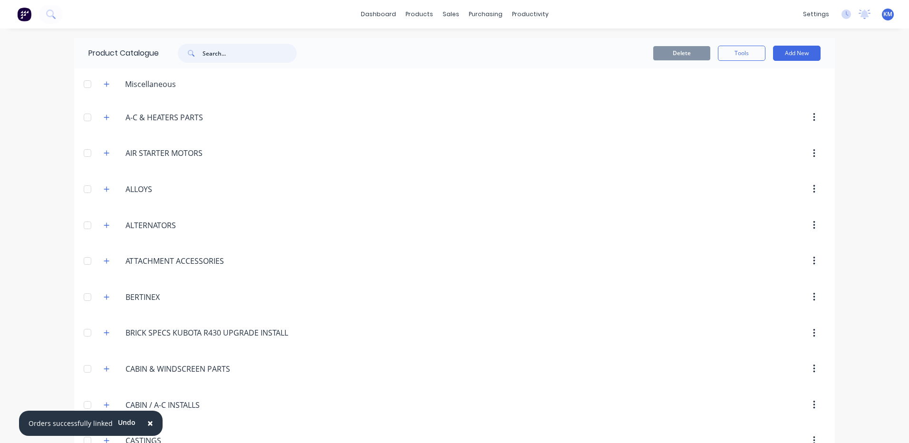
click at [229, 47] on input "text" at bounding box center [249, 53] width 94 height 19
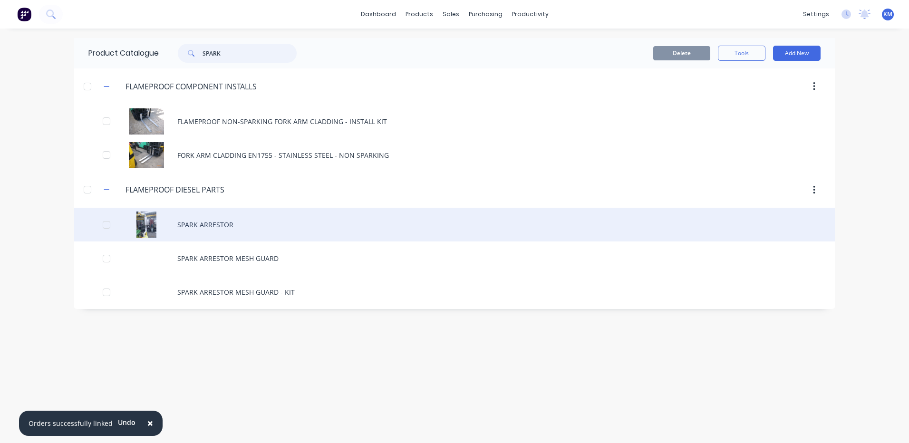
type input "SPARK"
click at [319, 218] on div "SPARK ARRESTOR" at bounding box center [454, 225] width 760 height 34
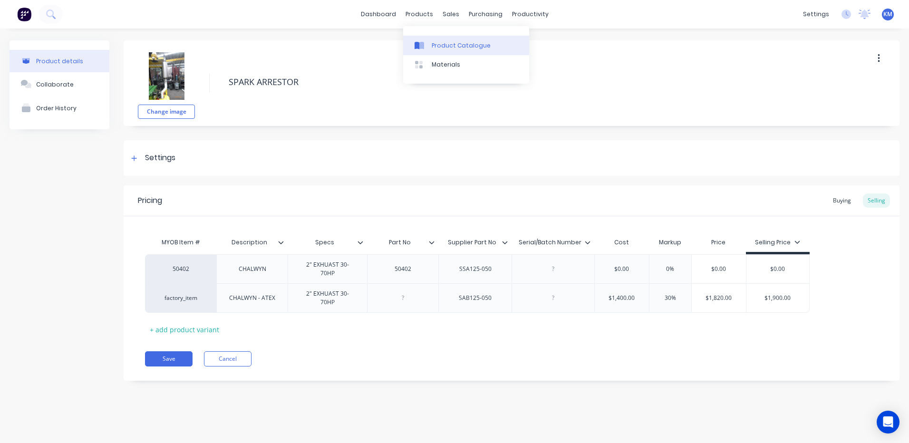
drag, startPoint x: 432, startPoint y: 41, endPoint x: 422, endPoint y: 39, distance: 10.6
click at [432, 41] on div "Product Catalogue" at bounding box center [460, 45] width 59 height 9
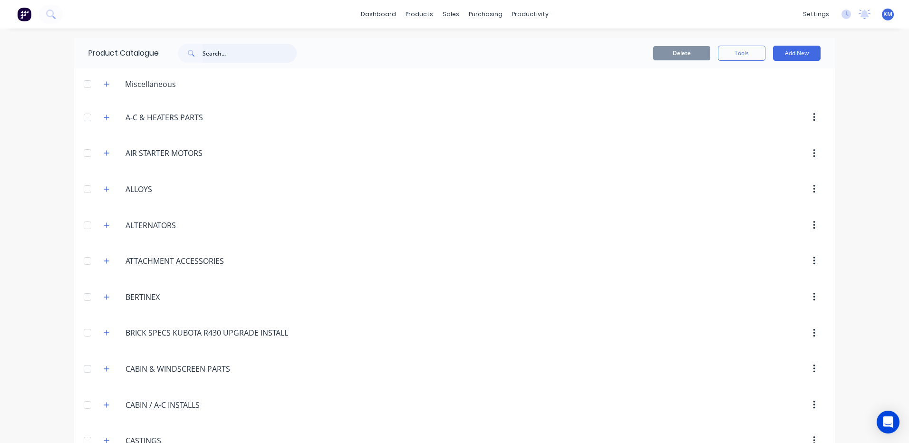
click at [226, 48] on input "text" at bounding box center [249, 53] width 94 height 19
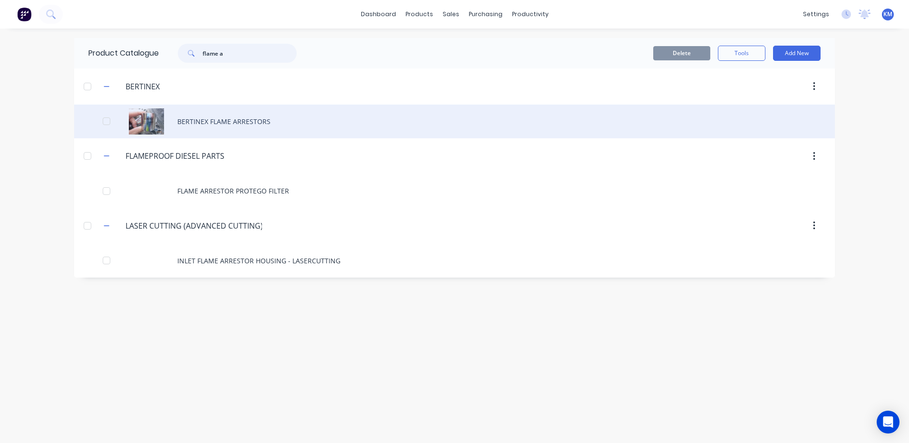
type input "flame a"
click at [288, 116] on div "BERTINEX FLAME ARRESTORS" at bounding box center [454, 122] width 760 height 34
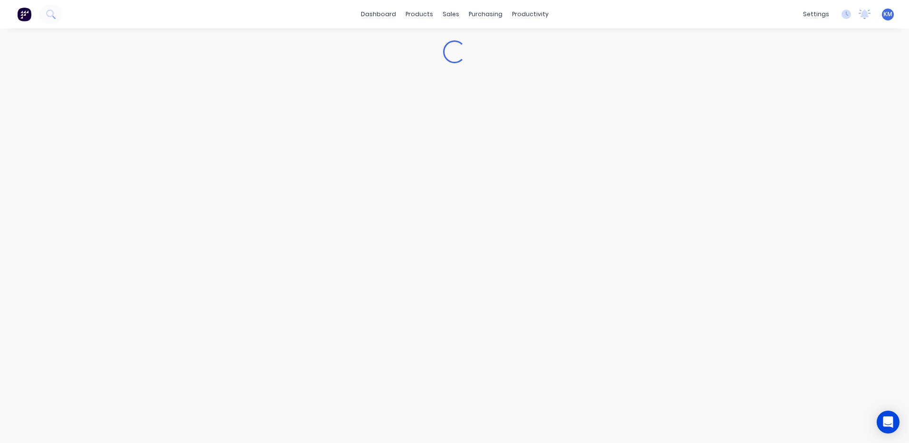
type textarea "x"
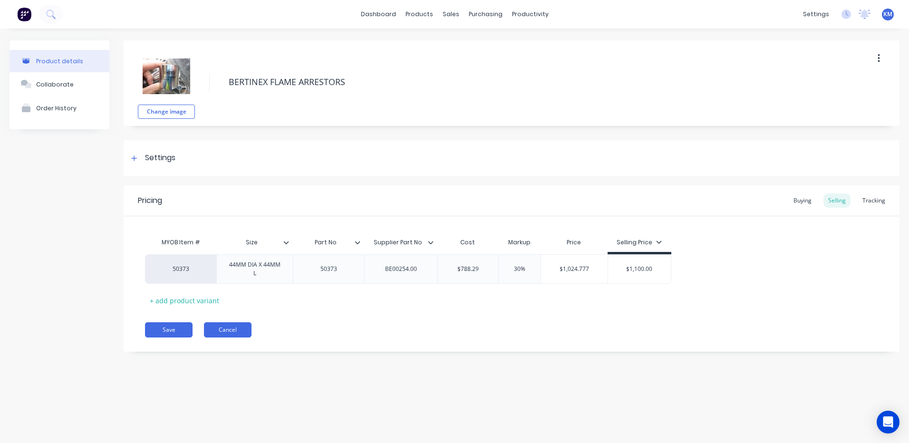
click at [229, 326] on button "Cancel" at bounding box center [228, 329] width 48 height 15
